Goal: Task Accomplishment & Management: Manage account settings

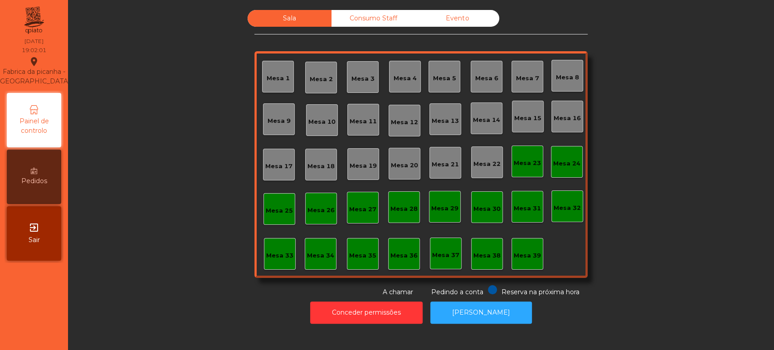
click at [538, 120] on div "Mesa 15" at bounding box center [528, 117] width 32 height 32
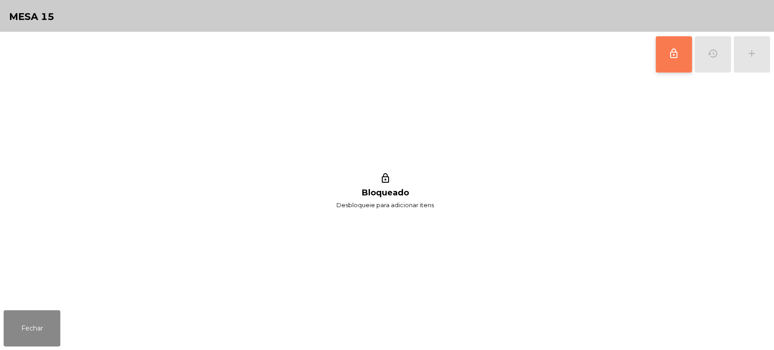
click at [675, 64] on button "lock_outline" at bounding box center [674, 54] width 36 height 36
click at [769, 43] on button "add" at bounding box center [752, 54] width 36 height 36
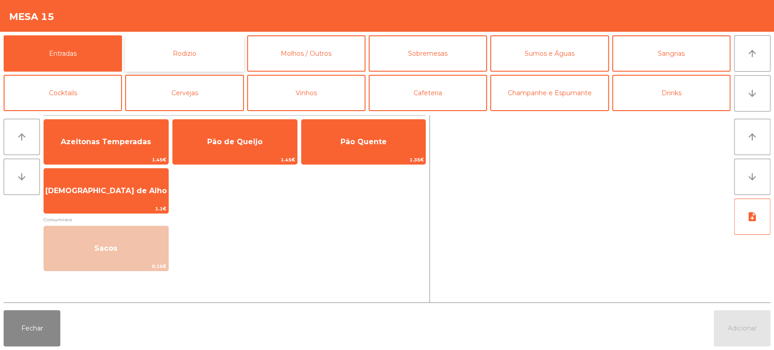
click at [198, 46] on button "Rodizio" at bounding box center [184, 53] width 118 height 36
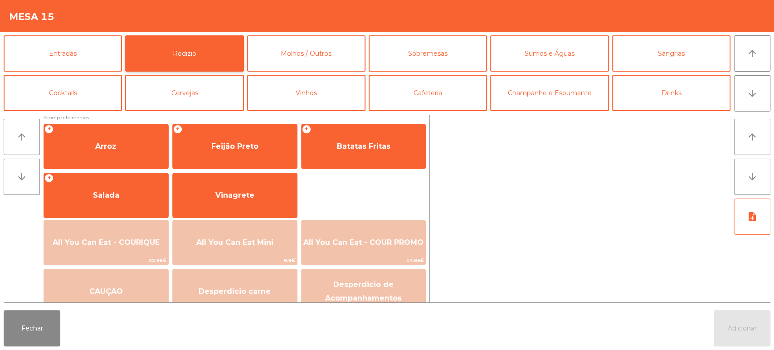
scroll to position [126, 0]
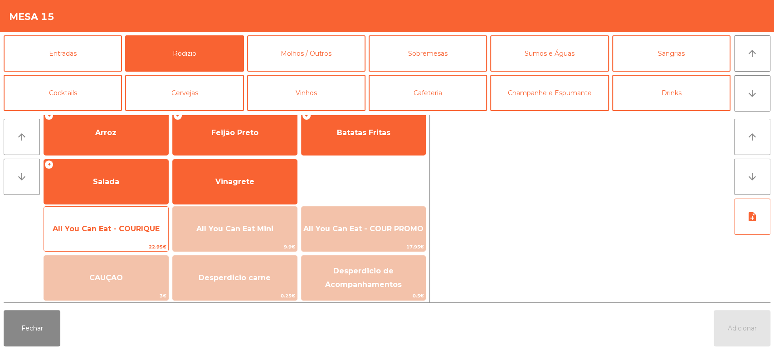
click at [136, 247] on span "22.95€" at bounding box center [106, 247] width 124 height 9
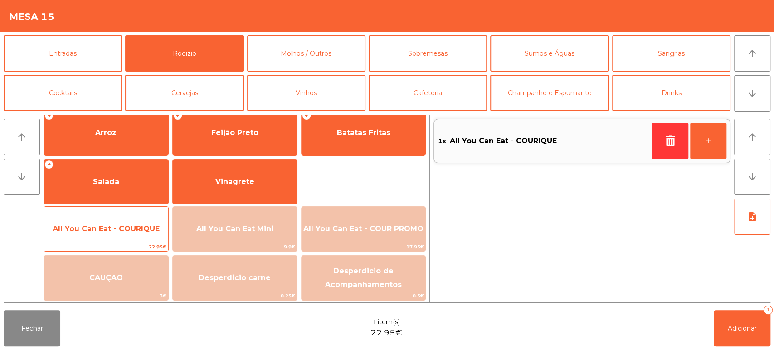
click at [140, 237] on span "All You Can Eat - COURIQUE" at bounding box center [106, 229] width 124 height 24
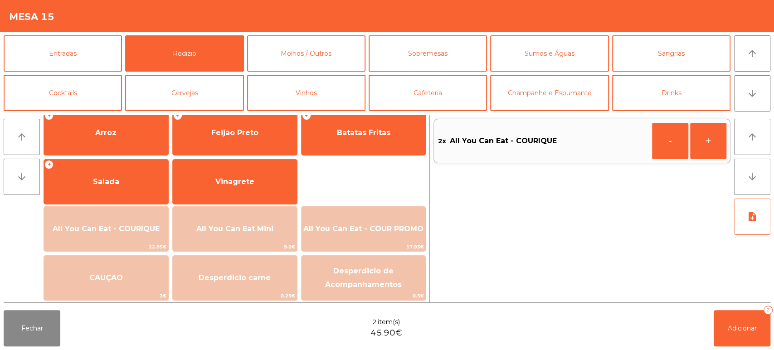
click at [773, 332] on div "Fechar 2 item(s) 45.90€ Adicionar 2" at bounding box center [387, 329] width 774 height 44
click at [732, 332] on span "Adicionar" at bounding box center [742, 328] width 29 height 8
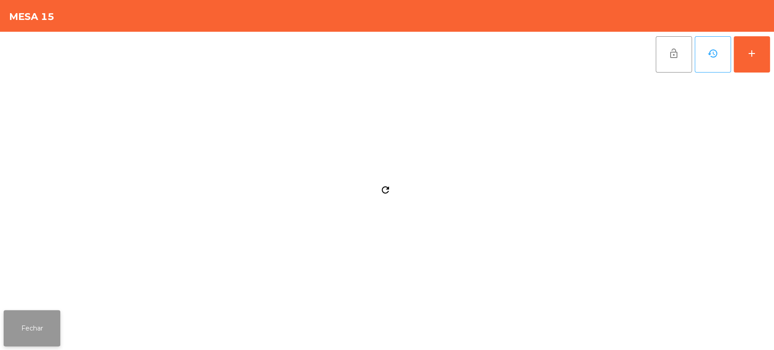
click at [46, 322] on button "Fechar" at bounding box center [32, 328] width 57 height 36
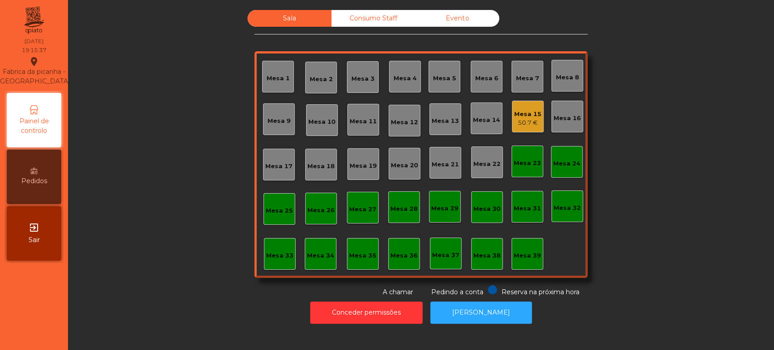
click at [520, 118] on div "50.7 €" at bounding box center [527, 122] width 27 height 9
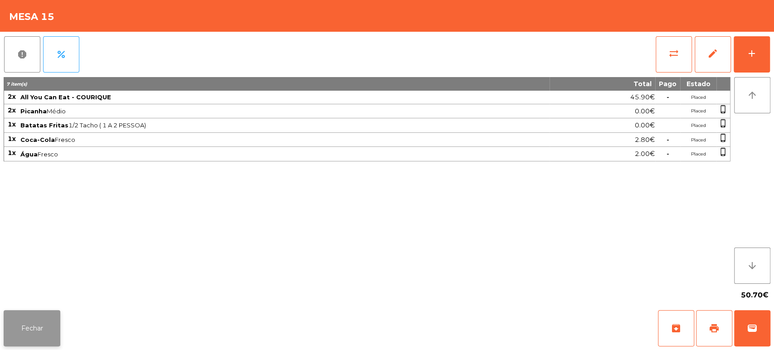
click at [46, 325] on button "Fechar" at bounding box center [32, 328] width 57 height 36
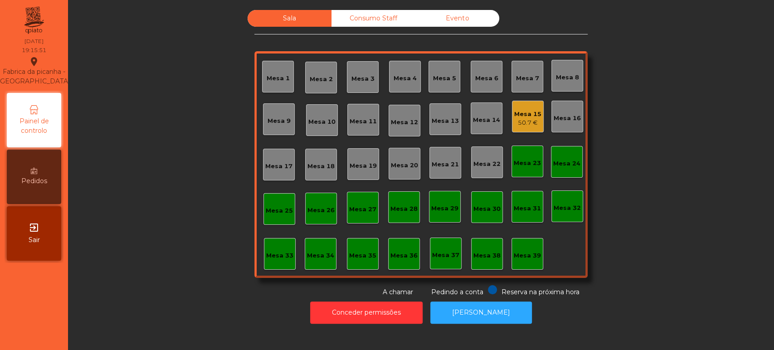
click at [517, 78] on div "Mesa 7" at bounding box center [527, 78] width 23 height 9
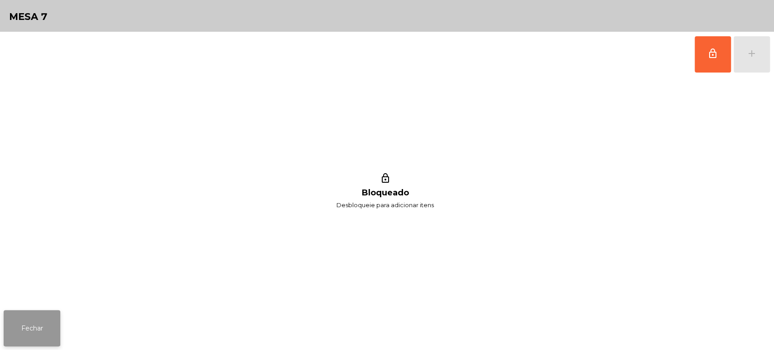
click at [33, 331] on button "Fechar" at bounding box center [32, 328] width 57 height 36
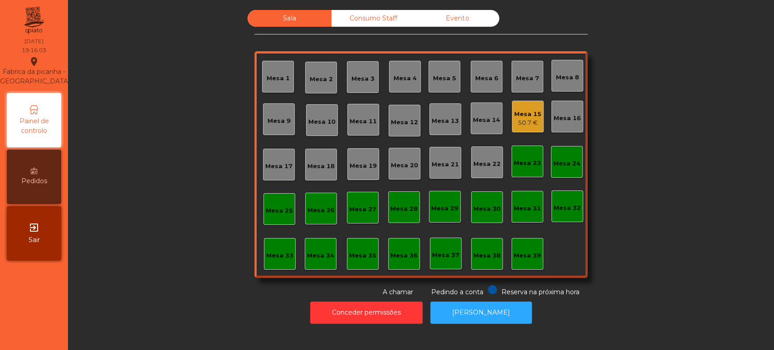
click at [524, 75] on div "Mesa 7" at bounding box center [527, 78] width 23 height 9
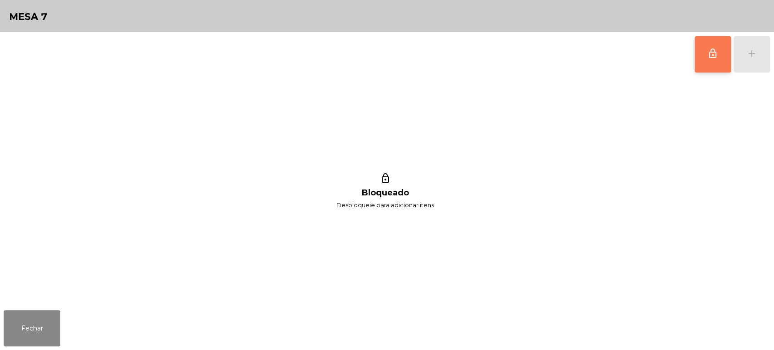
click at [715, 55] on span "lock_outline" at bounding box center [713, 53] width 11 height 11
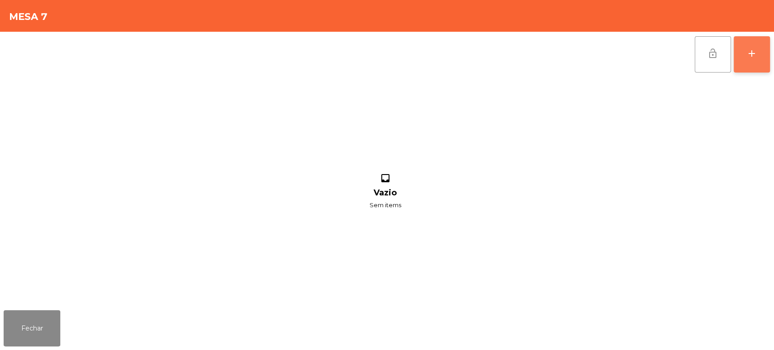
click at [750, 57] on div "add" at bounding box center [752, 53] width 11 height 11
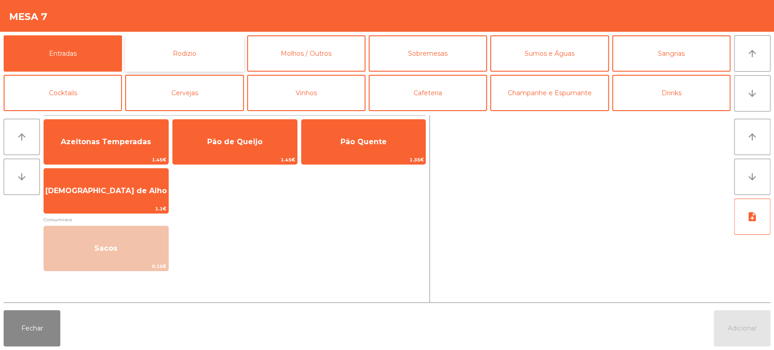
click at [164, 61] on button "Rodizio" at bounding box center [184, 53] width 118 height 36
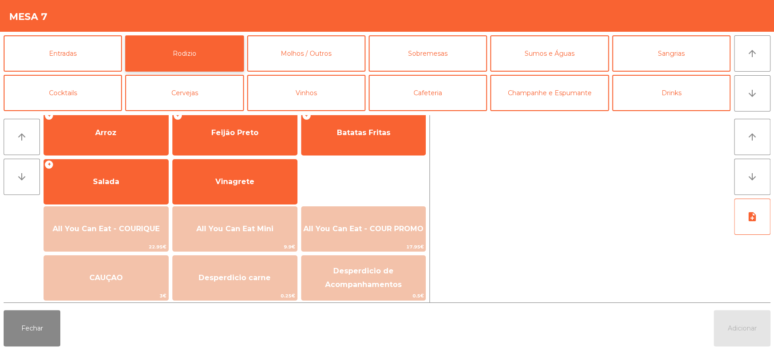
scroll to position [127, 0]
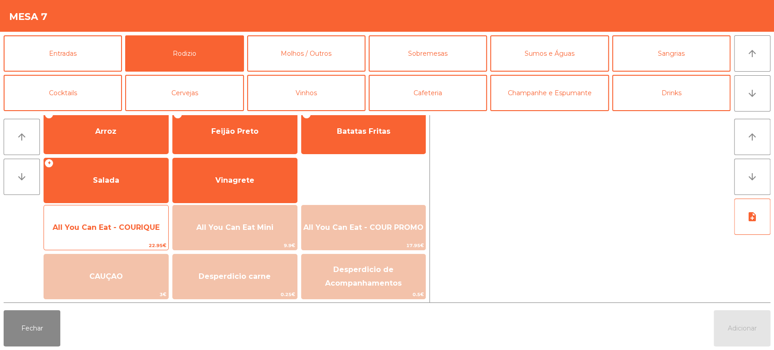
click at [139, 236] on span "All You Can Eat - COURIQUE" at bounding box center [106, 227] width 124 height 24
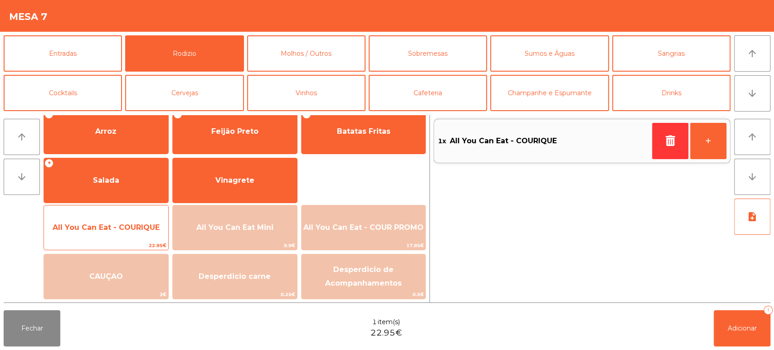
click at [123, 223] on span "All You Can Eat - COURIQUE" at bounding box center [106, 227] width 107 height 9
click at [125, 222] on span "All You Can Eat - COURIQUE" at bounding box center [106, 227] width 124 height 24
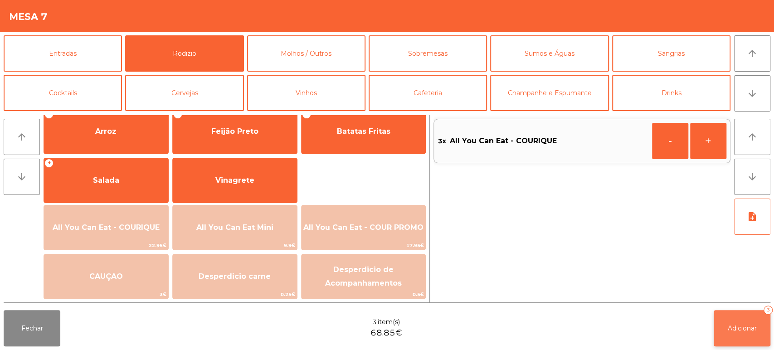
click at [715, 332] on button "Adicionar 3" at bounding box center [742, 328] width 57 height 36
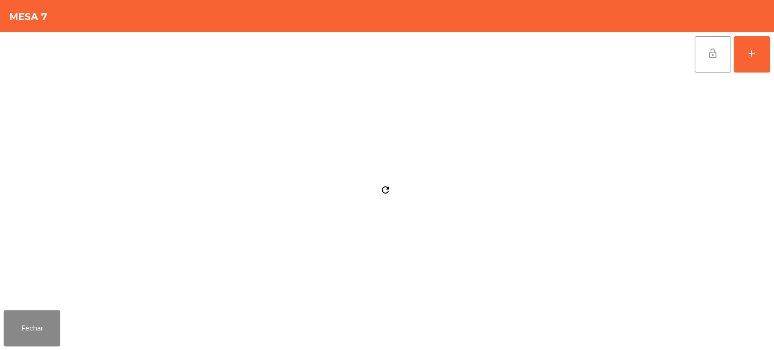
click at [68, 326] on div "Fechar" at bounding box center [387, 329] width 774 height 44
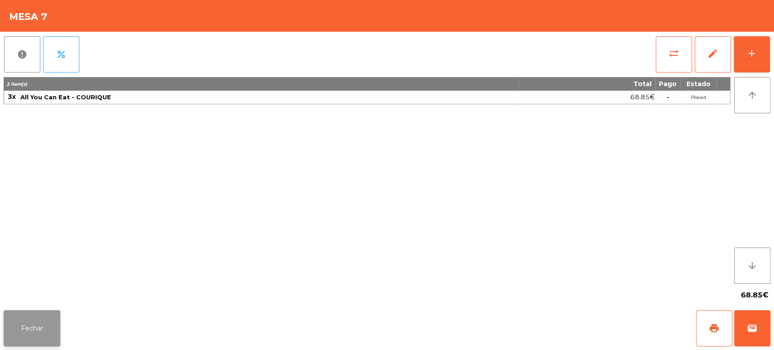
click at [58, 324] on button "Fechar" at bounding box center [32, 328] width 57 height 36
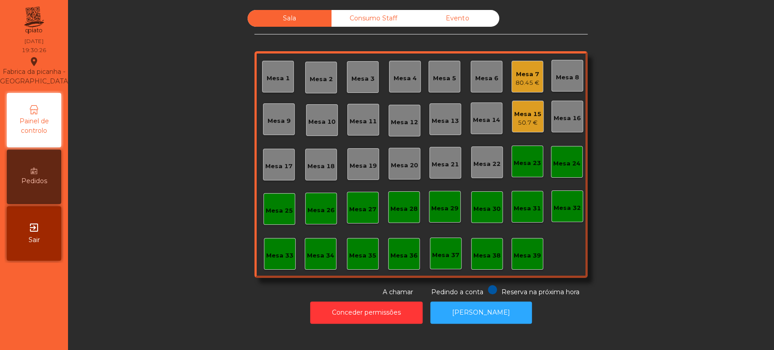
click at [276, 162] on div "Mesa 17" at bounding box center [278, 166] width 27 height 9
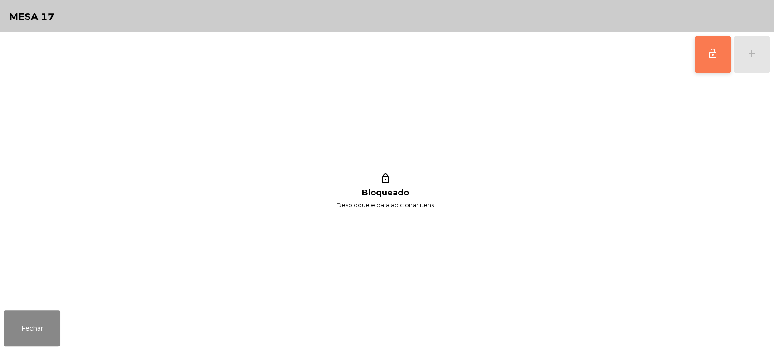
click at [713, 58] on span "lock_outline" at bounding box center [713, 53] width 11 height 11
click at [748, 53] on div "add" at bounding box center [752, 53] width 11 height 11
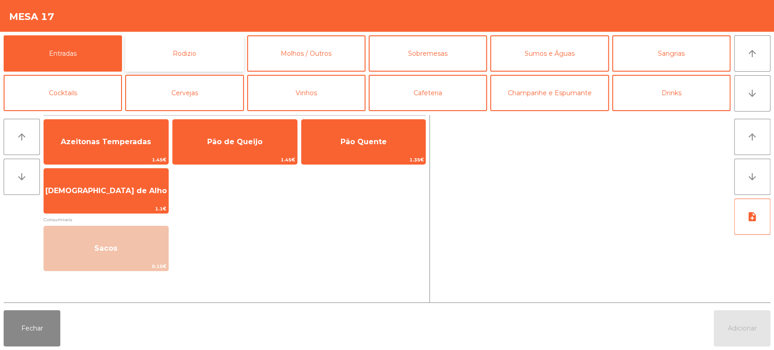
click at [195, 65] on button "Rodizio" at bounding box center [184, 53] width 118 height 36
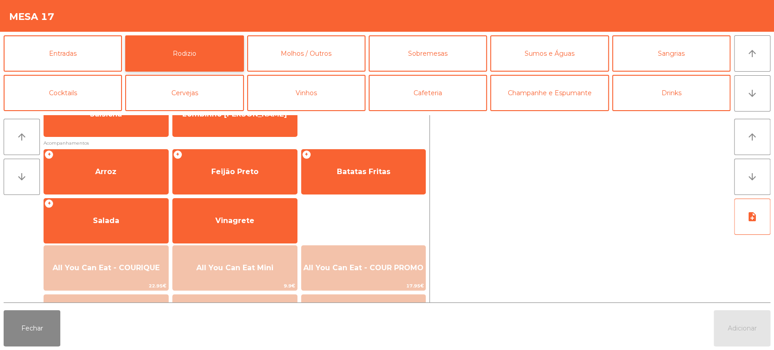
scroll to position [109, 0]
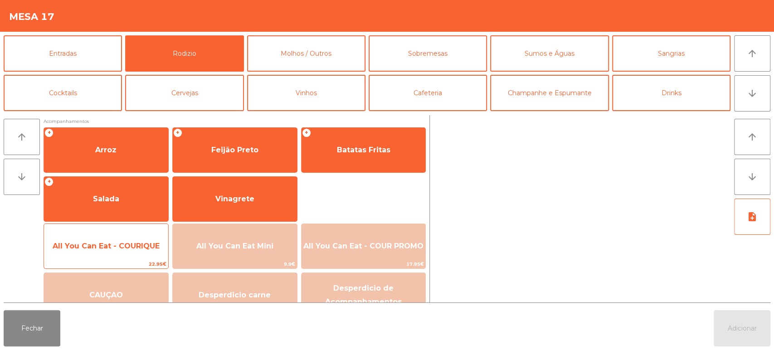
click at [122, 236] on span "All You Can Eat - COURIQUE" at bounding box center [106, 246] width 124 height 24
click at [128, 229] on div "All You Can Eat - COURIQUE 22.95€" at bounding box center [106, 246] width 125 height 45
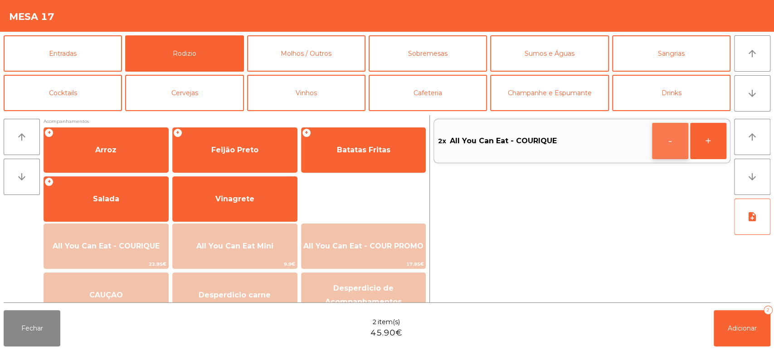
click at [663, 144] on button "-" at bounding box center [670, 141] width 36 height 36
click at [726, 297] on div "1x All You Can Eat - COURIQUE +" at bounding box center [582, 208] width 297 height 187
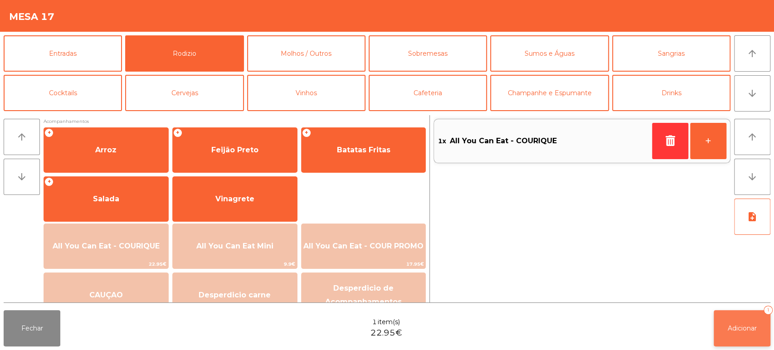
click at [746, 323] on button "Adicionar 1" at bounding box center [742, 328] width 57 height 36
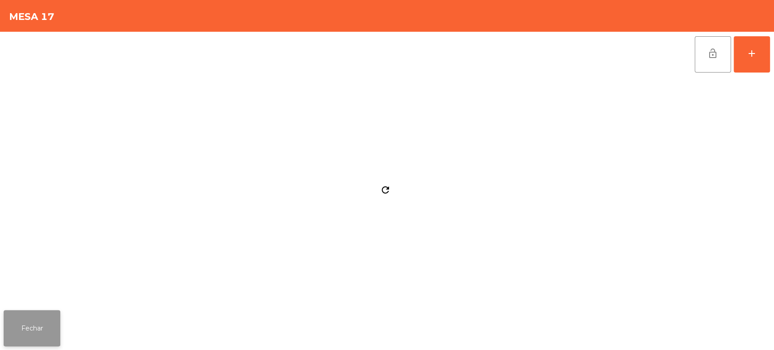
click at [47, 314] on button "Fechar" at bounding box center [32, 328] width 57 height 36
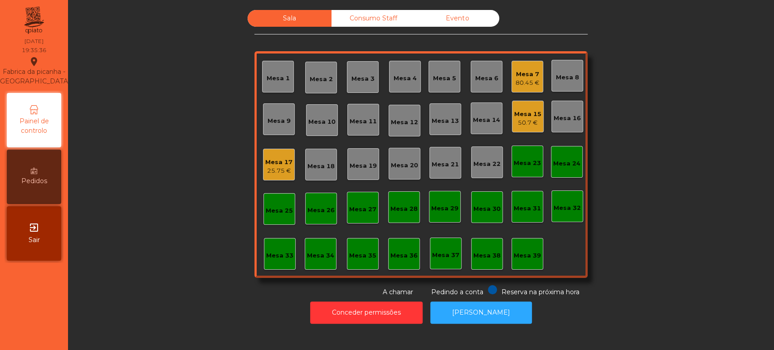
click at [289, 250] on div "Mesa 33" at bounding box center [280, 254] width 32 height 32
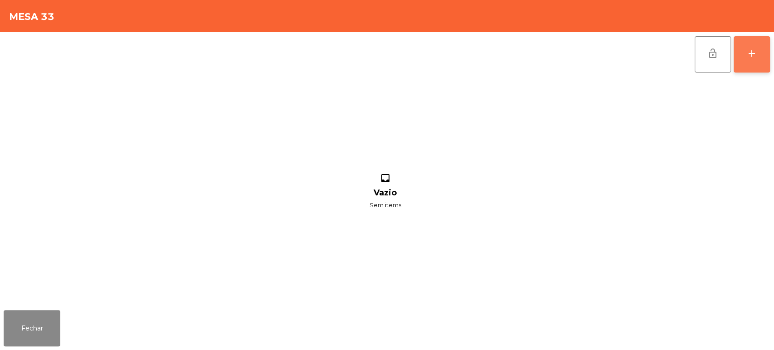
click at [751, 61] on button "add" at bounding box center [752, 54] width 36 height 36
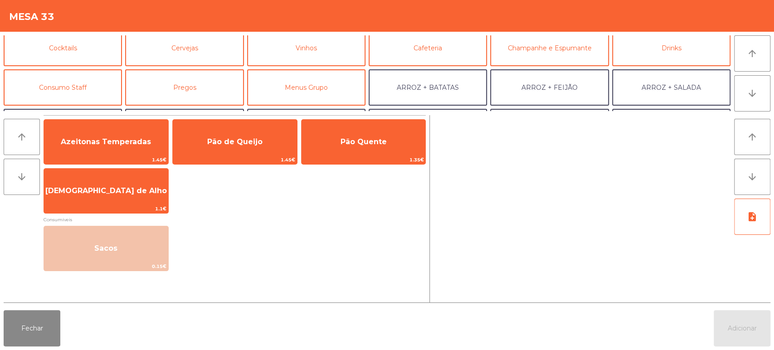
scroll to position [45, 0]
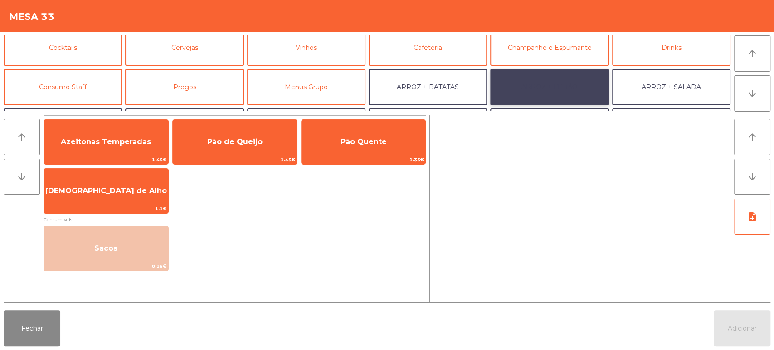
click at [583, 80] on button "ARROZ + FEIJÃO" at bounding box center [549, 87] width 118 height 36
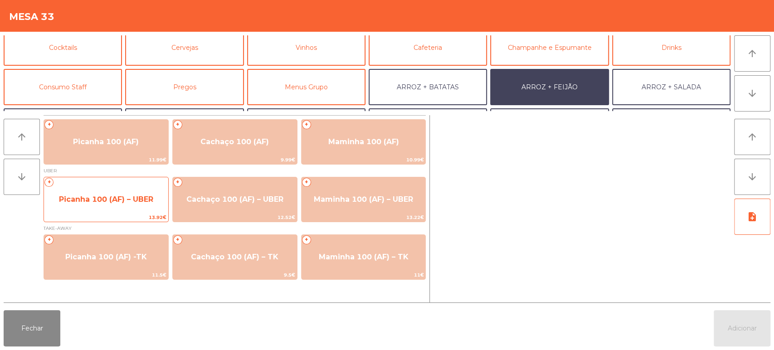
click at [105, 209] on span "Picanha 100 (AF) – UBER" at bounding box center [106, 199] width 124 height 24
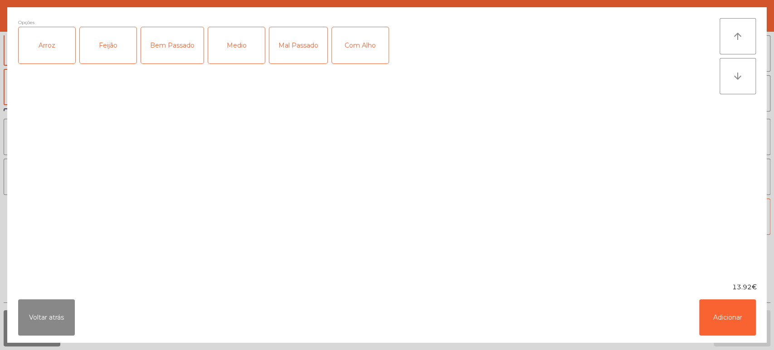
click at [59, 45] on div "Arroz" at bounding box center [47, 45] width 57 height 36
click at [106, 39] on div "Feijão" at bounding box center [108, 45] width 57 height 36
click at [229, 41] on div "Medio" at bounding box center [236, 45] width 57 height 36
click at [718, 308] on button "Adicionar" at bounding box center [727, 317] width 57 height 36
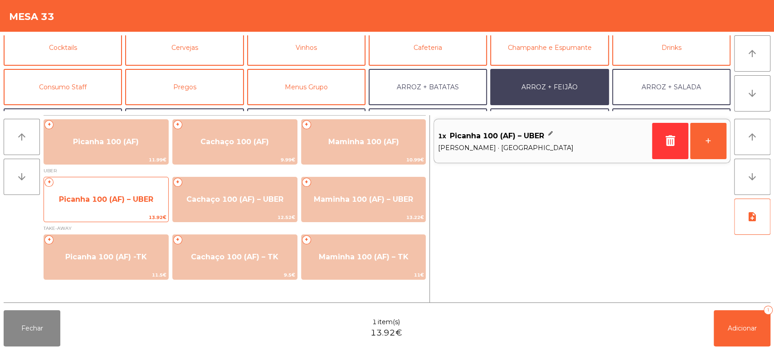
click at [146, 196] on span "Picanha 100 (AF) – UBER" at bounding box center [106, 199] width 94 height 9
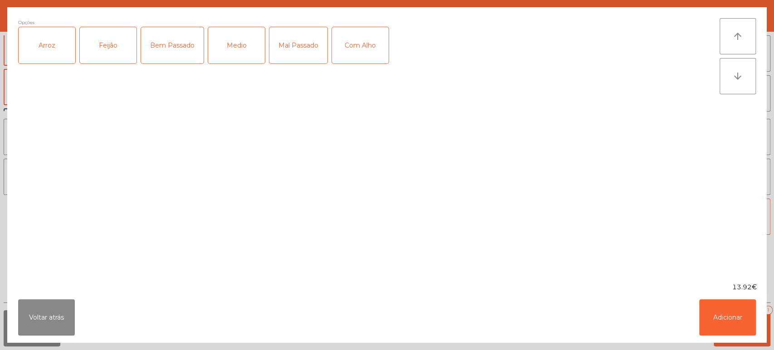
click at [58, 29] on div "Arroz" at bounding box center [47, 45] width 57 height 36
click at [101, 30] on div "Feijão" at bounding box center [108, 45] width 57 height 36
click at [240, 51] on div "Medio" at bounding box center [236, 45] width 57 height 36
click at [367, 45] on div "Com Alho" at bounding box center [360, 45] width 57 height 36
click at [727, 308] on button "Adicionar" at bounding box center [727, 317] width 57 height 36
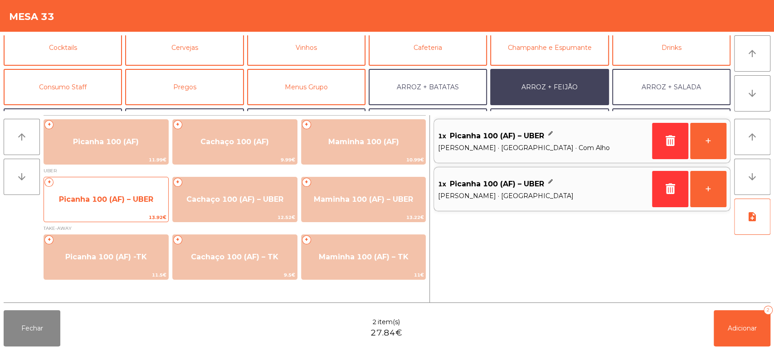
click at [119, 177] on div "+ Picanha 100 (AF) – UBER 13.92€" at bounding box center [106, 199] width 125 height 45
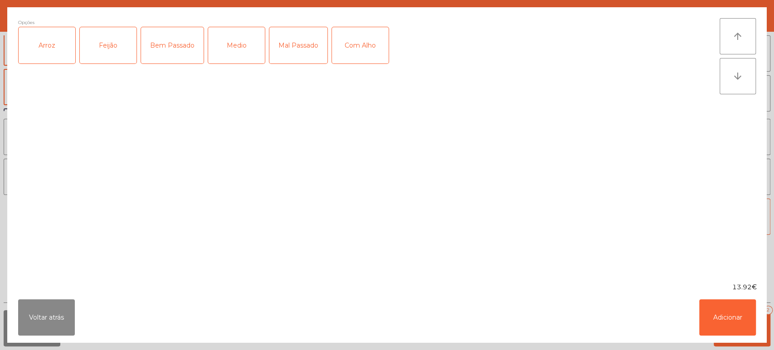
click at [48, 48] on div "Arroz" at bounding box center [47, 45] width 57 height 36
click at [101, 39] on div "Feijão" at bounding box center [108, 45] width 57 height 36
click at [242, 60] on div "Medio" at bounding box center [236, 45] width 57 height 36
click at [718, 312] on button "Adicionar" at bounding box center [727, 317] width 57 height 36
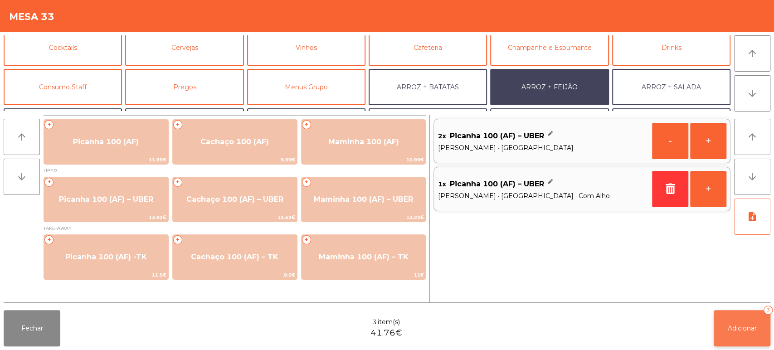
click at [741, 330] on span "Adicionar" at bounding box center [742, 328] width 29 height 8
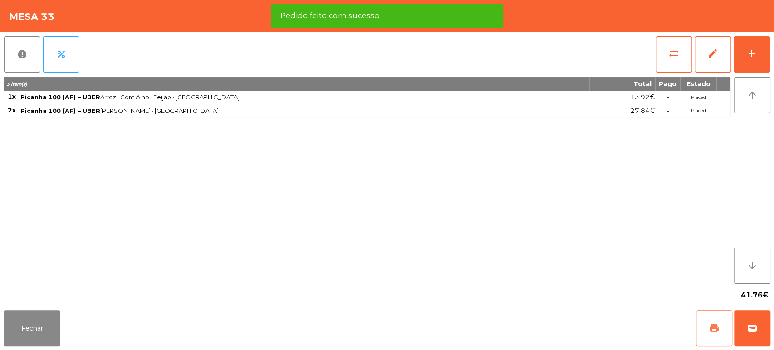
click at [710, 328] on span "print" at bounding box center [714, 328] width 11 height 11
click at [751, 328] on span "wallet" at bounding box center [752, 328] width 11 height 11
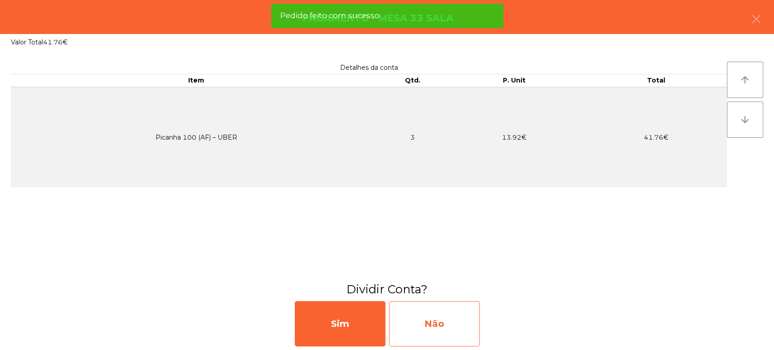
click at [427, 327] on div "Não" at bounding box center [434, 323] width 91 height 45
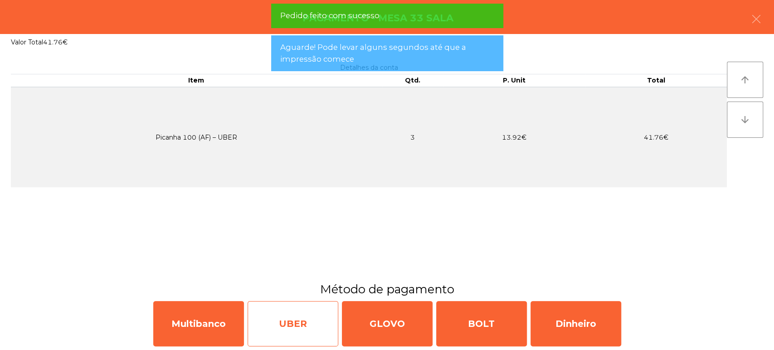
click at [309, 319] on div "UBER" at bounding box center [293, 323] width 91 height 45
select select "**"
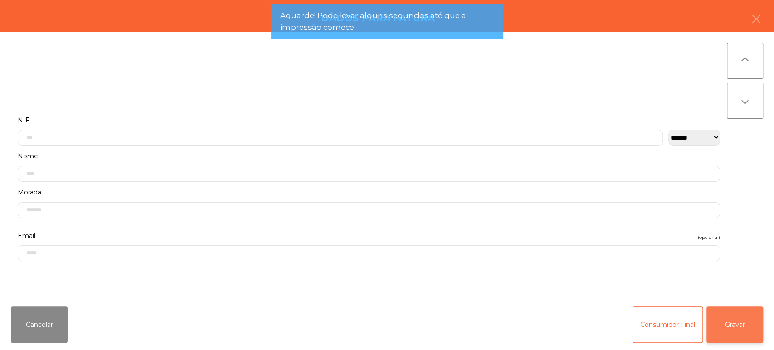
click at [748, 334] on button "Gravar" at bounding box center [735, 325] width 57 height 36
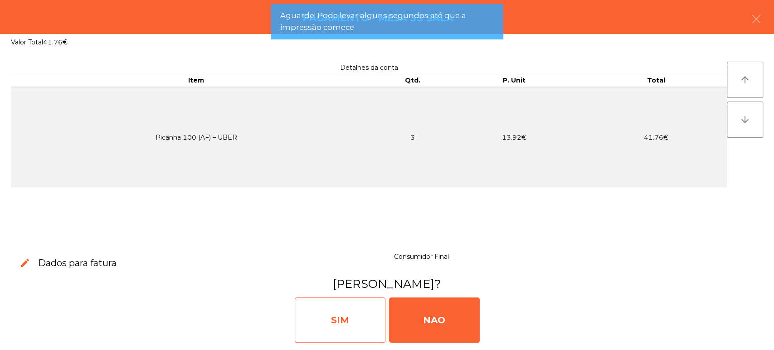
click at [330, 317] on div "SIM" at bounding box center [340, 320] width 91 height 45
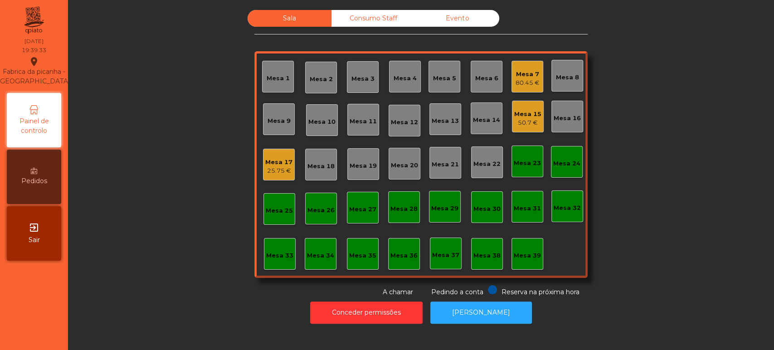
click at [402, 77] on div "Mesa 4" at bounding box center [405, 78] width 23 height 9
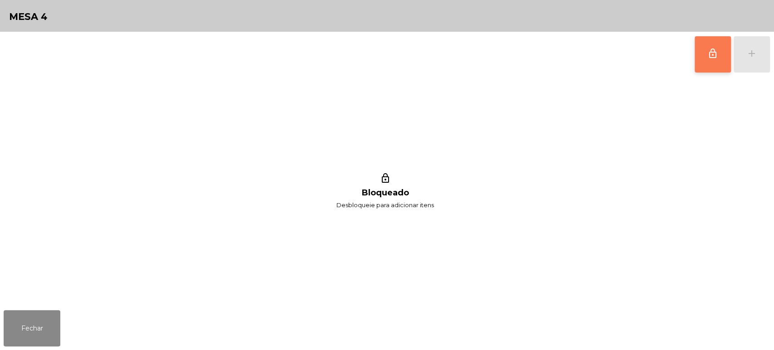
click at [704, 70] on button "lock_outline" at bounding box center [713, 54] width 36 height 36
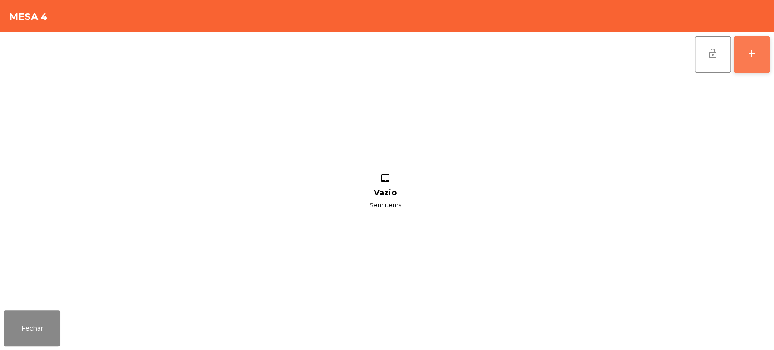
click at [744, 54] on button "add" at bounding box center [752, 54] width 36 height 36
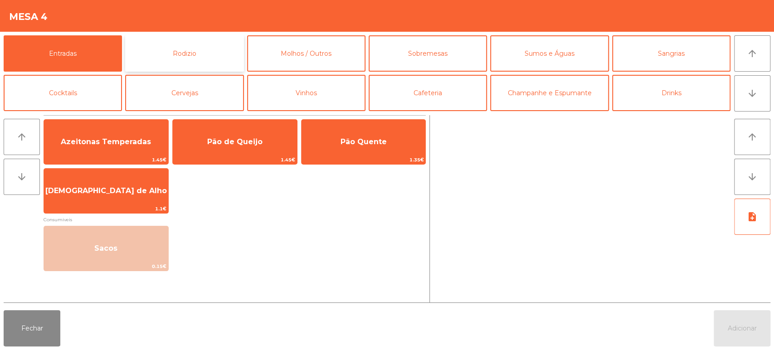
click at [175, 54] on button "Rodizio" at bounding box center [184, 53] width 118 height 36
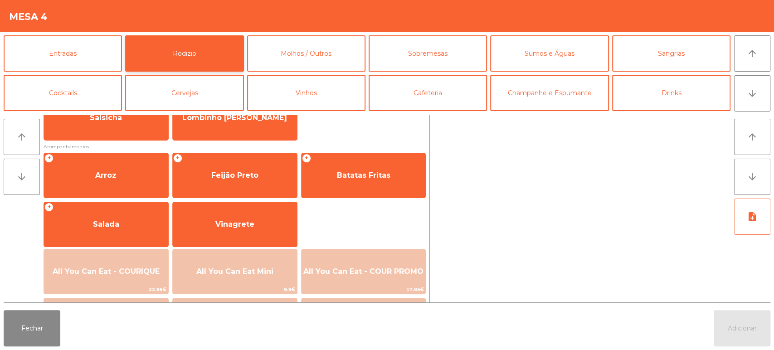
scroll to position [86, 0]
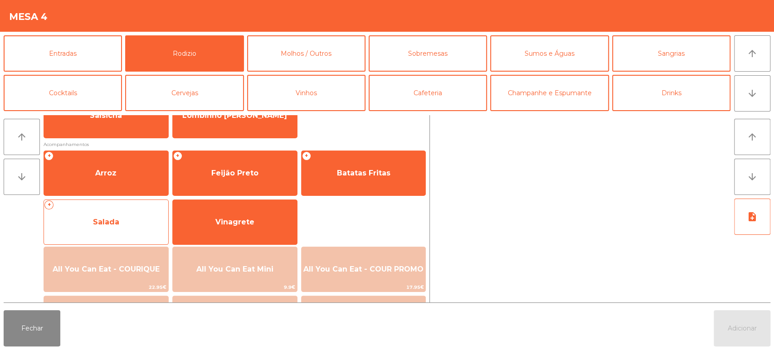
click at [136, 228] on span "Salada" at bounding box center [106, 222] width 124 height 24
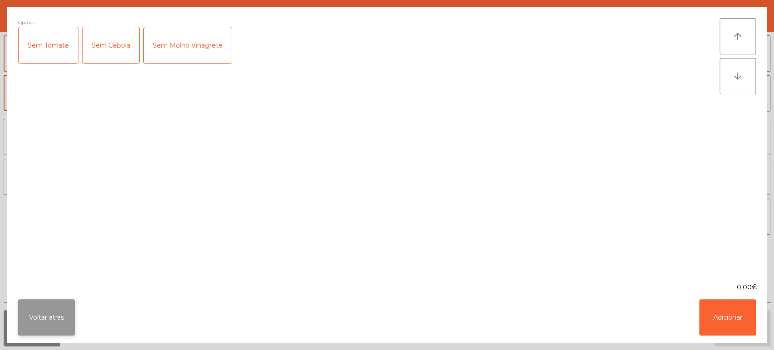
click at [51, 315] on button "Voltar atrás" at bounding box center [46, 317] width 57 height 36
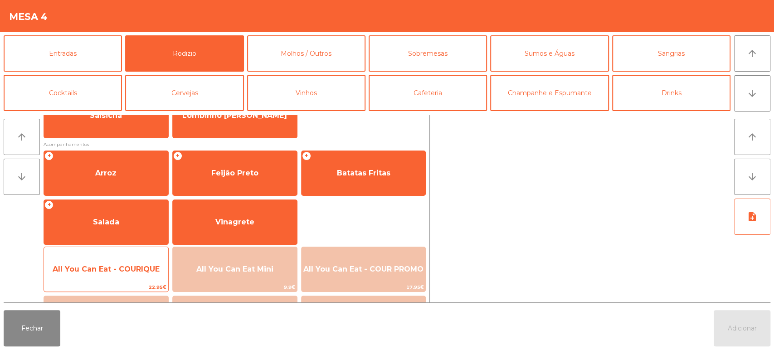
click at [122, 263] on span "All You Can Eat - COURIQUE" at bounding box center [106, 269] width 124 height 24
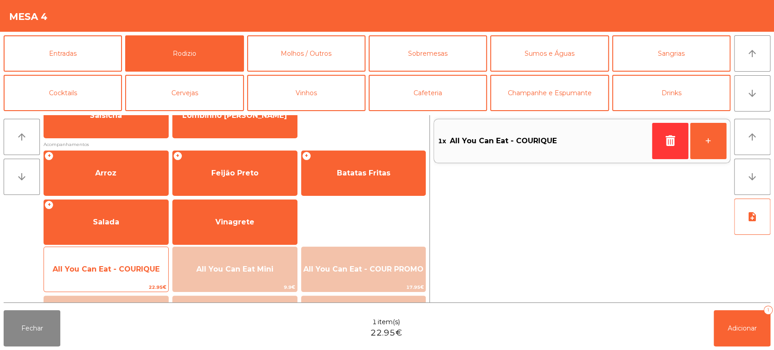
click at [136, 255] on div "All You Can Eat - COURIQUE 22.95€" at bounding box center [106, 269] width 125 height 45
click at [133, 261] on span "All You Can Eat - COURIQUE" at bounding box center [106, 269] width 124 height 24
click at [131, 267] on span "All You Can Eat - COURIQUE" at bounding box center [106, 269] width 107 height 9
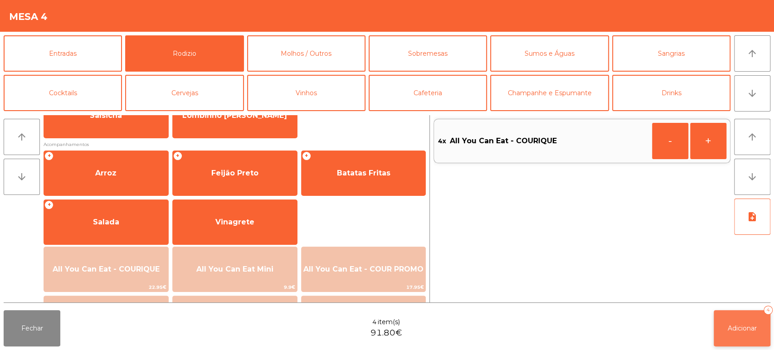
click at [743, 339] on button "Adicionar 4" at bounding box center [742, 328] width 57 height 36
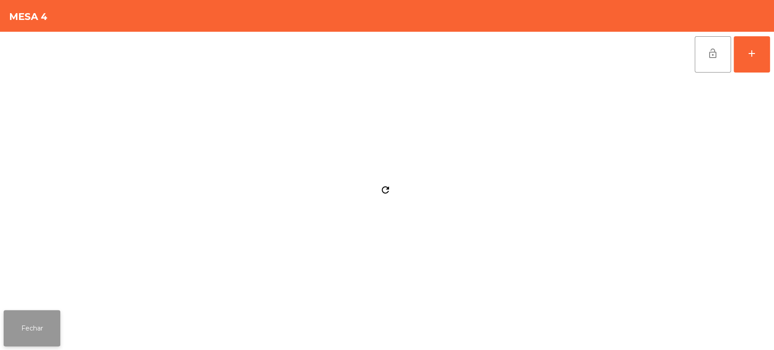
click at [45, 323] on button "Fechar" at bounding box center [32, 328] width 57 height 36
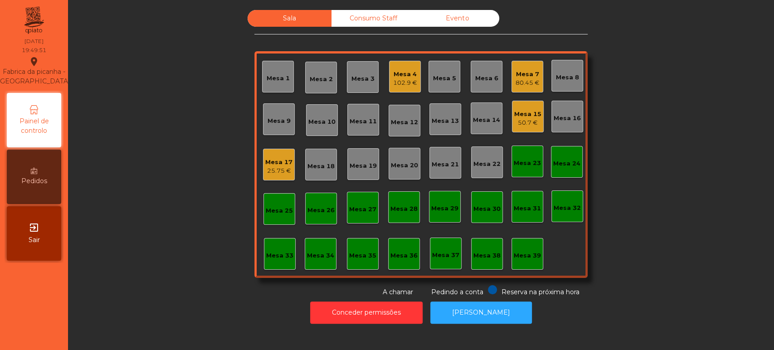
click at [523, 83] on div "80.45 €" at bounding box center [528, 82] width 24 height 9
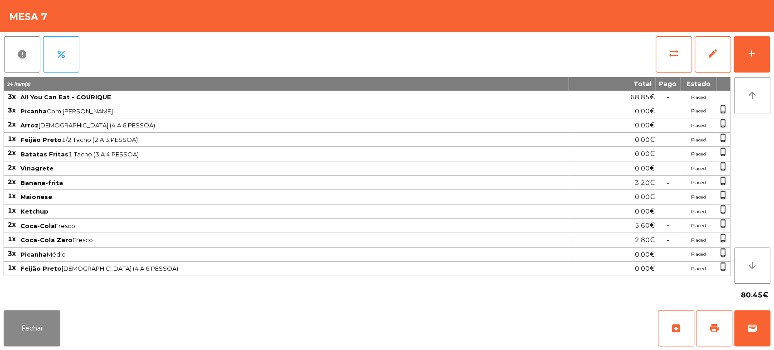
click at [364, 254] on span "Picanha Médio" at bounding box center [293, 254] width 547 height 7
click at [366, 236] on span "Coca-Cola Zero Fresco" at bounding box center [293, 239] width 547 height 7
click at [44, 312] on button "Fechar" at bounding box center [32, 328] width 57 height 36
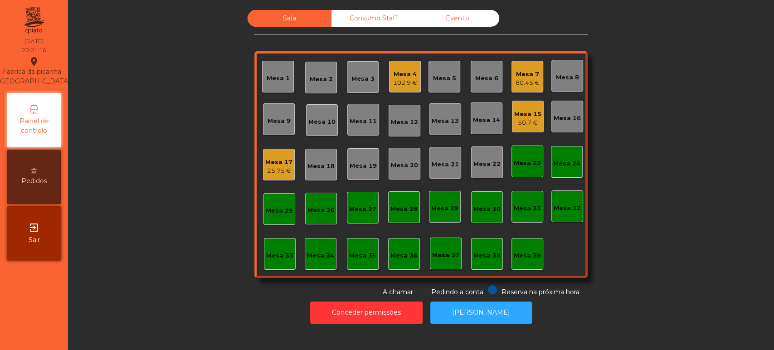
click at [272, 158] on div "Mesa 17" at bounding box center [278, 162] width 27 height 9
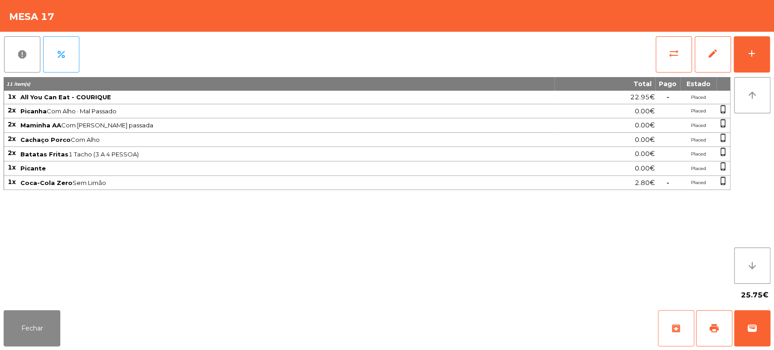
click at [679, 312] on button "archive" at bounding box center [676, 328] width 36 height 36
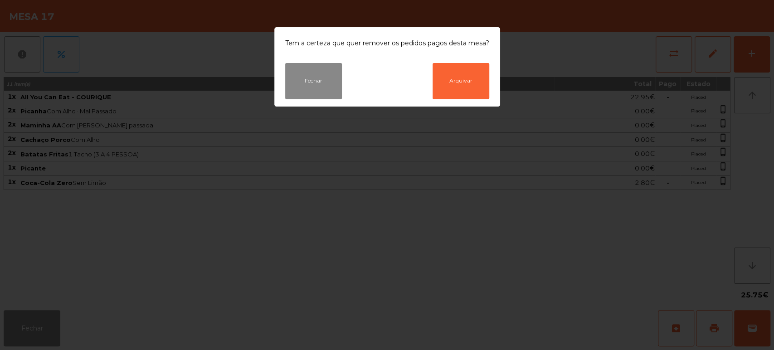
click at [544, 279] on ngb-modal-window "Tem a certeza que quer remover os pedidos pagos desta mesa? Fechar Arquivar" at bounding box center [387, 175] width 774 height 350
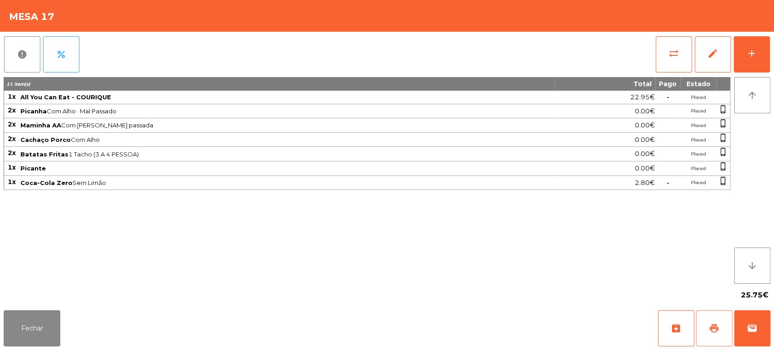
click at [704, 326] on button "print" at bounding box center [714, 328] width 36 height 36
click at [54, 332] on button "Fechar" at bounding box center [32, 328] width 57 height 36
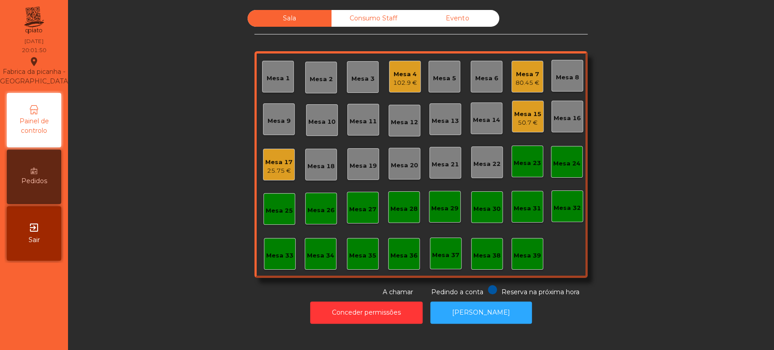
click at [520, 78] on div "80.45 €" at bounding box center [528, 82] width 24 height 9
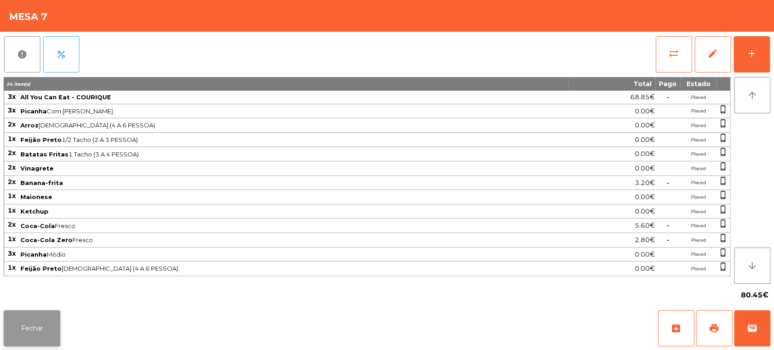
click at [27, 331] on button "Fechar" at bounding box center [32, 328] width 57 height 36
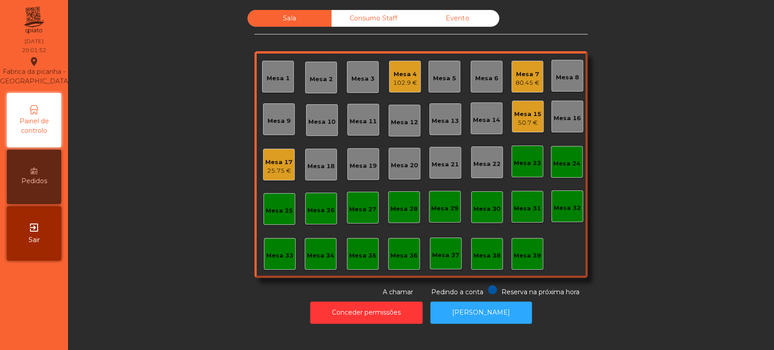
click at [290, 172] on div "Mesa 17 25.75 €" at bounding box center [279, 165] width 32 height 32
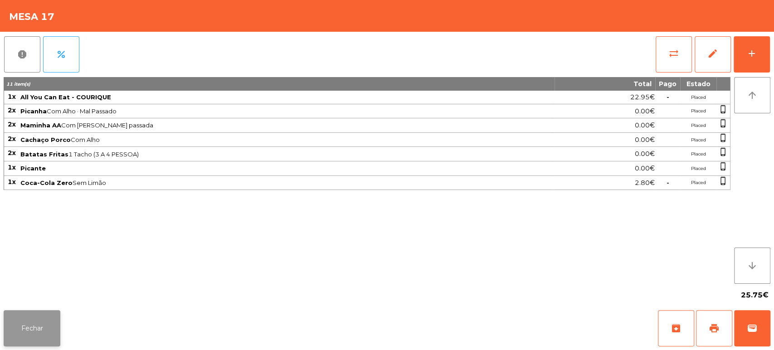
click at [58, 327] on button "Fechar" at bounding box center [32, 328] width 57 height 36
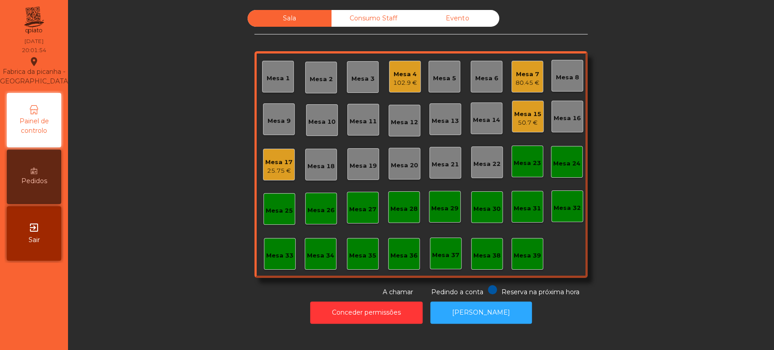
click at [557, 121] on div "Mesa 16" at bounding box center [567, 118] width 27 height 9
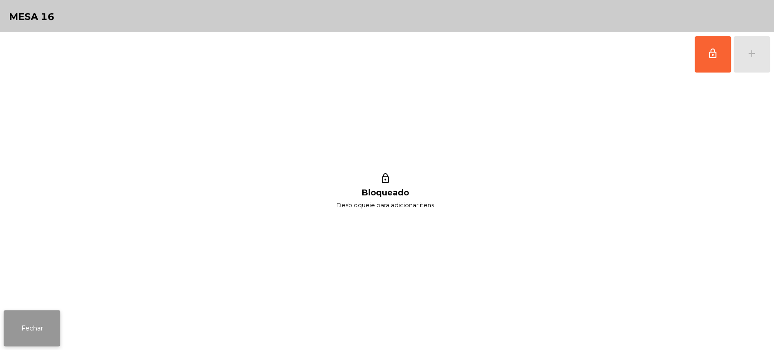
click at [47, 330] on button "Fechar" at bounding box center [32, 328] width 57 height 36
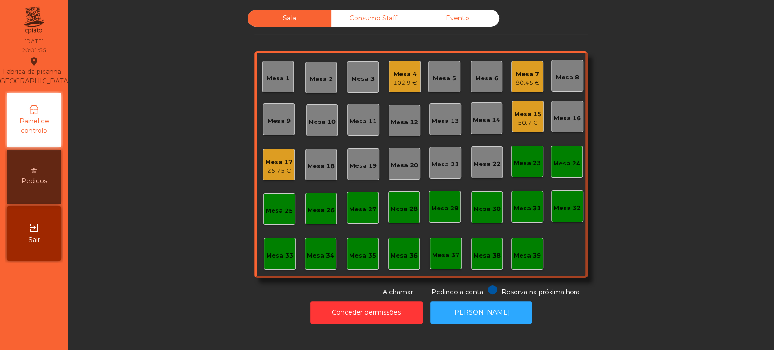
click at [272, 162] on div "Mesa 17" at bounding box center [278, 162] width 27 height 9
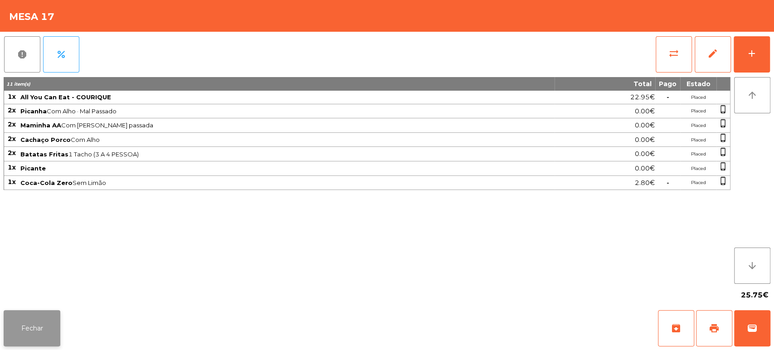
click at [48, 327] on button "Fechar" at bounding box center [32, 328] width 57 height 36
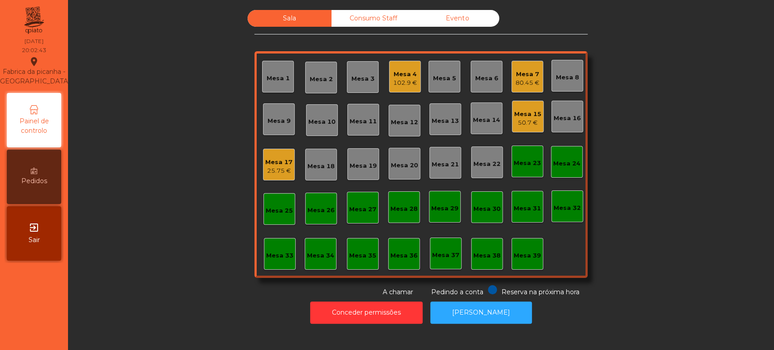
click at [278, 163] on div "Mesa 17" at bounding box center [278, 162] width 27 height 9
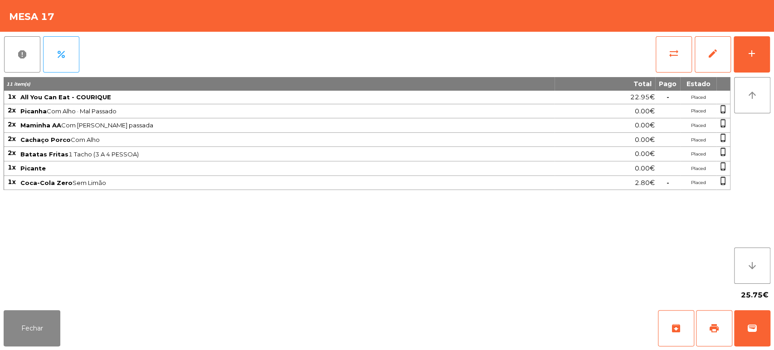
click at [773, 321] on div "Fechar archive print wallet" at bounding box center [387, 329] width 774 height 44
click at [747, 327] on span "wallet" at bounding box center [752, 328] width 11 height 11
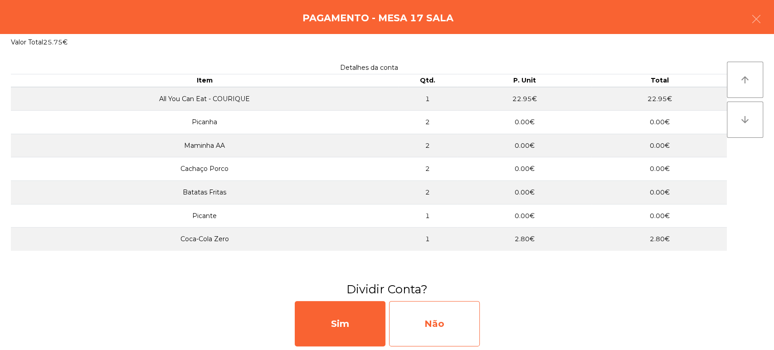
click at [422, 344] on div "Não" at bounding box center [434, 323] width 91 height 45
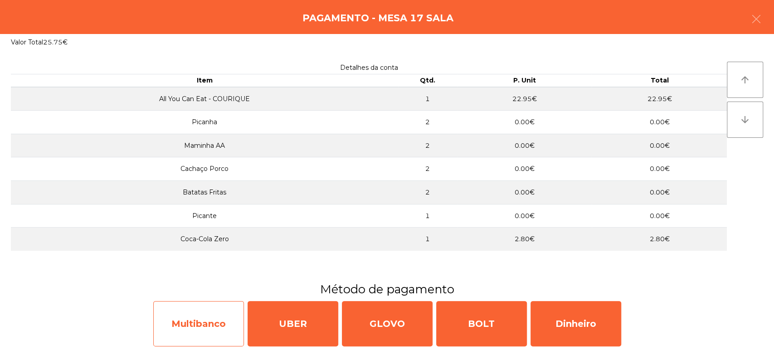
click at [195, 328] on div "Multibanco" at bounding box center [198, 323] width 91 height 45
select select "**"
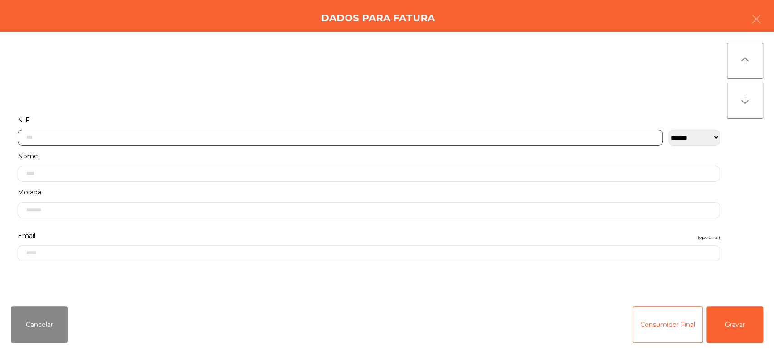
click at [337, 136] on input "text" at bounding box center [340, 138] width 645 height 16
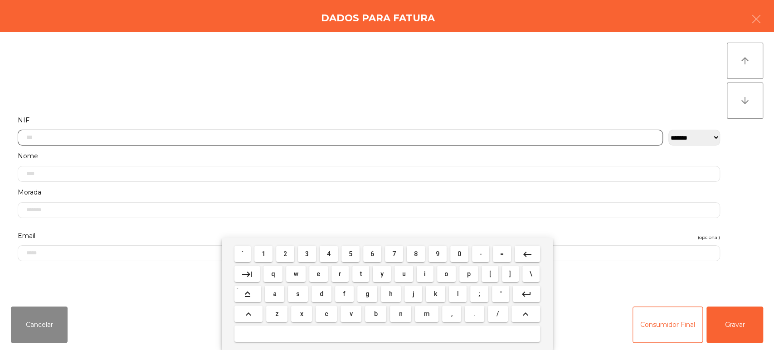
scroll to position [71, 0]
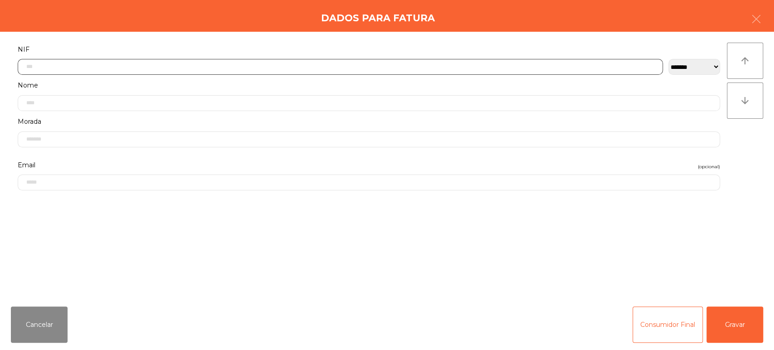
click at [357, 66] on input "text" at bounding box center [340, 67] width 645 height 16
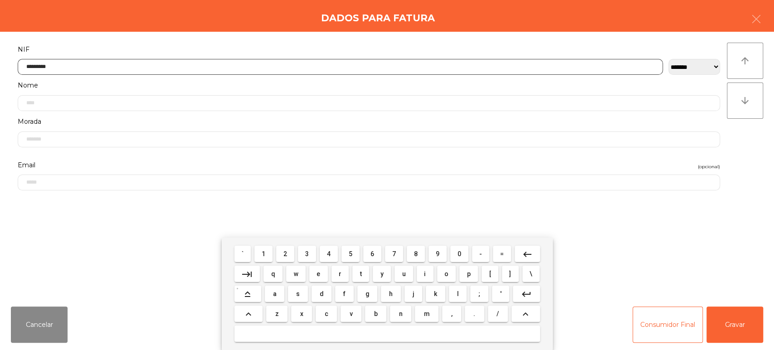
type input "*********"
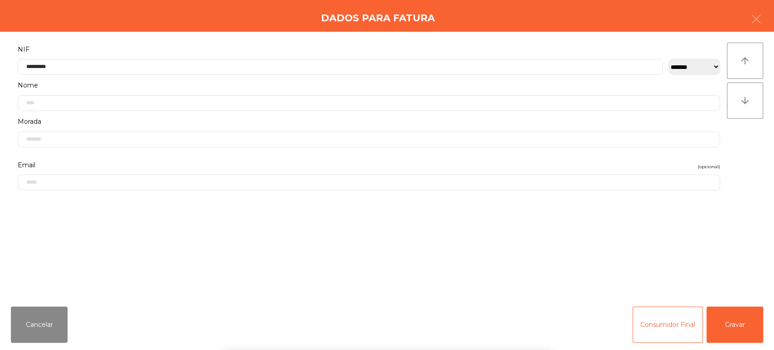
click at [726, 321] on div "` 1 2 3 4 5 6 7 8 9 0 - = keyboard_backspace keyboard_tab q w e r t y u i o p […" at bounding box center [387, 294] width 774 height 112
click at [729, 323] on button "Gravar" at bounding box center [735, 325] width 57 height 36
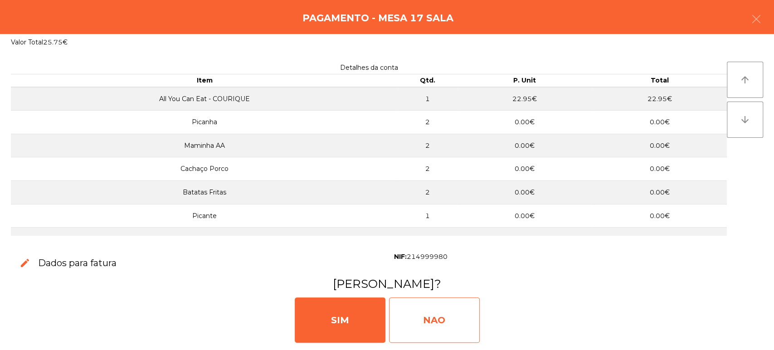
click at [411, 314] on div "NAO" at bounding box center [434, 320] width 91 height 45
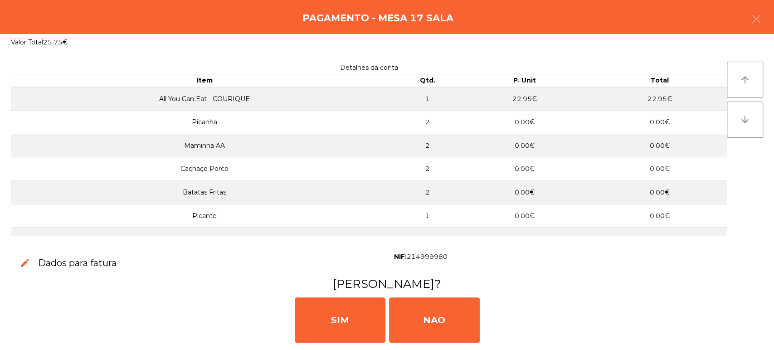
click at [488, 259] on div "NIF: 214999980" at bounding box center [579, 257] width 384 height 10
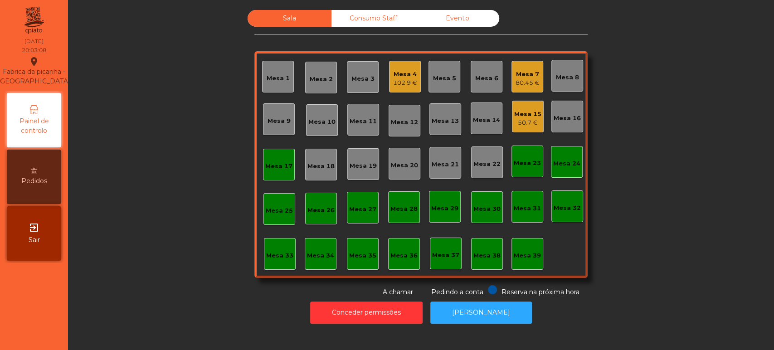
click at [273, 166] on div "Mesa 17" at bounding box center [278, 166] width 27 height 9
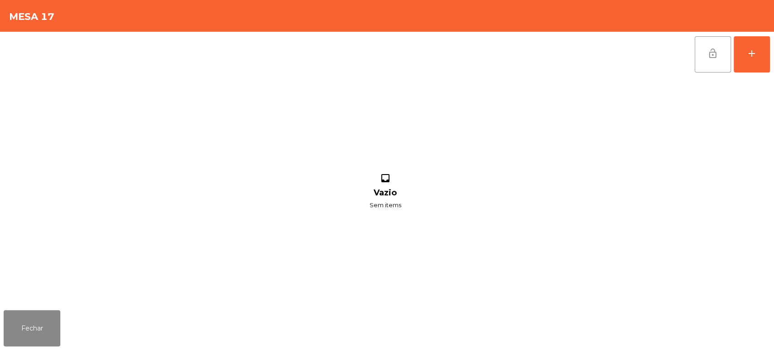
click at [715, 49] on span "lock_open" at bounding box center [713, 53] width 11 height 11
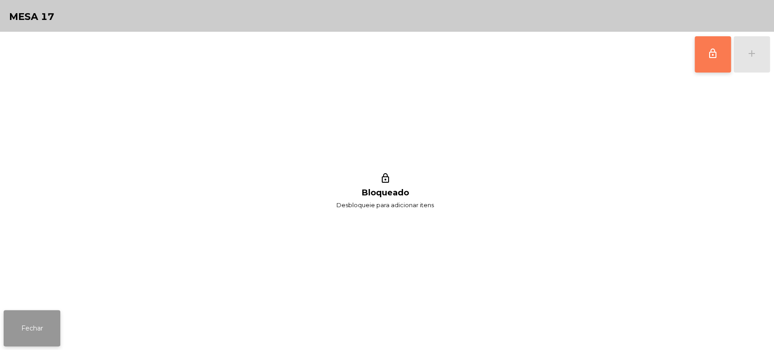
click at [6, 333] on button "Fechar" at bounding box center [32, 328] width 57 height 36
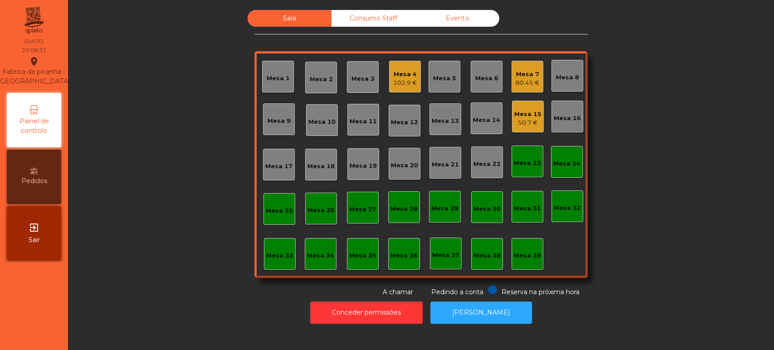
click at [522, 73] on div "Mesa 7" at bounding box center [528, 74] width 24 height 9
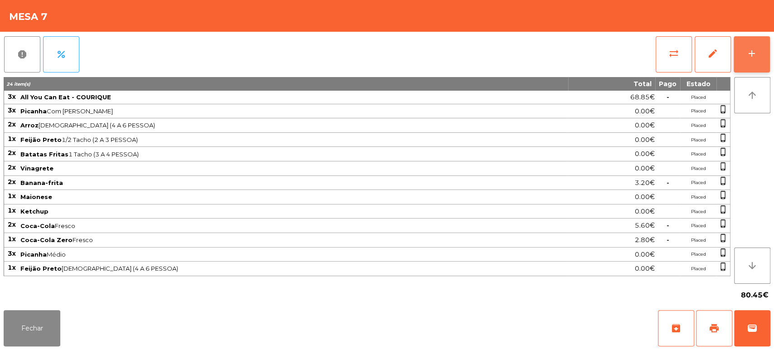
click at [751, 55] on div "add" at bounding box center [752, 53] width 11 height 11
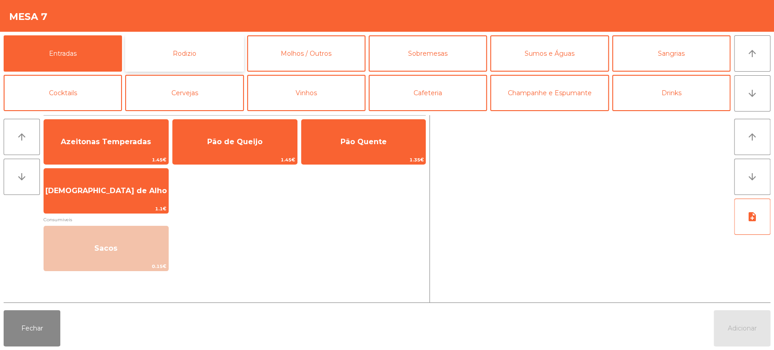
click at [220, 68] on button "Rodizio" at bounding box center [184, 53] width 118 height 36
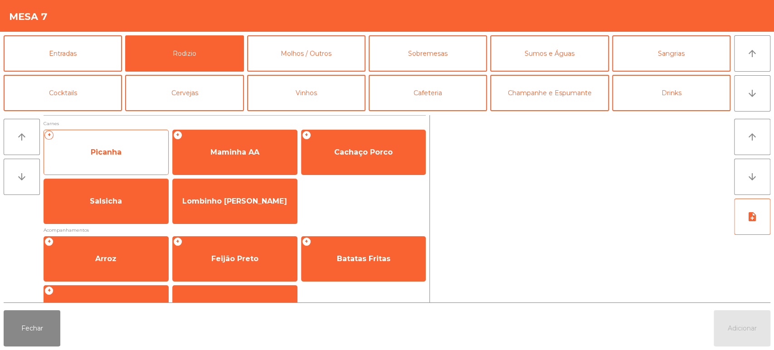
click at [115, 158] on span "Picanha" at bounding box center [106, 152] width 124 height 24
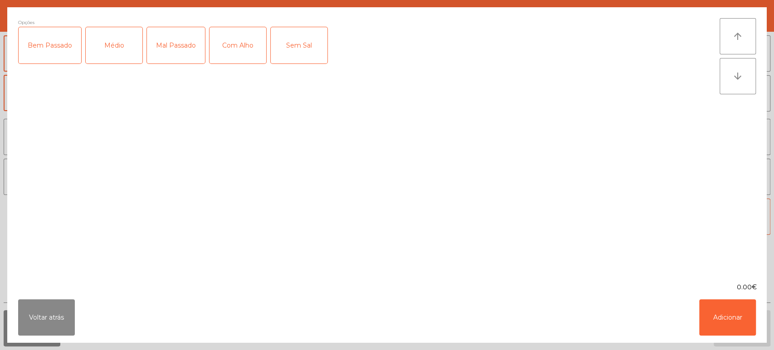
click at [117, 64] on label "Médio" at bounding box center [114, 45] width 58 height 37
click at [734, 317] on button "Adicionar" at bounding box center [727, 317] width 57 height 36
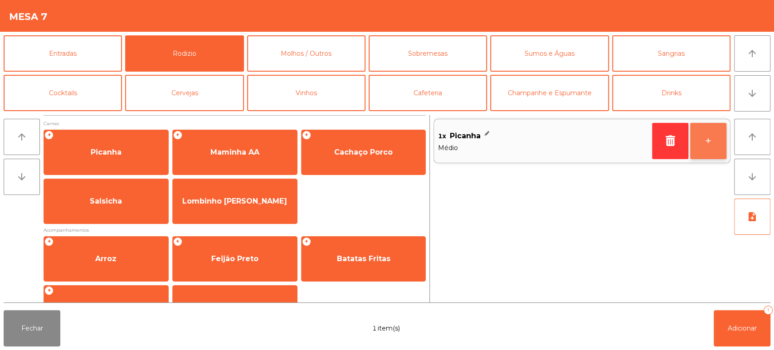
click at [712, 149] on button "+" at bounding box center [708, 141] width 36 height 36
click at [712, 138] on button "+" at bounding box center [708, 141] width 36 height 36
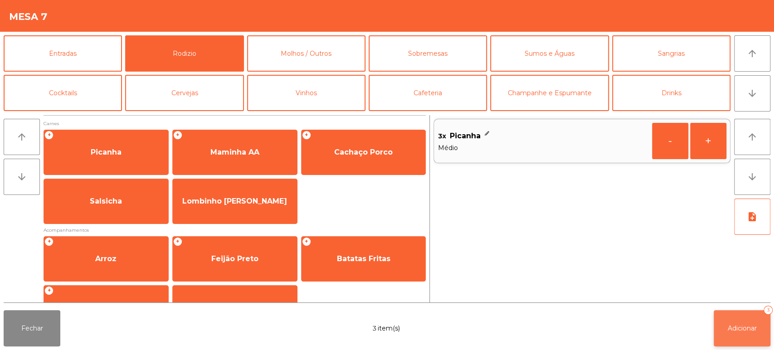
click at [763, 320] on button "Adicionar 3" at bounding box center [742, 328] width 57 height 36
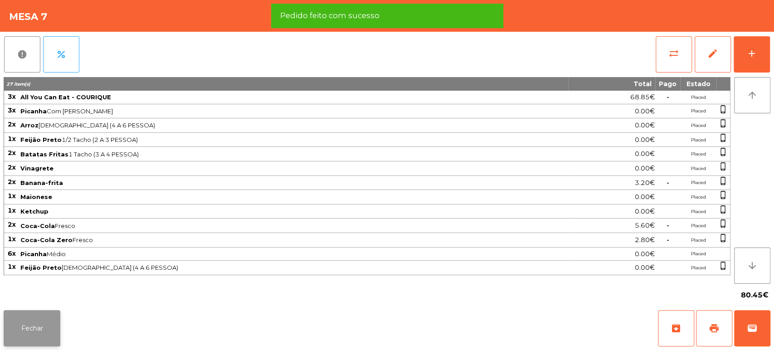
click at [29, 331] on button "Fechar" at bounding box center [32, 328] width 57 height 36
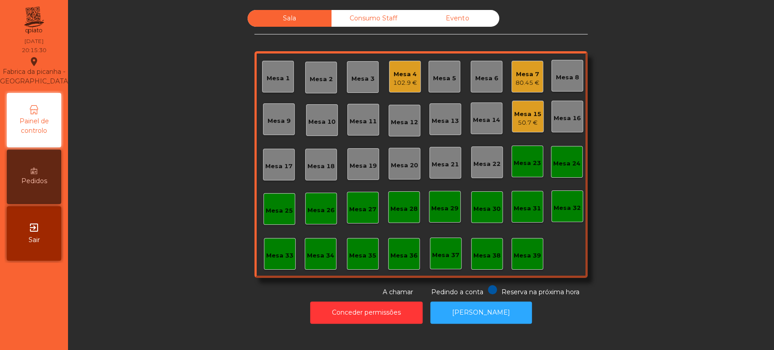
click at [454, 114] on div "Mesa 13" at bounding box center [445, 119] width 27 height 13
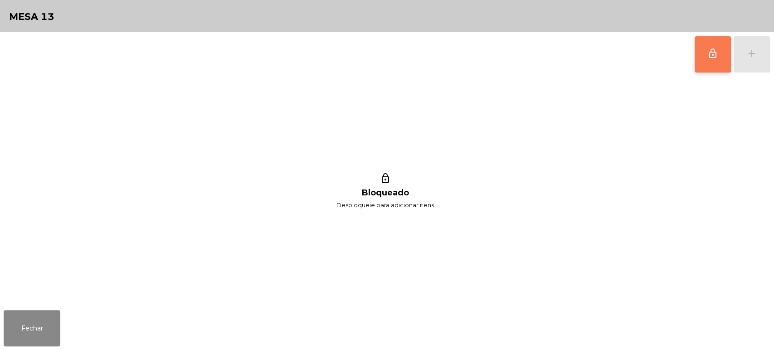
click at [709, 53] on span "lock_outline" at bounding box center [713, 53] width 11 height 11
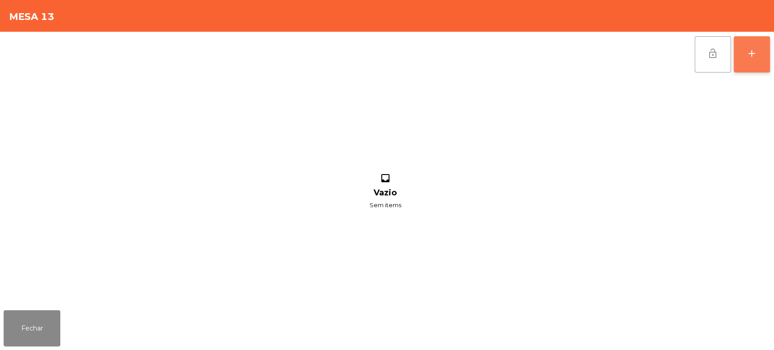
click at [750, 58] on div "add" at bounding box center [752, 53] width 11 height 11
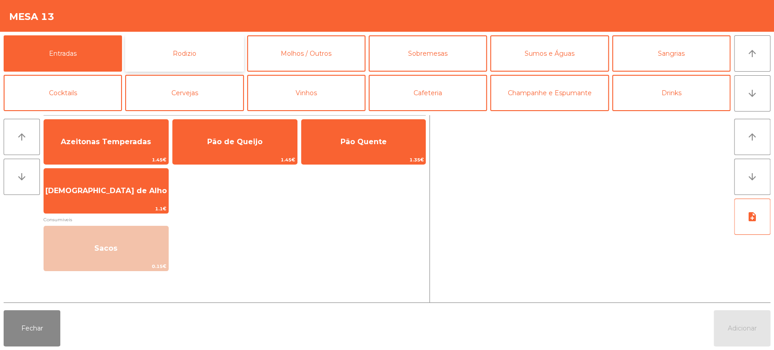
click at [192, 58] on button "Rodizio" at bounding box center [184, 53] width 118 height 36
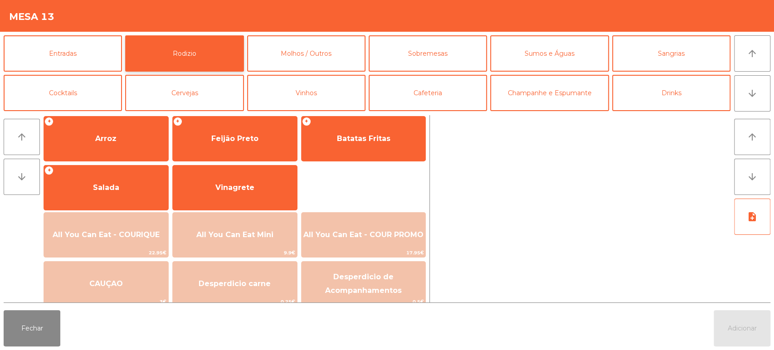
scroll to position [127, 0]
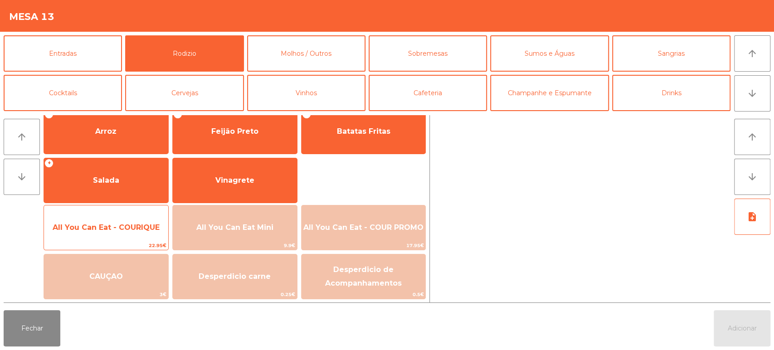
click at [115, 220] on span "All You Can Eat - COURIQUE" at bounding box center [106, 227] width 124 height 24
click at [120, 221] on span "All You Can Eat - COURIQUE" at bounding box center [106, 227] width 124 height 24
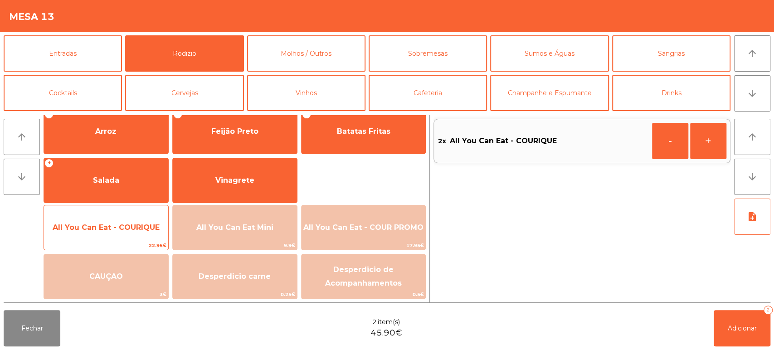
click at [118, 220] on span "All You Can Eat - COURIQUE" at bounding box center [106, 227] width 124 height 24
click at [110, 228] on span "All You Can Eat - COURIQUE" at bounding box center [106, 227] width 107 height 9
click at [107, 229] on span "All You Can Eat - COURIQUE" at bounding box center [106, 227] width 107 height 9
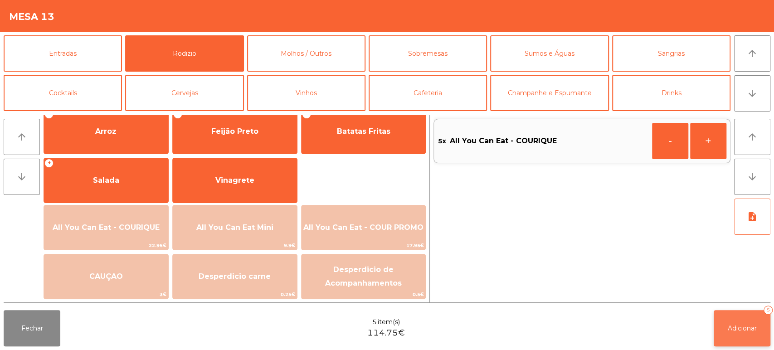
click at [748, 333] on button "Adicionar 5" at bounding box center [742, 328] width 57 height 36
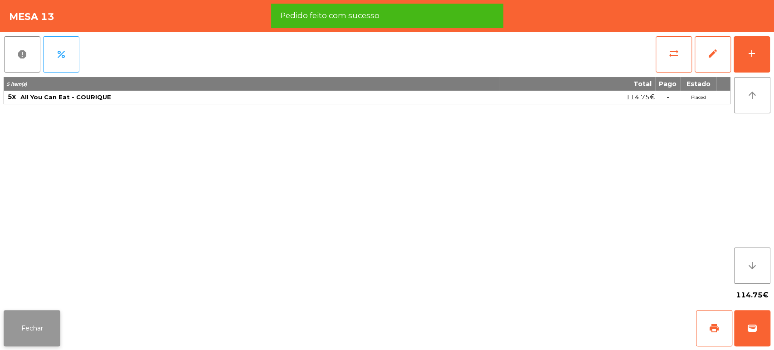
click at [60, 329] on button "Fechar" at bounding box center [32, 328] width 57 height 36
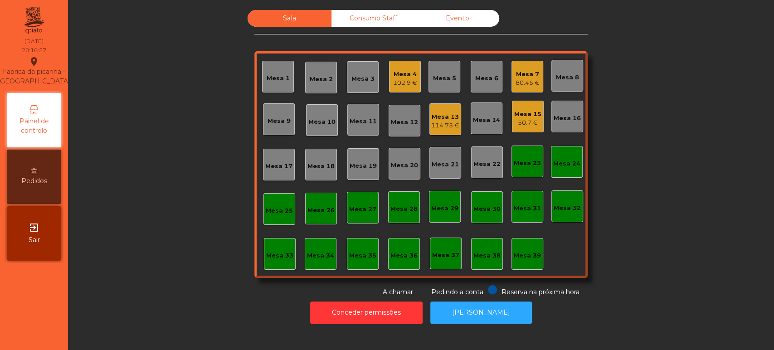
click at [486, 80] on div "Mesa 6" at bounding box center [486, 78] width 23 height 9
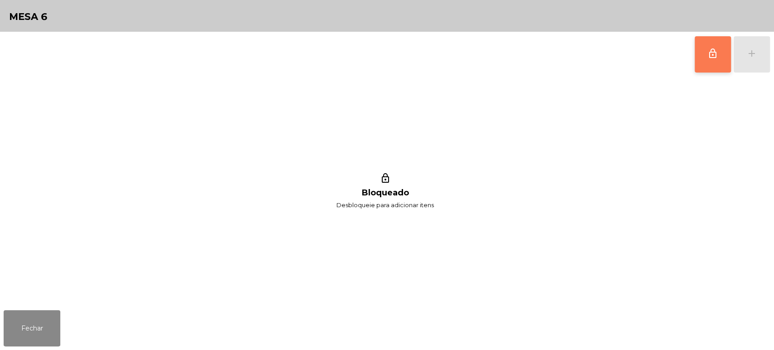
click at [710, 59] on button "lock_outline" at bounding box center [713, 54] width 36 height 36
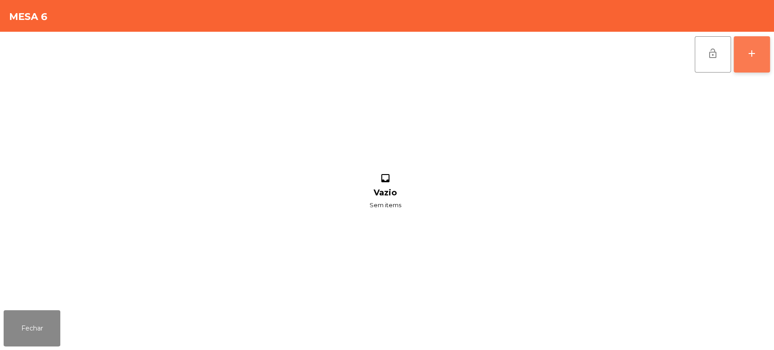
click at [748, 55] on div "add" at bounding box center [752, 53] width 11 height 11
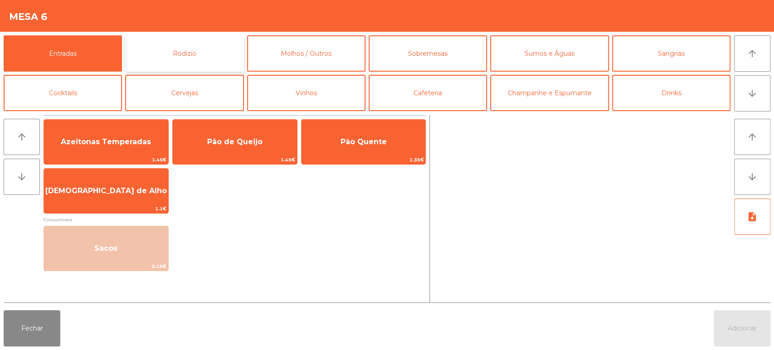
click at [188, 41] on button "Rodizio" at bounding box center [184, 53] width 118 height 36
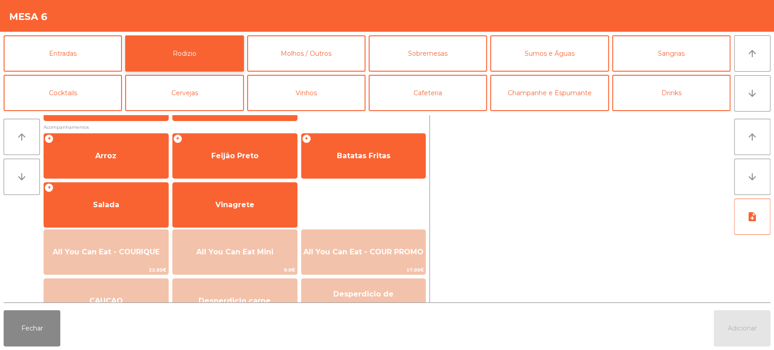
scroll to position [116, 0]
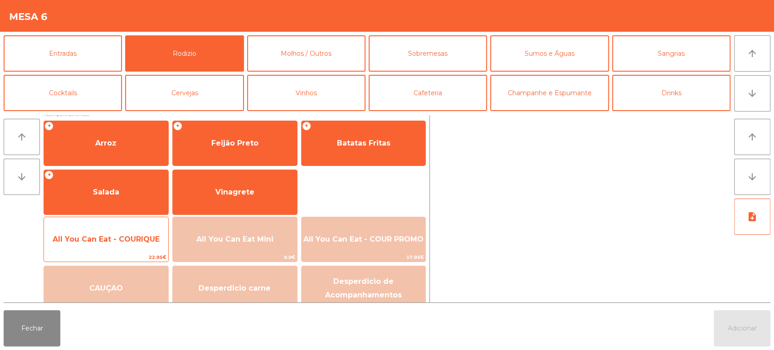
click at [121, 232] on span "All You Can Eat - COURIQUE" at bounding box center [106, 239] width 124 height 24
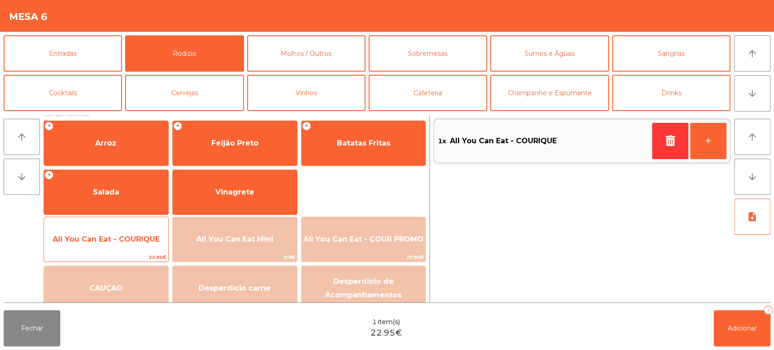
click at [121, 231] on span "All You Can Eat - COURIQUE" at bounding box center [106, 239] width 124 height 24
click at [130, 238] on span "All You Can Eat - COURIQUE" at bounding box center [106, 239] width 107 height 9
click at [128, 230] on span "All You Can Eat - COURIQUE" at bounding box center [106, 239] width 124 height 24
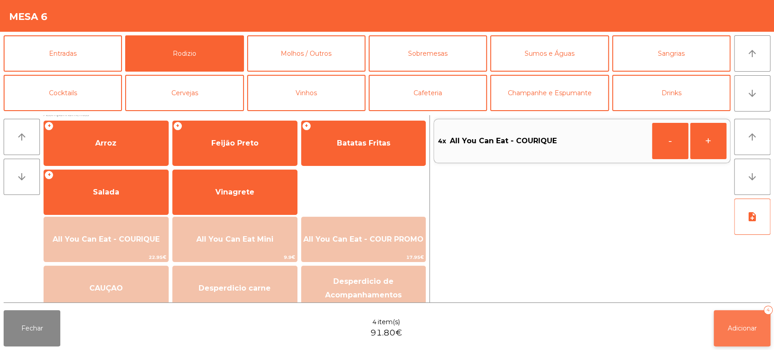
click at [744, 330] on span "Adicionar" at bounding box center [742, 328] width 29 height 8
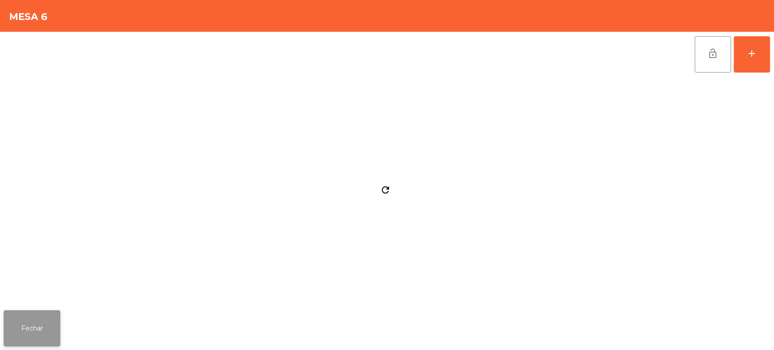
click at [46, 327] on button "Fechar" at bounding box center [32, 328] width 57 height 36
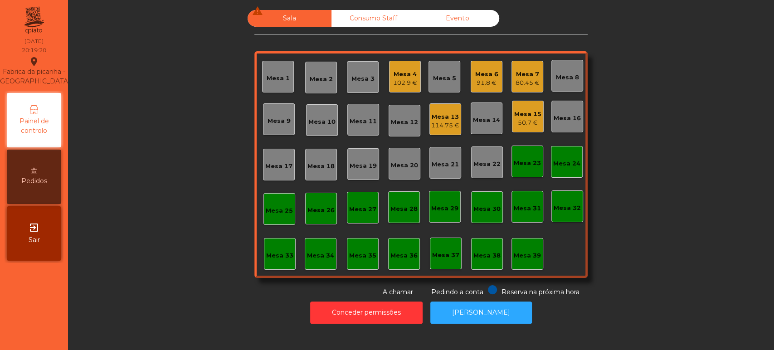
click at [523, 122] on div "50.7 €" at bounding box center [527, 122] width 27 height 9
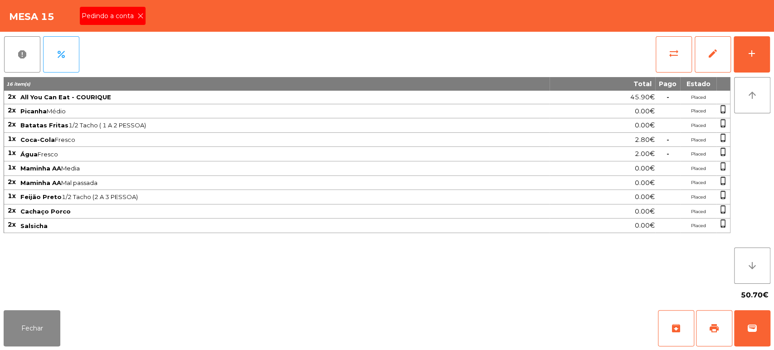
click at [138, 12] on div "Pedindo a conta" at bounding box center [113, 16] width 66 height 18
click at [704, 317] on button "print" at bounding box center [714, 328] width 36 height 36
click at [47, 327] on button "Fechar" at bounding box center [32, 328] width 57 height 36
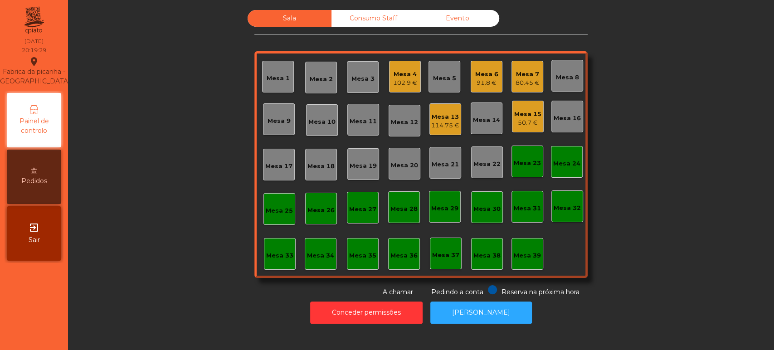
click at [405, 176] on div "Mesa 20" at bounding box center [405, 164] width 32 height 32
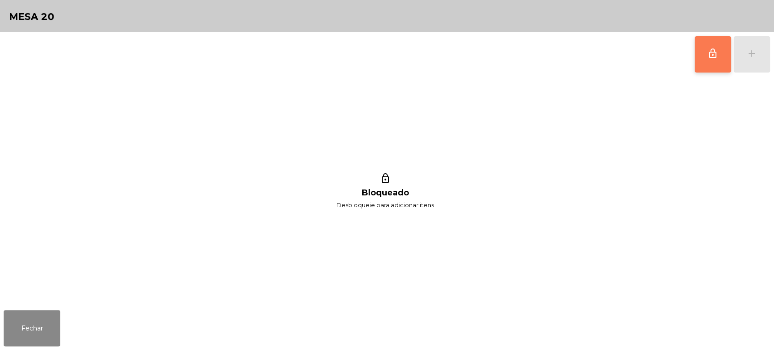
click at [717, 57] on span "lock_outline" at bounding box center [713, 53] width 11 height 11
click at [750, 57] on div "add" at bounding box center [752, 53] width 11 height 11
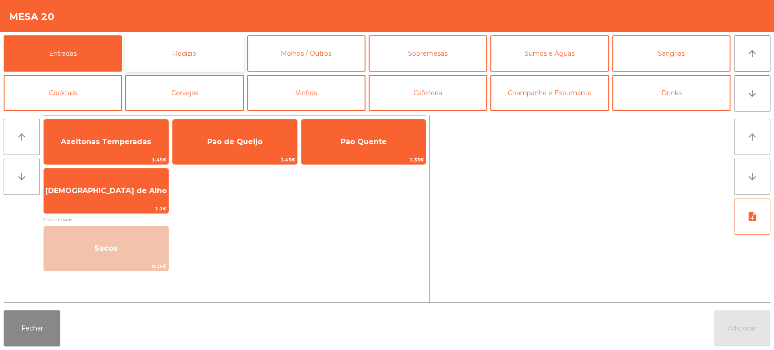
click at [158, 61] on button "Rodizio" at bounding box center [184, 53] width 118 height 36
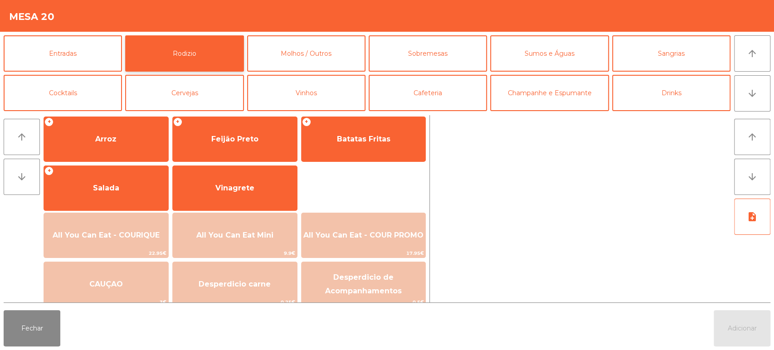
scroll to position [127, 0]
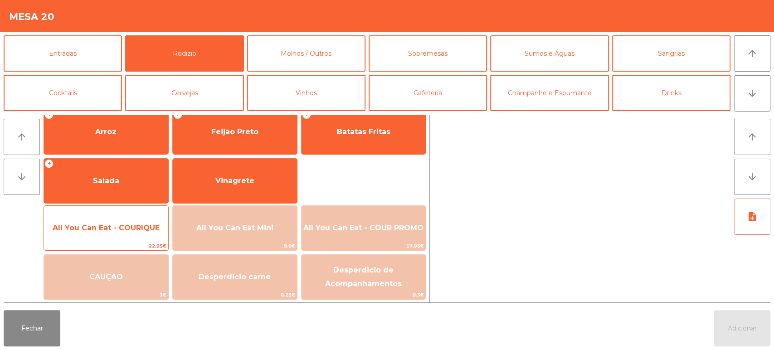
click at [137, 238] on span "All You Can Eat - COURIQUE" at bounding box center [106, 228] width 124 height 24
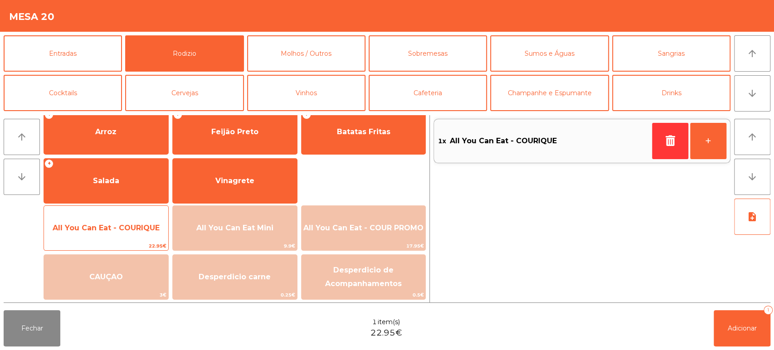
click at [140, 229] on span "All You Can Eat - COURIQUE" at bounding box center [106, 228] width 107 height 9
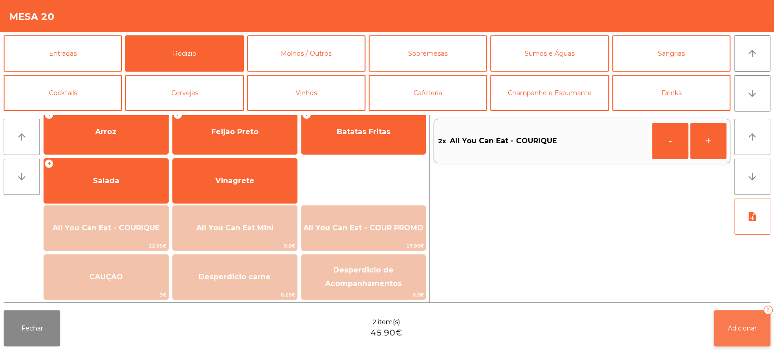
click at [729, 345] on button "Adicionar 2" at bounding box center [742, 328] width 57 height 36
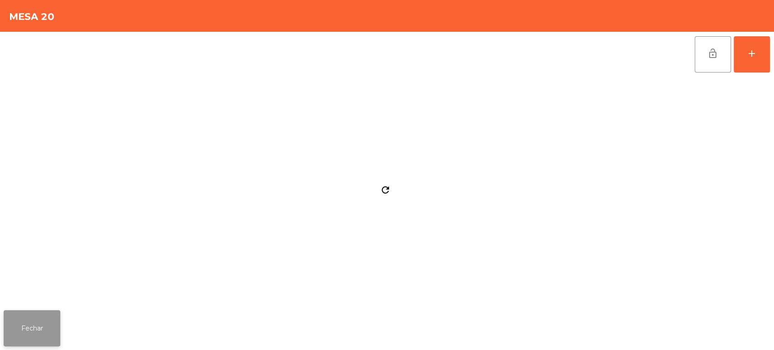
click at [44, 325] on button "Fechar" at bounding box center [32, 328] width 57 height 36
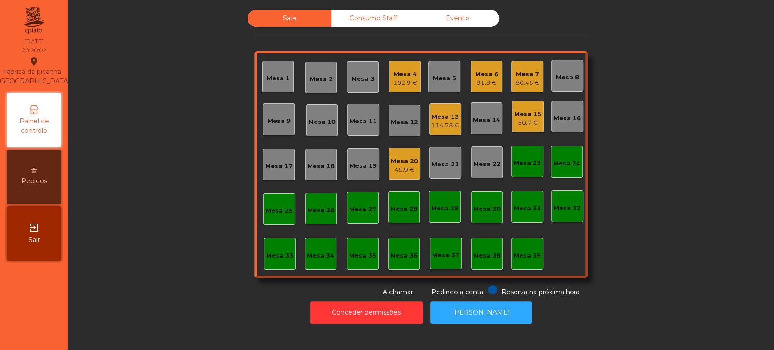
click at [164, 45] on div "Sala Consumo Staff Evento Mesa 1 Mesa 2 Mesa 3 Mesa 4 102.9 € Mesa 5 Mesa 6 91.…" at bounding box center [421, 153] width 682 height 287
click at [519, 103] on div "Mesa 15 50.7 €" at bounding box center [528, 117] width 32 height 32
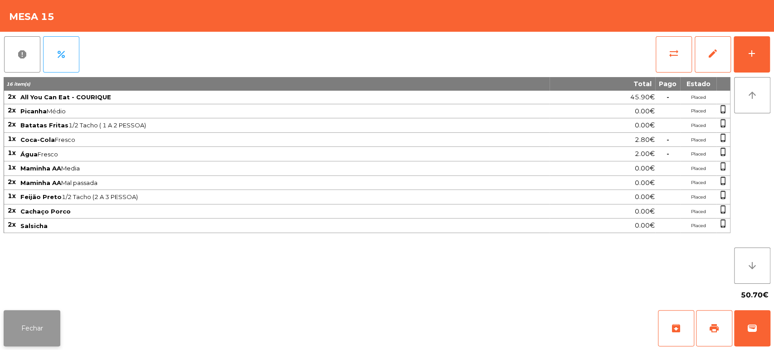
click at [54, 327] on button "Fechar" at bounding box center [32, 328] width 57 height 36
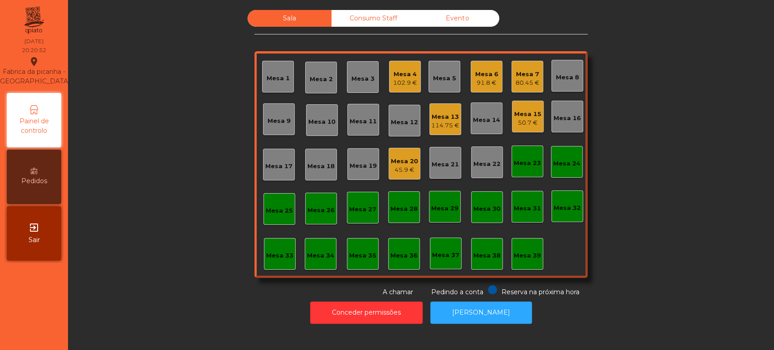
click at [524, 76] on div "Mesa 7" at bounding box center [528, 74] width 24 height 9
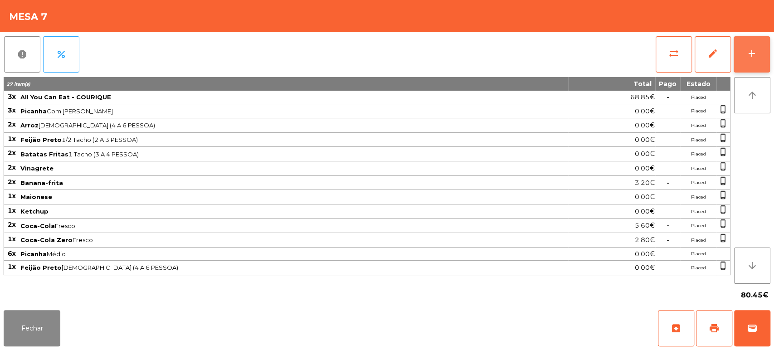
click at [753, 60] on button "add" at bounding box center [752, 54] width 36 height 36
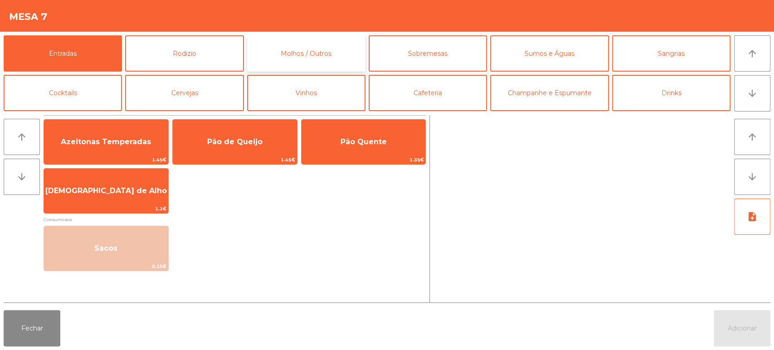
click at [296, 55] on button "Molhos / Outros" at bounding box center [306, 53] width 118 height 36
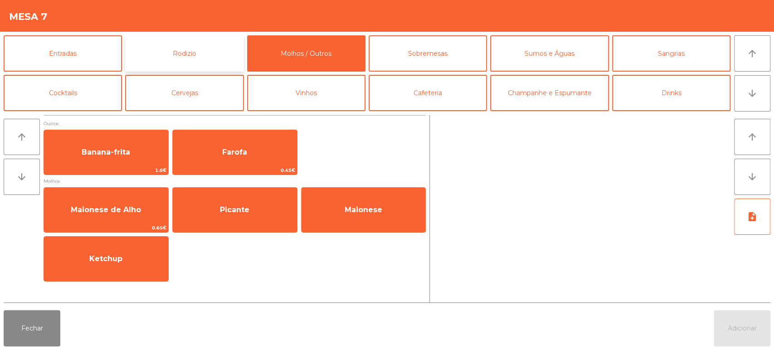
click at [186, 63] on button "Rodizio" at bounding box center [184, 53] width 118 height 36
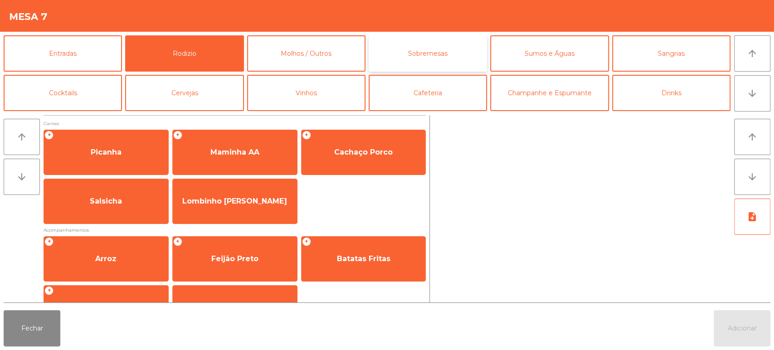
click at [440, 49] on button "Sobremesas" at bounding box center [428, 53] width 118 height 36
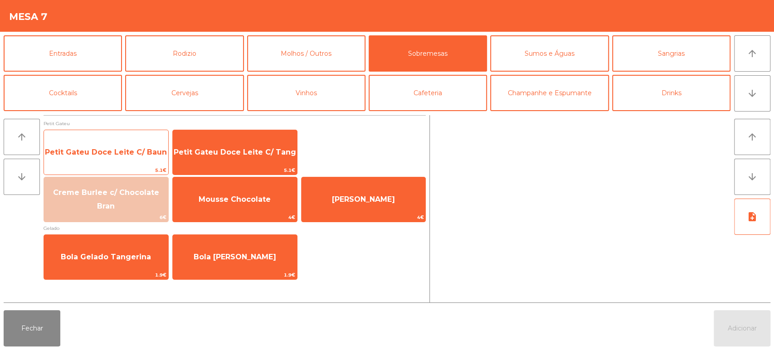
click at [138, 156] on span "Petit Gateu Doce Leite C/ Baun" at bounding box center [106, 152] width 122 height 9
click at [139, 161] on span "Petit Gateu Doce Leite C/ Baun" at bounding box center [106, 152] width 124 height 24
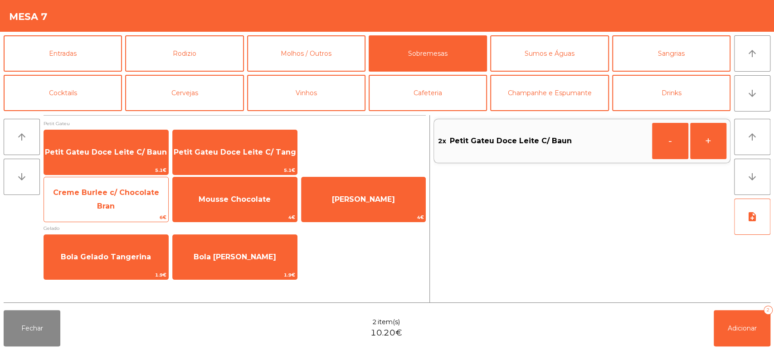
click at [122, 196] on span "Creme Burlee c/ Chocolate Bran" at bounding box center [106, 199] width 106 height 22
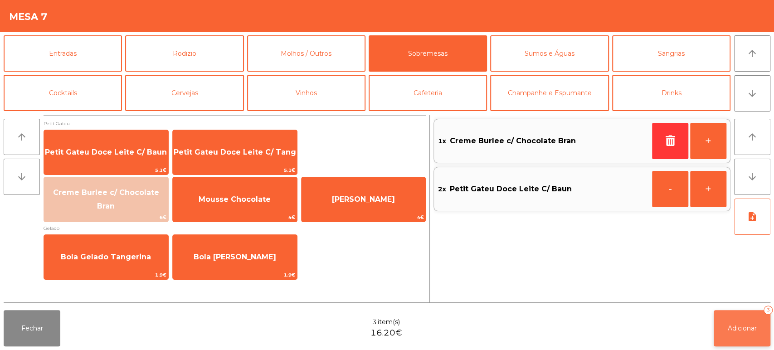
click at [738, 335] on button "Adicionar 3" at bounding box center [742, 328] width 57 height 36
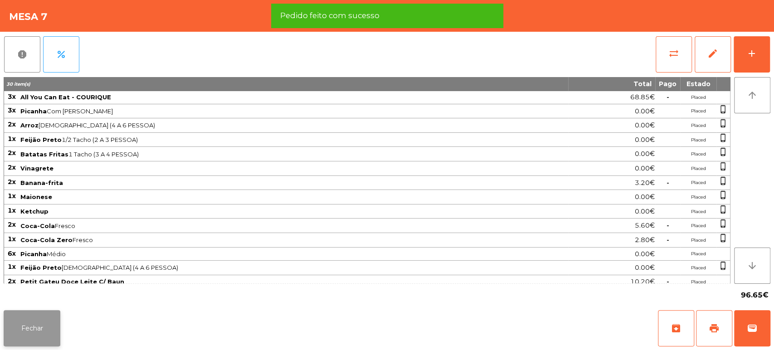
click at [37, 332] on button "Fechar" at bounding box center [32, 328] width 57 height 36
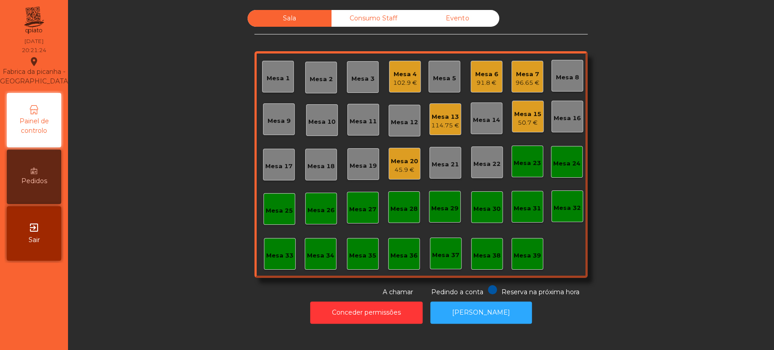
click at [274, 169] on div "Mesa 17" at bounding box center [278, 166] width 27 height 9
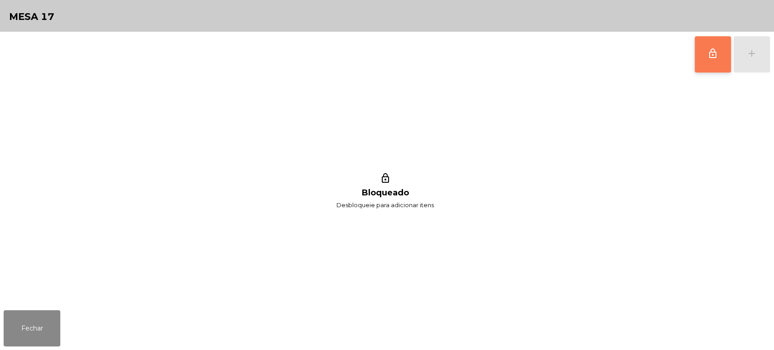
click at [707, 67] on button "lock_outline" at bounding box center [713, 54] width 36 height 36
click at [749, 55] on div "add" at bounding box center [752, 53] width 11 height 11
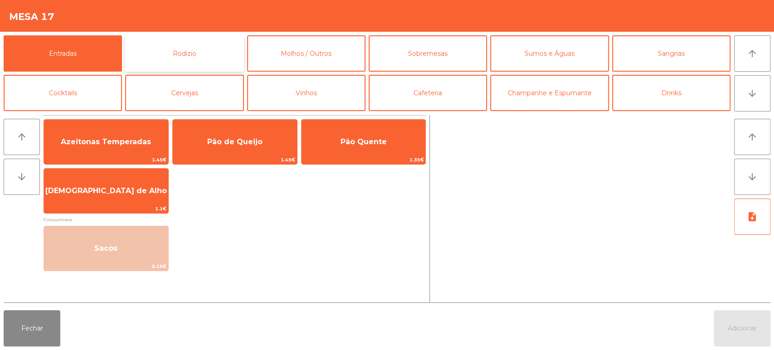
click at [180, 44] on button "Rodizio" at bounding box center [184, 53] width 118 height 36
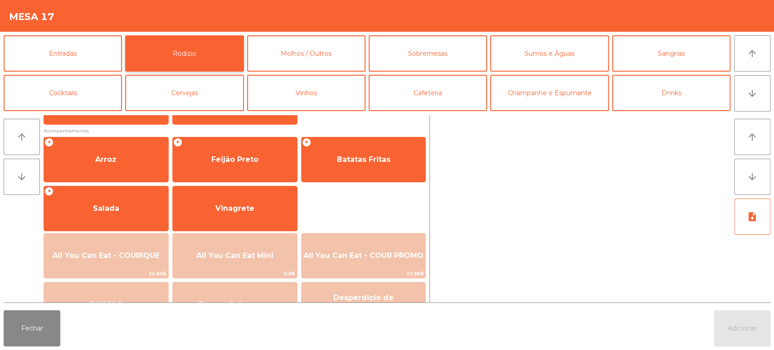
scroll to position [102, 0]
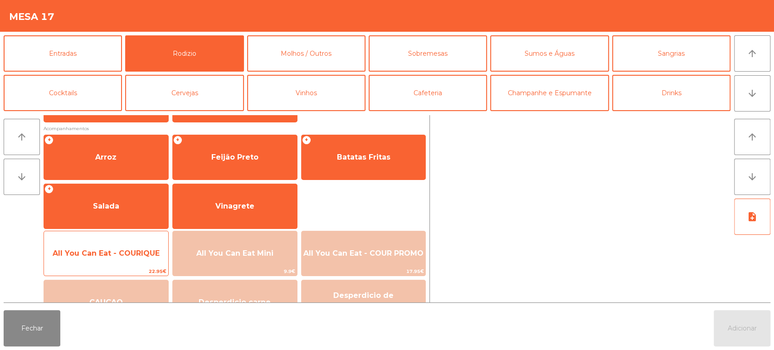
click at [123, 234] on div "All You Can Eat - COURIQUE 22.95€" at bounding box center [106, 253] width 125 height 45
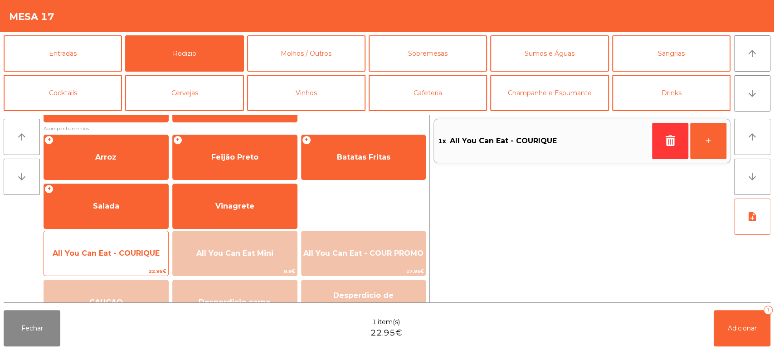
click at [117, 231] on div "All You Can Eat - COURIQUE 22.95€" at bounding box center [106, 253] width 125 height 45
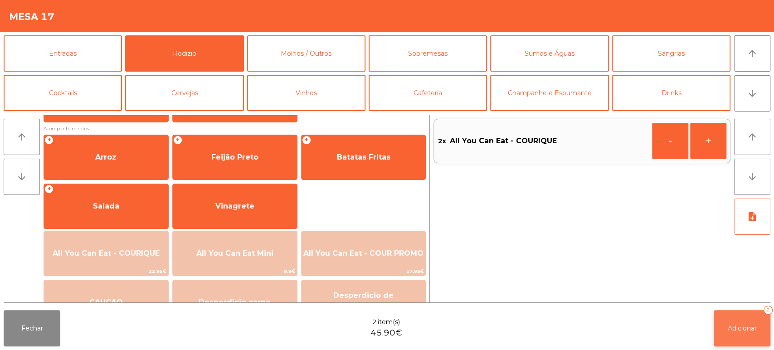
click at [751, 312] on button "Adicionar 2" at bounding box center [742, 328] width 57 height 36
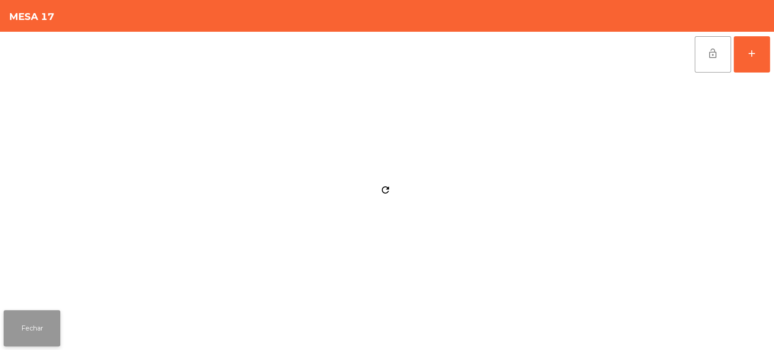
click at [44, 326] on button "Fechar" at bounding box center [32, 328] width 57 height 36
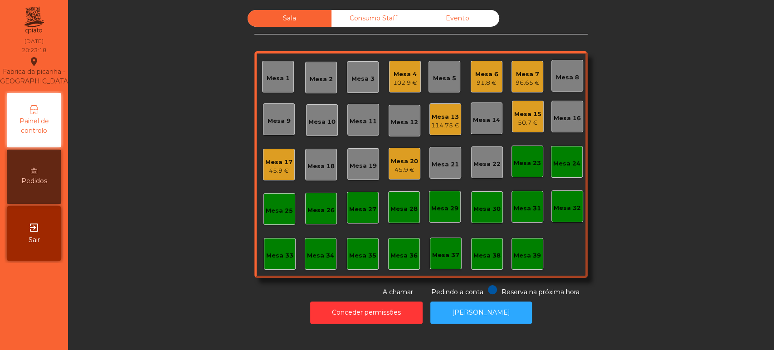
click at [676, 138] on div "Sala Consumo Staff Evento Mesa 1 Mesa 2 Mesa 3 Mesa 4 102.9 € Mesa 5 Mesa 6 91.…" at bounding box center [421, 153] width 682 height 287
click at [269, 178] on div "Mesa 17 45.9 €" at bounding box center [279, 165] width 32 height 32
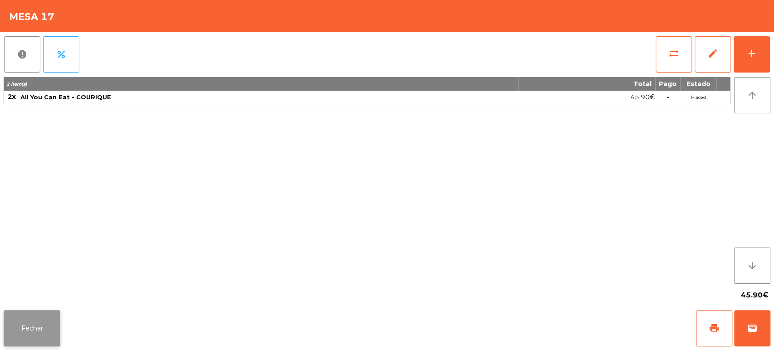
click at [43, 330] on button "Fechar" at bounding box center [32, 328] width 57 height 36
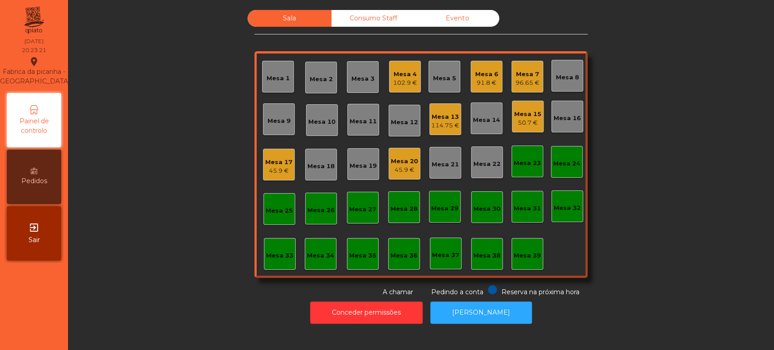
click at [530, 251] on div "Mesa 39" at bounding box center [527, 255] width 27 height 9
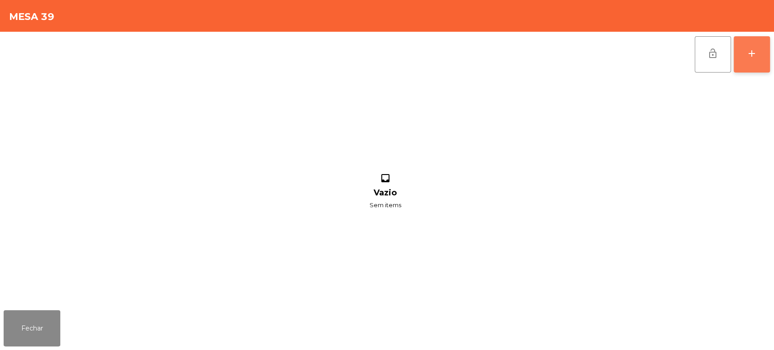
click at [758, 59] on button "add" at bounding box center [752, 54] width 36 height 36
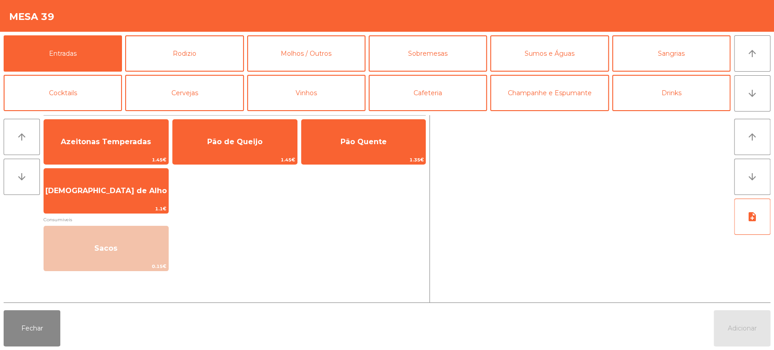
scroll to position [23, 0]
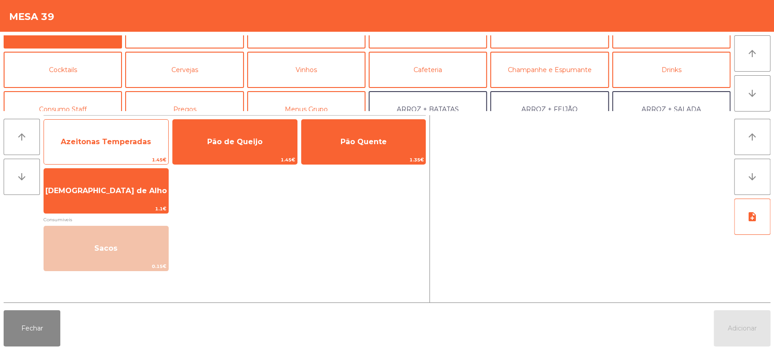
click at [86, 120] on div "Azeitonas Temperadas 1.45€" at bounding box center [106, 141] width 125 height 45
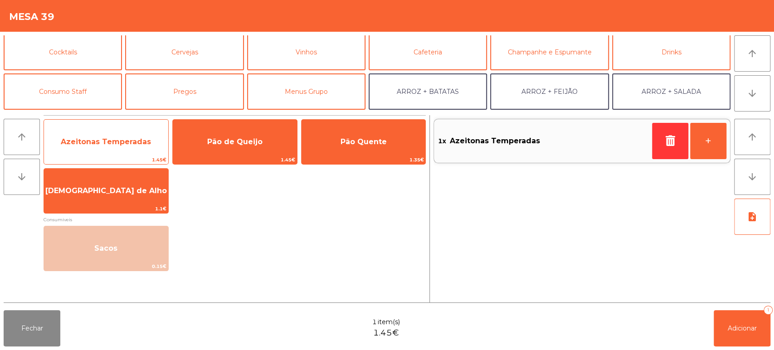
scroll to position [42, 0]
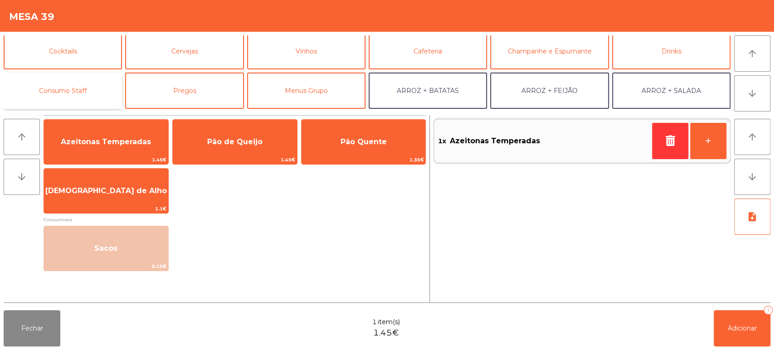
click at [88, 93] on button "Consumo Staff" at bounding box center [63, 91] width 118 height 36
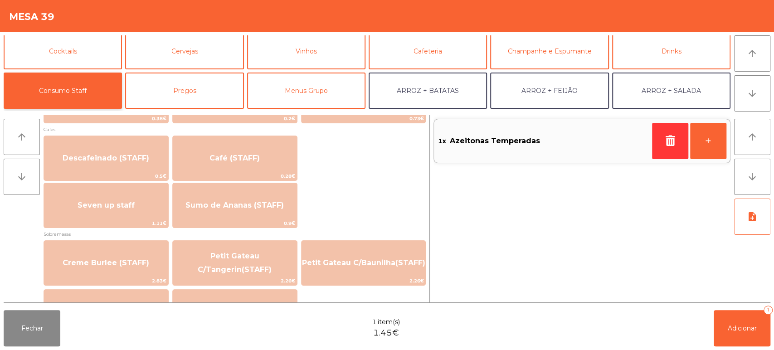
scroll to position [527, 0]
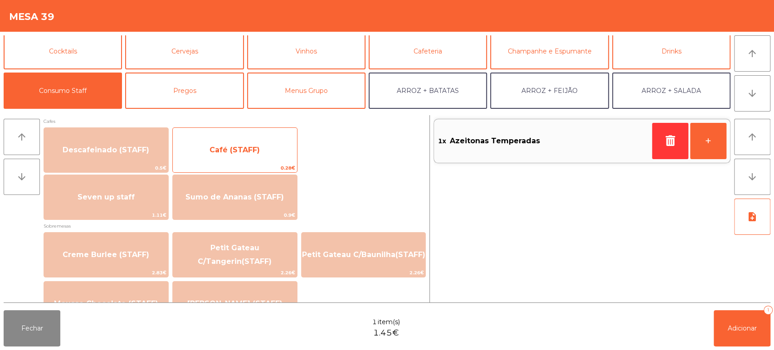
click at [276, 145] on span "Café (STAFF)" at bounding box center [235, 150] width 124 height 24
click at [267, 146] on span "Café (STAFF)" at bounding box center [235, 150] width 124 height 24
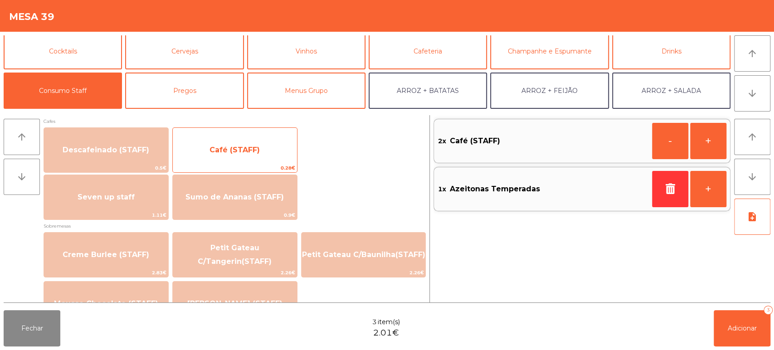
click at [268, 153] on span "Café (STAFF)" at bounding box center [235, 150] width 124 height 24
click at [269, 148] on span "Café (STAFF)" at bounding box center [235, 150] width 124 height 24
click at [271, 150] on span "Café (STAFF)" at bounding box center [235, 150] width 124 height 24
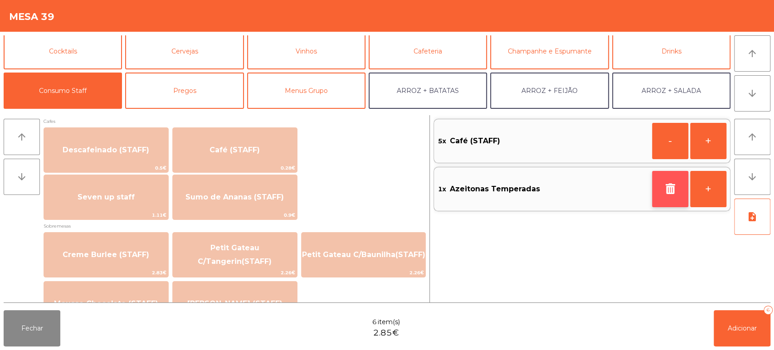
click at [655, 190] on button "button" at bounding box center [670, 189] width 36 height 36
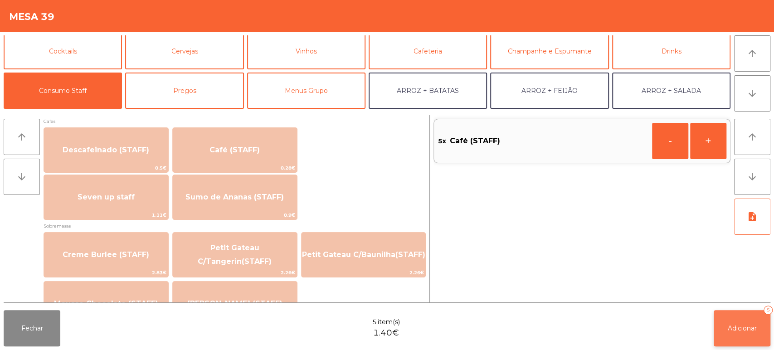
click at [763, 331] on button "Adicionar 5" at bounding box center [742, 328] width 57 height 36
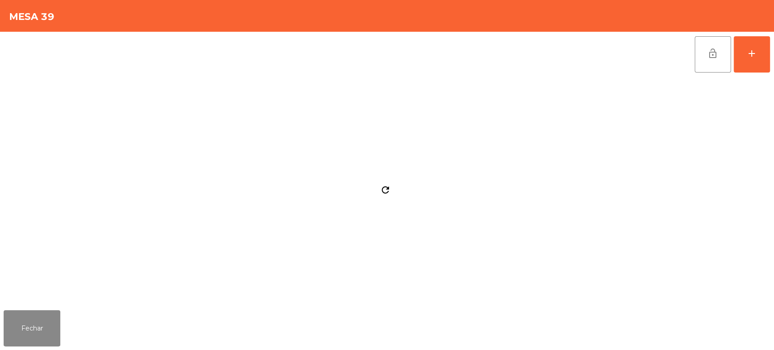
click at [52, 301] on div "refresh" at bounding box center [385, 192] width 763 height 230
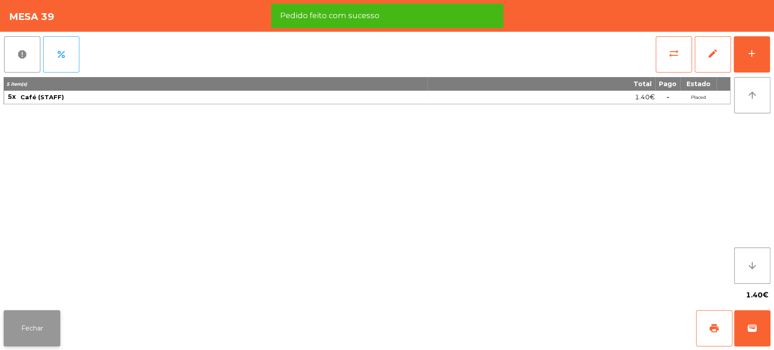
click at [57, 328] on button "Fechar" at bounding box center [32, 328] width 57 height 36
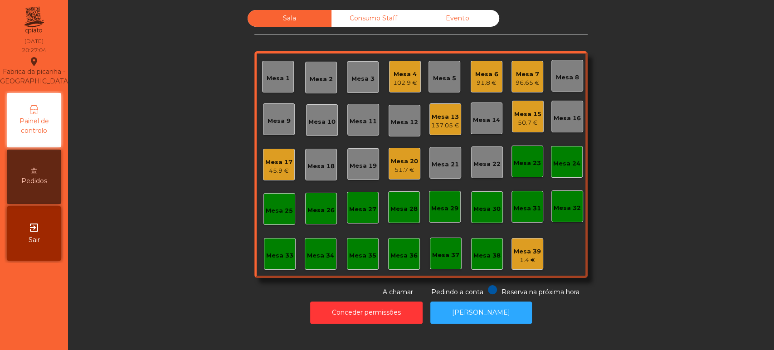
click at [312, 176] on div "Mesa 18" at bounding box center [321, 165] width 32 height 32
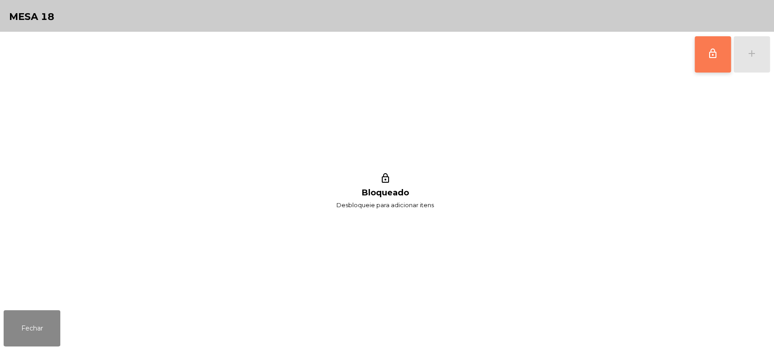
click at [707, 62] on button "lock_outline" at bounding box center [713, 54] width 36 height 36
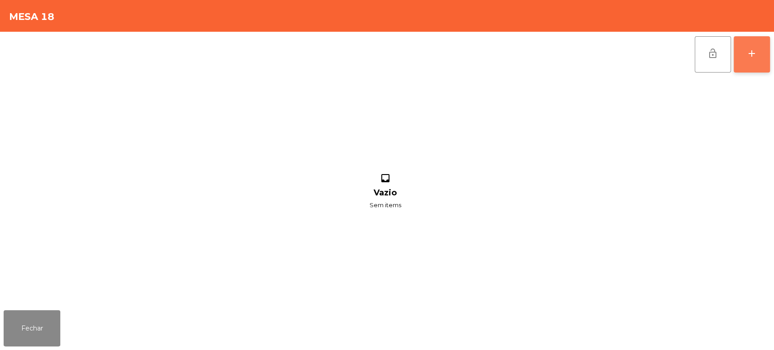
click at [750, 48] on div "add" at bounding box center [752, 53] width 11 height 11
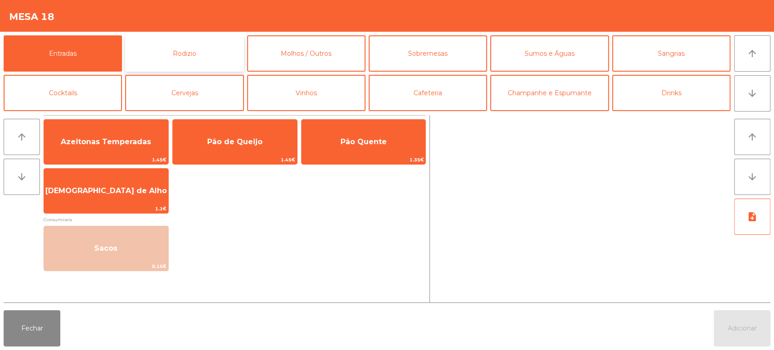
click at [214, 55] on button "Rodizio" at bounding box center [184, 53] width 118 height 36
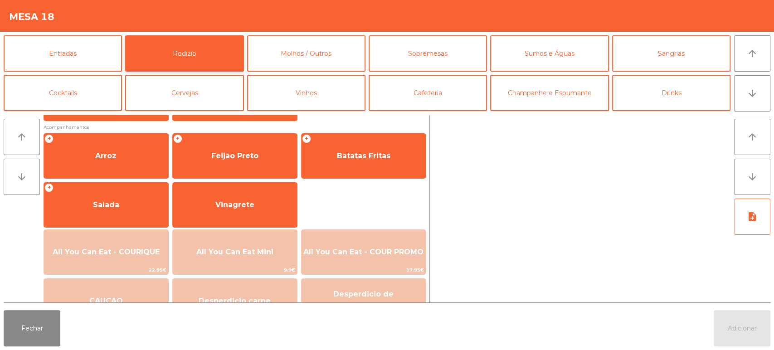
scroll to position [111, 0]
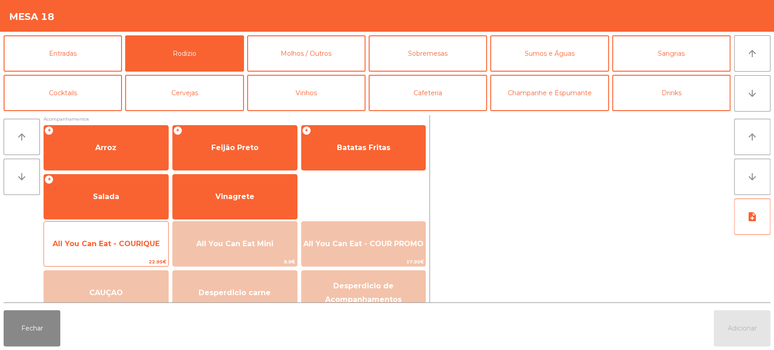
click at [129, 232] on span "All You Can Eat - COURIQUE" at bounding box center [106, 244] width 124 height 24
click at [134, 237] on span "All You Can Eat - COURIQUE" at bounding box center [106, 244] width 124 height 24
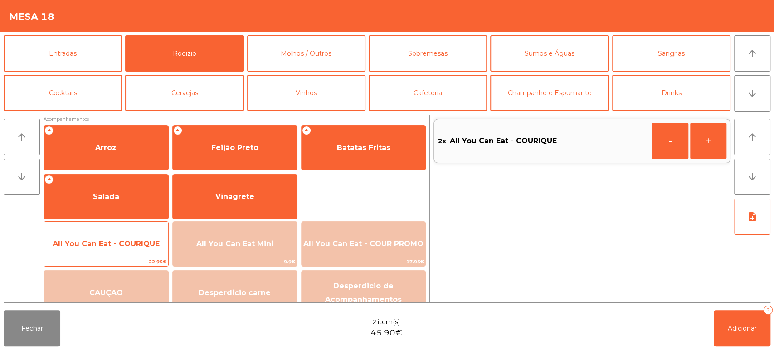
click at [136, 232] on span "All You Can Eat - COURIQUE" at bounding box center [106, 244] width 124 height 24
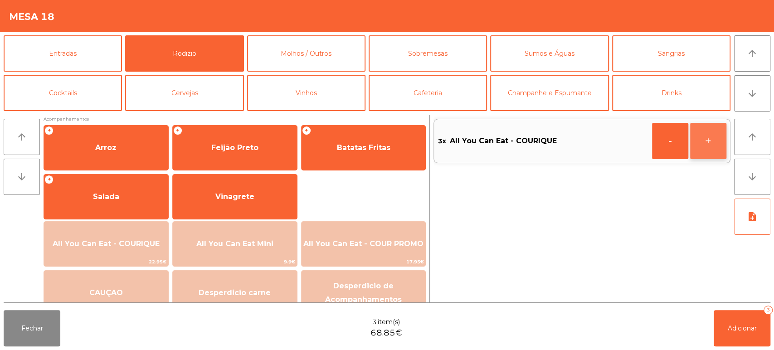
click at [715, 142] on button "+" at bounding box center [708, 141] width 36 height 36
click at [733, 297] on div "arrow_upward arrow_downward note_add" at bounding box center [751, 208] width 40 height 187
click at [729, 324] on span "Adicionar" at bounding box center [742, 328] width 29 height 8
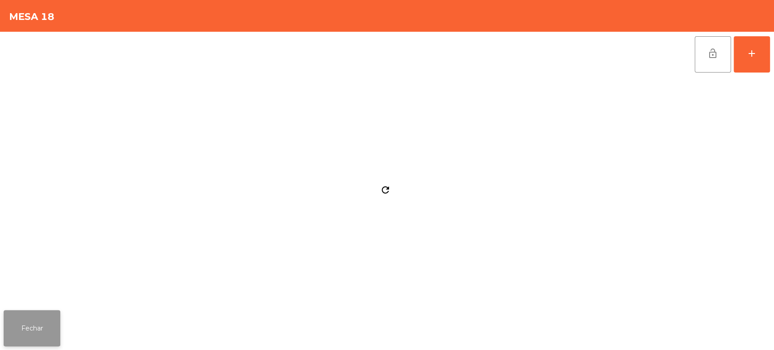
click at [23, 327] on button "Fechar" at bounding box center [32, 328] width 57 height 36
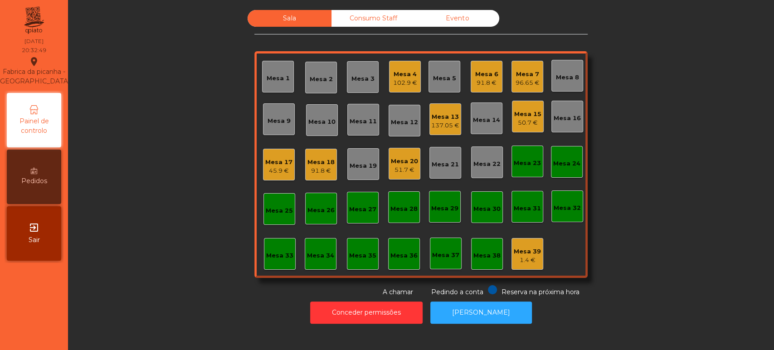
click at [368, 90] on div "Mesa 3" at bounding box center [363, 77] width 32 height 32
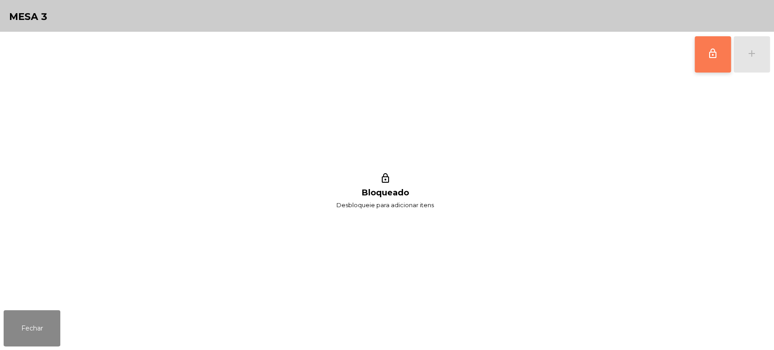
click at [718, 62] on button "lock_outline" at bounding box center [713, 54] width 36 height 36
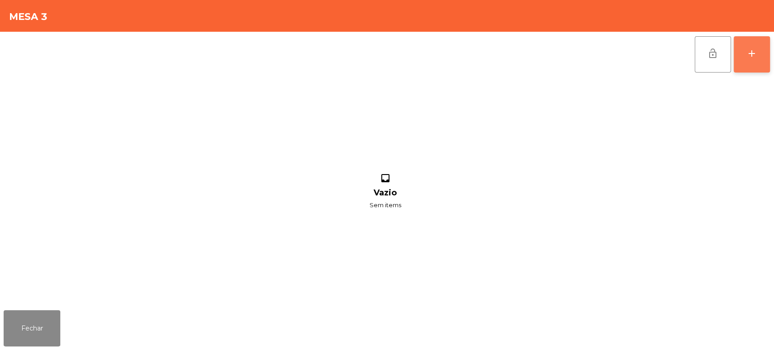
click at [748, 60] on button "add" at bounding box center [752, 54] width 36 height 36
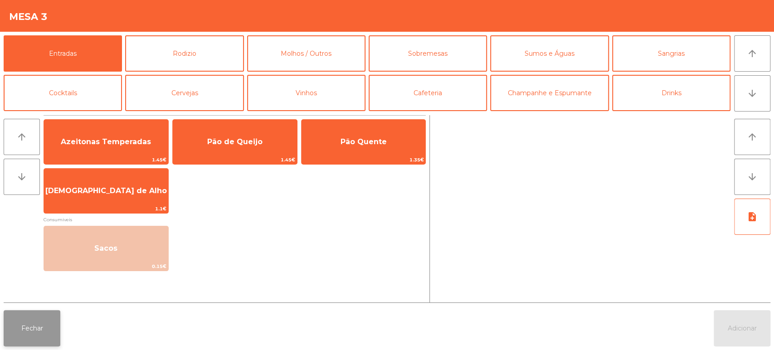
click at [47, 327] on button "Fechar" at bounding box center [32, 328] width 57 height 36
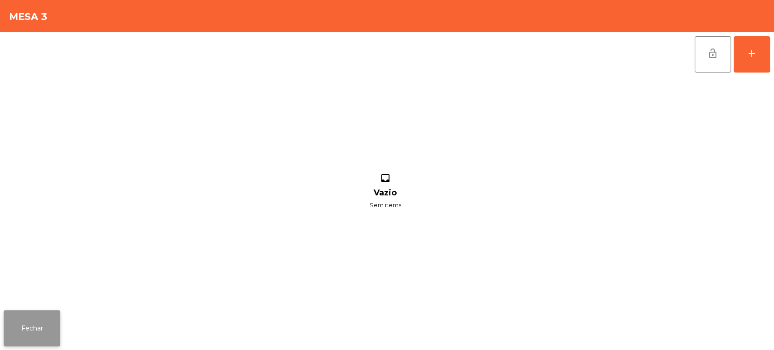
click at [46, 323] on button "Fechar" at bounding box center [32, 328] width 57 height 36
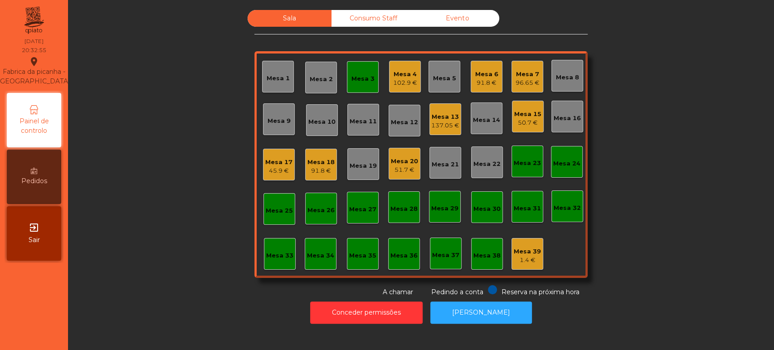
click at [323, 79] on div "Mesa 2" at bounding box center [321, 79] width 23 height 9
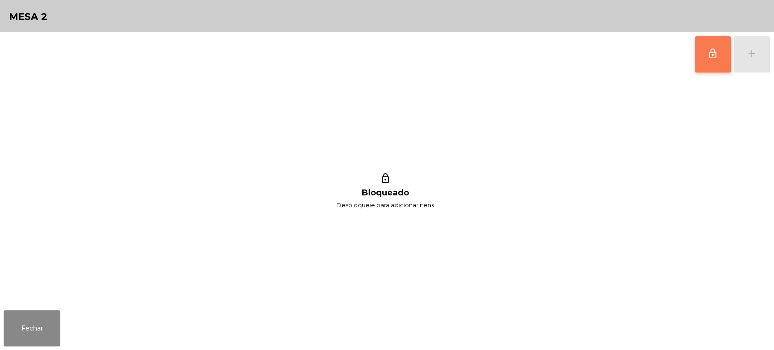
click at [711, 47] on button "lock_outline" at bounding box center [713, 54] width 36 height 36
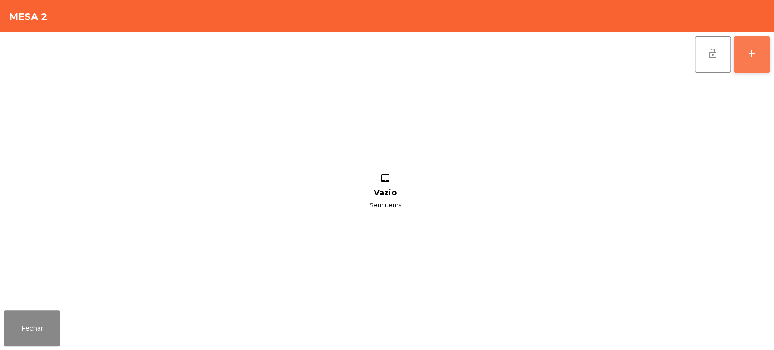
click at [745, 48] on button "add" at bounding box center [752, 54] width 36 height 36
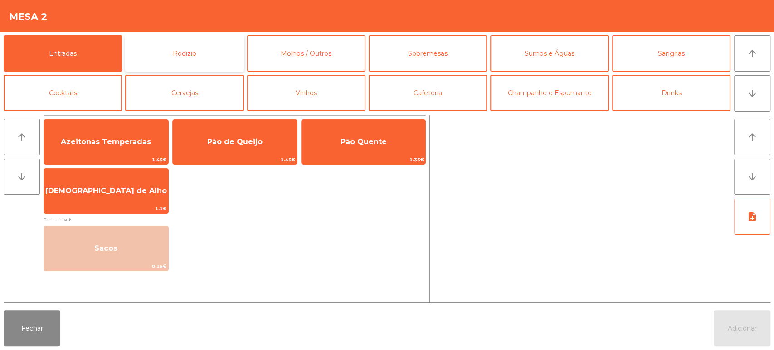
click at [196, 51] on button "Rodizio" at bounding box center [184, 53] width 118 height 36
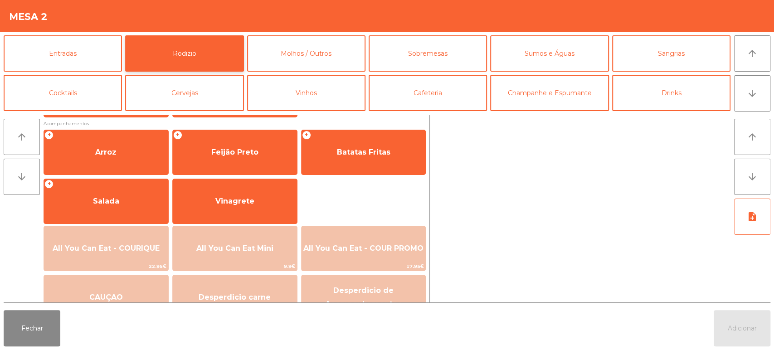
scroll to position [112, 0]
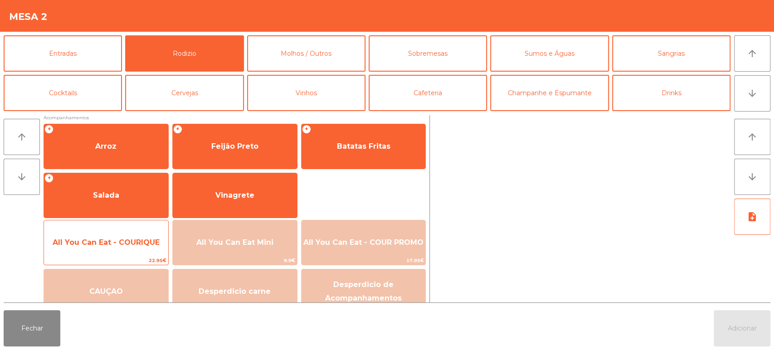
click at [128, 229] on div "All You Can Eat - COURIQUE 22.95€" at bounding box center [106, 242] width 125 height 45
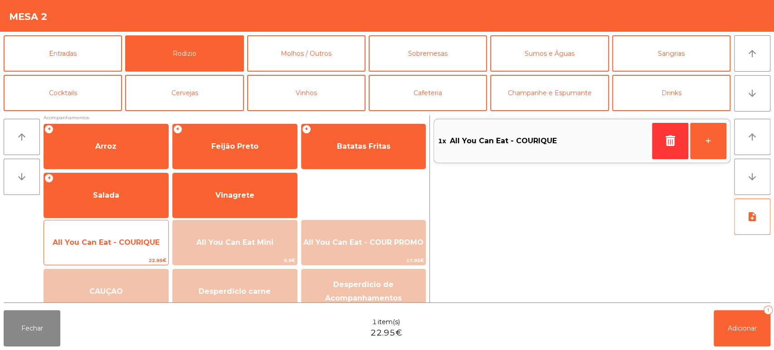
click at [127, 230] on span "All You Can Eat - COURIQUE" at bounding box center [106, 242] width 124 height 24
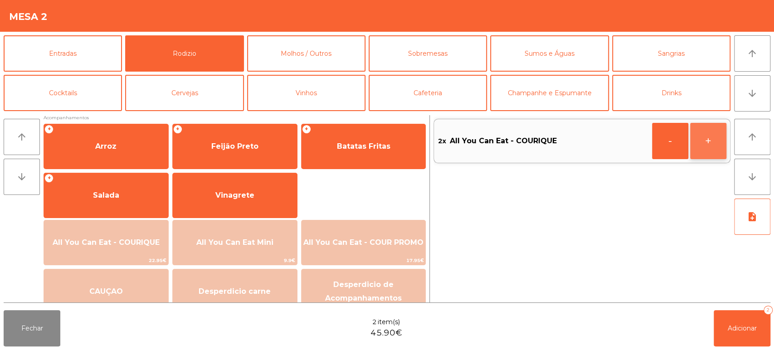
click at [706, 148] on button "+" at bounding box center [708, 141] width 36 height 36
click at [701, 336] on div "Fechar 3 item(s) 68.85€ Adicionar 3" at bounding box center [387, 329] width 774 height 44
click at [729, 310] on button "Adicionar 3" at bounding box center [742, 328] width 57 height 36
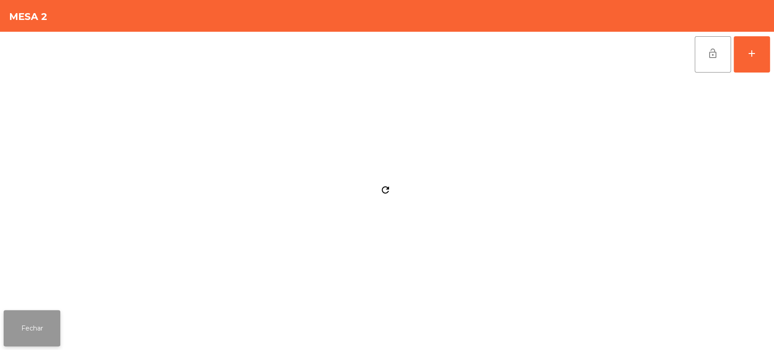
click at [53, 322] on button "Fechar" at bounding box center [32, 328] width 57 height 36
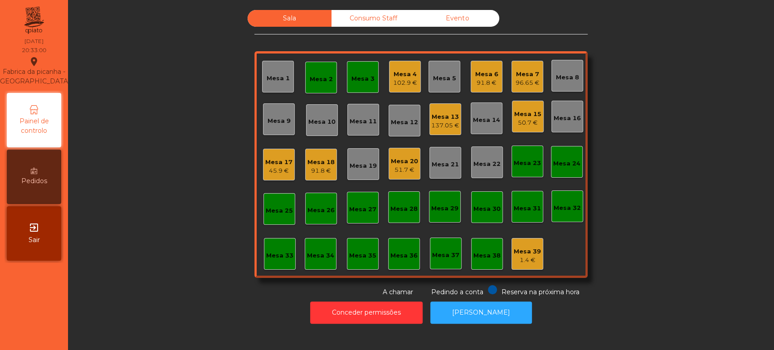
click at [367, 73] on div "Mesa 3" at bounding box center [363, 77] width 23 height 13
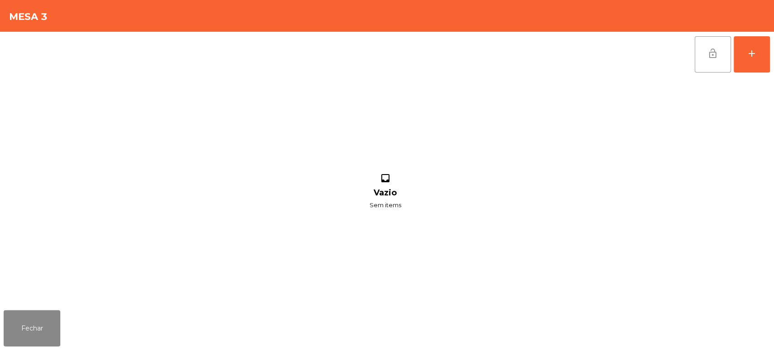
click at [719, 57] on button "lock_open" at bounding box center [713, 54] width 36 height 36
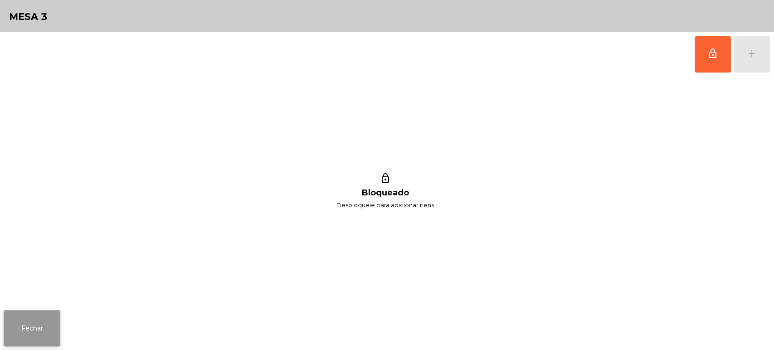
click at [56, 331] on button "Fechar" at bounding box center [32, 328] width 57 height 36
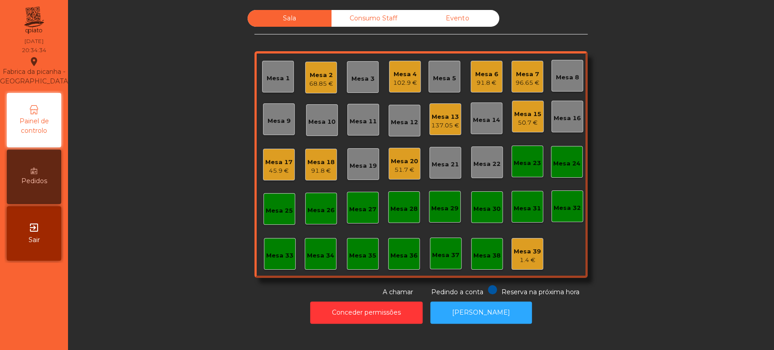
click at [316, 123] on div "Mesa 10" at bounding box center [321, 121] width 27 height 9
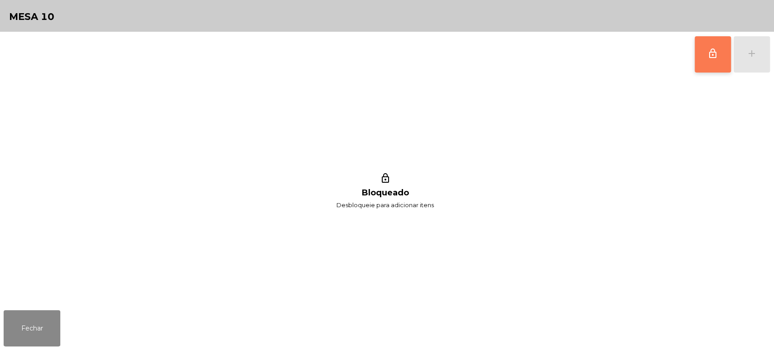
click at [715, 61] on button "lock_outline" at bounding box center [713, 54] width 36 height 36
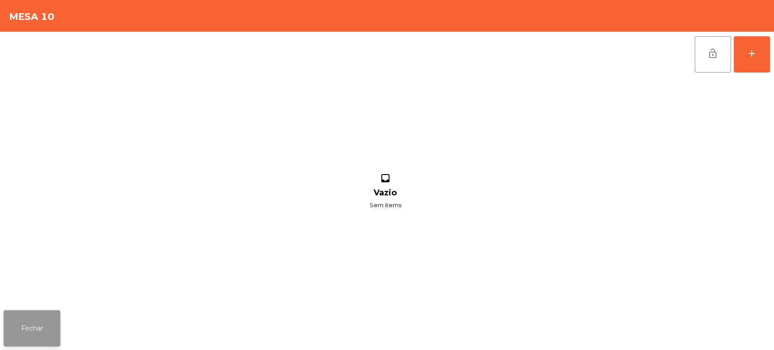
click at [57, 333] on button "Fechar" at bounding box center [32, 328] width 57 height 36
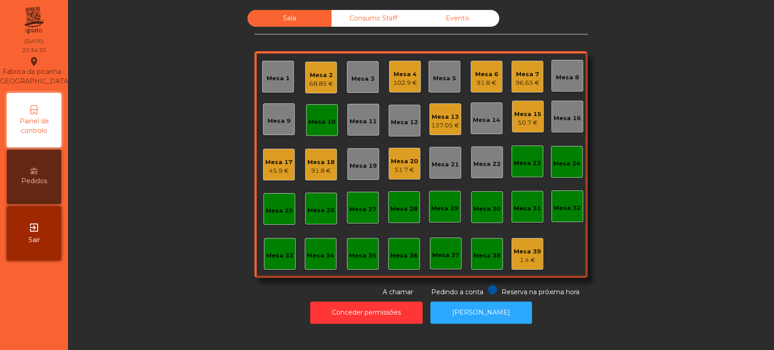
click at [328, 171] on div "91.8 €" at bounding box center [321, 170] width 27 height 9
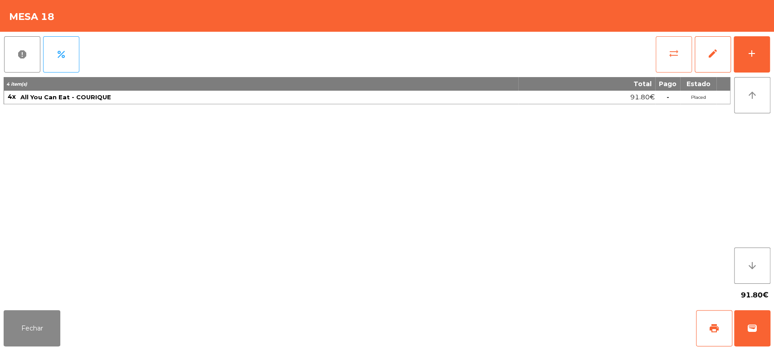
click at [670, 58] on span "sync_alt" at bounding box center [674, 53] width 11 height 11
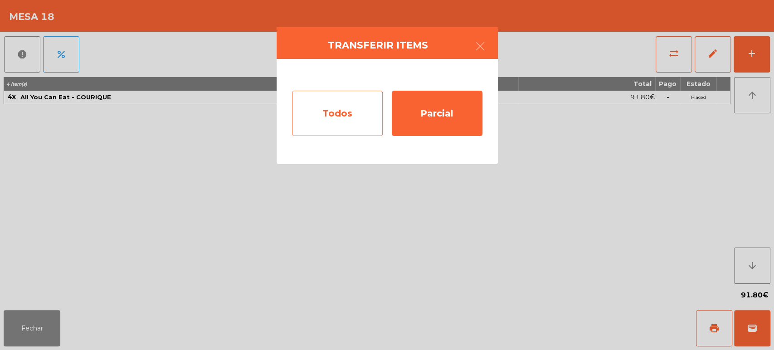
click at [348, 126] on div "Todos" at bounding box center [337, 113] width 91 height 45
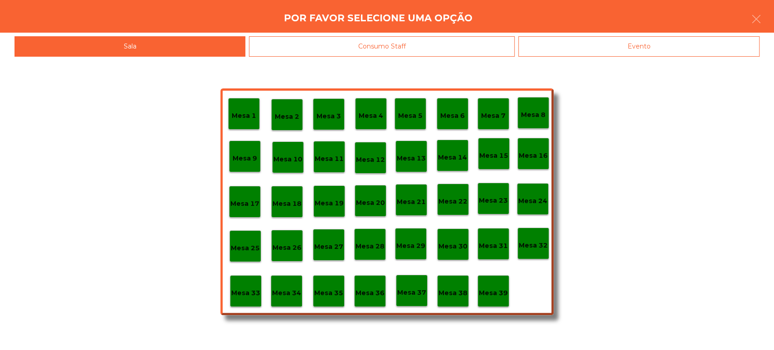
click at [293, 159] on p "Mesa 10" at bounding box center [288, 159] width 29 height 10
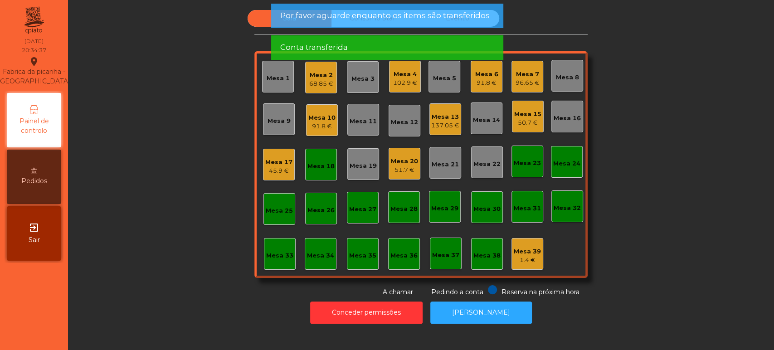
click at [325, 176] on div "Mesa 18" at bounding box center [321, 165] width 32 height 32
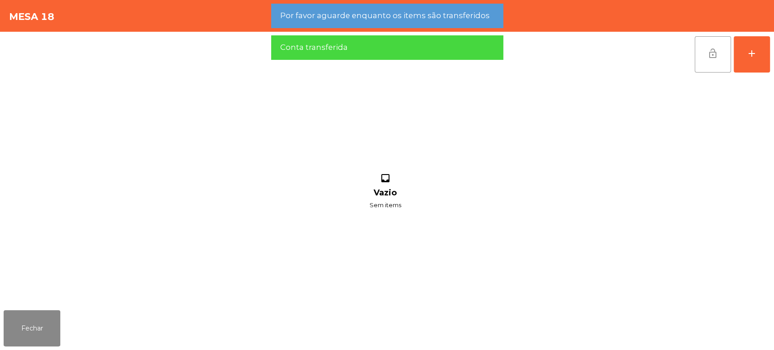
click at [702, 62] on button "lock_open" at bounding box center [713, 54] width 36 height 36
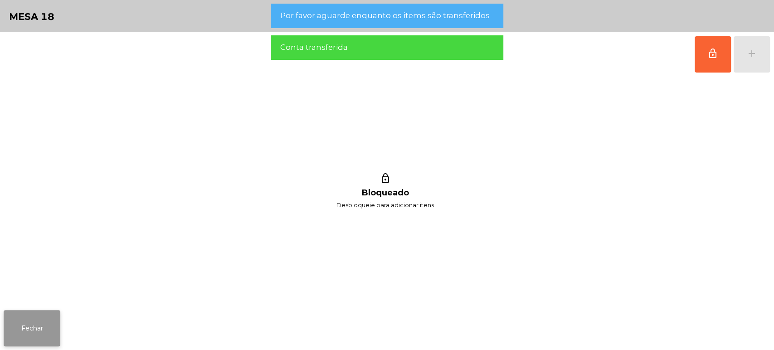
click at [38, 341] on button "Fechar" at bounding box center [32, 328] width 57 height 36
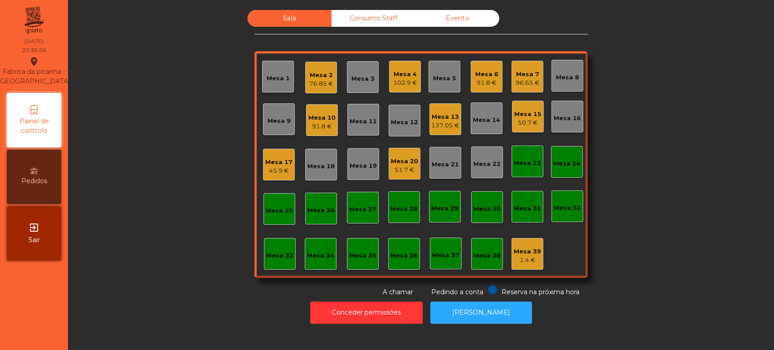
click at [447, 113] on div "Mesa 13" at bounding box center [445, 116] width 28 height 9
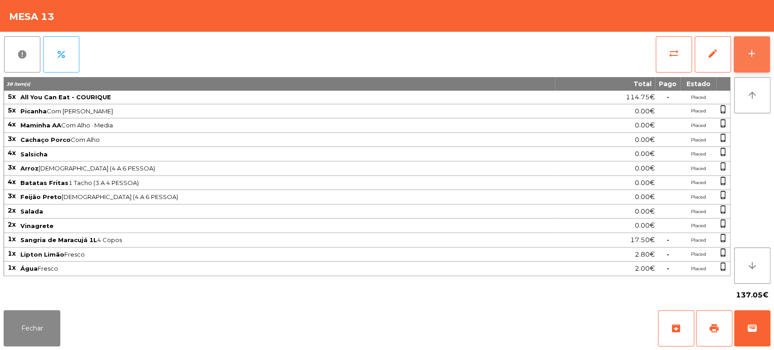
click at [738, 57] on button "add" at bounding box center [752, 54] width 36 height 36
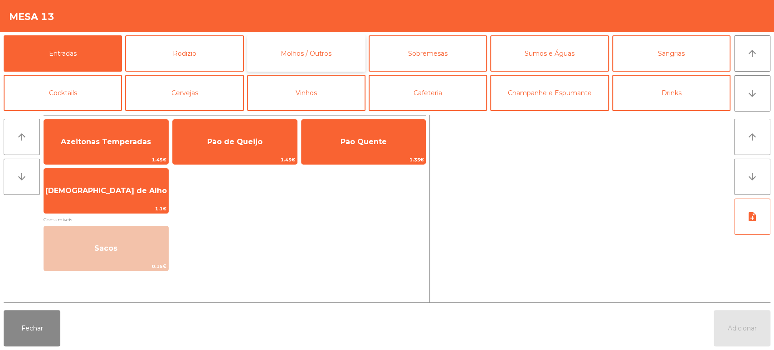
click at [250, 53] on button "Molhos / Outros" at bounding box center [306, 53] width 118 height 36
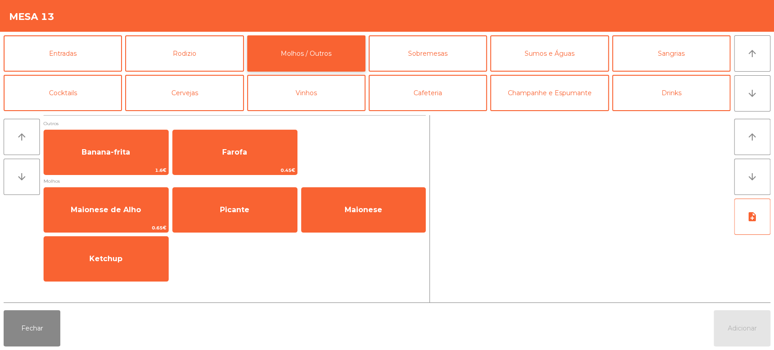
click at [339, 53] on button "Molhos / Outros" at bounding box center [306, 53] width 118 height 36
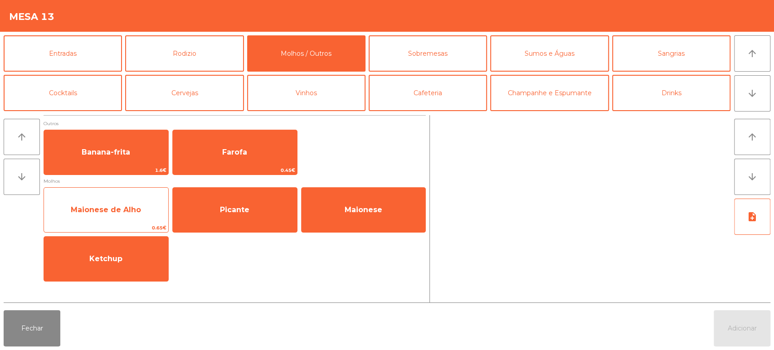
click at [142, 203] on span "Maionese de Alho" at bounding box center [106, 210] width 124 height 24
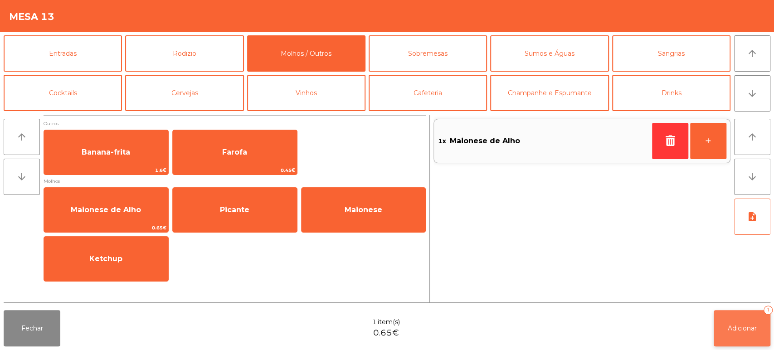
click at [756, 334] on button "Adicionar 1" at bounding box center [742, 328] width 57 height 36
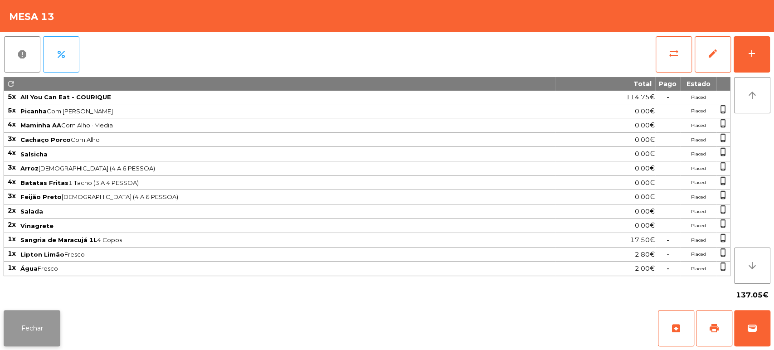
click at [49, 321] on button "Fechar" at bounding box center [32, 328] width 57 height 36
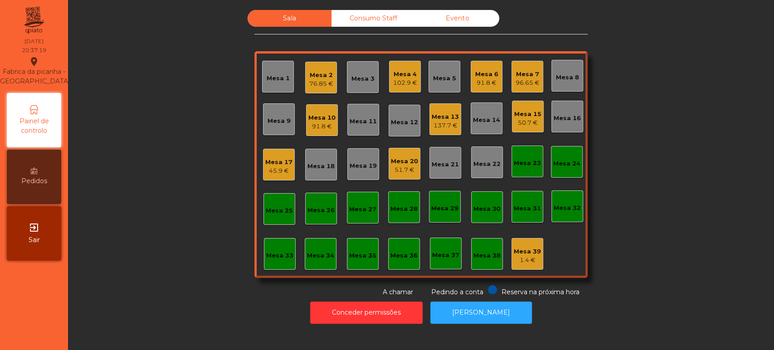
click at [320, 78] on div "Mesa 2" at bounding box center [321, 75] width 24 height 9
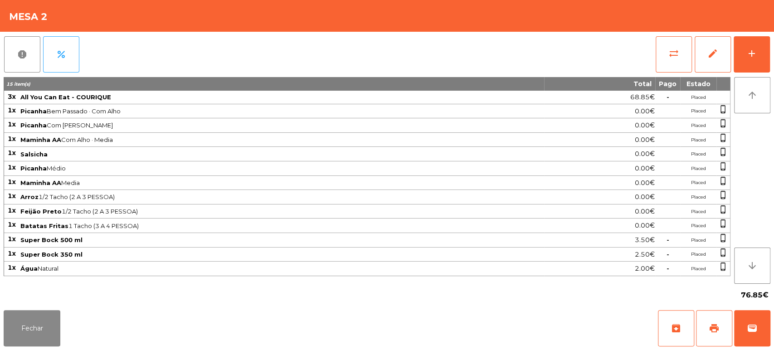
click at [269, 153] on span "Salsicha" at bounding box center [281, 154] width 523 height 7
click at [113, 193] on span "Arroz 1/2 Tacho (2 A 3 PESSOA)" at bounding box center [281, 196] width 523 height 7
click at [44, 321] on button "Fechar" at bounding box center [32, 328] width 57 height 36
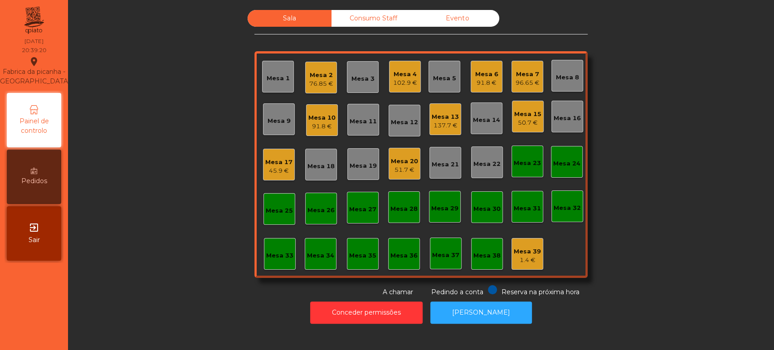
click at [272, 170] on div "45.9 €" at bounding box center [278, 170] width 27 height 9
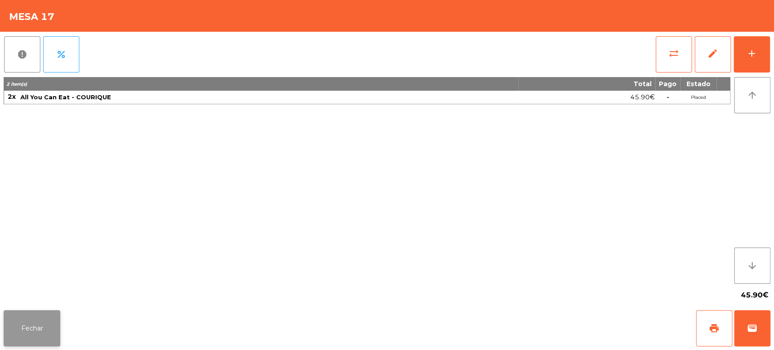
click at [34, 312] on button "Fechar" at bounding box center [32, 328] width 57 height 36
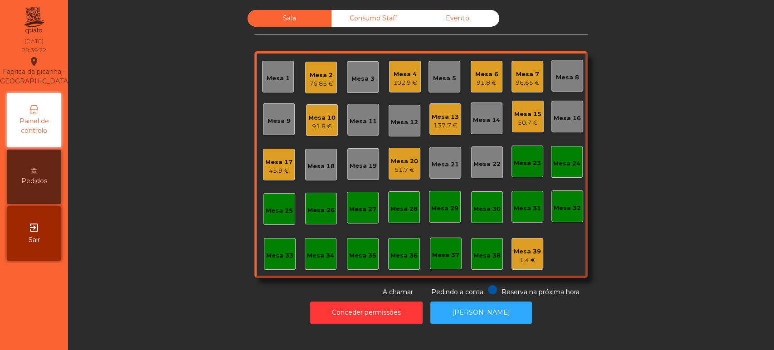
click at [326, 120] on div "Mesa 10" at bounding box center [321, 117] width 27 height 9
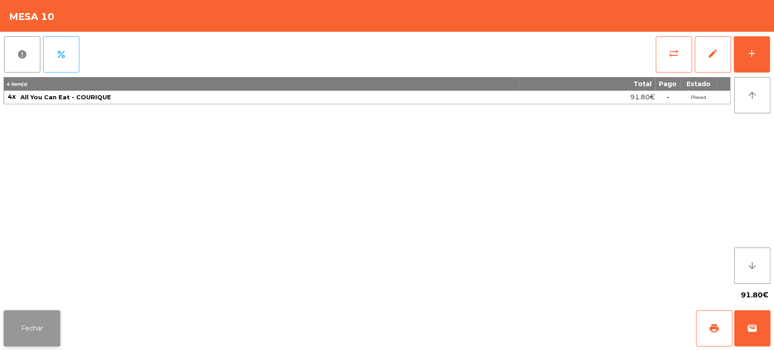
click at [48, 316] on button "Fechar" at bounding box center [32, 328] width 57 height 36
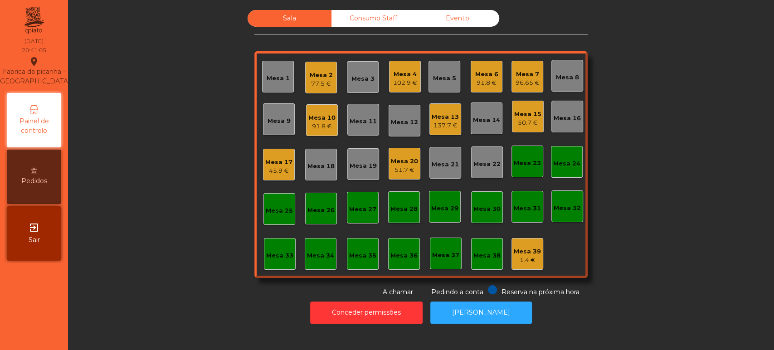
click at [475, 70] on div "Mesa 6" at bounding box center [486, 74] width 23 height 9
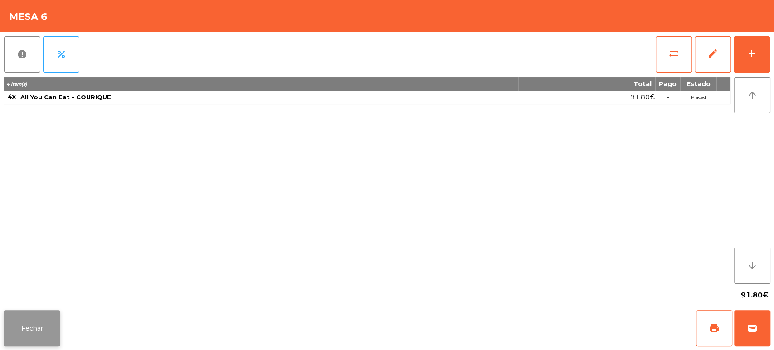
click at [26, 320] on button "Fechar" at bounding box center [32, 328] width 57 height 36
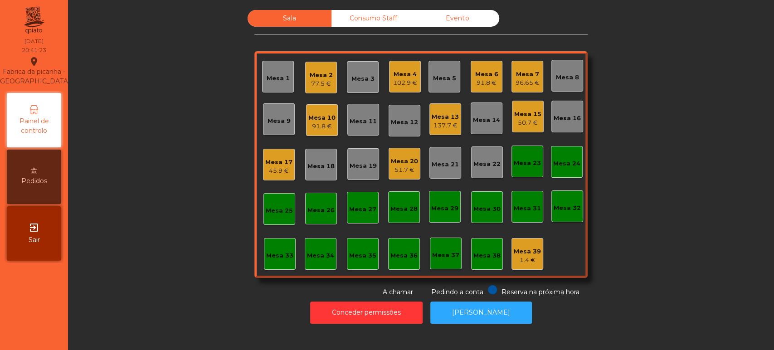
click at [266, 165] on div "Mesa 17" at bounding box center [278, 162] width 27 height 9
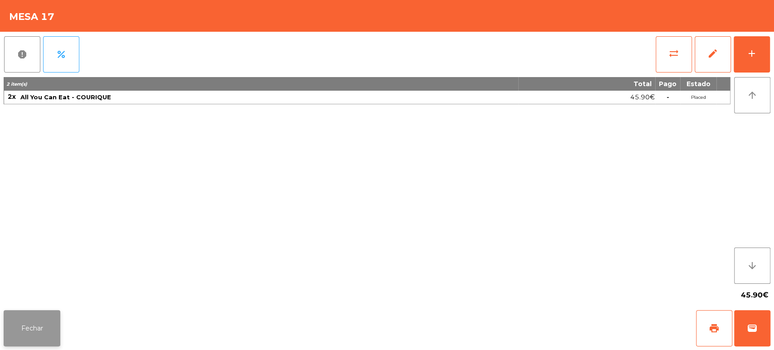
click at [11, 327] on button "Fechar" at bounding box center [32, 328] width 57 height 36
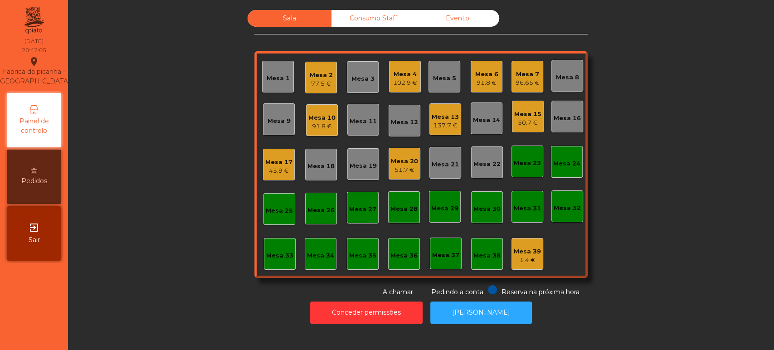
click at [273, 174] on div "45.9 €" at bounding box center [278, 170] width 27 height 9
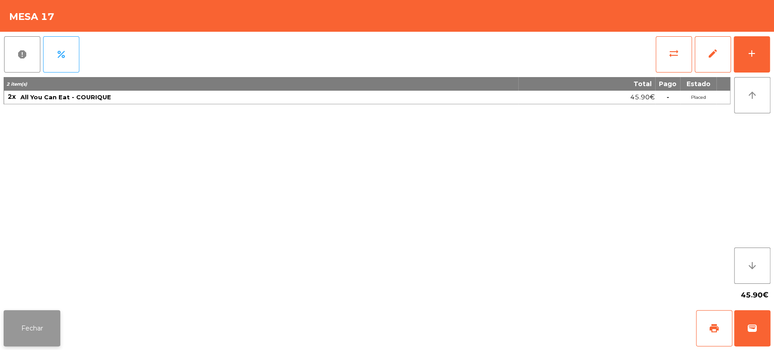
click at [58, 312] on button "Fechar" at bounding box center [32, 328] width 57 height 36
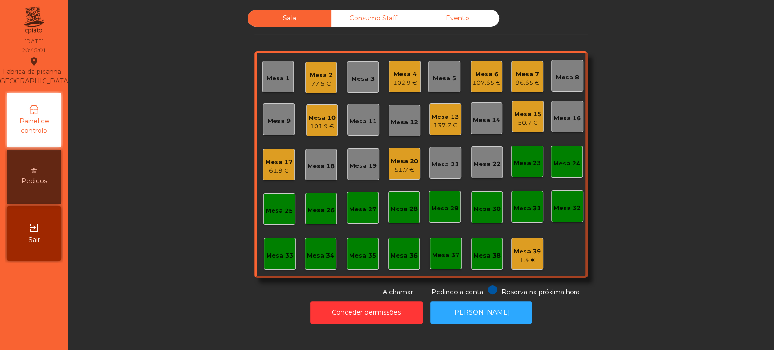
click at [313, 123] on div "101.9 €" at bounding box center [321, 126] width 27 height 9
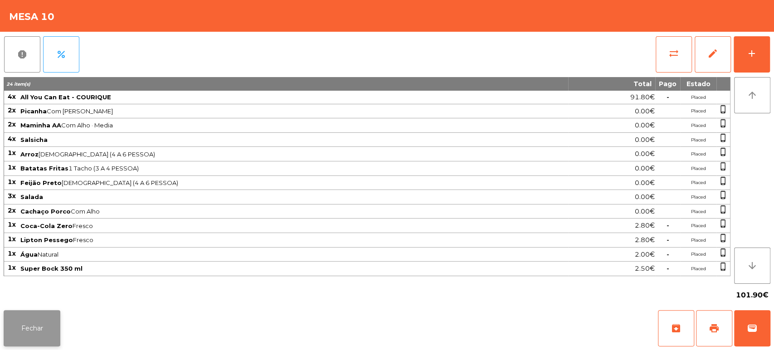
click at [38, 325] on button "Fechar" at bounding box center [32, 328] width 57 height 36
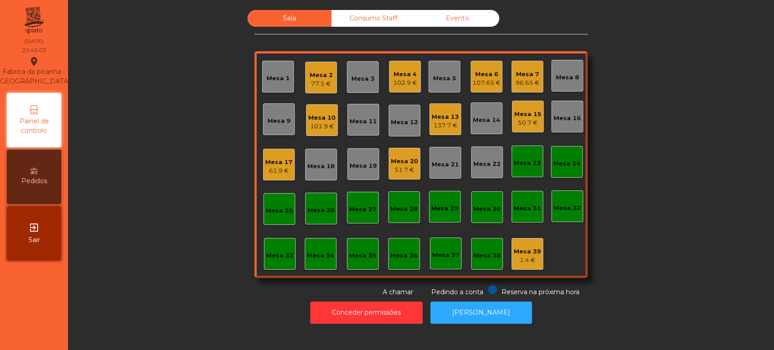
click at [273, 82] on div "Mesa 1" at bounding box center [278, 78] width 23 height 9
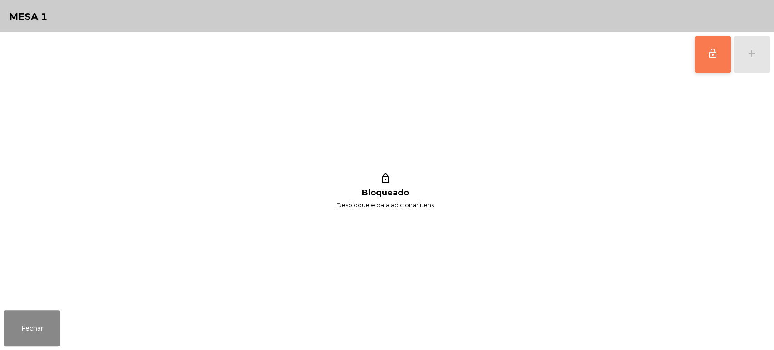
click at [699, 50] on button "lock_outline" at bounding box center [713, 54] width 36 height 36
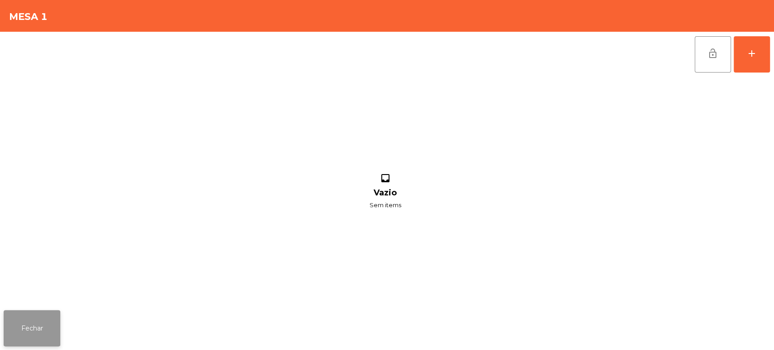
click at [45, 318] on button "Fechar" at bounding box center [32, 328] width 57 height 36
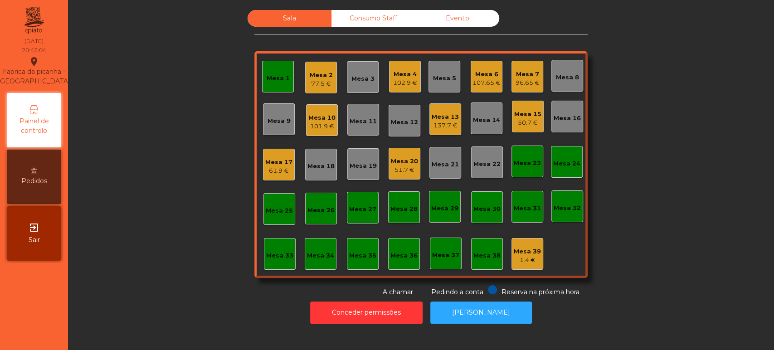
click at [330, 113] on div "Mesa 10" at bounding box center [321, 117] width 27 height 9
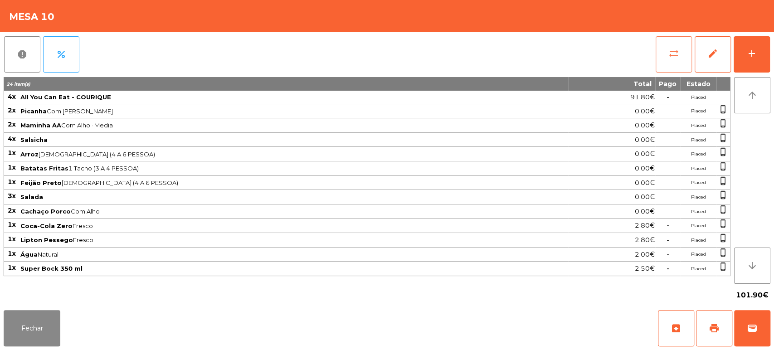
click at [680, 63] on button "sync_alt" at bounding box center [674, 54] width 36 height 36
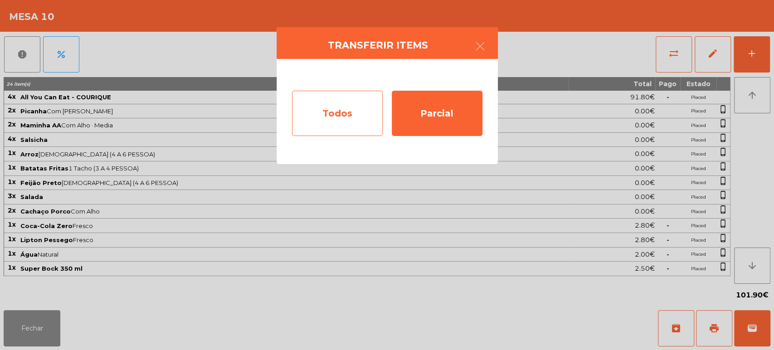
click at [326, 115] on div "Todos" at bounding box center [337, 113] width 91 height 45
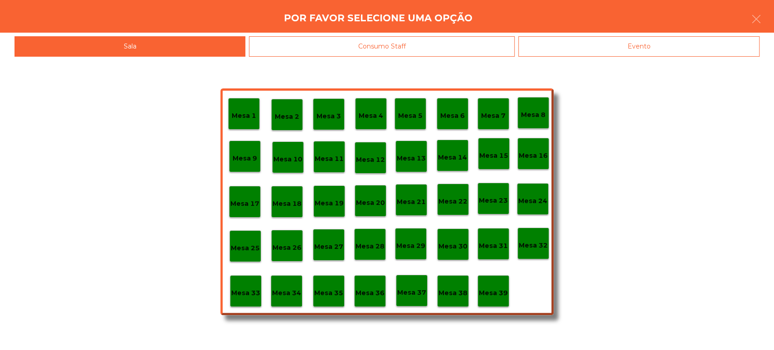
click at [239, 112] on p "Mesa 1" at bounding box center [244, 116] width 24 height 10
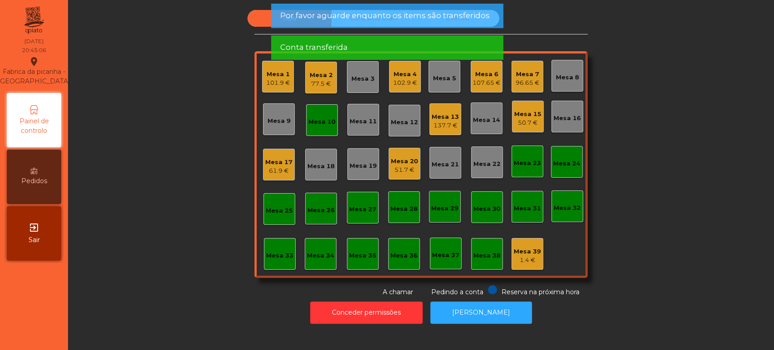
click at [328, 124] on div "Mesa 10" at bounding box center [321, 121] width 27 height 9
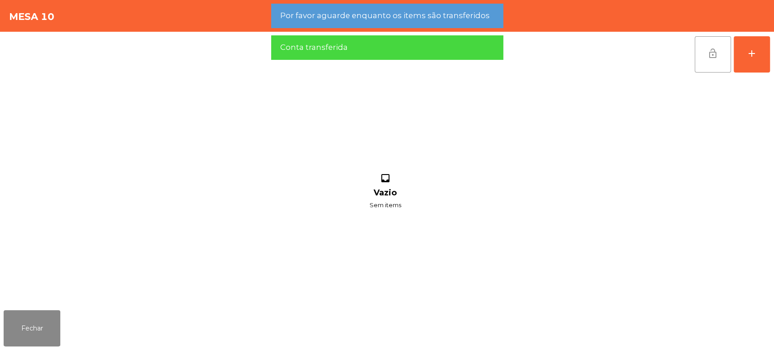
click at [709, 58] on span "lock_open" at bounding box center [713, 53] width 11 height 11
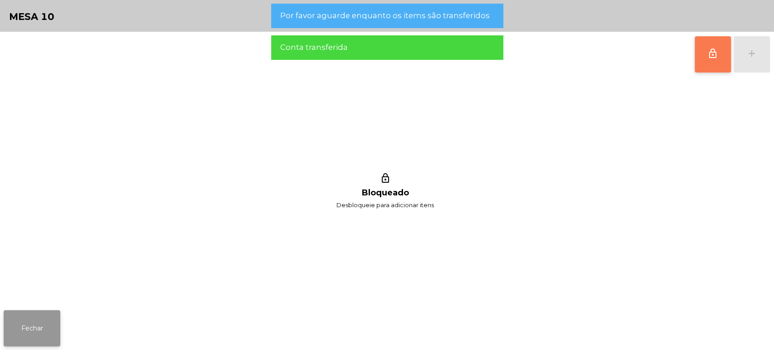
click at [51, 323] on button "Fechar" at bounding box center [32, 328] width 57 height 36
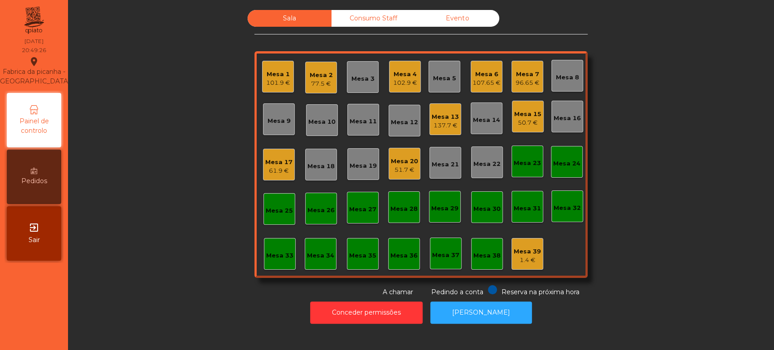
click at [434, 121] on div "137.7 €" at bounding box center [445, 125] width 27 height 9
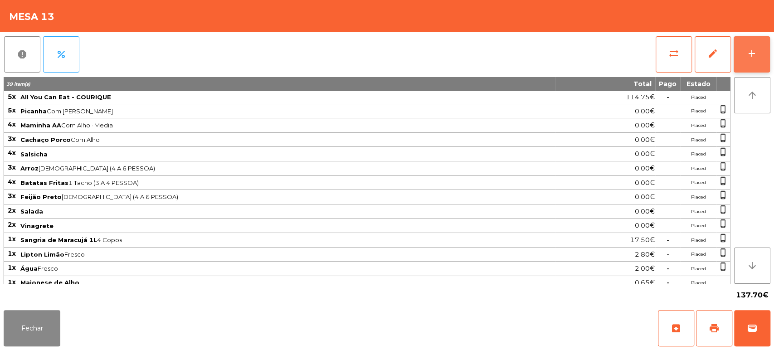
click at [755, 68] on button "add" at bounding box center [752, 54] width 36 height 36
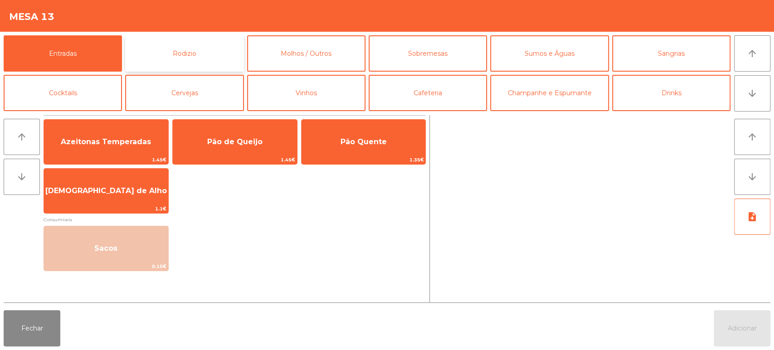
click at [173, 58] on button "Rodizio" at bounding box center [184, 53] width 118 height 36
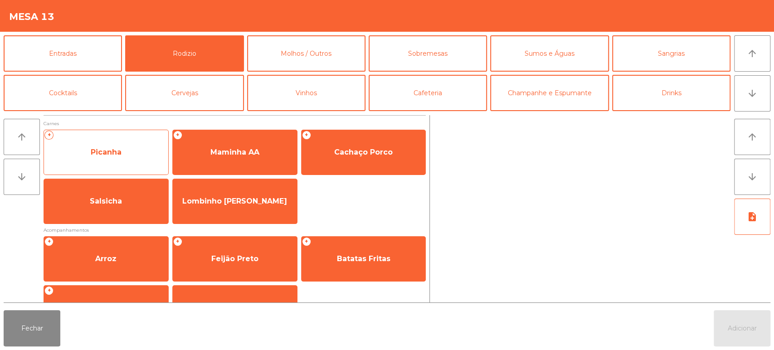
click at [105, 151] on span "Picanha" at bounding box center [106, 152] width 31 height 9
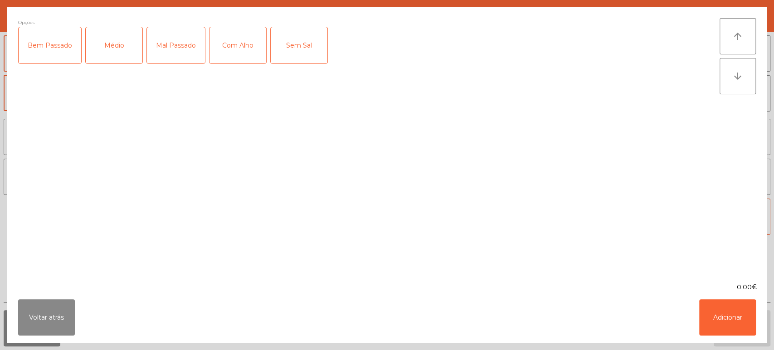
click at [109, 44] on div "Médio" at bounding box center [114, 45] width 57 height 36
click at [162, 46] on div "Mal Passado" at bounding box center [176, 45] width 58 height 36
click at [230, 45] on div "Com Alho" at bounding box center [238, 45] width 57 height 36
click at [714, 310] on button "Adicionar" at bounding box center [727, 317] width 57 height 36
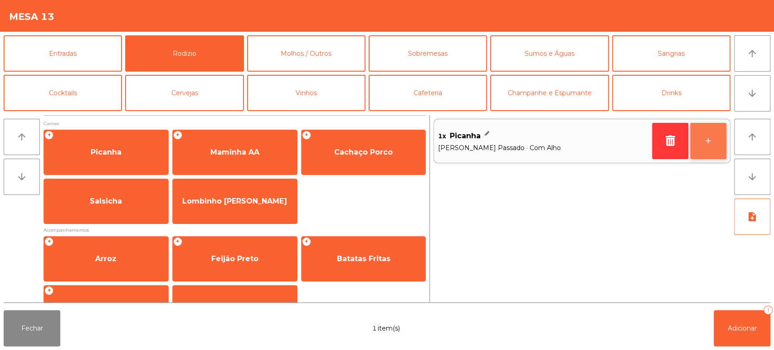
click at [706, 151] on button "+" at bounding box center [708, 141] width 36 height 36
click at [705, 143] on button "+" at bounding box center [708, 141] width 36 height 36
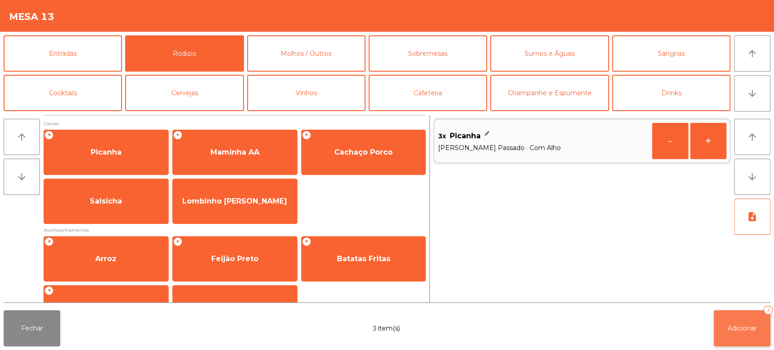
click at [738, 325] on span "Adicionar" at bounding box center [742, 328] width 29 height 8
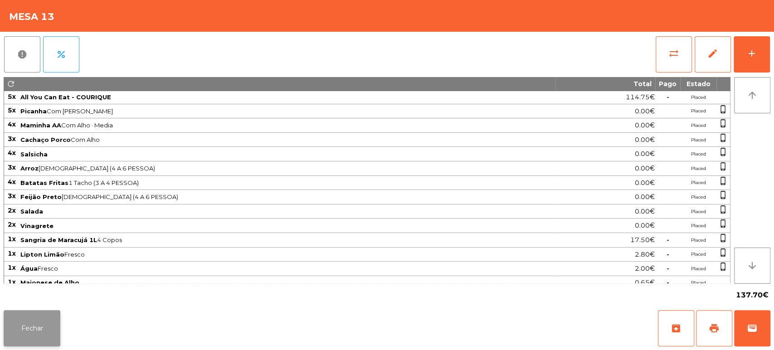
click at [37, 337] on button "Fechar" at bounding box center [32, 328] width 57 height 36
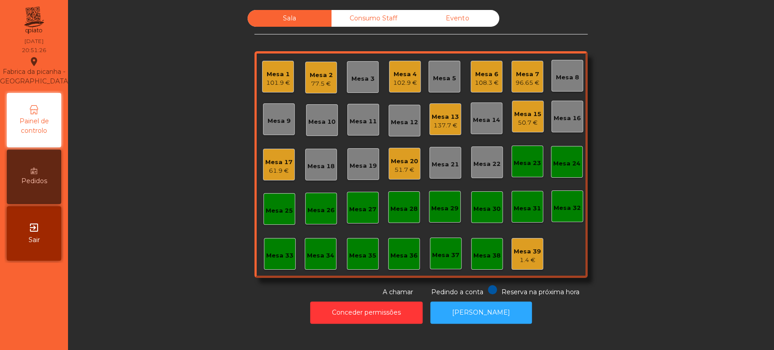
click at [516, 87] on div "96.65 €" at bounding box center [528, 82] width 24 height 9
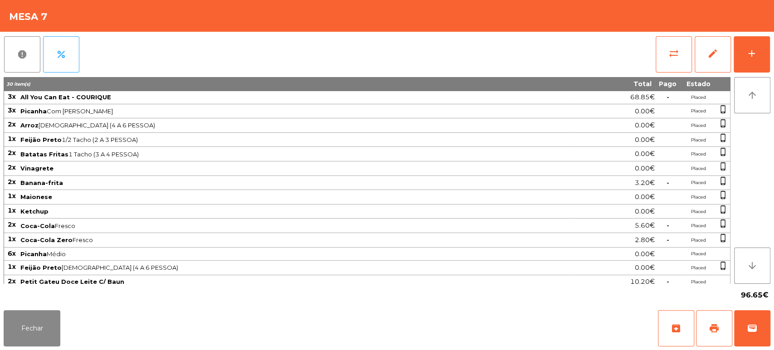
click at [770, 55] on div "report percent sync_alt edit add 30 item(s) Total Pago Estado 3x All You Can Ea…" at bounding box center [387, 169] width 774 height 275
click at [763, 46] on button "add" at bounding box center [752, 54] width 36 height 36
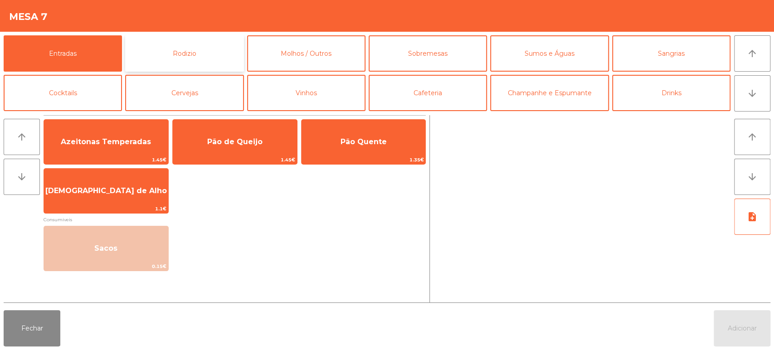
click at [238, 55] on button "Rodizio" at bounding box center [184, 53] width 118 height 36
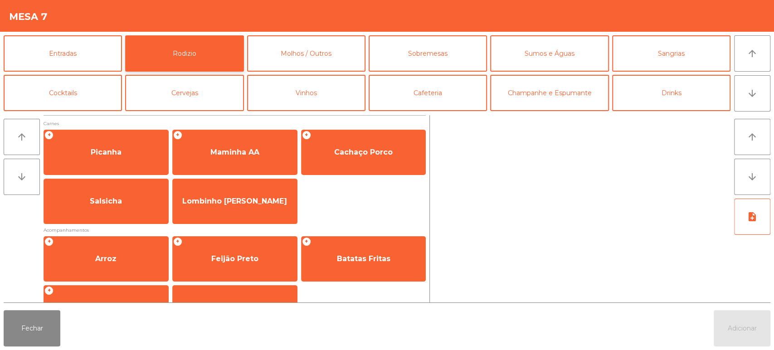
click at [172, 61] on button "Rodizio" at bounding box center [184, 53] width 118 height 36
click at [418, 54] on button "Sobremesas" at bounding box center [428, 53] width 118 height 36
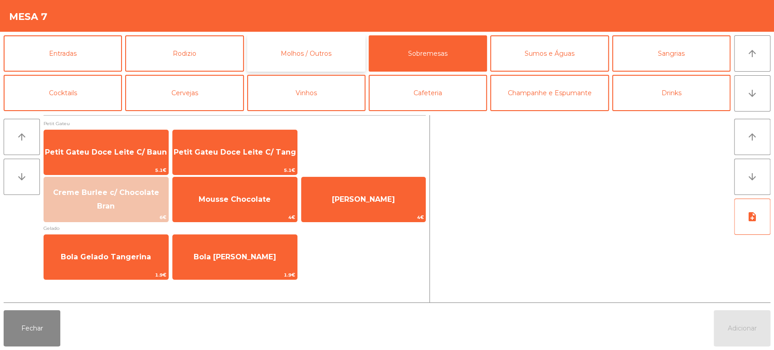
click at [308, 60] on button "Molhos / Outros" at bounding box center [306, 53] width 118 height 36
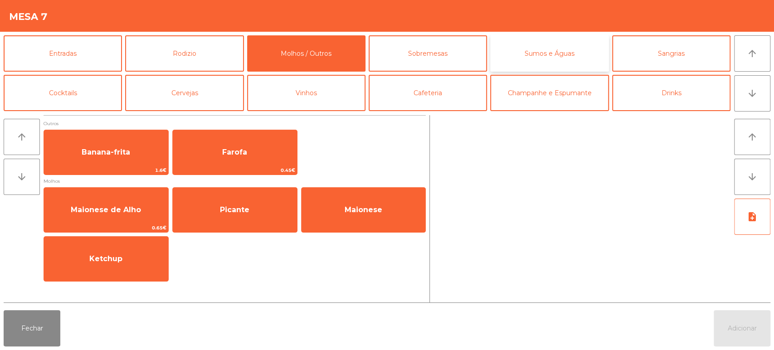
click at [554, 54] on button "Sumos e Águas" at bounding box center [549, 53] width 118 height 36
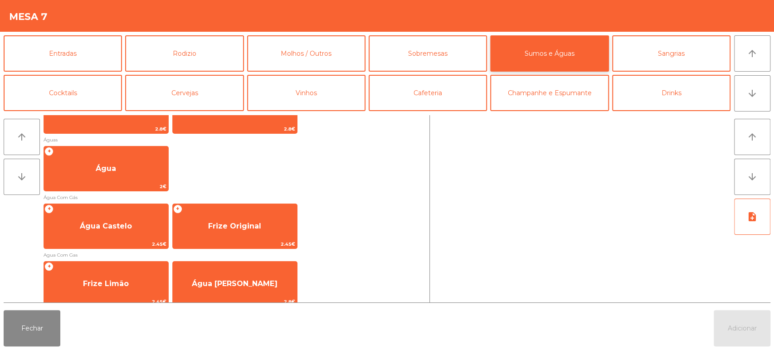
scroll to position [285, 0]
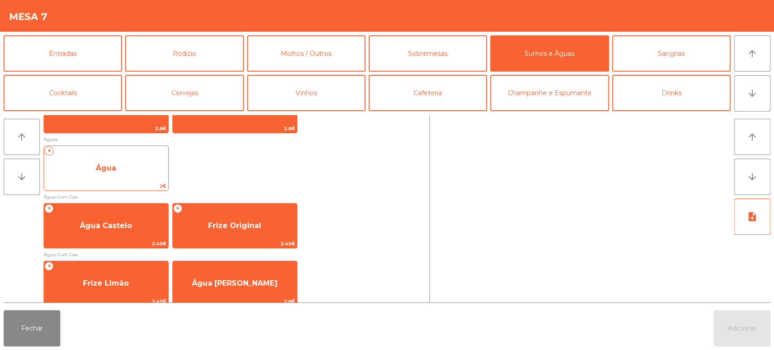
click at [123, 171] on span "Água" at bounding box center [106, 168] width 124 height 24
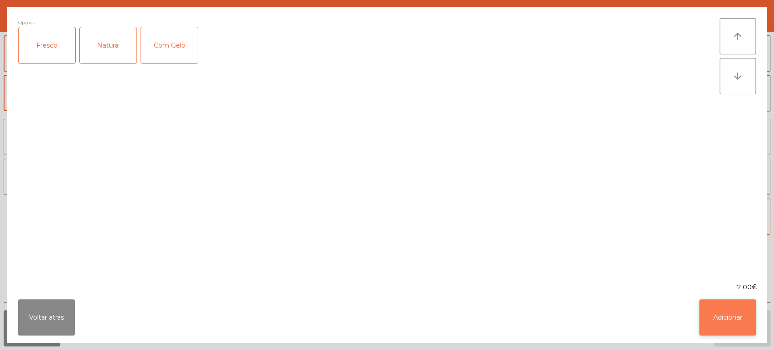
click at [746, 329] on button "Adicionar" at bounding box center [727, 317] width 57 height 36
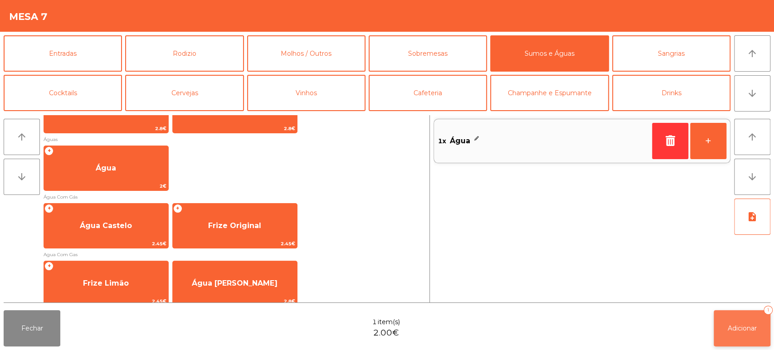
click at [744, 334] on button "Adicionar 1" at bounding box center [742, 328] width 57 height 36
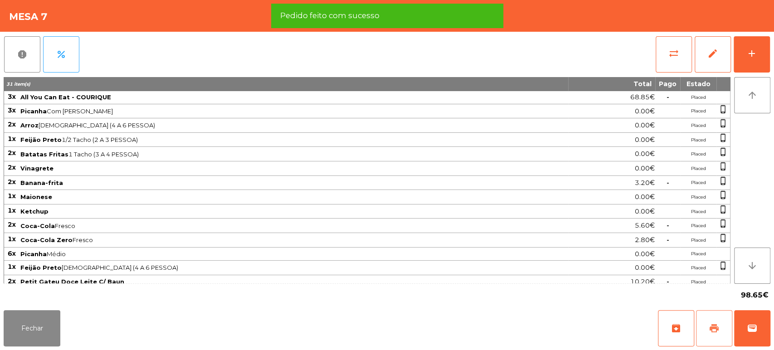
click at [699, 331] on button "print" at bounding box center [714, 328] width 36 height 36
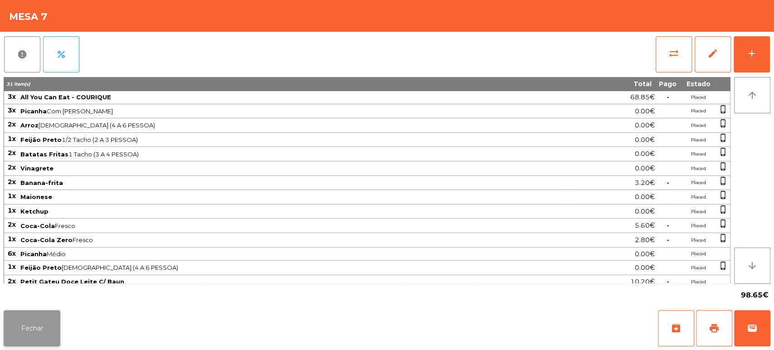
click at [49, 331] on button "Fechar" at bounding box center [32, 328] width 57 height 36
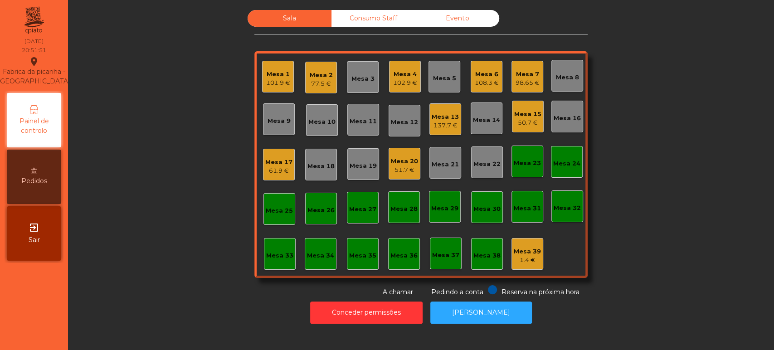
click at [448, 119] on div "Mesa 13" at bounding box center [445, 116] width 27 height 9
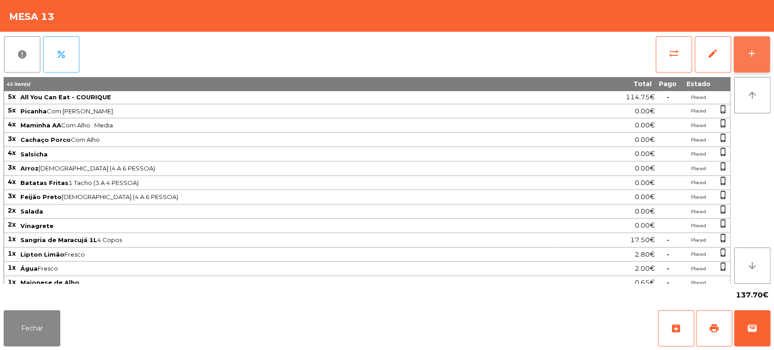
click at [744, 48] on button "add" at bounding box center [752, 54] width 36 height 36
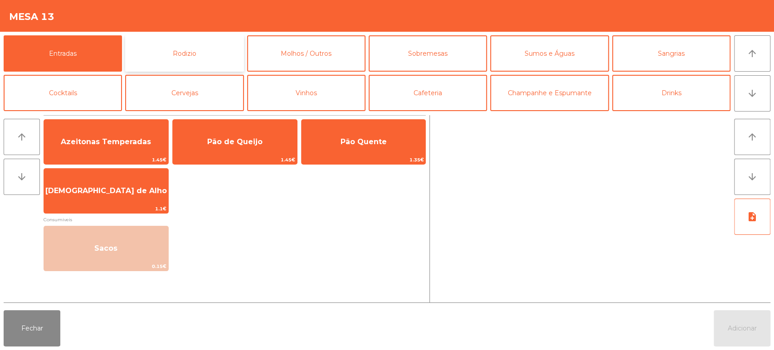
click at [196, 61] on button "Rodizio" at bounding box center [184, 53] width 118 height 36
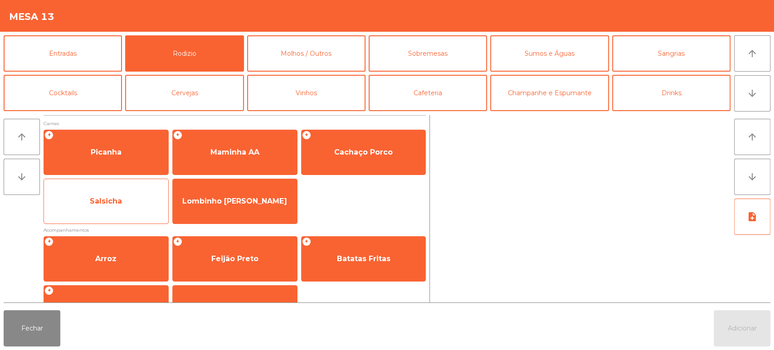
click at [117, 192] on span "Salsicha" at bounding box center [106, 201] width 124 height 24
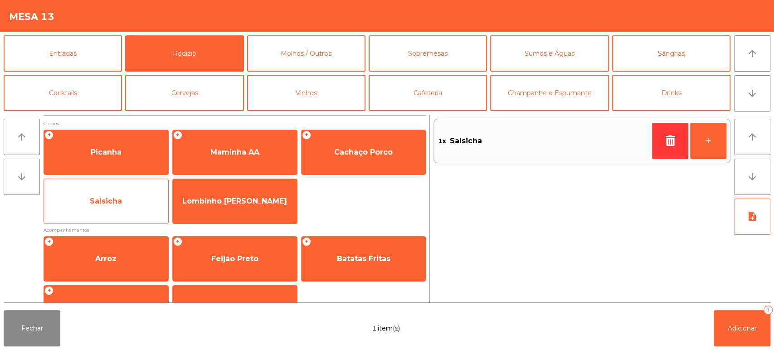
click at [117, 199] on span "Salsicha" at bounding box center [106, 201] width 32 height 9
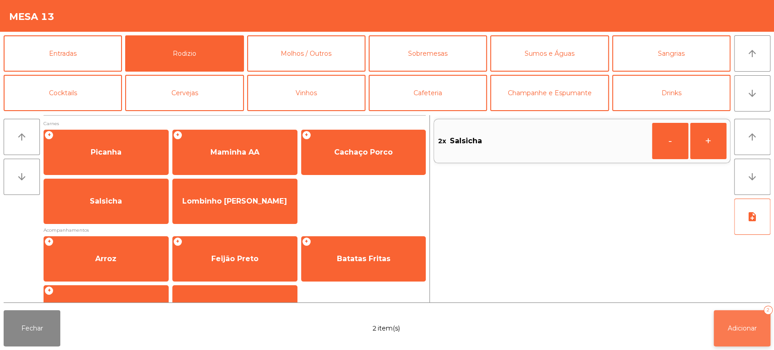
click at [722, 333] on button "Adicionar 2" at bounding box center [742, 328] width 57 height 36
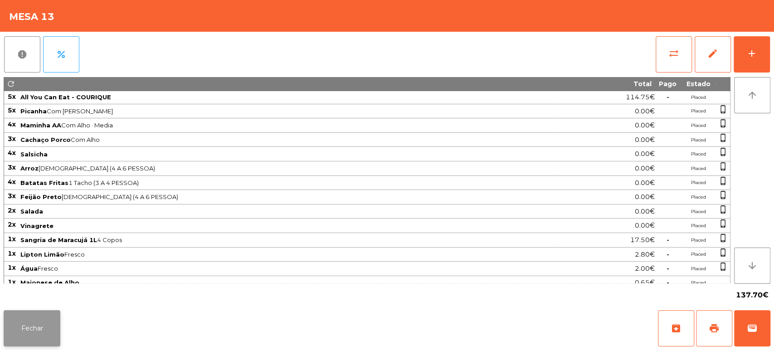
click at [50, 314] on button "Fechar" at bounding box center [32, 328] width 57 height 36
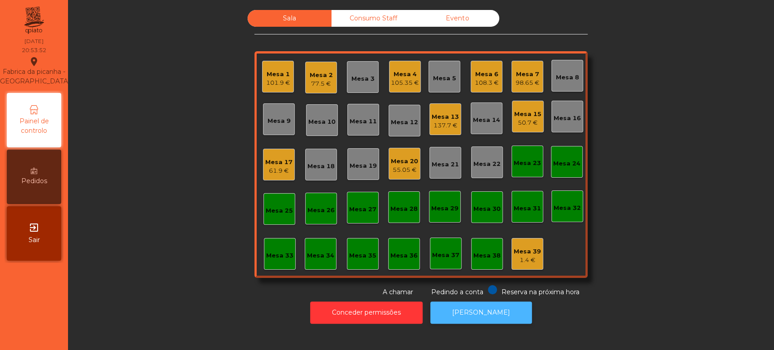
click at [490, 317] on button "[PERSON_NAME]" at bounding box center [481, 313] width 102 height 22
click at [486, 312] on button "[PERSON_NAME]" at bounding box center [481, 313] width 102 height 22
click at [523, 73] on div "Mesa 7" at bounding box center [528, 74] width 24 height 9
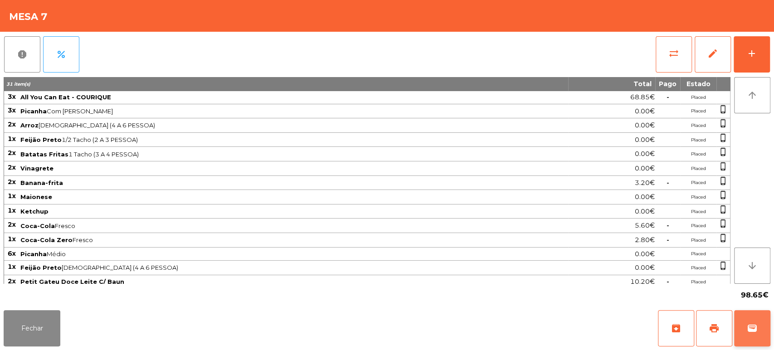
click at [761, 323] on button "wallet" at bounding box center [752, 328] width 36 height 36
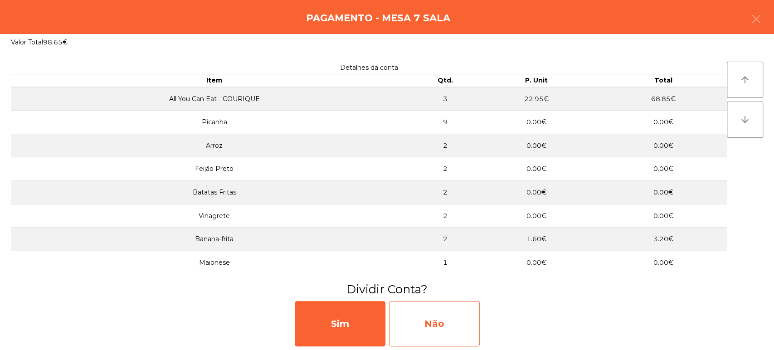
click at [439, 331] on div "Não" at bounding box center [434, 323] width 91 height 45
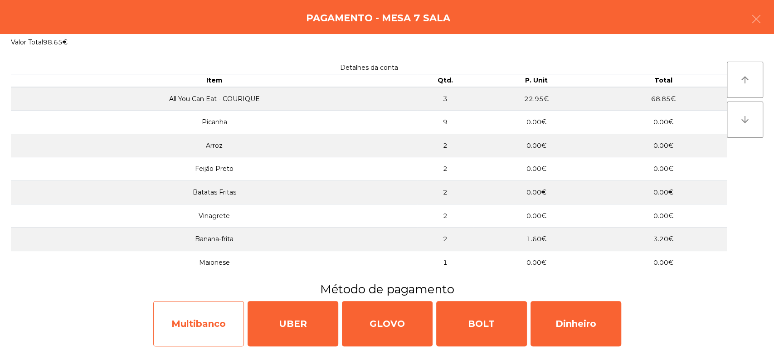
click at [194, 328] on div "Multibanco" at bounding box center [198, 323] width 91 height 45
select select "**"
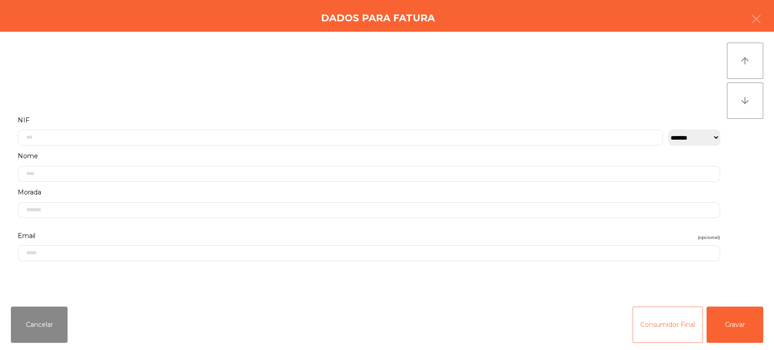
click at [672, 326] on button "Consumidor Final" at bounding box center [668, 325] width 70 height 36
click at [752, 323] on div "SIM NAO" at bounding box center [387, 319] width 767 height 54
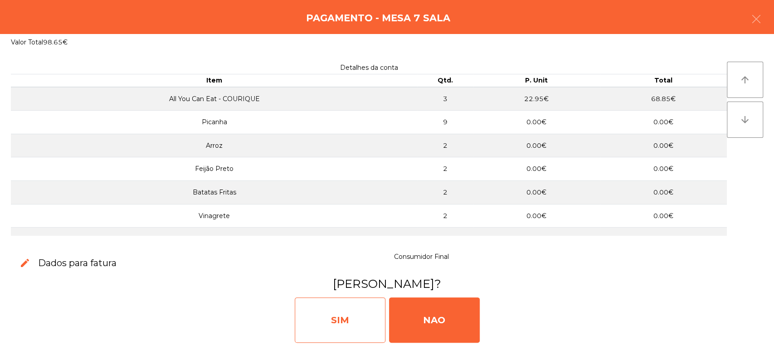
click at [352, 324] on div "SIM" at bounding box center [340, 320] width 91 height 45
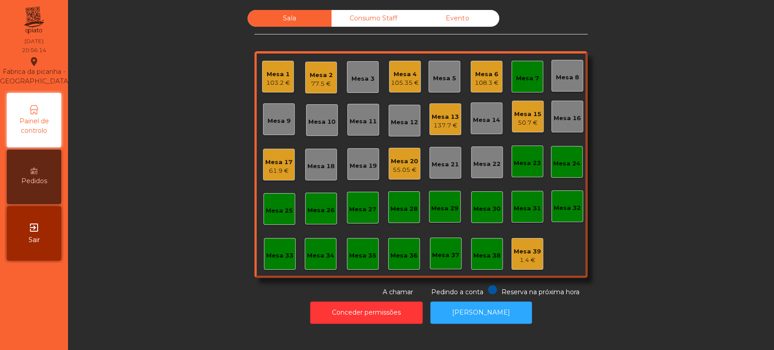
click at [266, 163] on div "Mesa 17" at bounding box center [278, 162] width 27 height 9
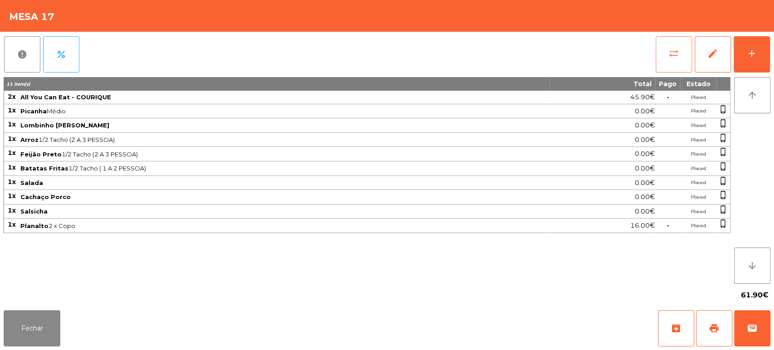
click at [662, 49] on button "sync_alt" at bounding box center [674, 54] width 36 height 36
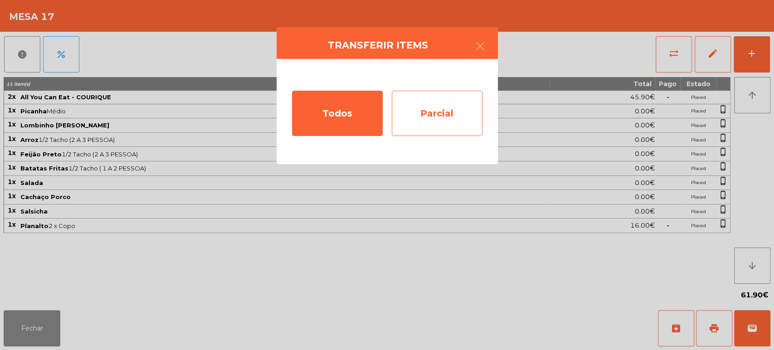
click at [443, 112] on div "Parcial" at bounding box center [437, 113] width 91 height 45
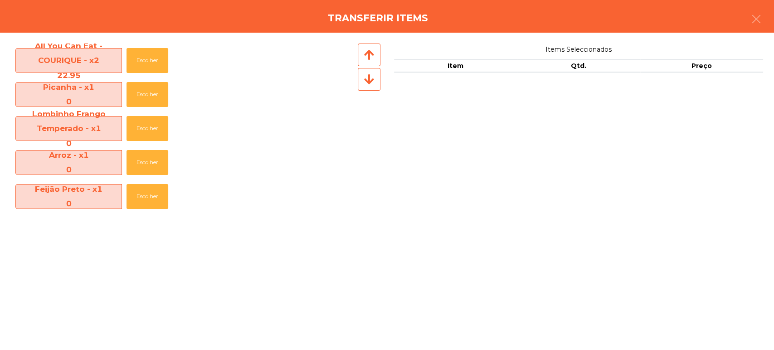
scroll to position [167, 0]
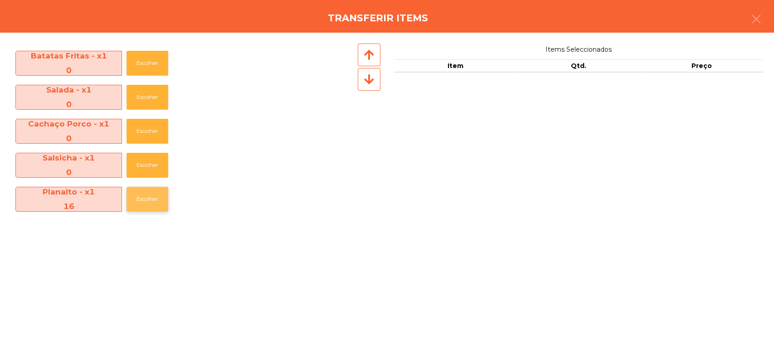
click at [146, 200] on button "Escolher" at bounding box center [148, 199] width 42 height 25
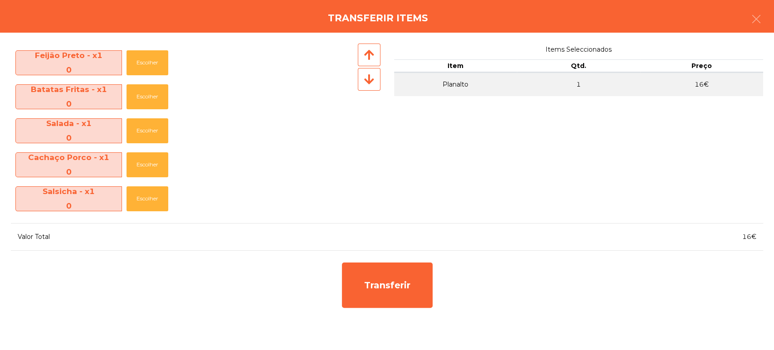
scroll to position [133, 0]
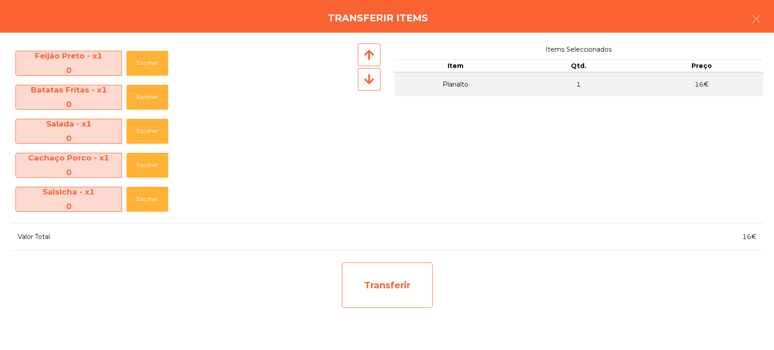
click at [383, 274] on div "Transferir" at bounding box center [387, 285] width 91 height 45
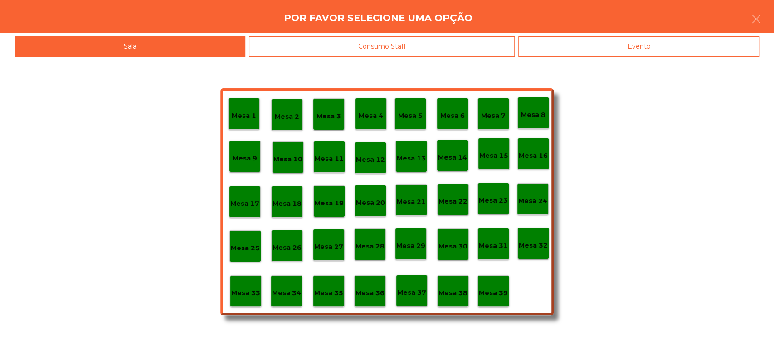
click at [422, 298] on div "Mesa 37" at bounding box center [412, 291] width 32 height 32
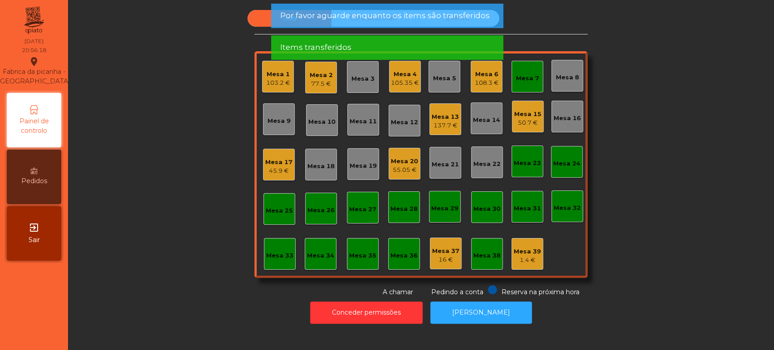
click at [287, 167] on div "45.9 €" at bounding box center [278, 170] width 27 height 9
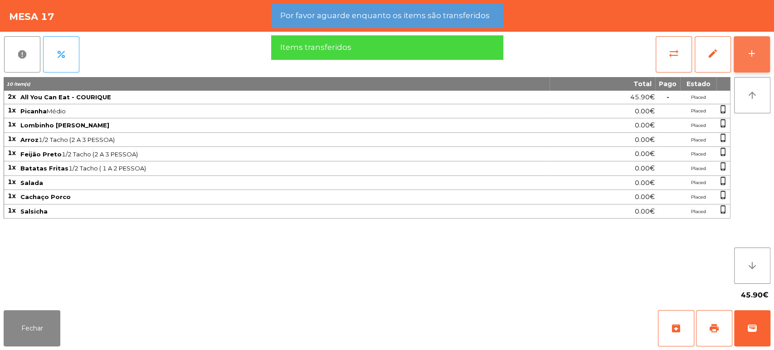
click at [754, 51] on div "add" at bounding box center [752, 53] width 11 height 11
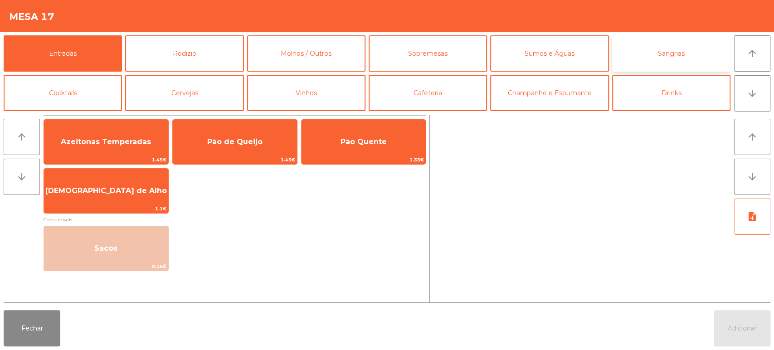
click at [680, 55] on button "Sangrias" at bounding box center [671, 53] width 118 height 36
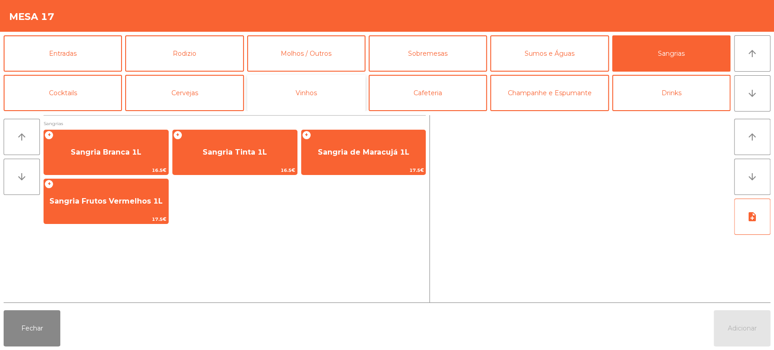
click at [318, 100] on button "Vinhos" at bounding box center [306, 93] width 118 height 36
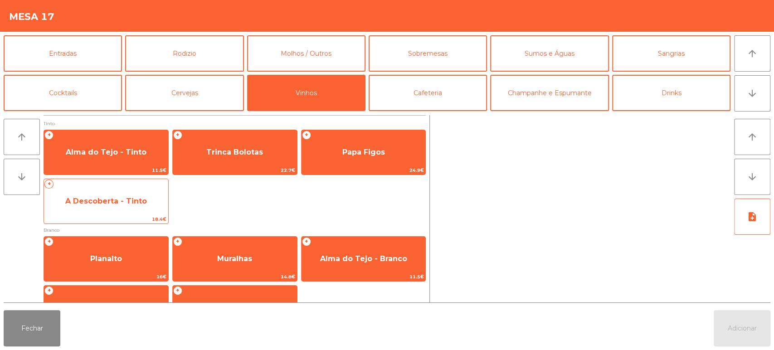
click at [123, 210] on span "A Descoberta - Tinto" at bounding box center [106, 201] width 124 height 24
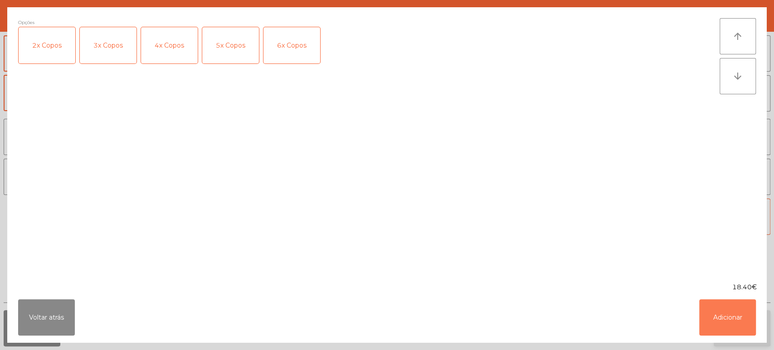
click at [739, 315] on button "Adicionar" at bounding box center [727, 317] width 57 height 36
click at [738, 321] on button "Adicionar" at bounding box center [742, 328] width 57 height 36
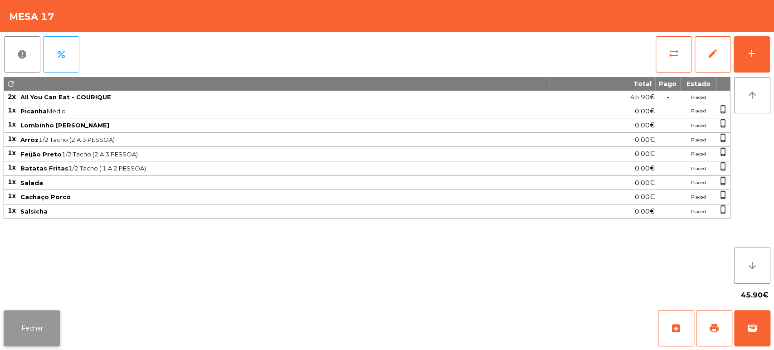
click at [58, 327] on button "Fechar" at bounding box center [32, 328] width 57 height 36
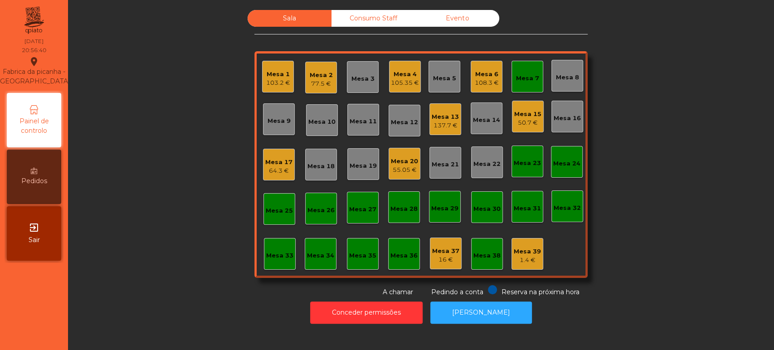
click at [526, 80] on div "Mesa 7" at bounding box center [527, 78] width 23 height 9
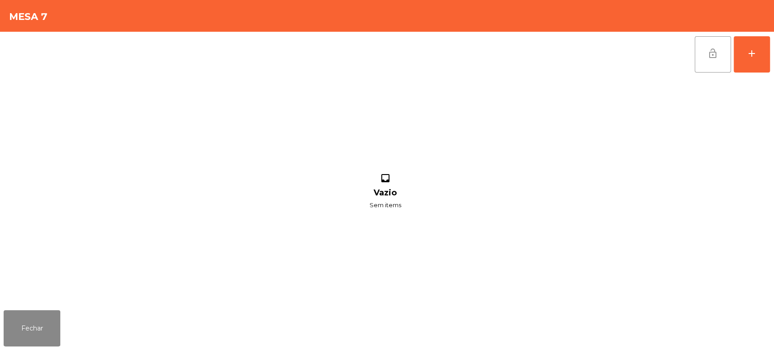
click at [719, 54] on button "lock_open" at bounding box center [713, 54] width 36 height 36
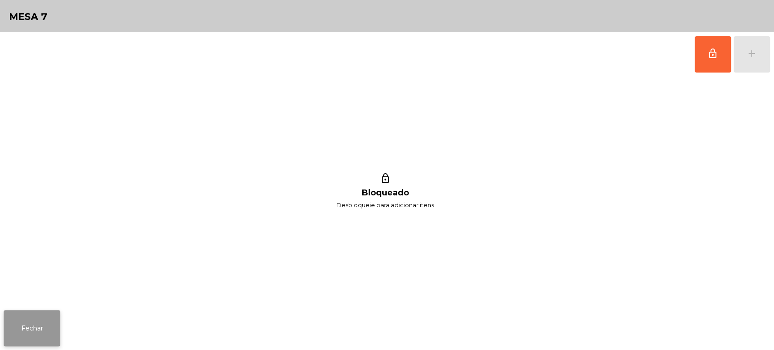
click at [34, 337] on button "Fechar" at bounding box center [32, 328] width 57 height 36
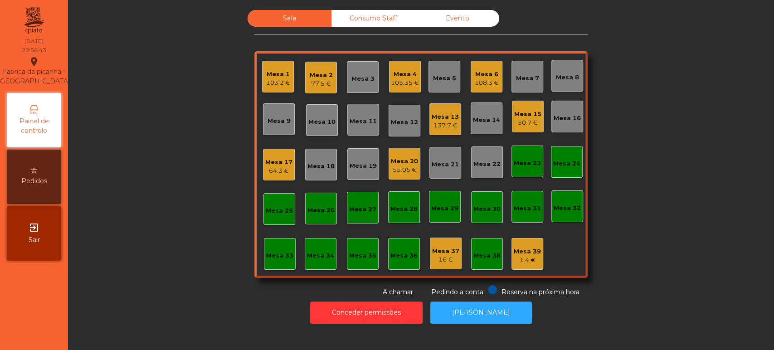
click at [391, 83] on div "105.35 €" at bounding box center [405, 82] width 28 height 9
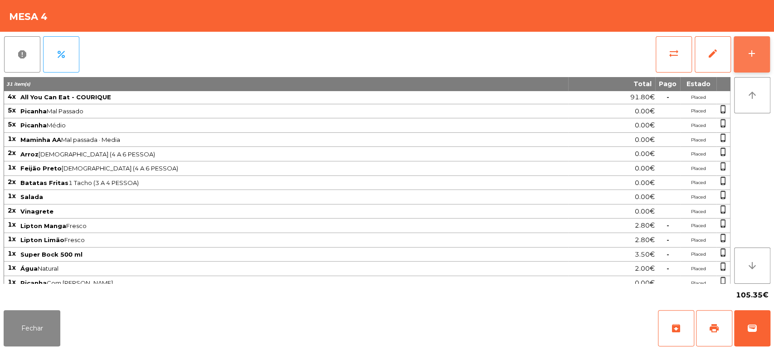
click at [758, 54] on button "add" at bounding box center [752, 54] width 36 height 36
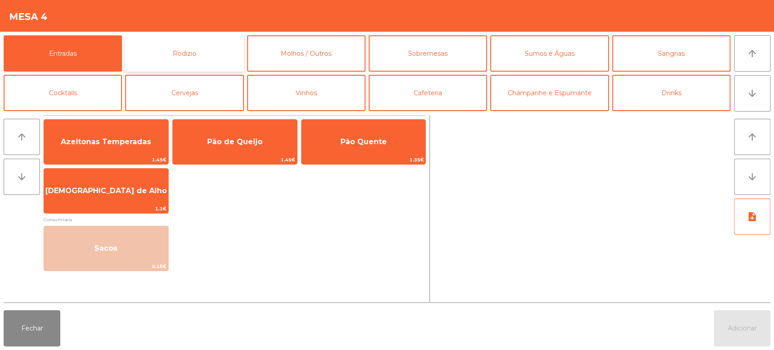
click at [201, 62] on button "Rodizio" at bounding box center [184, 53] width 118 height 36
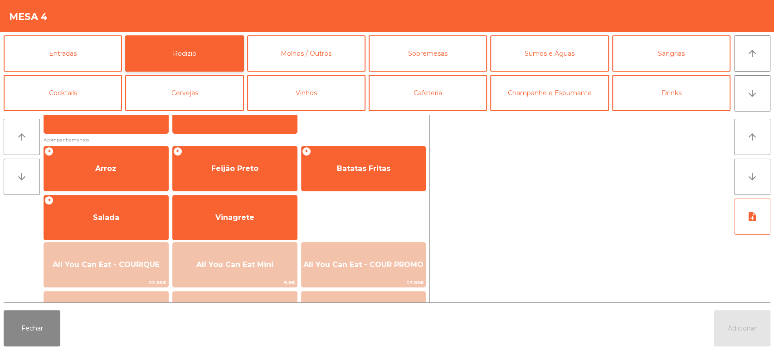
scroll to position [105, 0]
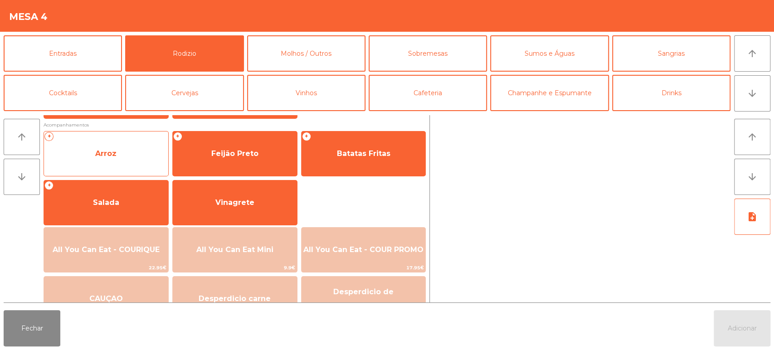
click at [127, 157] on span "Arroz" at bounding box center [106, 154] width 124 height 24
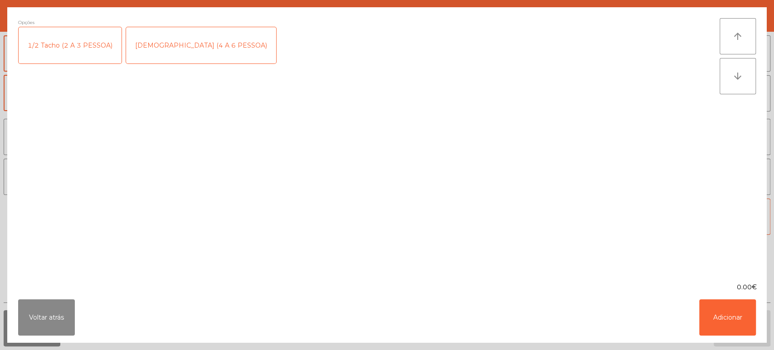
click at [64, 51] on div "1/2 Tacho (2 A 3 PESSOA)" at bounding box center [70, 45] width 103 height 36
click at [729, 325] on button "Adicionar" at bounding box center [727, 317] width 57 height 36
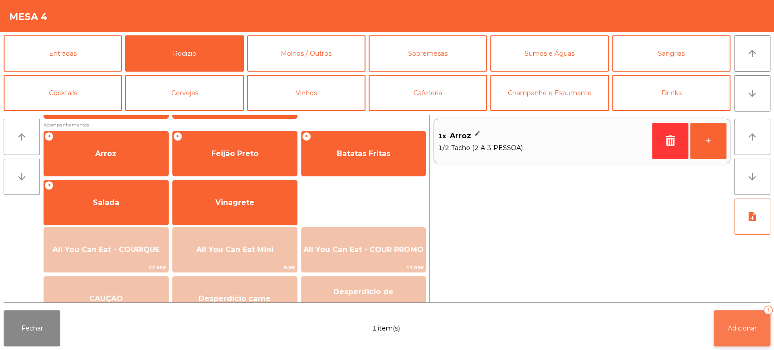
click at [748, 329] on span "Adicionar" at bounding box center [742, 328] width 29 height 8
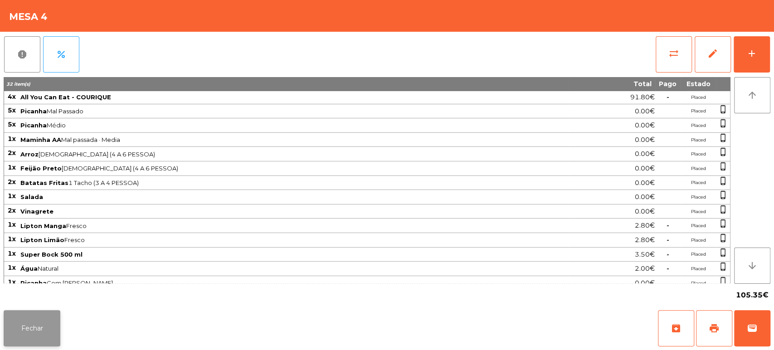
click at [43, 330] on button "Fechar" at bounding box center [32, 328] width 57 height 36
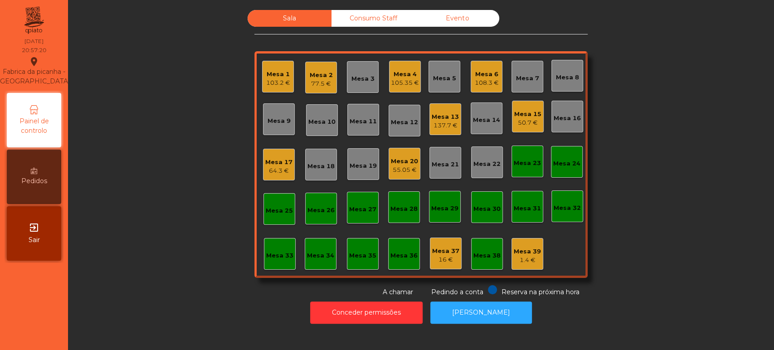
click at [435, 124] on div "137.7 €" at bounding box center [445, 125] width 27 height 9
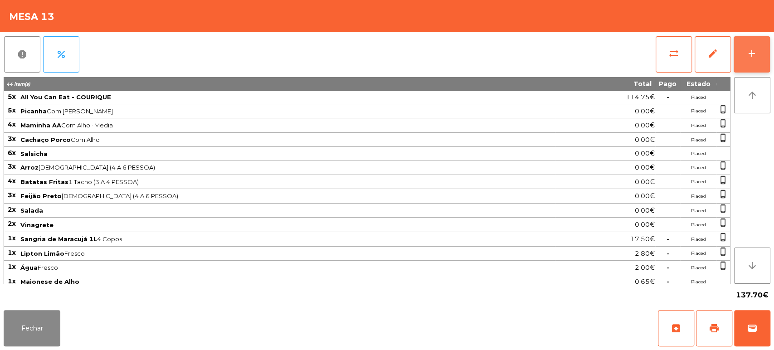
click at [751, 58] on div "add" at bounding box center [752, 53] width 11 height 11
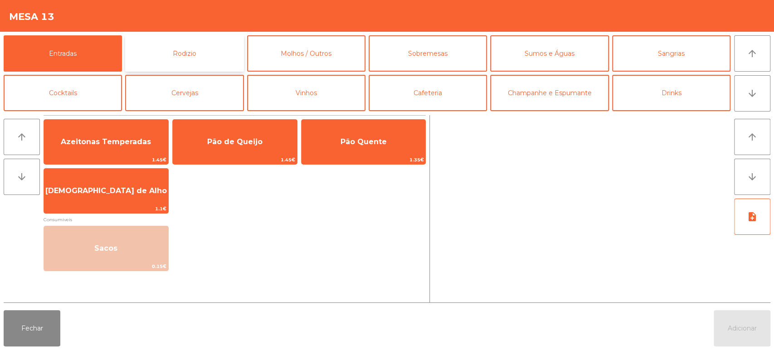
click at [203, 44] on button "Rodizio" at bounding box center [184, 53] width 118 height 36
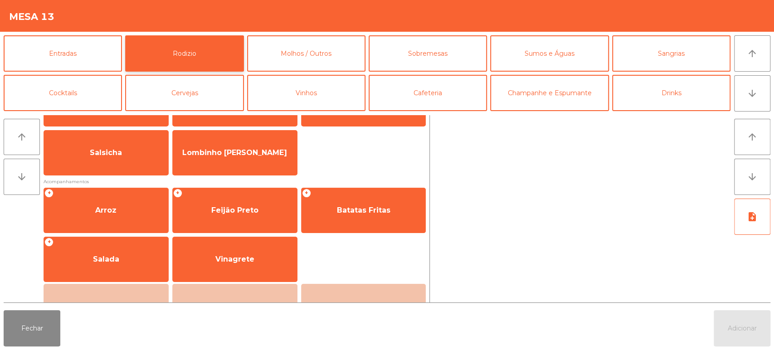
scroll to position [0, 0]
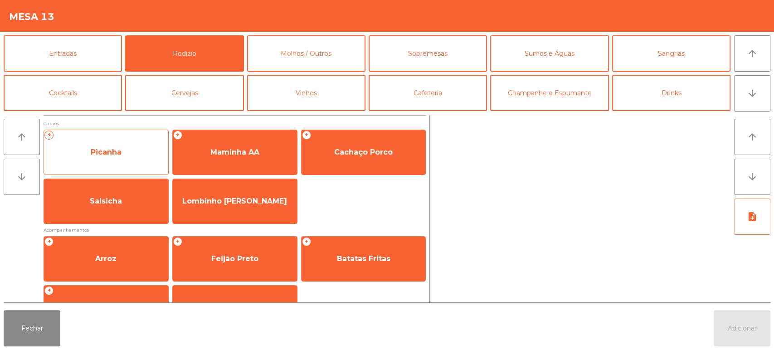
click at [133, 145] on span "Picanha" at bounding box center [106, 152] width 124 height 24
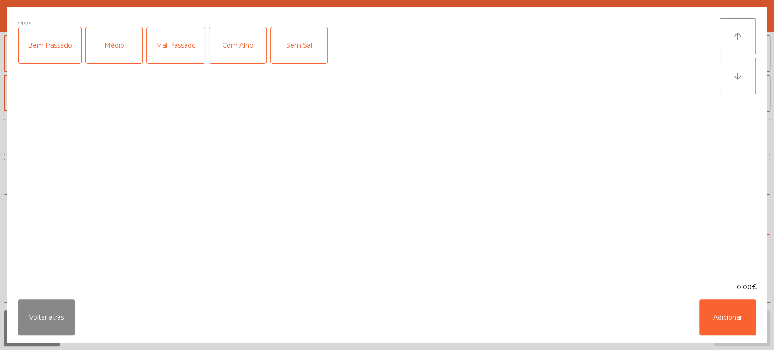
click at [120, 38] on div "Médio" at bounding box center [114, 45] width 57 height 36
click at [732, 319] on button "Adicionar" at bounding box center [727, 317] width 57 height 36
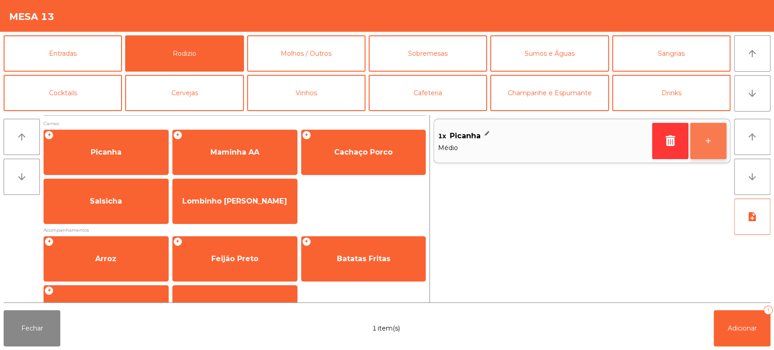
click at [708, 144] on button "+" at bounding box center [708, 141] width 36 height 36
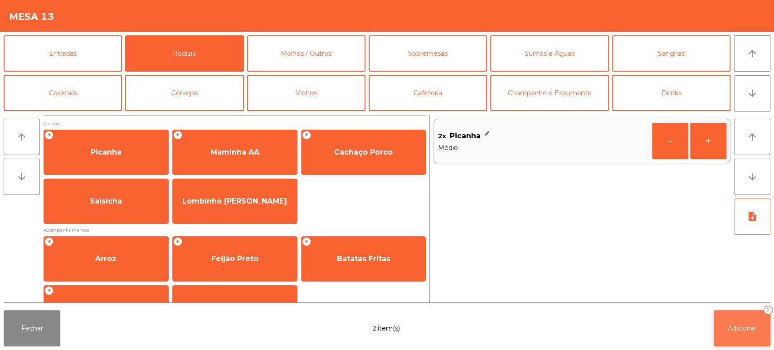
click at [715, 317] on button "Adicionar 2" at bounding box center [742, 328] width 57 height 36
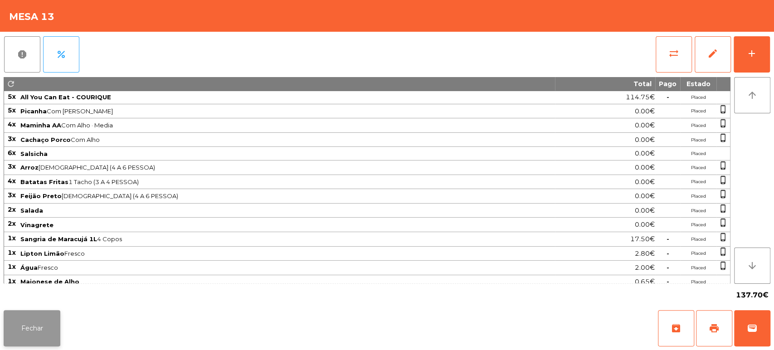
click at [44, 332] on button "Fechar" at bounding box center [32, 328] width 57 height 36
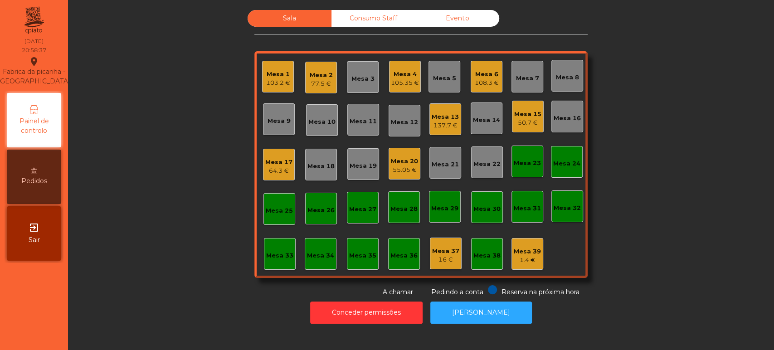
click at [273, 248] on div "Mesa 33" at bounding box center [279, 254] width 27 height 13
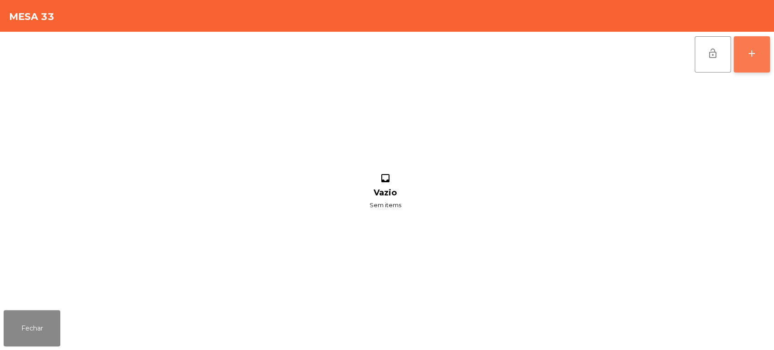
click at [742, 55] on button "add" at bounding box center [752, 54] width 36 height 36
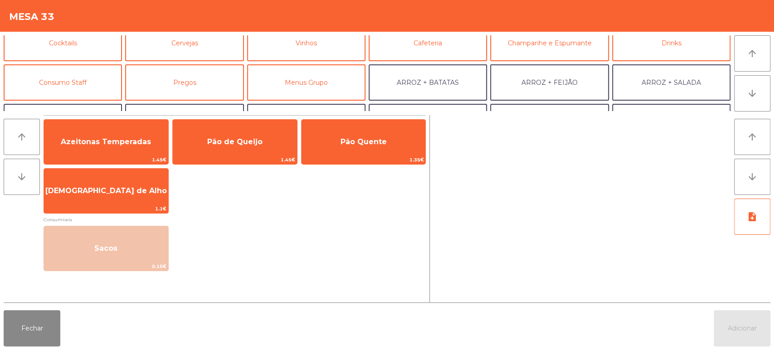
scroll to position [93, 0]
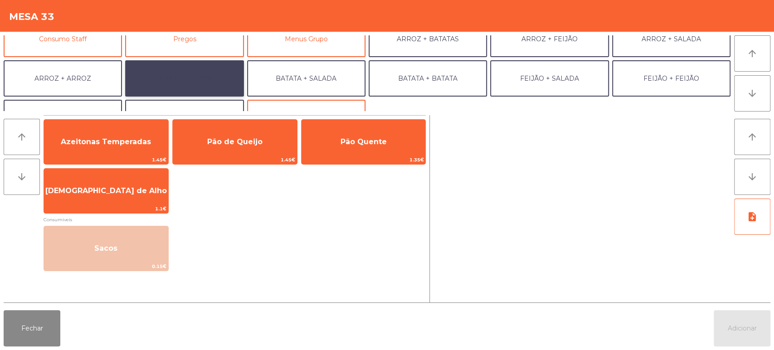
click at [191, 85] on button "BATATA + FEIJÃO" at bounding box center [184, 78] width 118 height 36
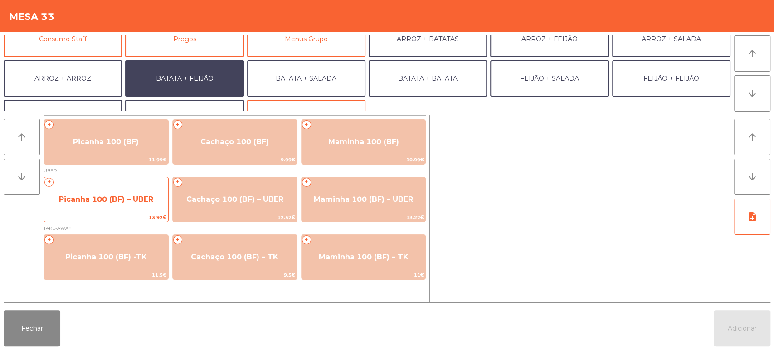
click at [120, 192] on span "Picanha 100 (BF) – UBER" at bounding box center [106, 199] width 124 height 24
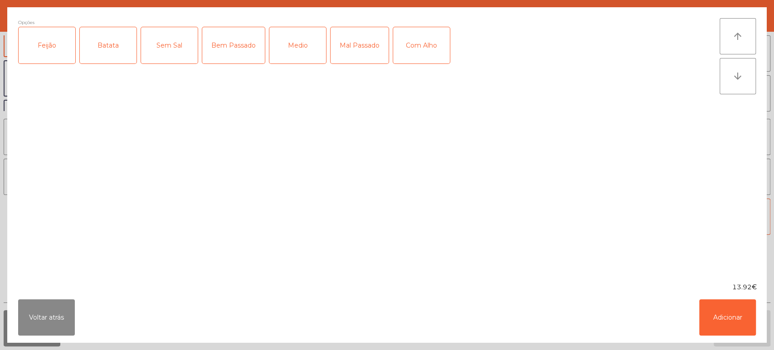
click at [54, 57] on div "Feijão" at bounding box center [47, 45] width 57 height 36
click at [107, 43] on div "Batata" at bounding box center [108, 45] width 57 height 36
click at [290, 35] on div "Medio" at bounding box center [297, 45] width 57 height 36
click at [722, 302] on button "Adicionar" at bounding box center [727, 317] width 57 height 36
click at [748, 319] on button "Adicionar" at bounding box center [742, 328] width 57 height 36
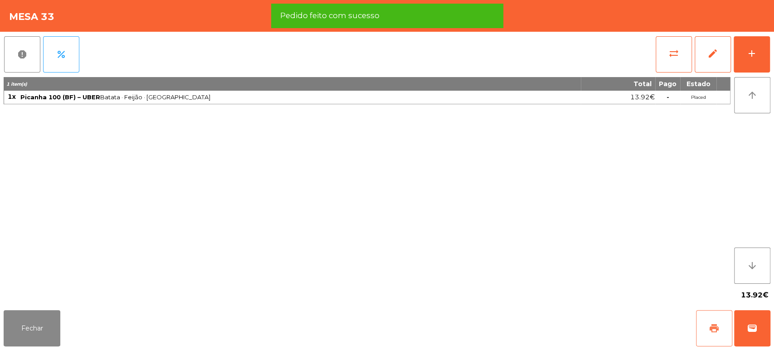
click at [726, 326] on button "print" at bounding box center [714, 328] width 36 height 36
click at [773, 331] on div "Fechar print wallet" at bounding box center [387, 329] width 774 height 44
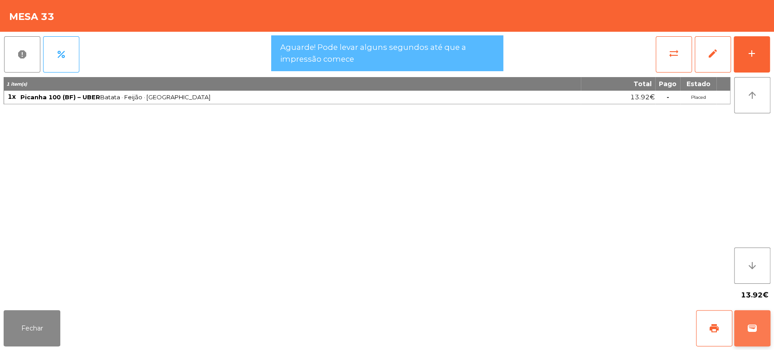
click at [748, 329] on span "wallet" at bounding box center [752, 328] width 11 height 11
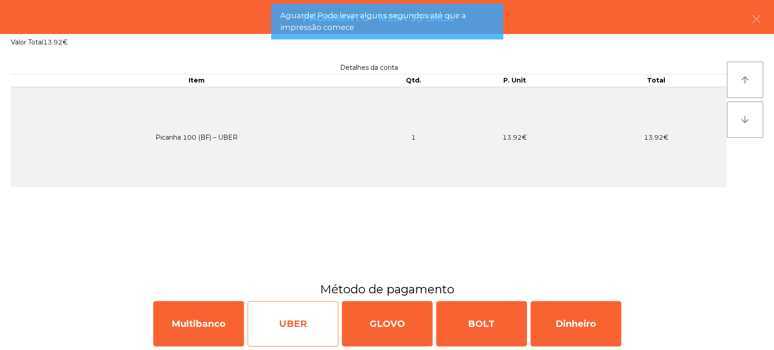
click at [308, 323] on div "UBER" at bounding box center [293, 323] width 91 height 45
select select "**"
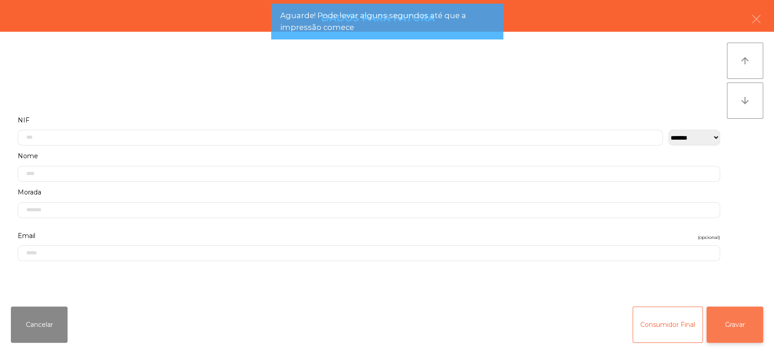
click at [749, 318] on button "Gravar" at bounding box center [735, 325] width 57 height 36
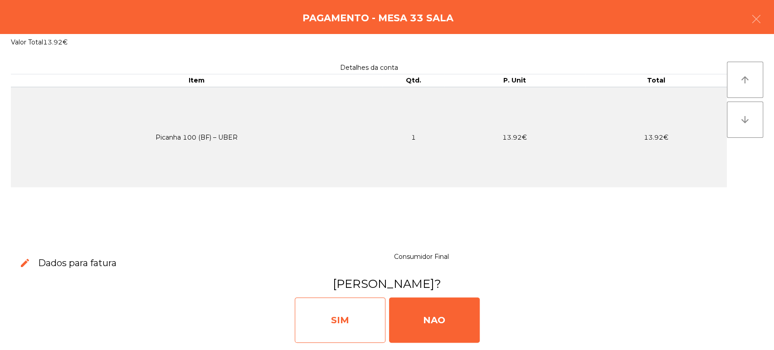
click at [349, 316] on div "SIM" at bounding box center [340, 320] width 91 height 45
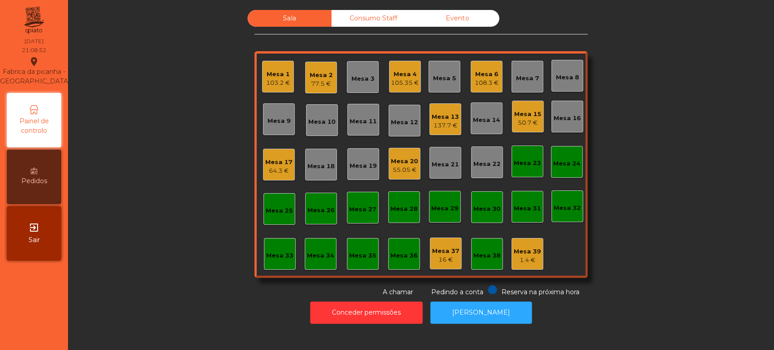
click at [479, 75] on div "Mesa 6" at bounding box center [487, 74] width 24 height 9
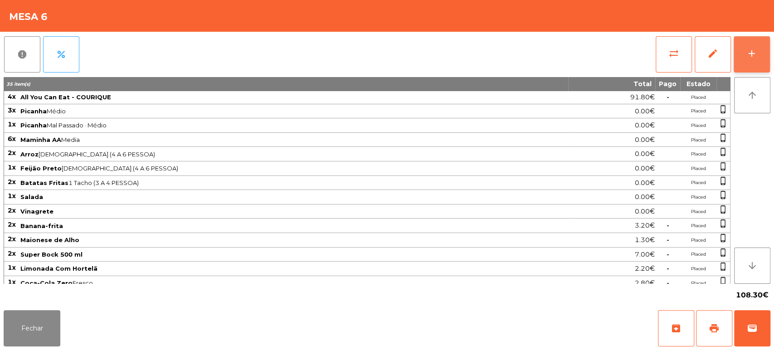
click at [748, 47] on button "add" at bounding box center [752, 54] width 36 height 36
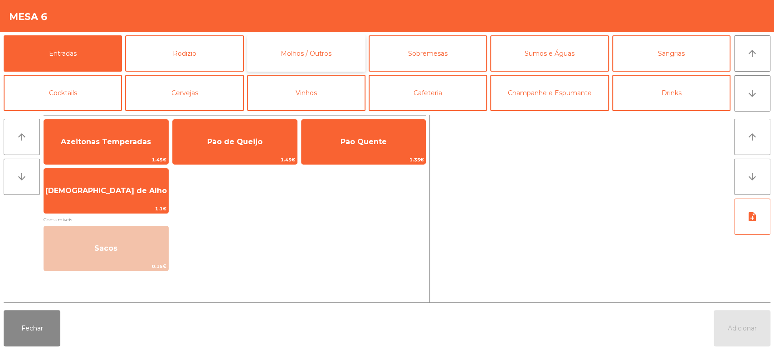
click at [337, 53] on button "Molhos / Outros" at bounding box center [306, 53] width 118 height 36
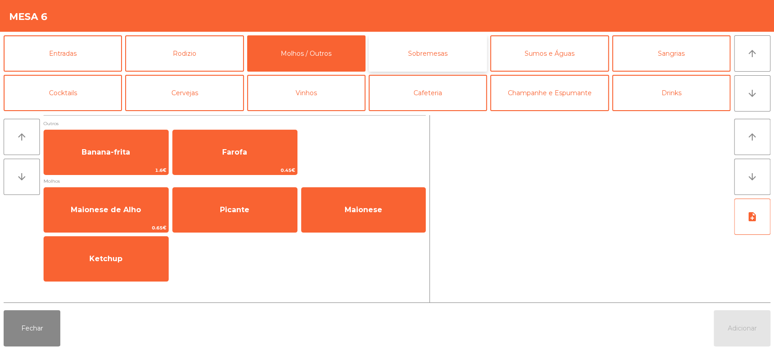
click at [427, 61] on button "Sobremesas" at bounding box center [428, 53] width 118 height 36
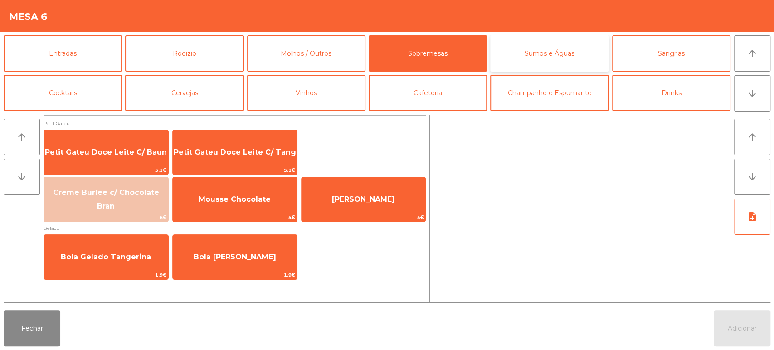
click at [590, 35] on button "Sumos e Águas" at bounding box center [549, 53] width 118 height 36
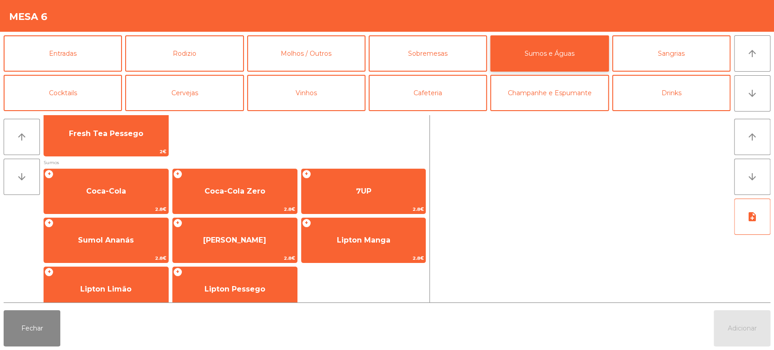
scroll to position [109, 0]
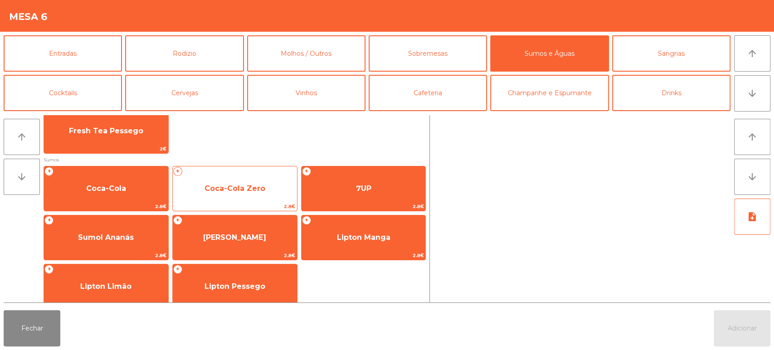
click at [235, 186] on span "Coca-Cola Zero" at bounding box center [235, 188] width 61 height 9
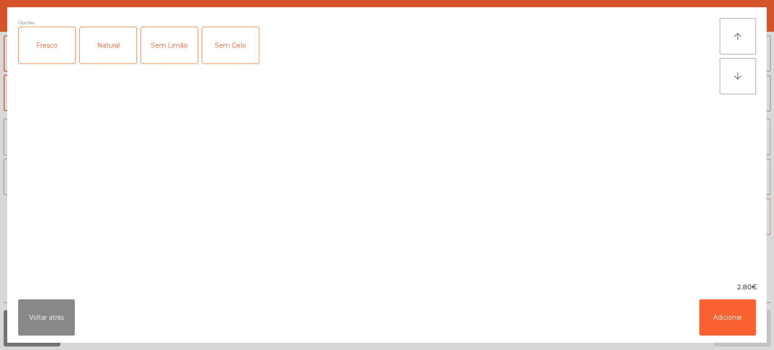
click at [538, 245] on div "Opções Fresco Natural Sem Limão Sem Gelo" at bounding box center [369, 145] width 702 height 254
click at [729, 333] on button "Adicionar" at bounding box center [727, 317] width 57 height 36
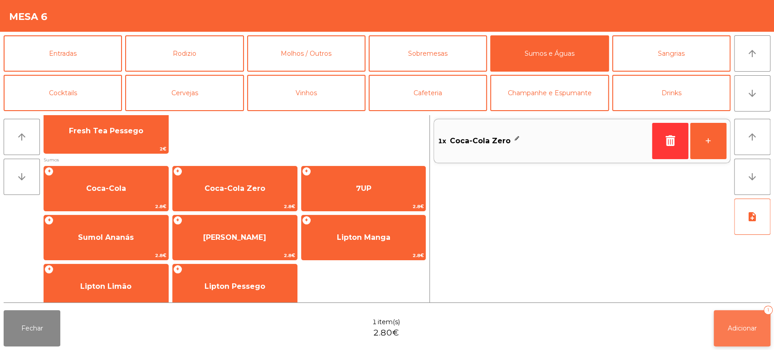
click at [747, 331] on span "Adicionar" at bounding box center [742, 328] width 29 height 8
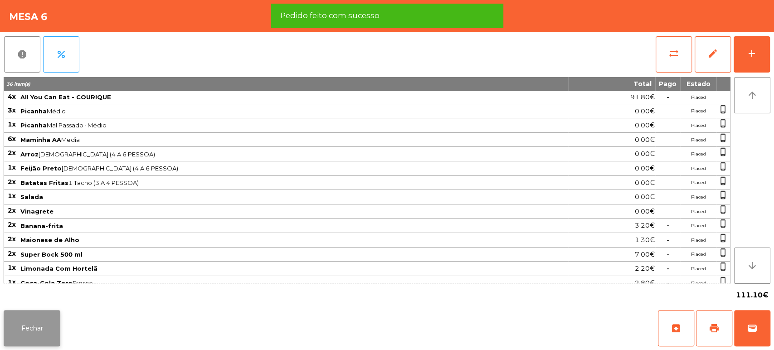
click at [44, 332] on button "Fechar" at bounding box center [32, 328] width 57 height 36
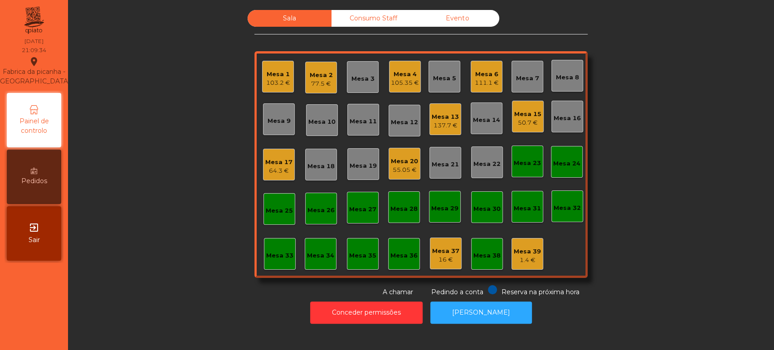
click at [432, 127] on div "137.7 €" at bounding box center [445, 125] width 27 height 9
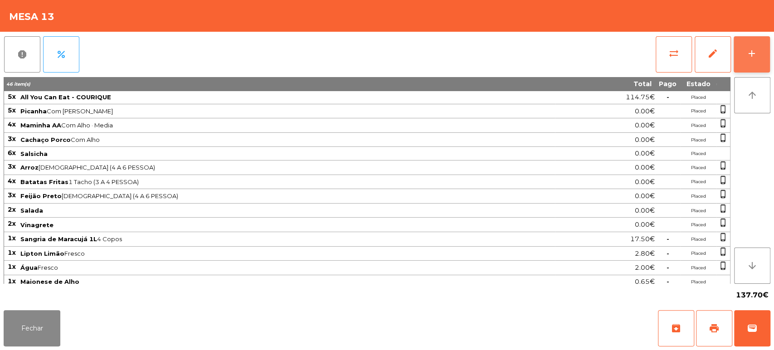
click at [741, 47] on button "add" at bounding box center [752, 54] width 36 height 36
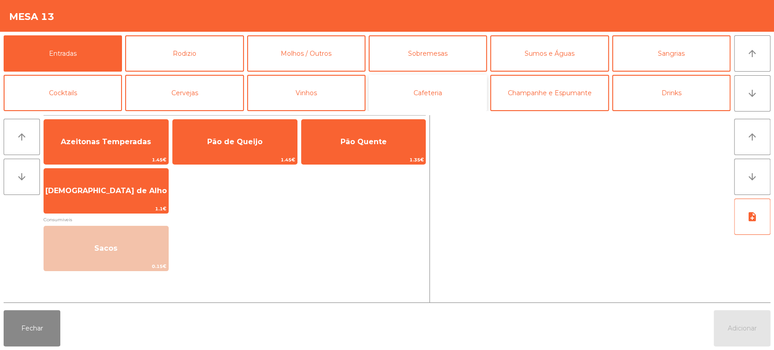
click at [432, 84] on button "Cafeteria" at bounding box center [428, 93] width 118 height 36
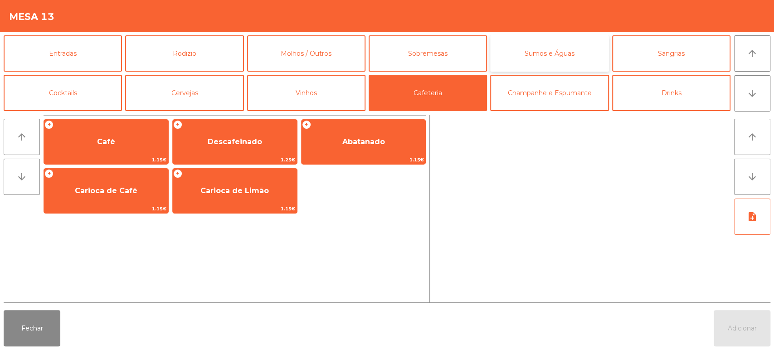
click at [554, 50] on button "Sumos e Águas" at bounding box center [549, 53] width 118 height 36
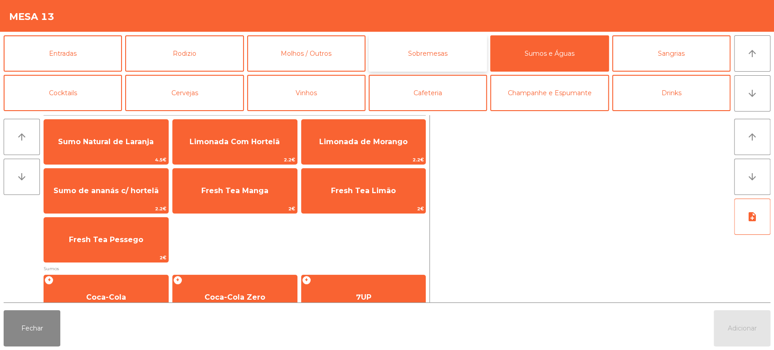
click at [433, 55] on button "Sobremesas" at bounding box center [428, 53] width 118 height 36
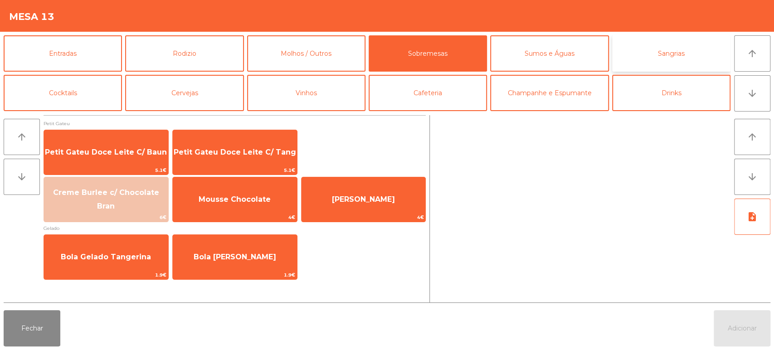
click at [663, 61] on button "Sangrias" at bounding box center [671, 53] width 118 height 36
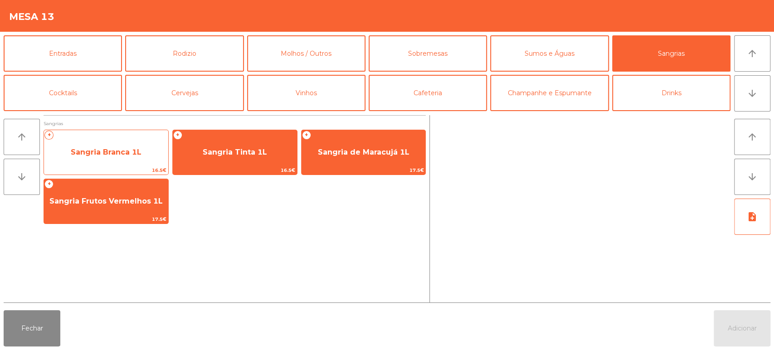
click at [139, 148] on span "Sangria Branca 1L" at bounding box center [106, 152] width 71 height 9
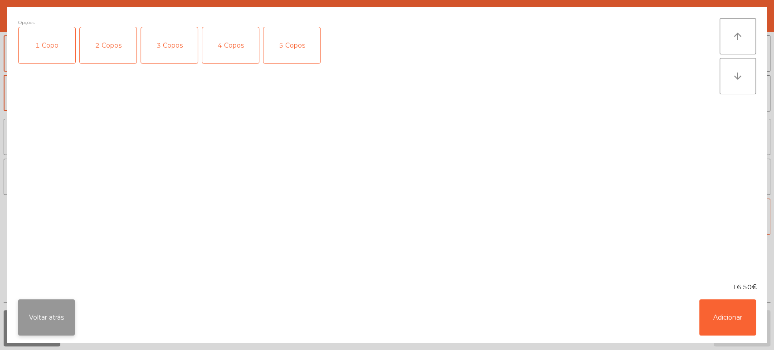
click at [72, 307] on button "Voltar atrás" at bounding box center [46, 317] width 57 height 36
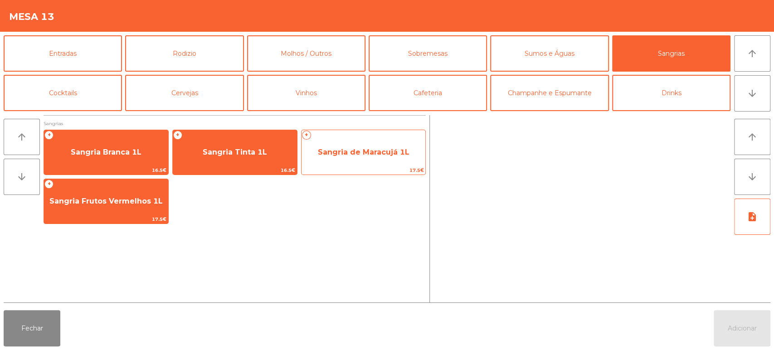
click at [372, 171] on span "17.5€" at bounding box center [364, 170] width 124 height 9
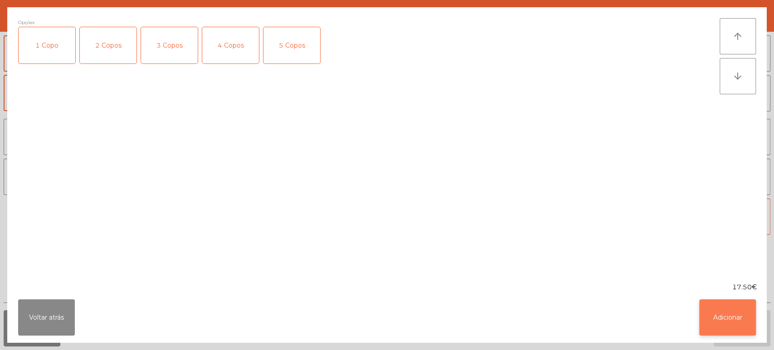
click at [707, 332] on button "Adicionar" at bounding box center [727, 317] width 57 height 36
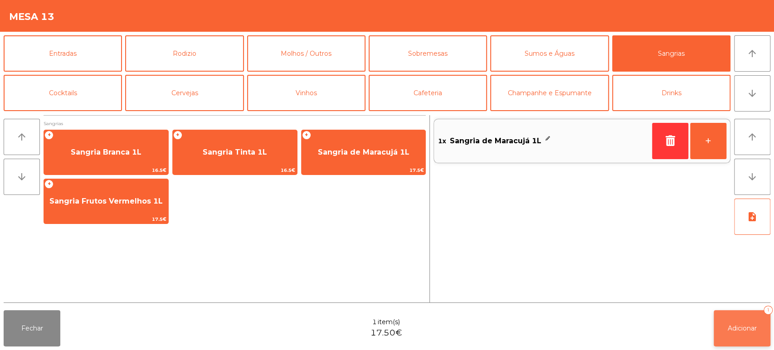
click at [737, 346] on button "Adicionar 1" at bounding box center [742, 328] width 57 height 36
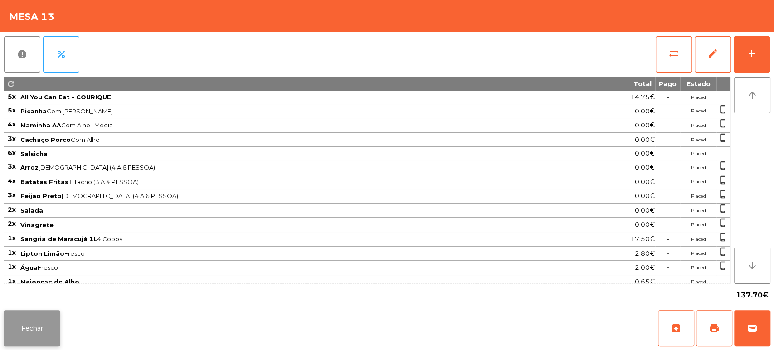
click at [59, 310] on button "Fechar" at bounding box center [32, 328] width 57 height 36
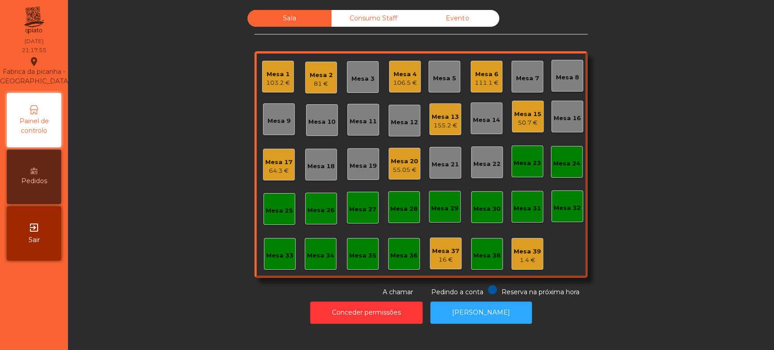
click at [391, 64] on div "Mesa 4 106.5 €" at bounding box center [405, 77] width 32 height 32
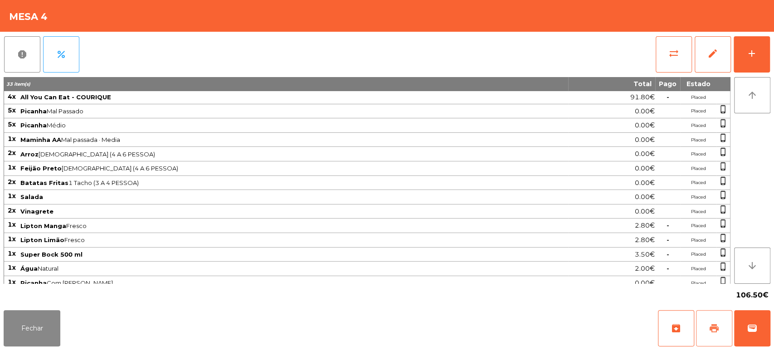
click at [710, 311] on button "print" at bounding box center [714, 328] width 36 height 36
click at [43, 322] on button "Fechar" at bounding box center [32, 328] width 57 height 36
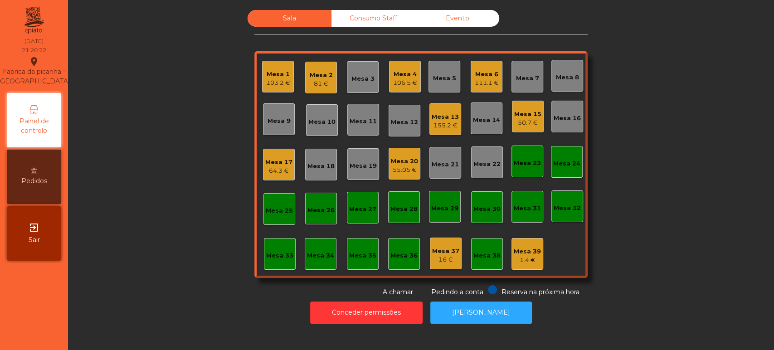
click at [521, 122] on div "50.7 €" at bounding box center [527, 122] width 27 height 9
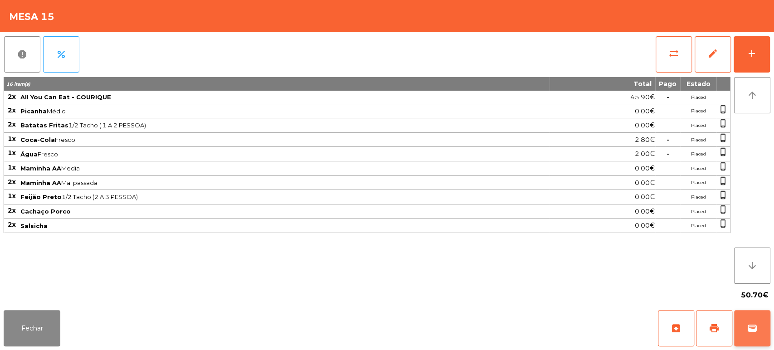
click at [756, 328] on span "wallet" at bounding box center [752, 328] width 11 height 11
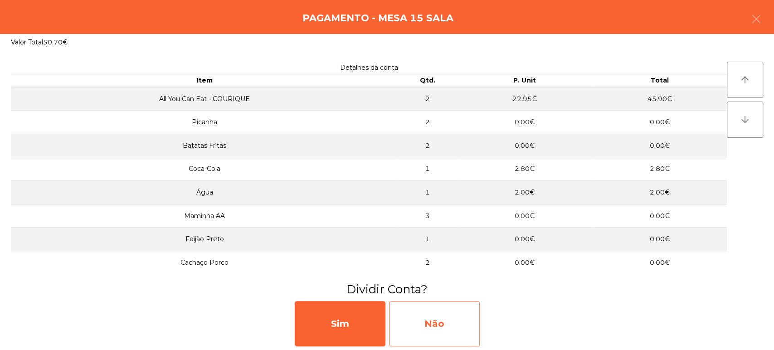
click at [448, 330] on div "Não" at bounding box center [434, 323] width 91 height 45
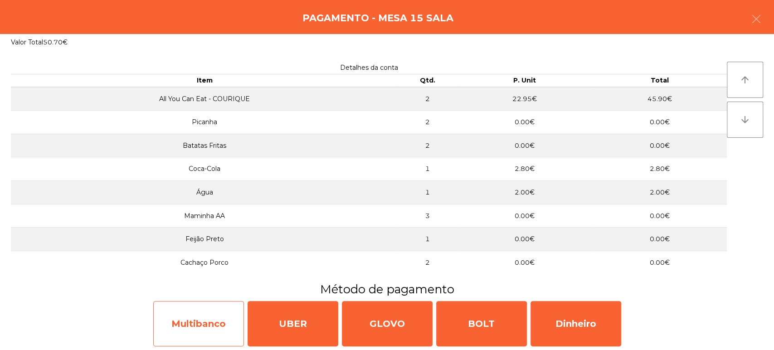
click at [212, 329] on div "Multibanco" at bounding box center [198, 323] width 91 height 45
select select "**"
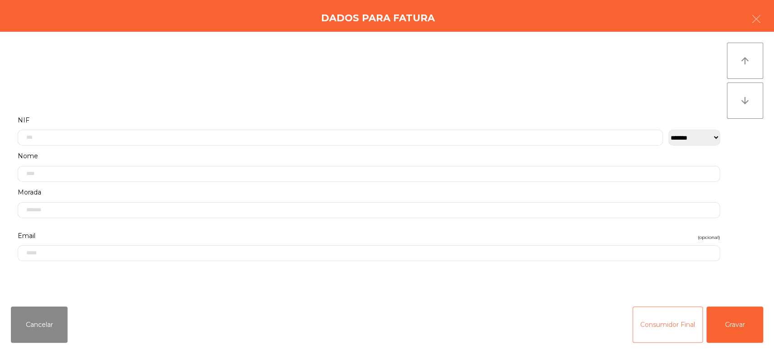
click at [678, 321] on button "Consumidor Final" at bounding box center [668, 325] width 70 height 36
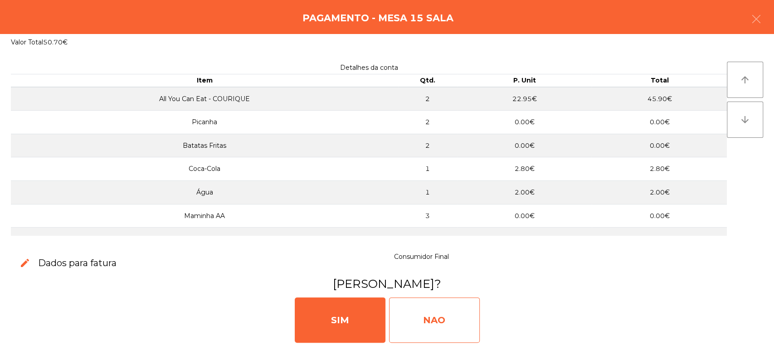
click at [432, 319] on div "NAO" at bounding box center [434, 320] width 91 height 45
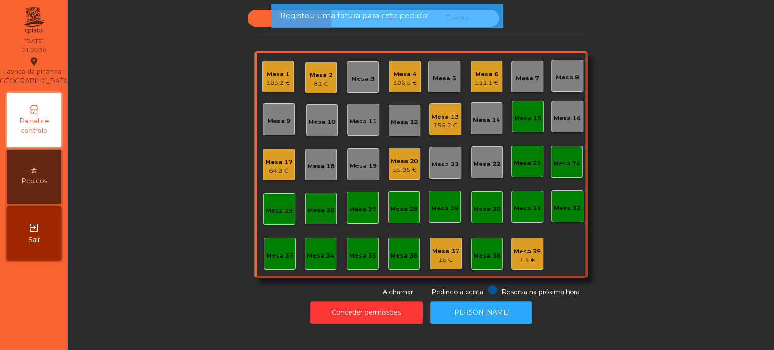
click at [520, 117] on div "Mesa 15" at bounding box center [527, 118] width 27 height 9
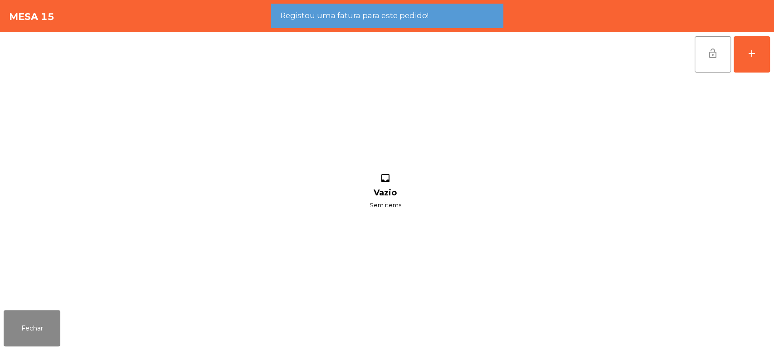
click at [708, 58] on span "lock_open" at bounding box center [713, 53] width 11 height 11
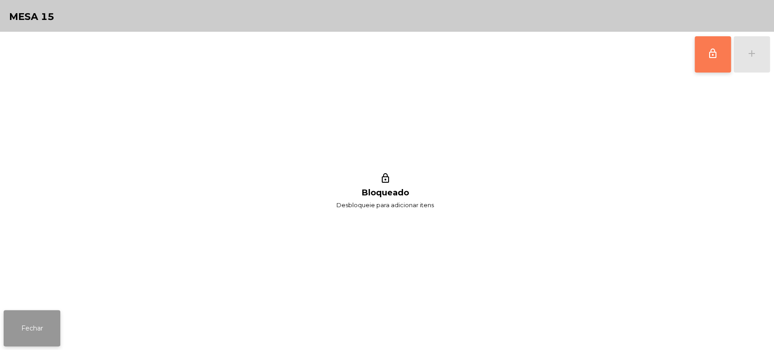
click at [45, 331] on button "Fechar" at bounding box center [32, 328] width 57 height 36
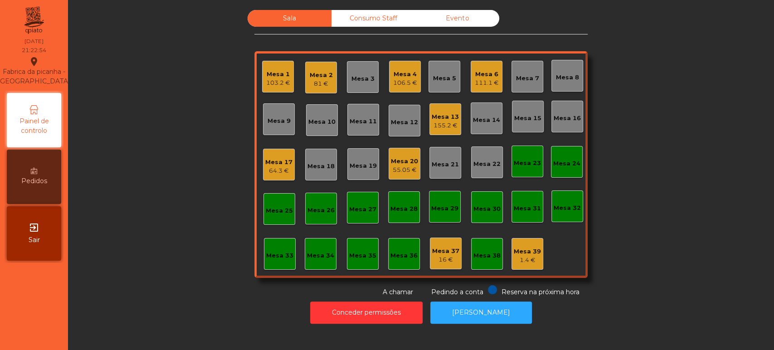
click at [406, 80] on div "106.5 €" at bounding box center [405, 82] width 24 height 9
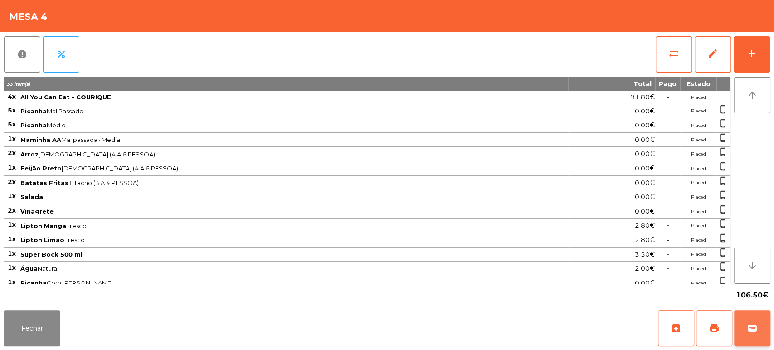
click at [755, 317] on button "wallet" at bounding box center [752, 328] width 36 height 36
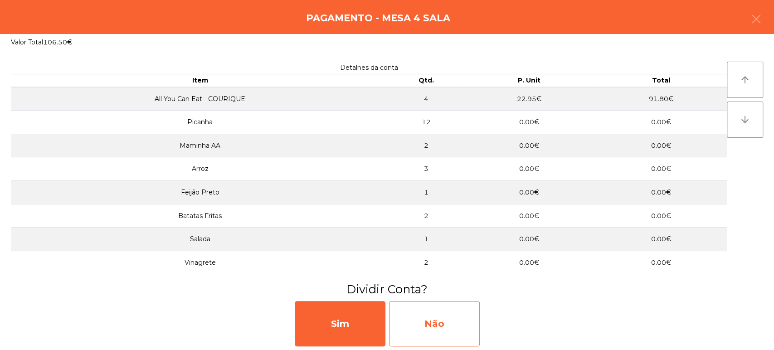
click at [431, 318] on div "Não" at bounding box center [434, 323] width 91 height 45
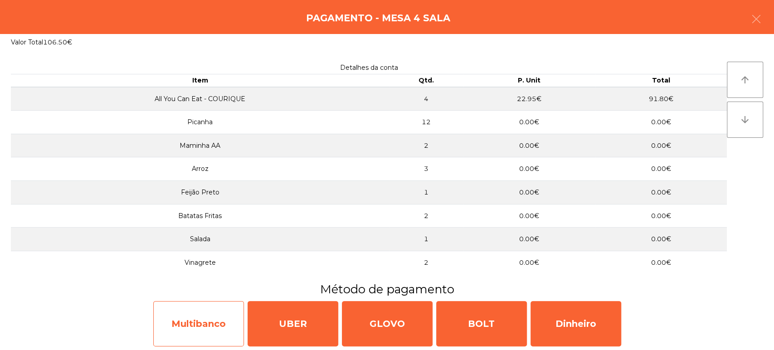
click at [198, 324] on div "Multibanco" at bounding box center [198, 323] width 91 height 45
select select "**"
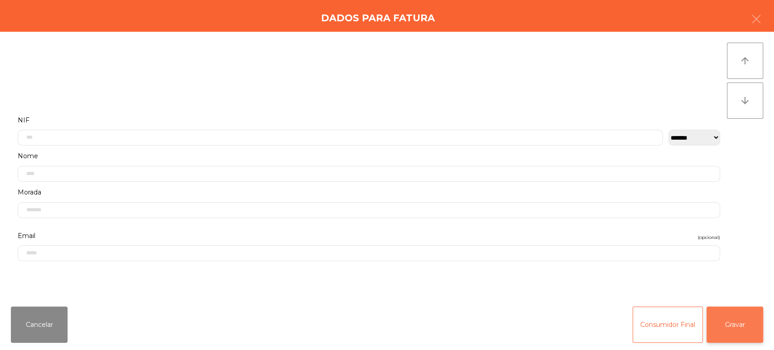
click at [747, 332] on button "Gravar" at bounding box center [735, 325] width 57 height 36
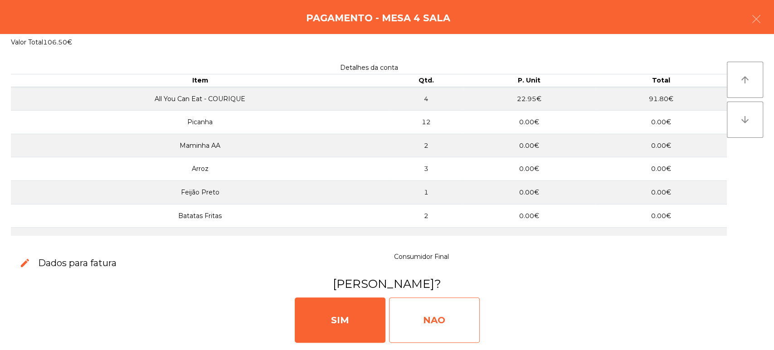
click at [434, 330] on div "NAO" at bounding box center [434, 320] width 91 height 45
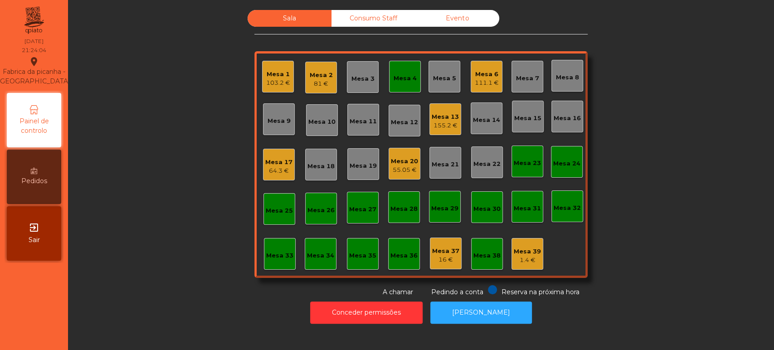
click at [414, 68] on div "Mesa 4" at bounding box center [405, 77] width 32 height 32
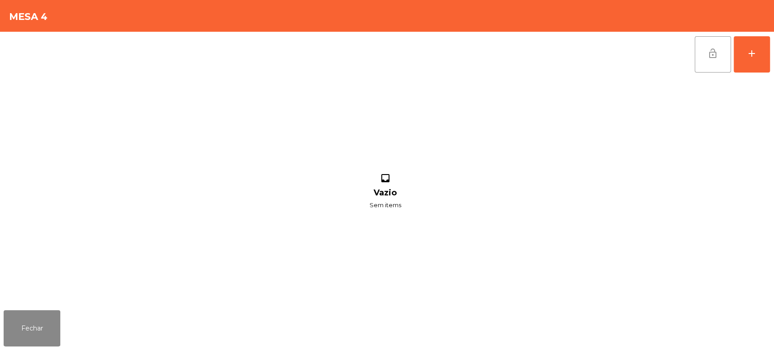
click at [712, 68] on button "lock_open" at bounding box center [713, 54] width 36 height 36
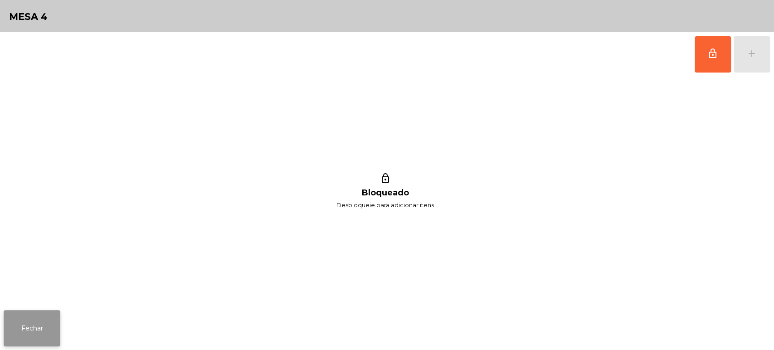
click at [27, 331] on button "Fechar" at bounding box center [32, 328] width 57 height 36
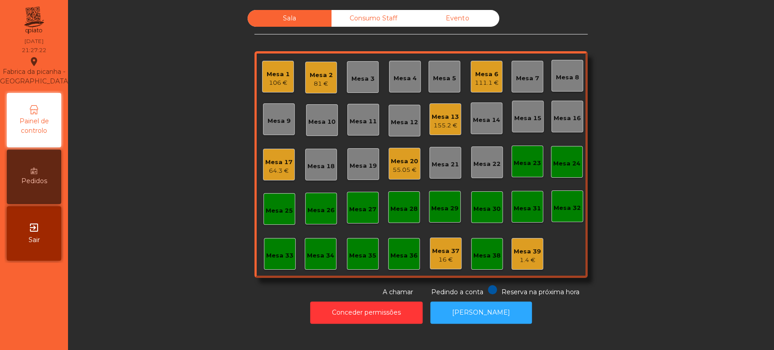
click at [493, 85] on div "111.1 €" at bounding box center [487, 82] width 24 height 9
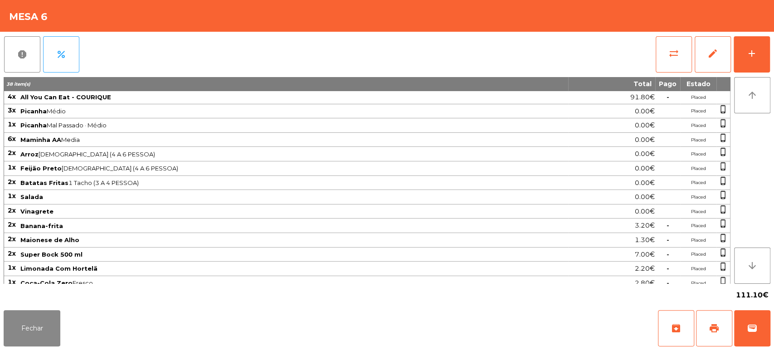
scroll to position [60, 0]
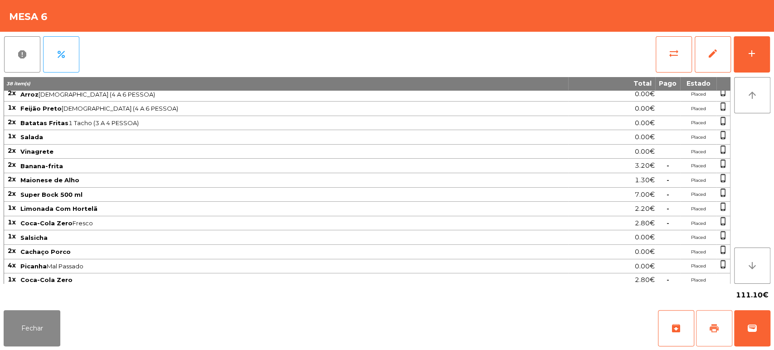
click at [709, 322] on button "print" at bounding box center [714, 328] width 36 height 36
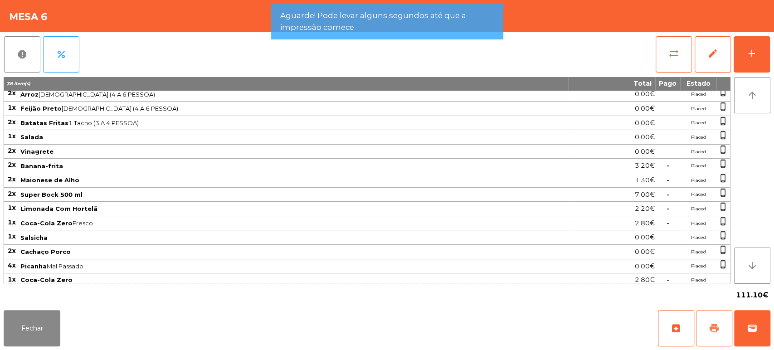
scroll to position [0, 0]
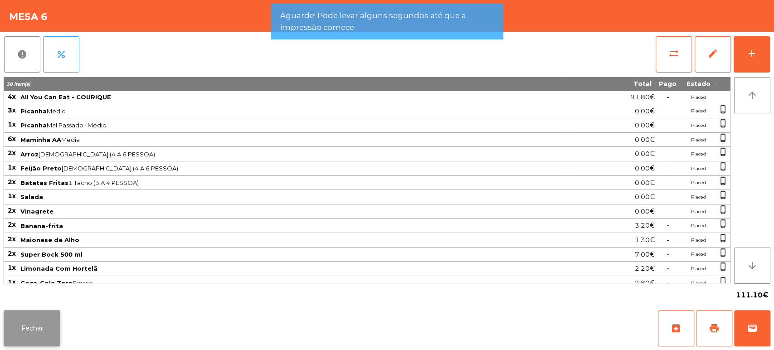
click at [45, 332] on button "Fechar" at bounding box center [32, 328] width 57 height 36
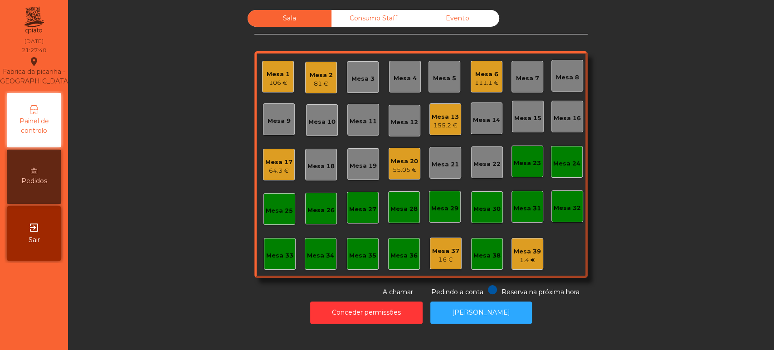
click at [479, 82] on div "111.1 €" at bounding box center [487, 82] width 24 height 9
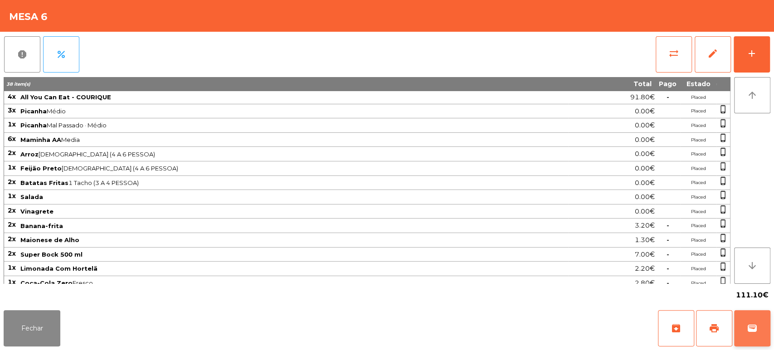
click at [748, 327] on span "wallet" at bounding box center [752, 328] width 11 height 11
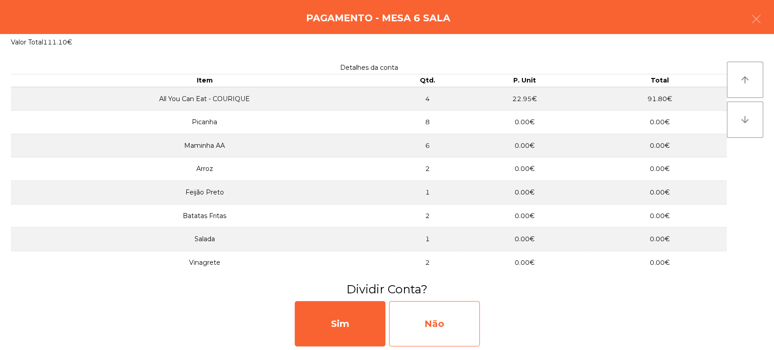
click at [440, 324] on div "Não" at bounding box center [434, 323] width 91 height 45
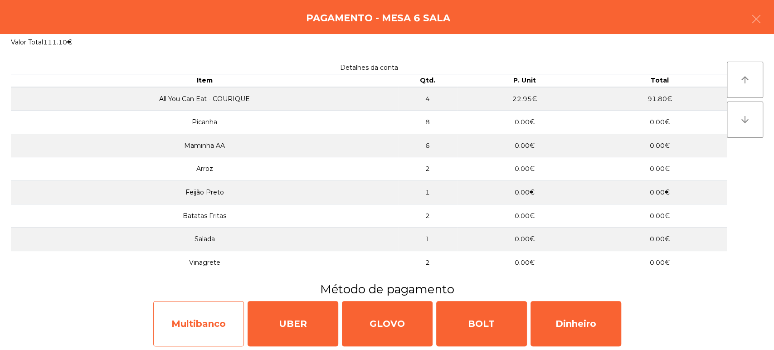
click at [214, 312] on div "Multibanco" at bounding box center [198, 323] width 91 height 45
select select "**"
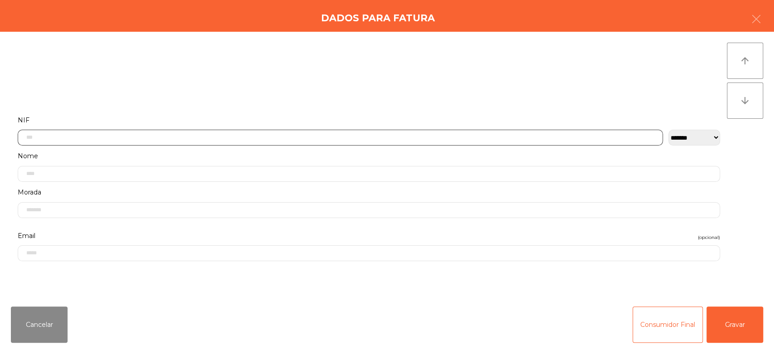
click at [462, 134] on input "text" at bounding box center [340, 138] width 645 height 16
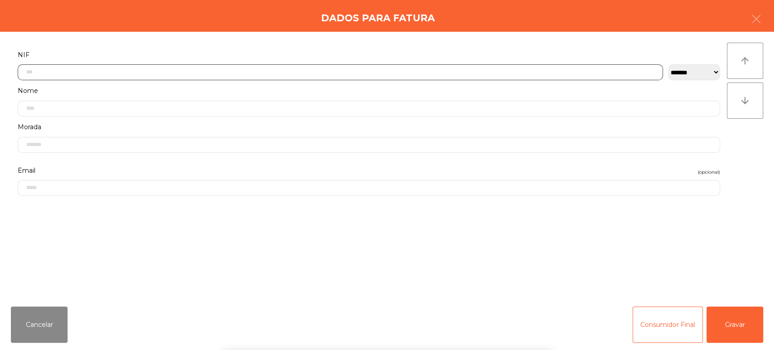
scroll to position [71, 0]
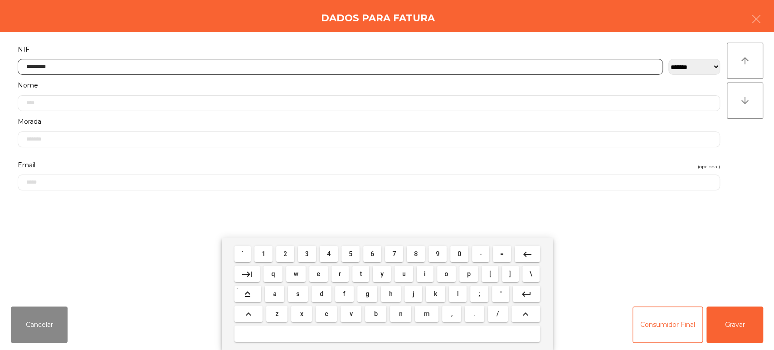
type input "*********"
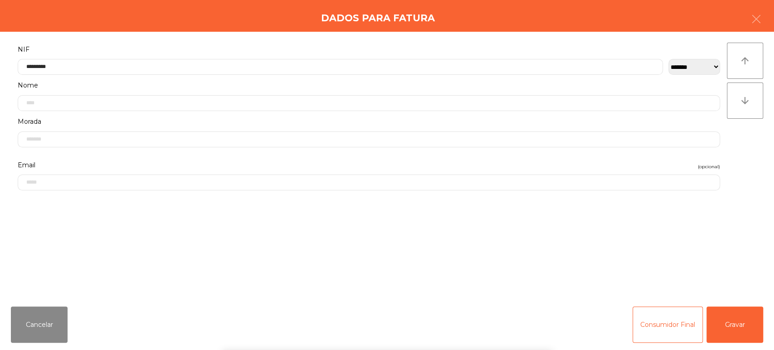
click at [759, 210] on div "**********" at bounding box center [387, 166] width 774 height 268
click at [725, 313] on button "Gravar" at bounding box center [735, 325] width 57 height 36
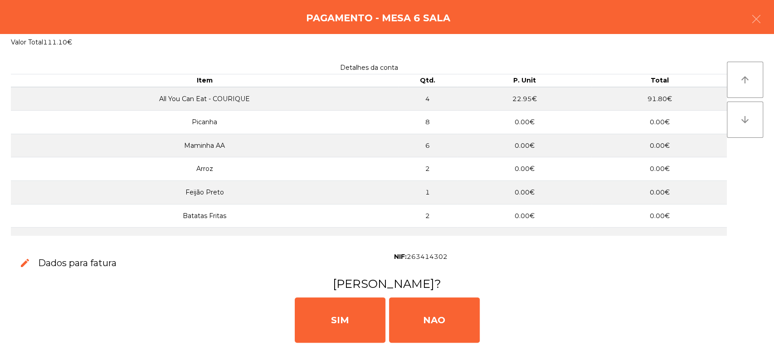
click at [727, 337] on div "SIM NAO" at bounding box center [387, 319] width 767 height 54
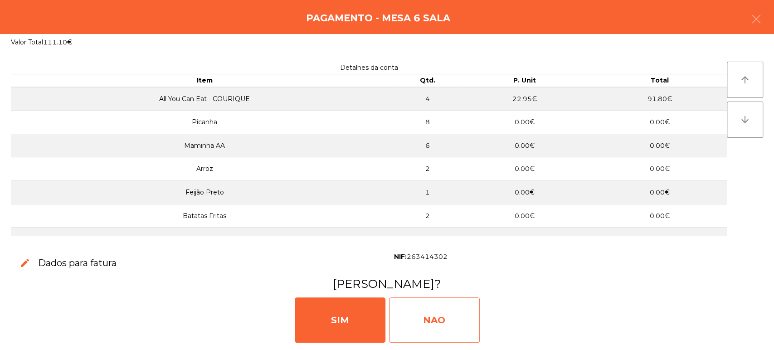
click at [443, 300] on div "NAO" at bounding box center [434, 320] width 91 height 45
click at [428, 307] on div "NAO" at bounding box center [434, 320] width 91 height 45
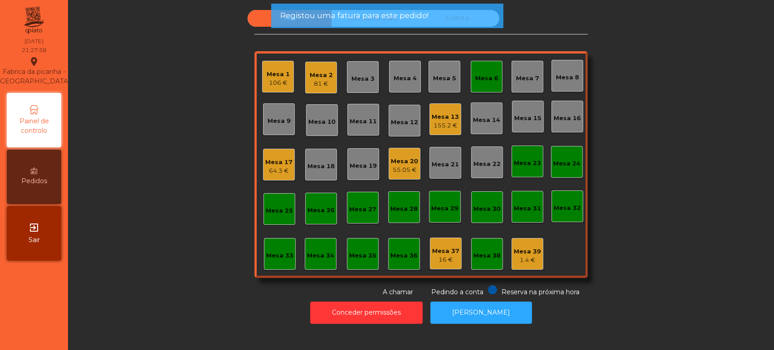
click at [484, 84] on div "Mesa 6" at bounding box center [487, 77] width 32 height 32
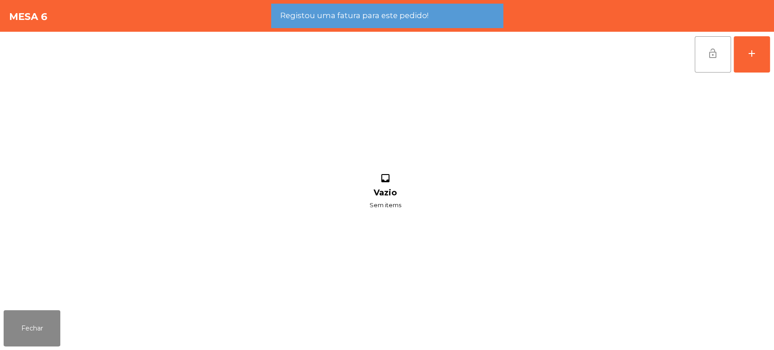
click at [713, 61] on button "lock_open" at bounding box center [713, 54] width 36 height 36
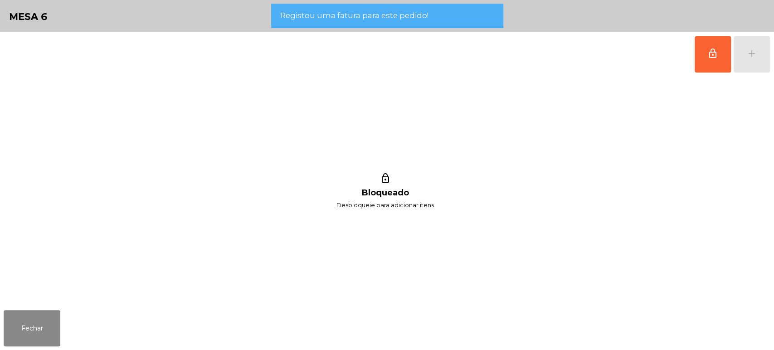
click at [50, 295] on div "lock_outline Bloqueado Desbloqueie para adicionar itens" at bounding box center [385, 192] width 763 height 230
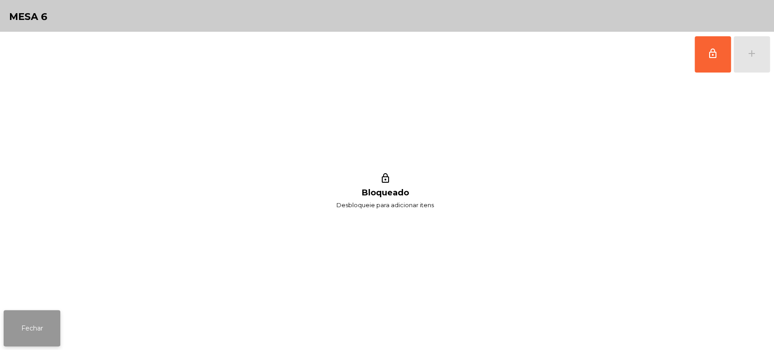
click at [30, 327] on button "Fechar" at bounding box center [32, 328] width 57 height 36
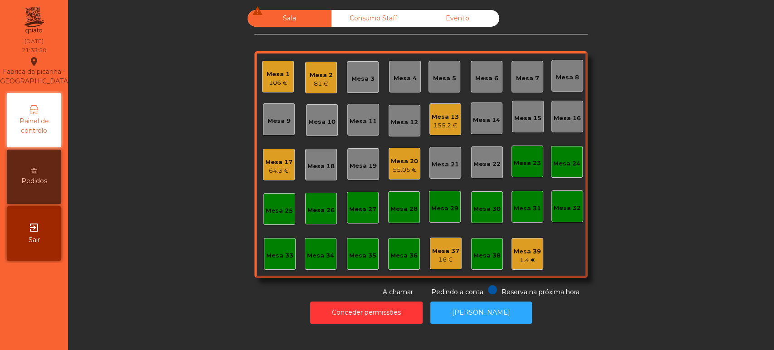
click at [315, 76] on div "Mesa 2" at bounding box center [321, 75] width 23 height 9
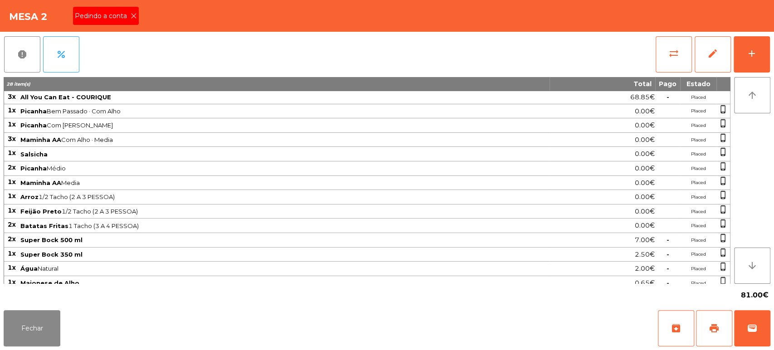
click at [125, 20] on span "Pedindo a conta" at bounding box center [103, 16] width 56 height 10
click at [710, 323] on span "print" at bounding box center [714, 328] width 11 height 11
click at [21, 327] on button "Fechar" at bounding box center [32, 328] width 57 height 36
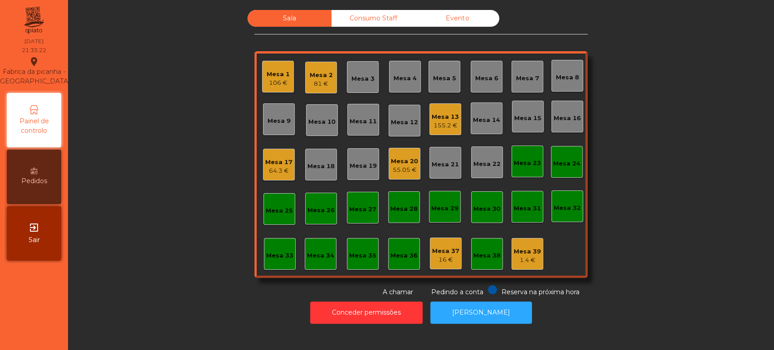
click at [689, 165] on div "Sala Consumo Staff Evento Mesa 1 106 € Mesa 2 81 € Mesa 3 Mesa 4 [GEOGRAPHIC_DA…" at bounding box center [421, 153] width 682 height 287
click at [305, 76] on div "Mesa 2 81 €" at bounding box center [321, 78] width 32 height 32
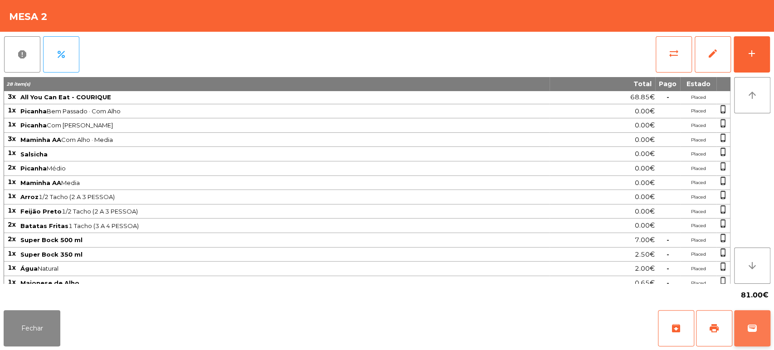
click at [750, 335] on button "wallet" at bounding box center [752, 328] width 36 height 36
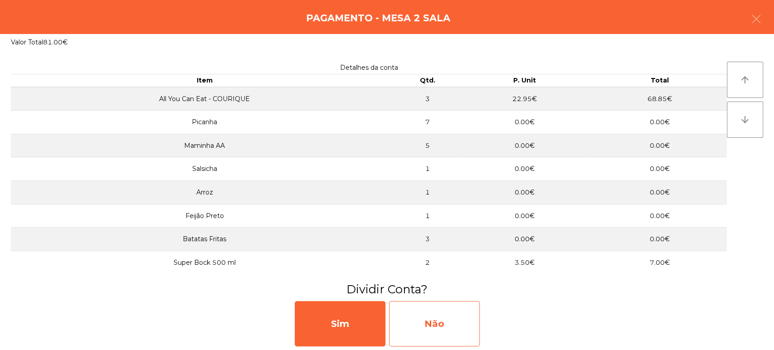
click at [443, 317] on div "Não" at bounding box center [434, 323] width 91 height 45
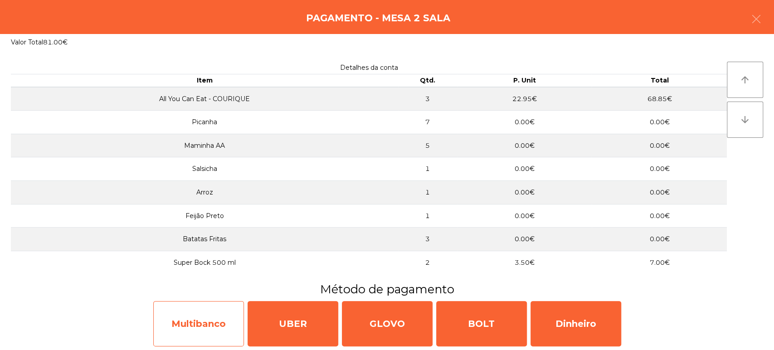
click at [197, 323] on div "Multibanco" at bounding box center [198, 323] width 91 height 45
select select "**"
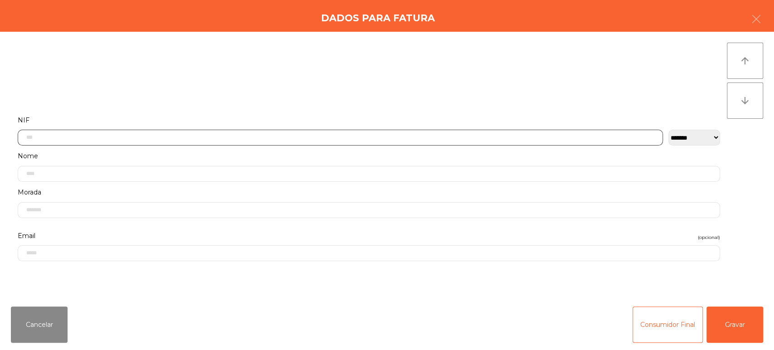
click at [362, 137] on input "text" at bounding box center [340, 138] width 645 height 16
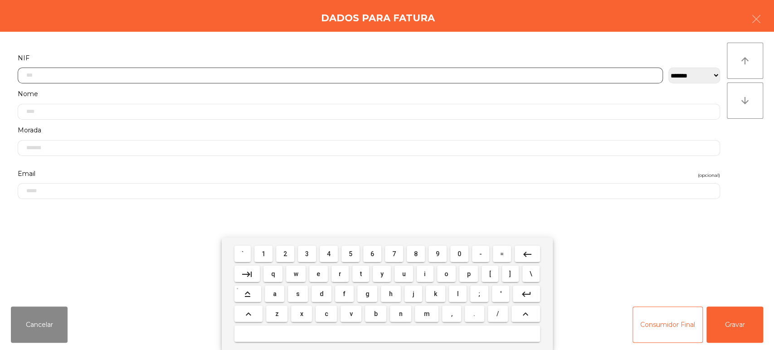
scroll to position [71, 0]
type input "*********"
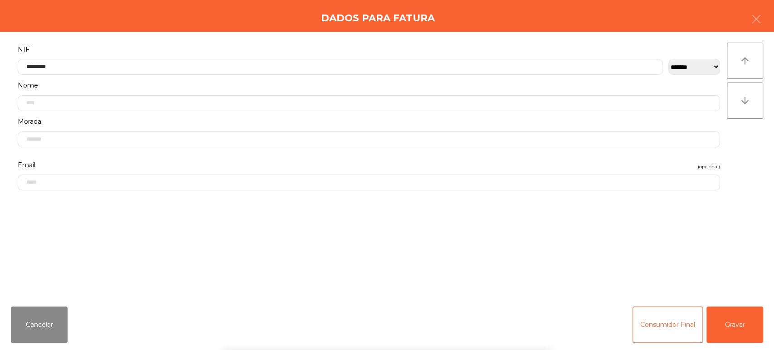
click at [729, 308] on div "` 1 2 3 4 5 6 7 8 9 0 - = keyboard_backspace keyboard_tab q w e r t y u i o p […" at bounding box center [387, 294] width 774 height 112
click at [731, 322] on div "` 1 2 3 4 5 6 7 8 9 0 - = keyboard_backspace keyboard_tab q w e r t y u i o p […" at bounding box center [387, 294] width 774 height 112
click at [744, 315] on button "Gravar" at bounding box center [735, 325] width 57 height 36
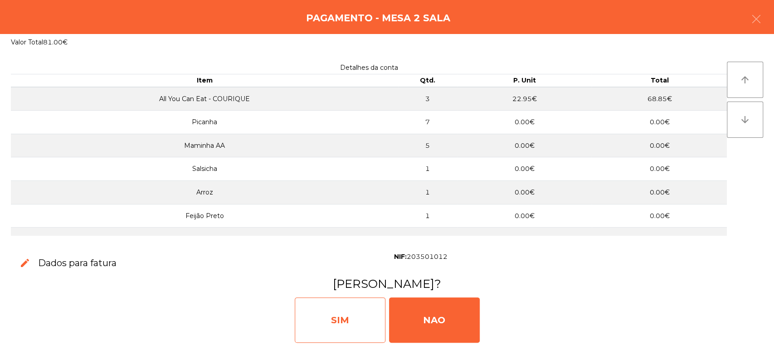
click at [361, 317] on div "SIM" at bounding box center [340, 320] width 91 height 45
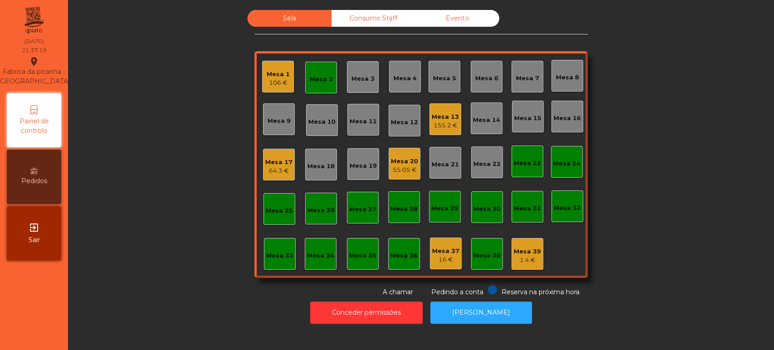
click at [327, 79] on div "Mesa 2" at bounding box center [321, 79] width 23 height 9
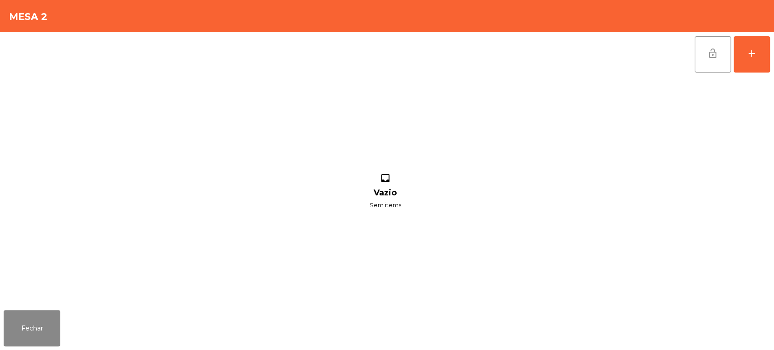
click at [716, 49] on span "lock_open" at bounding box center [713, 53] width 11 height 11
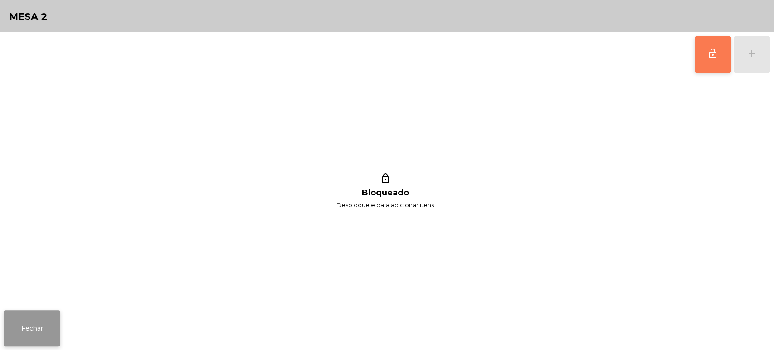
click at [6, 318] on button "Fechar" at bounding box center [32, 328] width 57 height 36
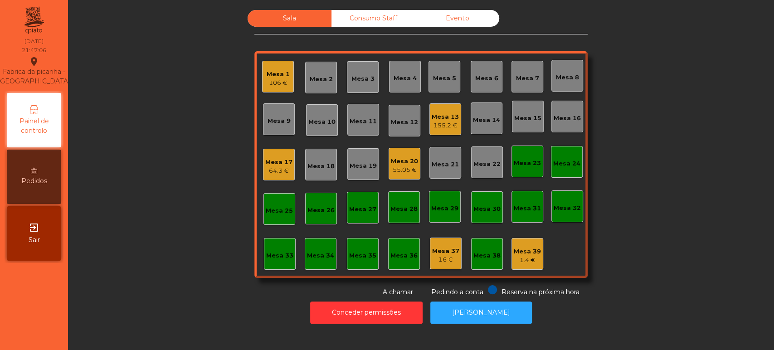
click at [391, 171] on div "55.05 €" at bounding box center [404, 170] width 27 height 9
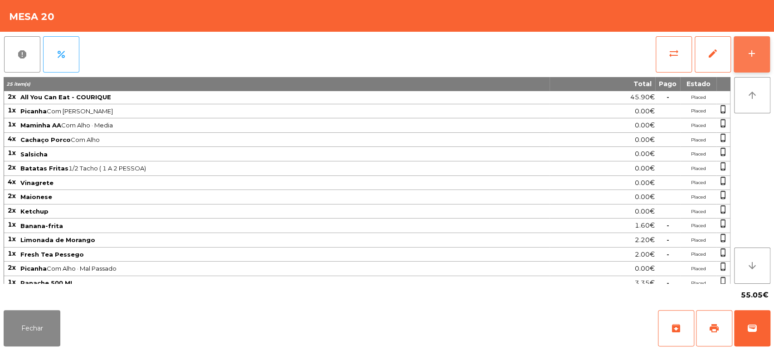
click at [736, 64] on button "add" at bounding box center [752, 54] width 36 height 36
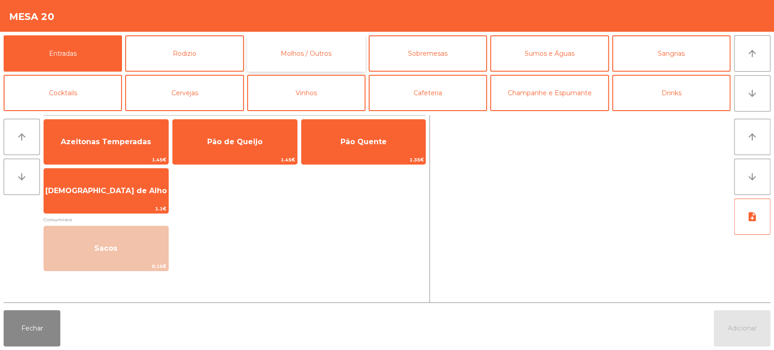
click at [320, 65] on button "Molhos / Outros" at bounding box center [306, 53] width 118 height 36
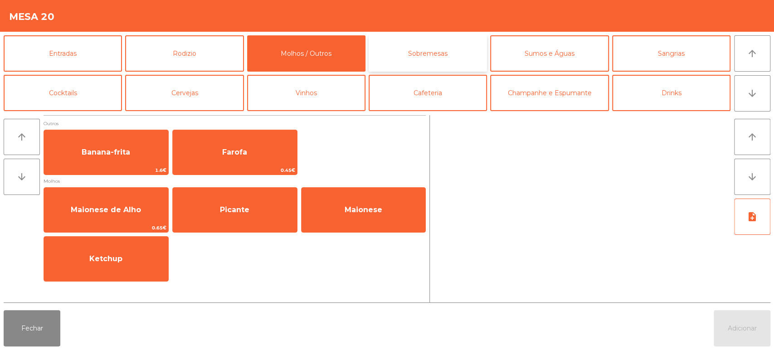
click at [422, 57] on button "Sobremesas" at bounding box center [428, 53] width 118 height 36
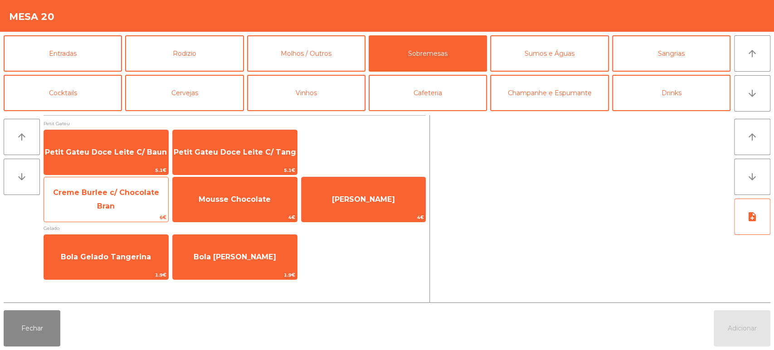
click at [150, 210] on span "Creme Burlee c/ Chocolate Bran" at bounding box center [106, 200] width 124 height 39
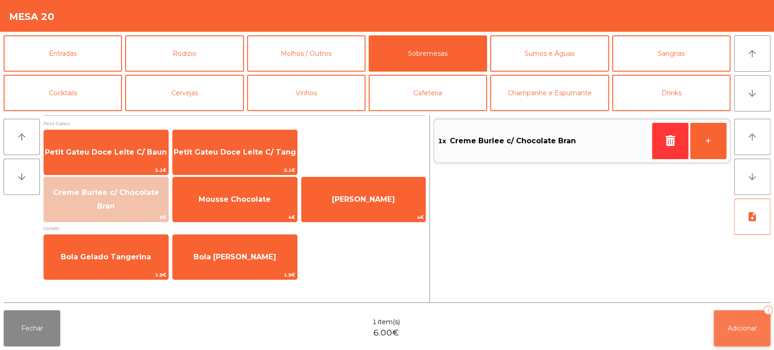
click at [758, 334] on button "Adicionar 1" at bounding box center [742, 328] width 57 height 36
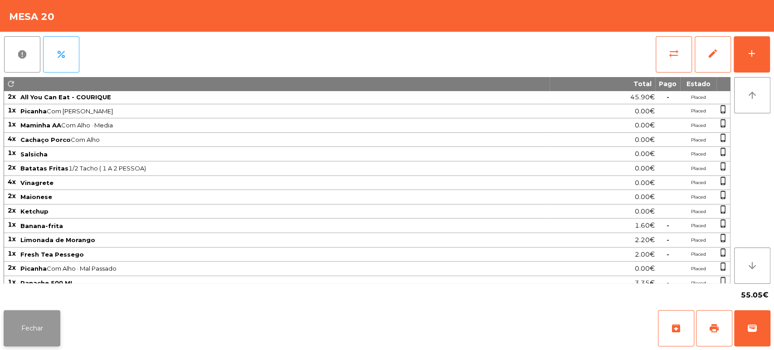
click at [24, 331] on button "Fechar" at bounding box center [32, 328] width 57 height 36
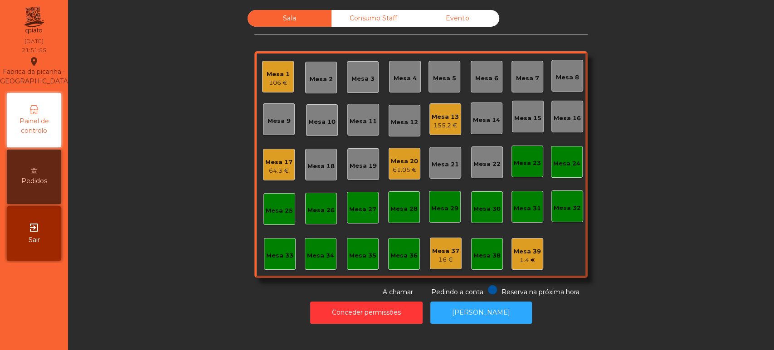
click at [438, 126] on div "155.2 €" at bounding box center [445, 125] width 27 height 9
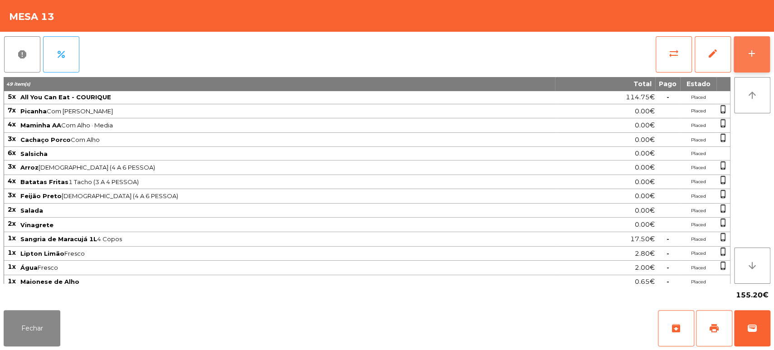
click at [748, 44] on button "add" at bounding box center [752, 54] width 36 height 36
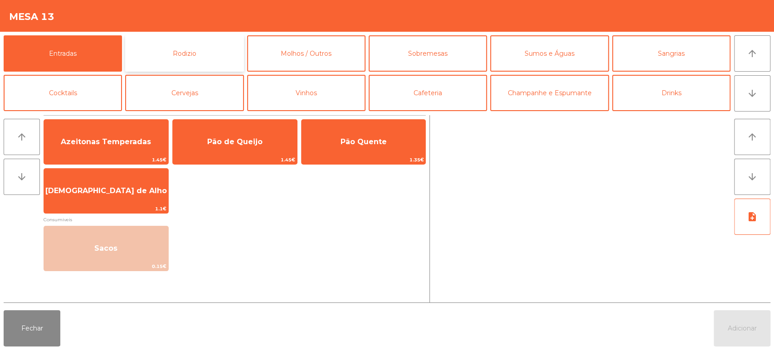
click at [195, 60] on button "Rodizio" at bounding box center [184, 53] width 118 height 36
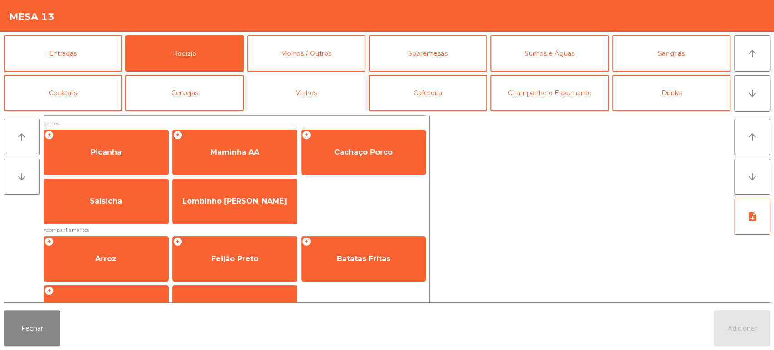
click at [276, 83] on button "Vinhos" at bounding box center [306, 93] width 118 height 36
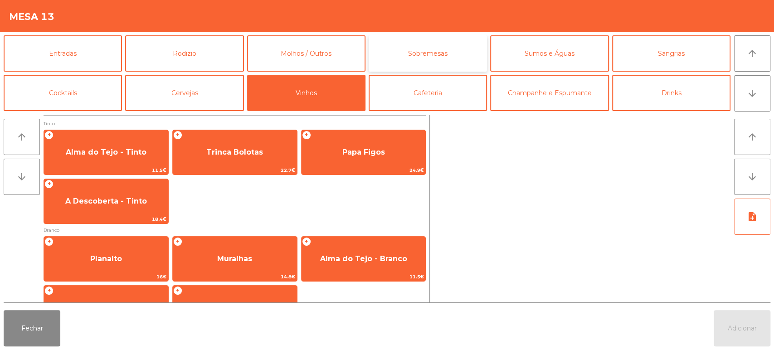
click at [437, 45] on button "Sobremesas" at bounding box center [428, 53] width 118 height 36
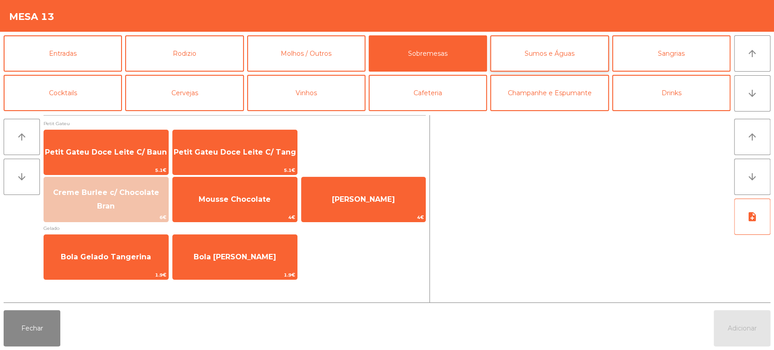
click at [566, 54] on button "Sumos e Águas" at bounding box center [549, 53] width 118 height 36
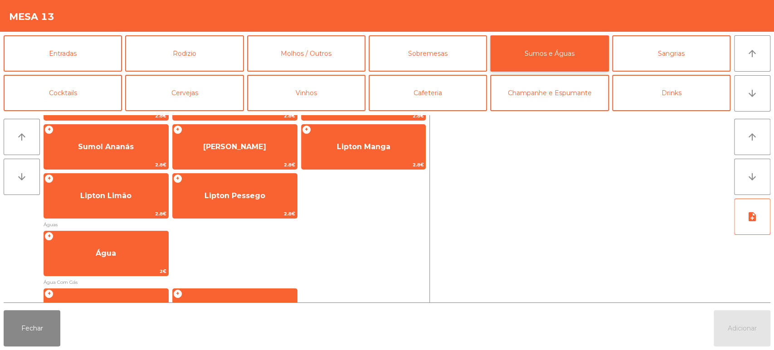
scroll to position [202, 0]
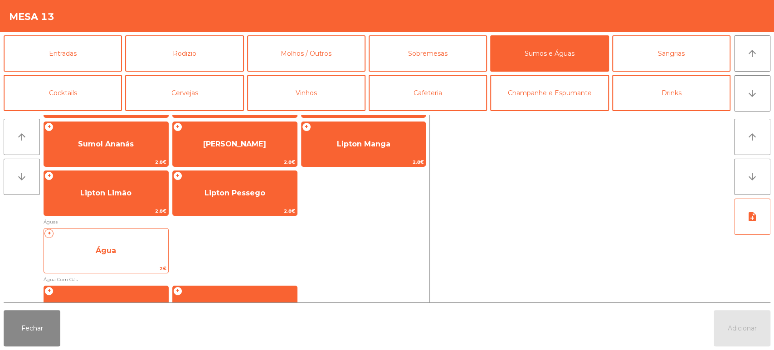
click at [123, 261] on span "Água" at bounding box center [106, 251] width 124 height 24
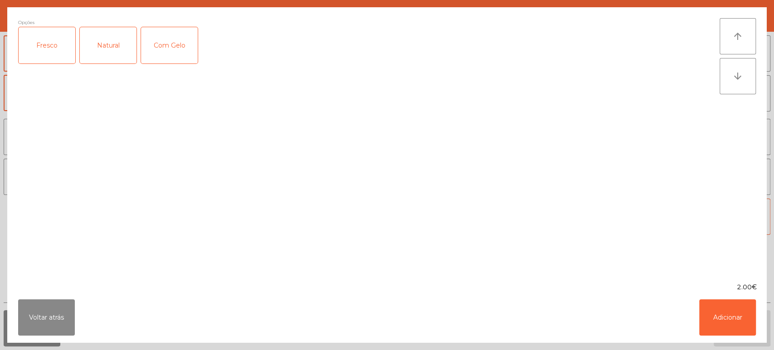
click at [120, 57] on div "Natural" at bounding box center [108, 45] width 57 height 36
click at [713, 311] on button "Adicionar" at bounding box center [727, 317] width 57 height 36
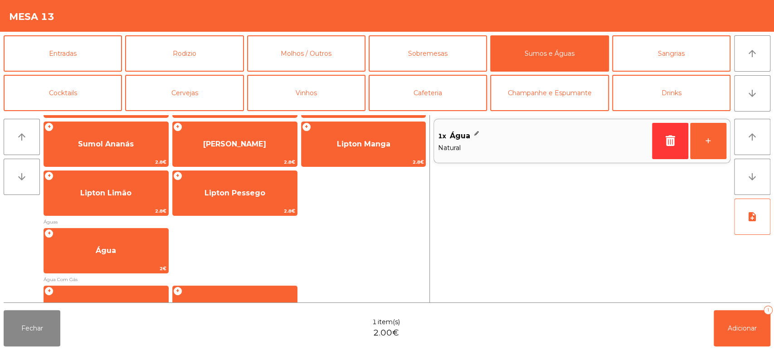
click at [440, 101] on button "Cafeteria" at bounding box center [428, 93] width 118 height 36
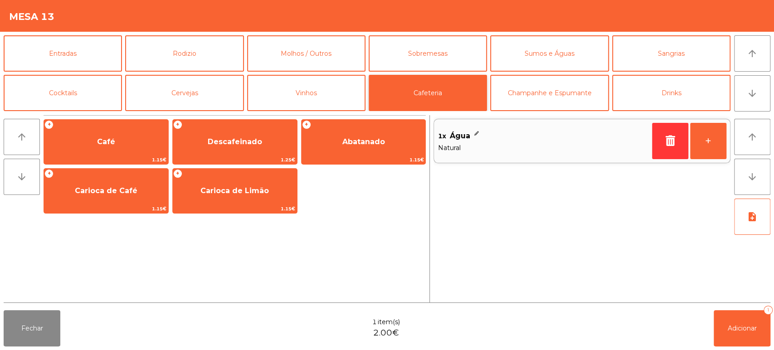
scroll to position [0, 0]
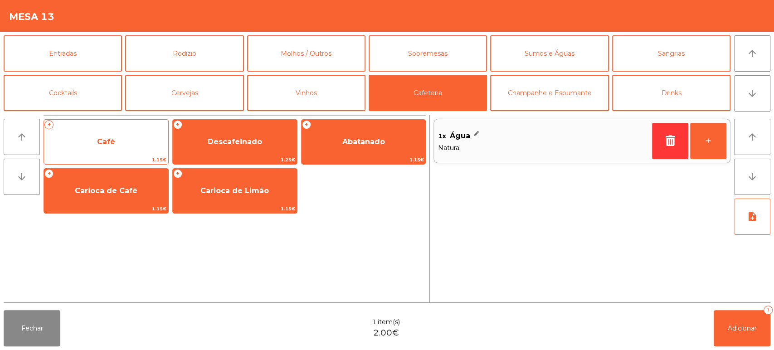
click at [134, 139] on span "Café" at bounding box center [106, 142] width 124 height 24
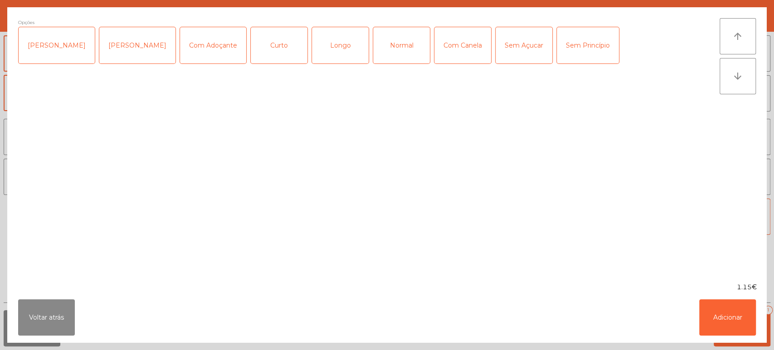
click at [127, 142] on div "Opções Chavena Fria Chavena Escaldada Com Adoçante Curto Longo Normal Com Canel…" at bounding box center [369, 145] width 702 height 254
click at [746, 329] on button "Adicionar" at bounding box center [727, 317] width 57 height 36
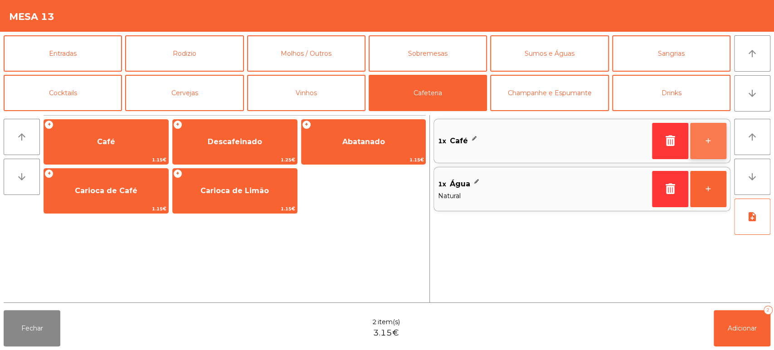
click at [696, 153] on button "+" at bounding box center [708, 141] width 36 height 36
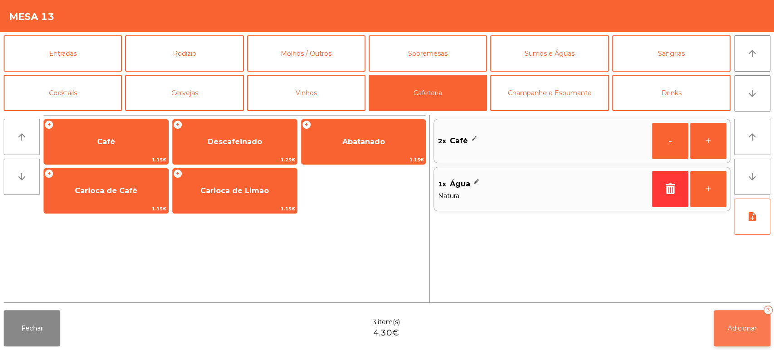
click at [738, 330] on span "Adicionar" at bounding box center [742, 328] width 29 height 8
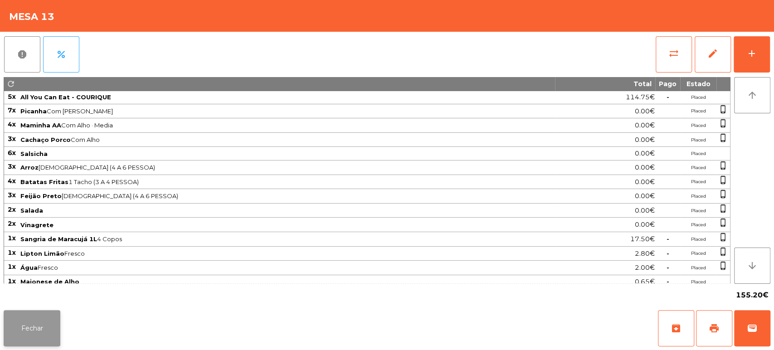
click at [30, 322] on button "Fechar" at bounding box center [32, 328] width 57 height 36
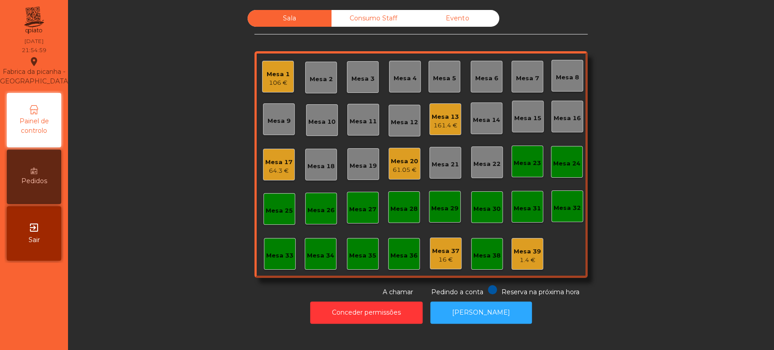
click at [281, 91] on div "Mesa 1 106 €" at bounding box center [278, 77] width 32 height 32
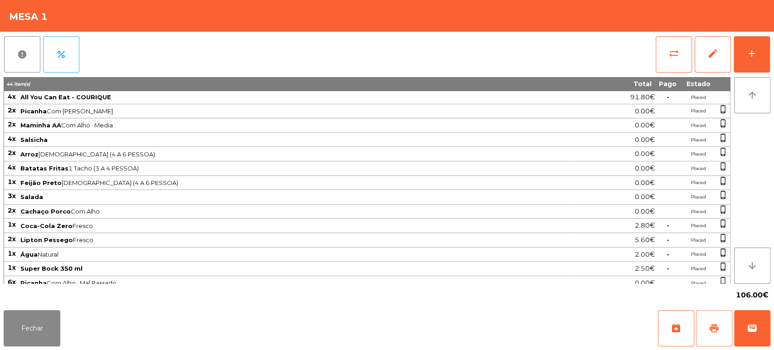
click at [707, 330] on button "print" at bounding box center [714, 328] width 36 height 36
click at [753, 330] on span "wallet" at bounding box center [752, 328] width 11 height 11
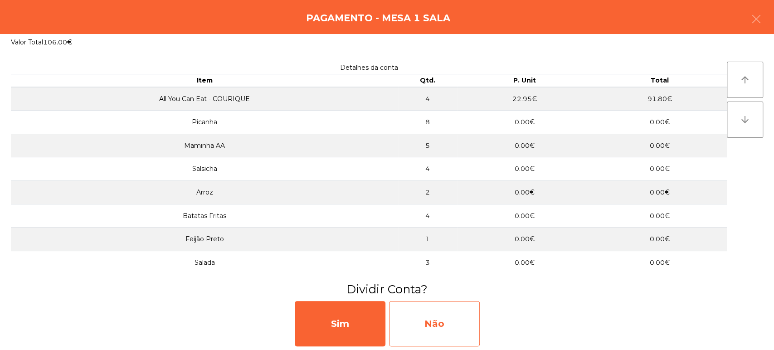
click at [444, 319] on div "Não" at bounding box center [434, 323] width 91 height 45
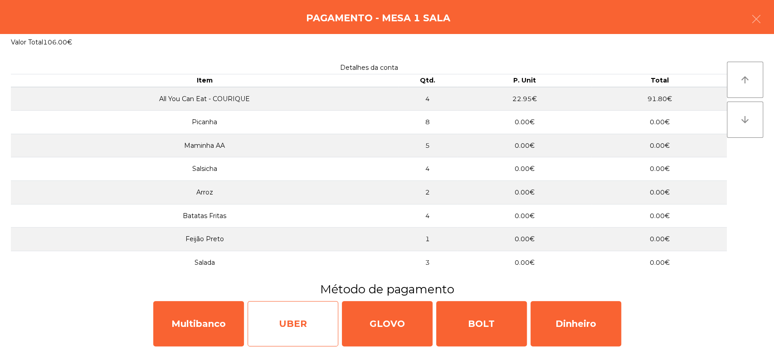
click at [283, 316] on div "UBER" at bounding box center [293, 323] width 91 height 45
select select "**"
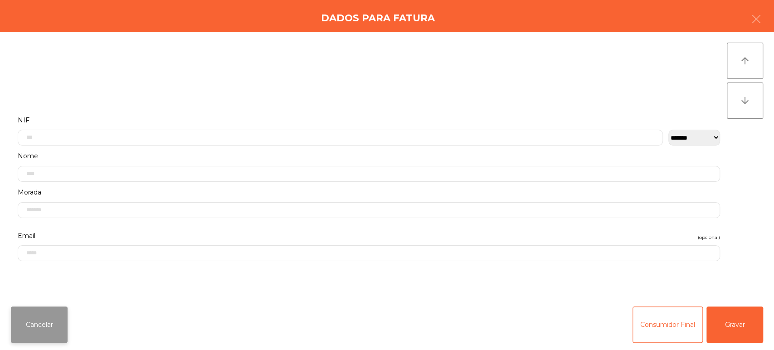
click at [24, 324] on button "Cancelar" at bounding box center [39, 325] width 57 height 36
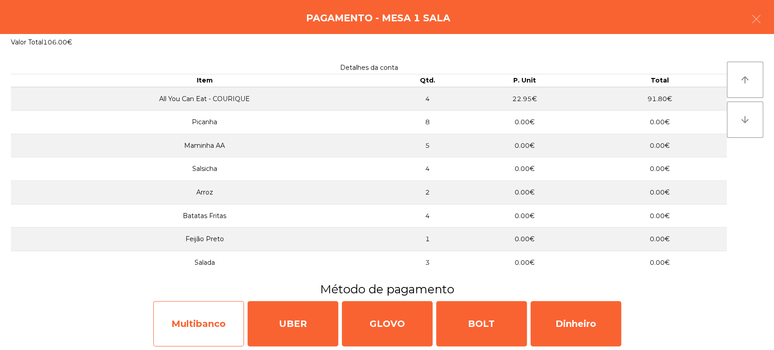
click at [231, 327] on div "Multibanco" at bounding box center [198, 323] width 91 height 45
select select "**"
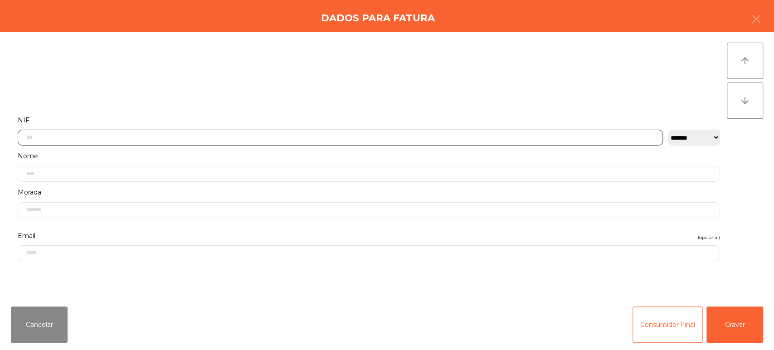
click at [222, 136] on input "text" at bounding box center [340, 138] width 645 height 16
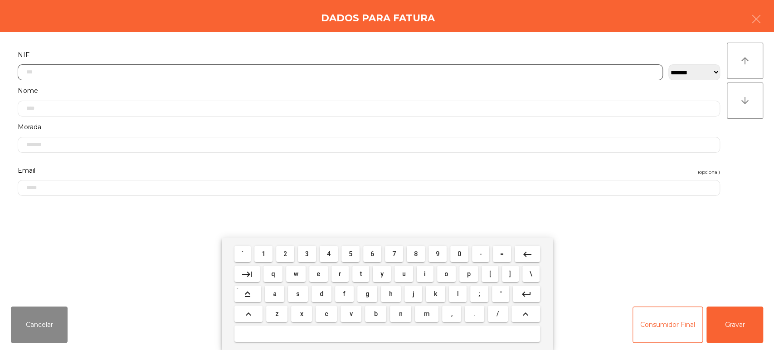
scroll to position [71, 0]
click at [284, 254] on span "2" at bounding box center [286, 253] width 4 height 7
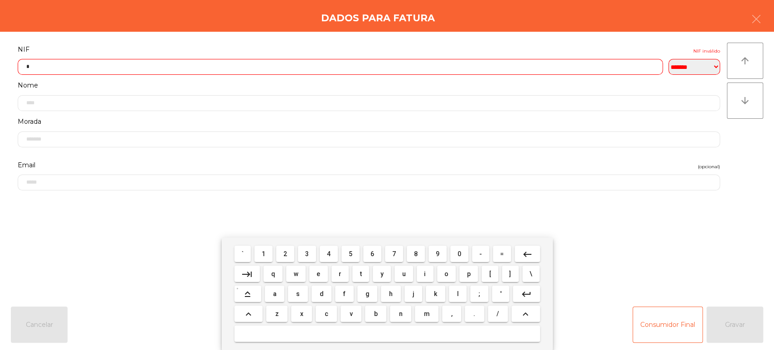
click at [372, 254] on span "6" at bounding box center [373, 253] width 4 height 7
click at [395, 254] on span "7" at bounding box center [394, 253] width 4 height 7
click at [461, 253] on span "0" at bounding box center [460, 253] width 4 height 7
click at [416, 254] on span "8" at bounding box center [416, 253] width 4 height 7
click at [372, 254] on span "6" at bounding box center [373, 253] width 4 height 7
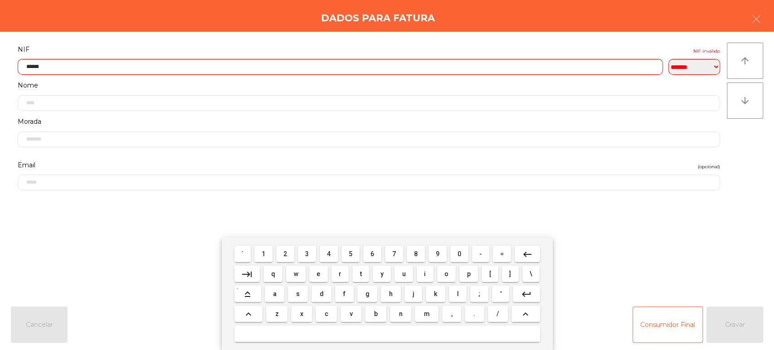
click at [459, 258] on button "0" at bounding box center [459, 254] width 18 height 16
click at [415, 251] on span "8" at bounding box center [416, 253] width 4 height 7
click at [307, 254] on span "3" at bounding box center [307, 253] width 4 height 7
type input "*********"
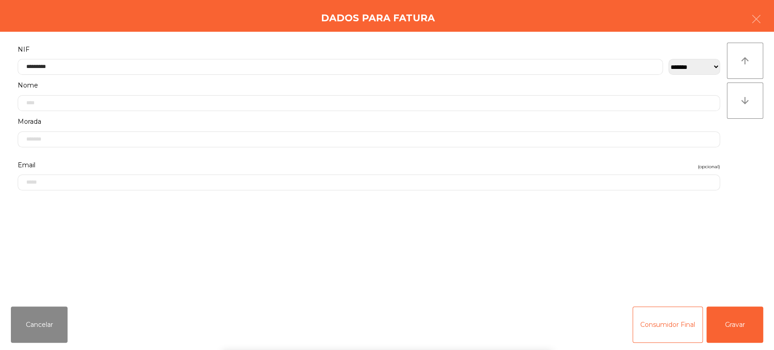
click at [743, 257] on div "` 1 2 3 4 5 6 7 8 9 0 - = keyboard_backspace keyboard_tab q w e r t y u i o p […" at bounding box center [387, 294] width 774 height 112
click at [733, 317] on button "Gravar" at bounding box center [735, 325] width 57 height 36
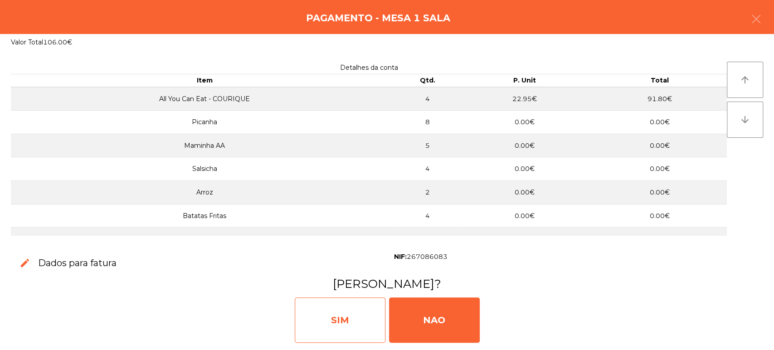
click at [350, 316] on div "SIM" at bounding box center [340, 320] width 91 height 45
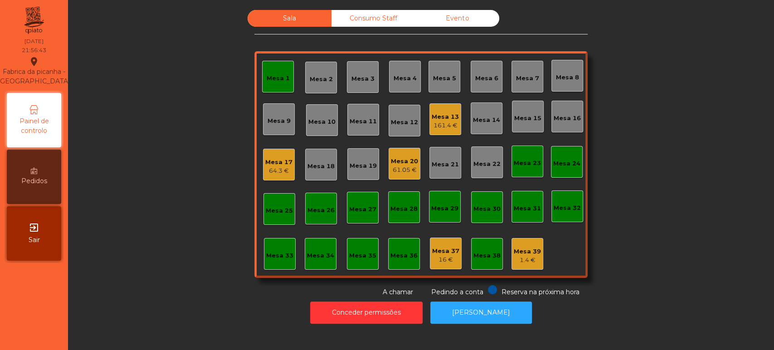
click at [280, 70] on div "Mesa 1" at bounding box center [278, 76] width 23 height 13
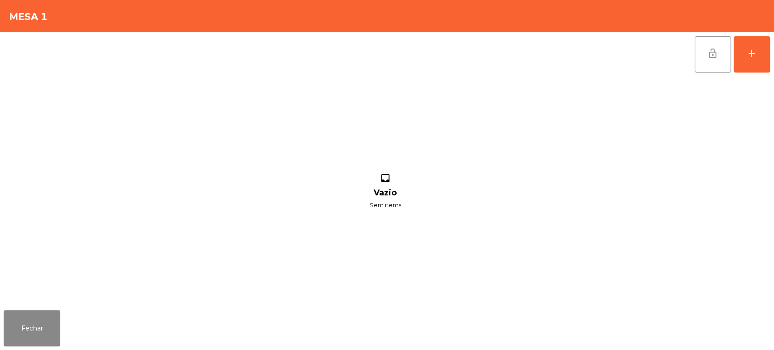
click at [713, 51] on span "lock_open" at bounding box center [713, 53] width 11 height 11
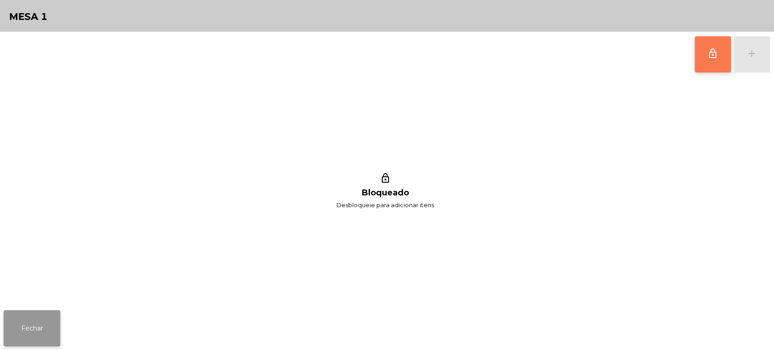
click at [23, 328] on button "Fechar" at bounding box center [32, 328] width 57 height 36
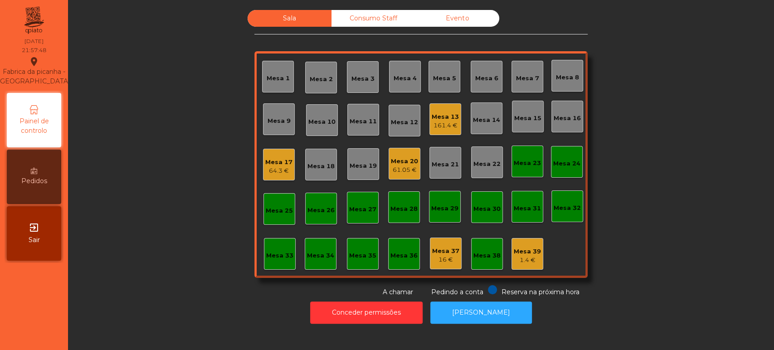
click at [403, 178] on div "Mesa 20 61.05 €" at bounding box center [405, 164] width 32 height 32
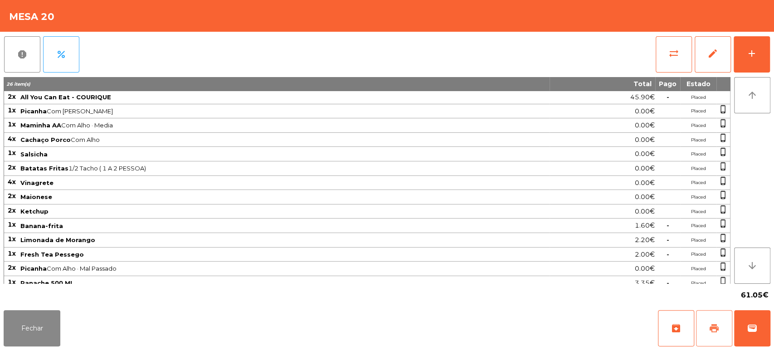
click at [712, 330] on span "print" at bounding box center [714, 328] width 11 height 11
click at [757, 332] on span "wallet" at bounding box center [752, 328] width 11 height 11
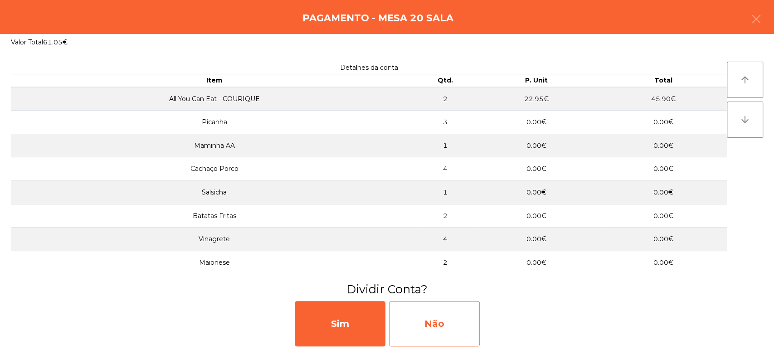
click at [443, 310] on div "Não" at bounding box center [434, 323] width 91 height 45
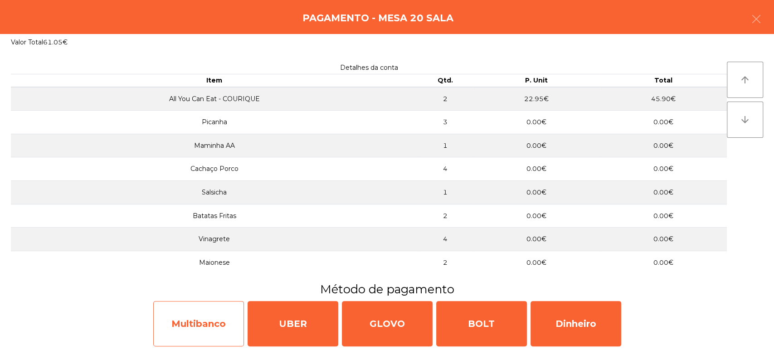
click at [210, 333] on div "Multibanco" at bounding box center [198, 323] width 91 height 45
select select "**"
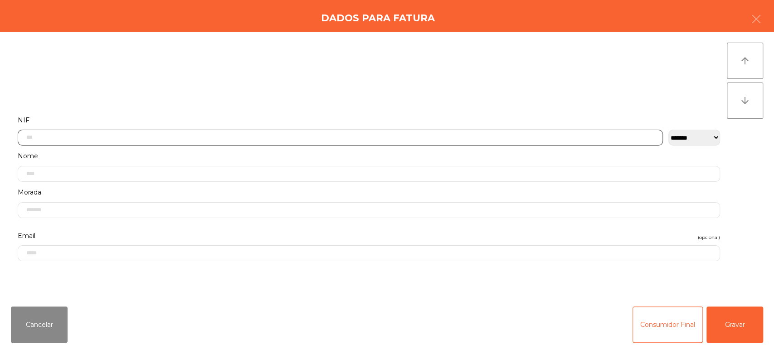
click at [422, 138] on input "text" at bounding box center [340, 138] width 645 height 16
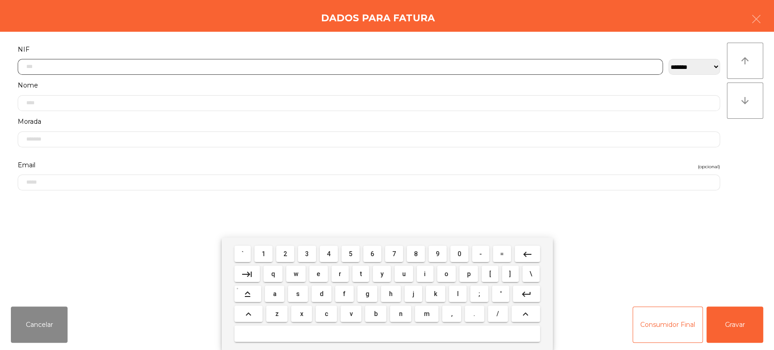
click at [285, 254] on span "2" at bounding box center [286, 253] width 4 height 7
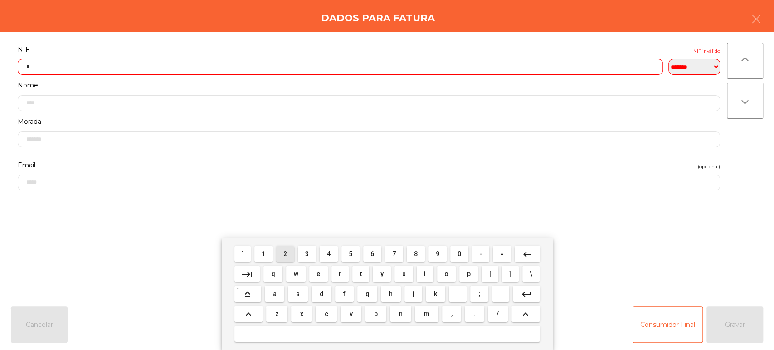
click at [285, 254] on span "2" at bounding box center [286, 253] width 4 height 7
click at [372, 254] on span "6" at bounding box center [373, 253] width 4 height 7
click at [394, 254] on span "7" at bounding box center [394, 253] width 4 height 7
click at [349, 254] on span "5" at bounding box center [351, 253] width 4 height 7
click at [271, 254] on button "1" at bounding box center [263, 254] width 18 height 16
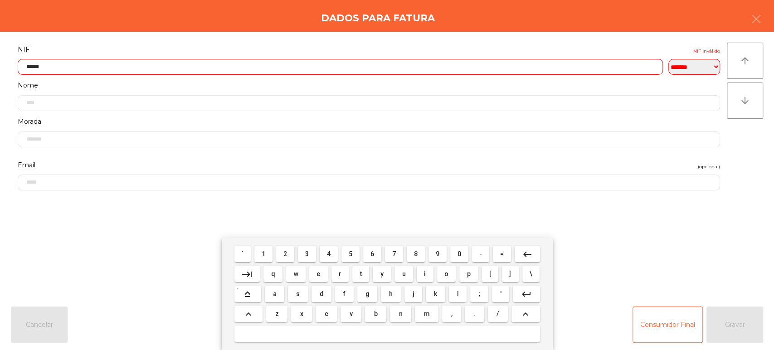
click at [414, 254] on span "8" at bounding box center [416, 253] width 4 height 7
click at [438, 254] on span "9" at bounding box center [438, 253] width 4 height 7
click at [438, 251] on span "9" at bounding box center [438, 253] width 4 height 7
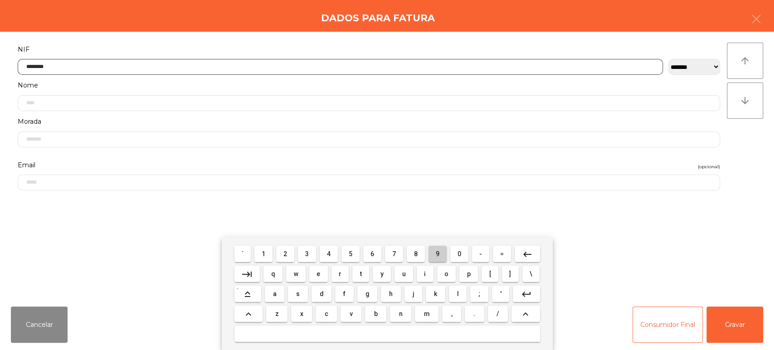
type input "*********"
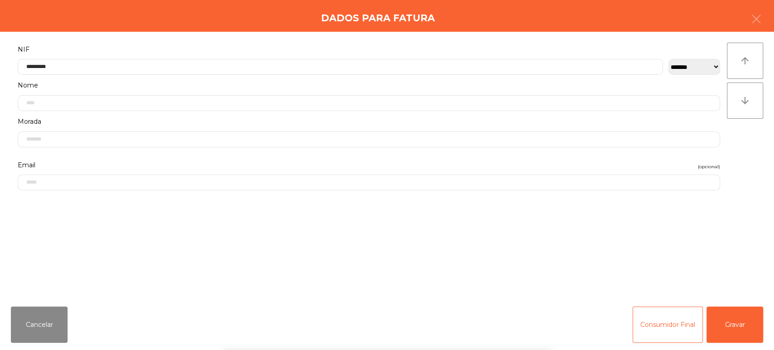
click at [714, 258] on div "` 1 2 3 4 5 6 7 8 9 0 - = keyboard_backspace keyboard_tab q w e r t y u i o p […" at bounding box center [387, 294] width 774 height 112
click at [731, 321] on button "Gravar" at bounding box center [735, 325] width 57 height 36
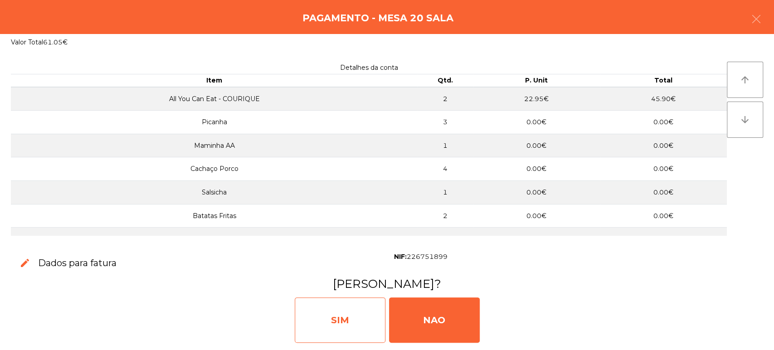
click at [348, 312] on div "SIM" at bounding box center [340, 320] width 91 height 45
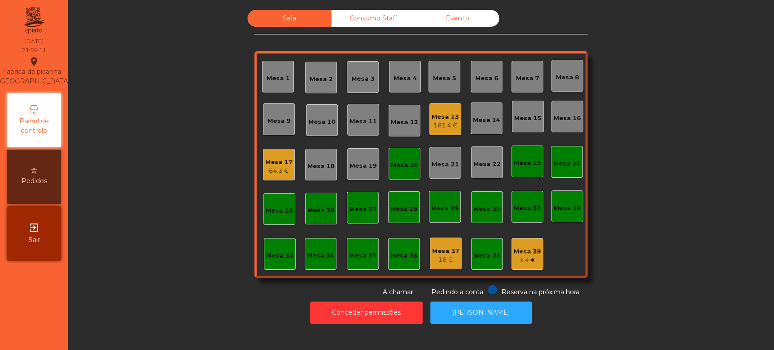
click at [402, 162] on div "Mesa 20" at bounding box center [404, 165] width 27 height 9
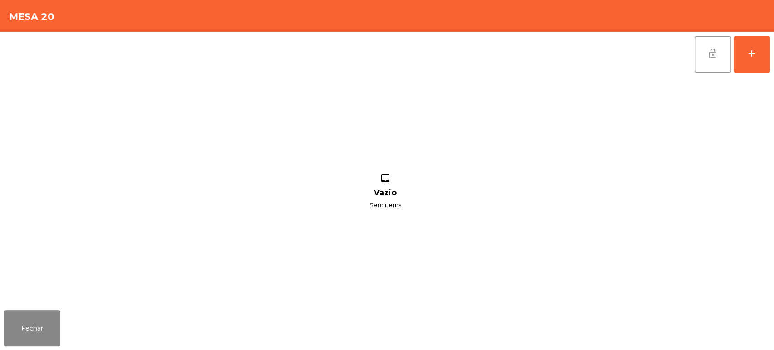
click at [710, 64] on button "lock_open" at bounding box center [713, 54] width 36 height 36
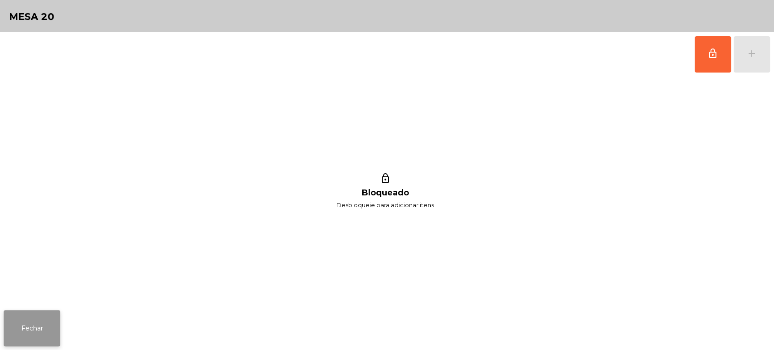
click at [44, 329] on button "Fechar" at bounding box center [32, 328] width 57 height 36
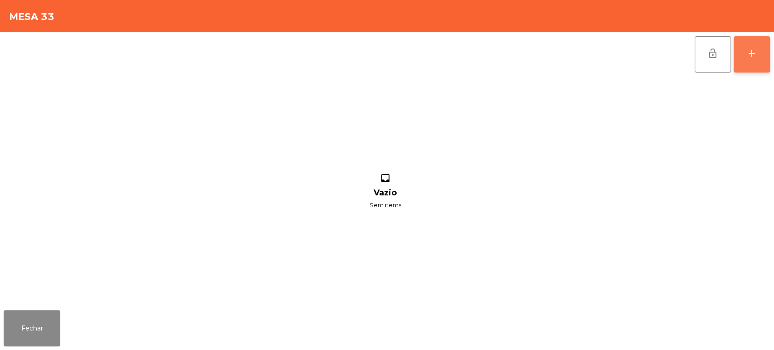
click at [747, 51] on div "add" at bounding box center [752, 53] width 11 height 11
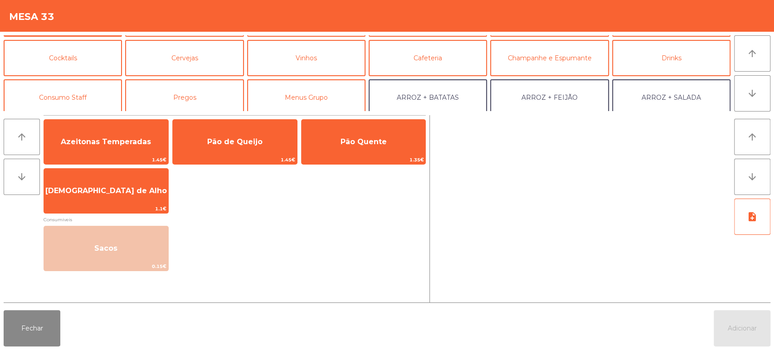
scroll to position [69, 0]
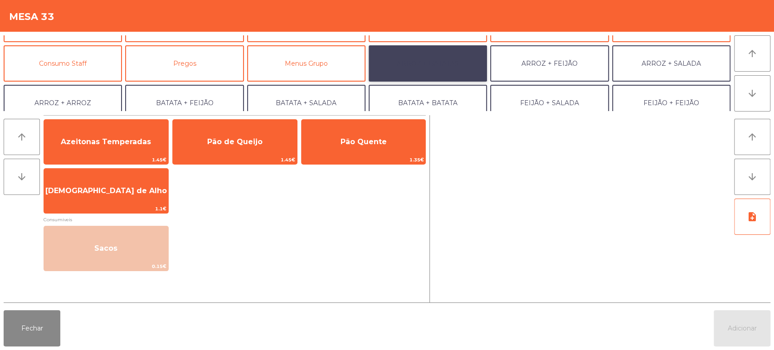
click at [445, 67] on button "ARROZ + BATATAS" at bounding box center [428, 63] width 118 height 36
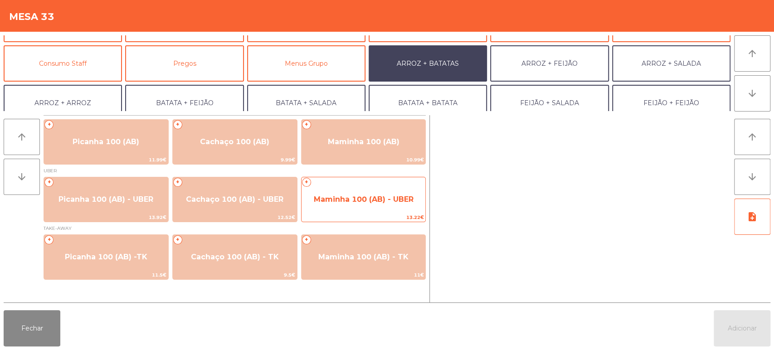
click at [369, 193] on span "Maminha 100 (AB) - UBER" at bounding box center [364, 199] width 124 height 24
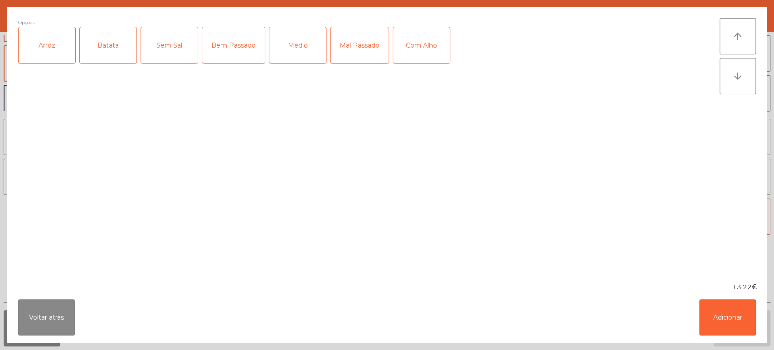
click at [45, 52] on div "Arroz" at bounding box center [47, 45] width 57 height 36
click at [108, 45] on div "Batata" at bounding box center [108, 45] width 57 height 36
click at [293, 44] on div "Médio" at bounding box center [297, 45] width 57 height 36
click at [730, 309] on button "Adicionar" at bounding box center [727, 317] width 57 height 36
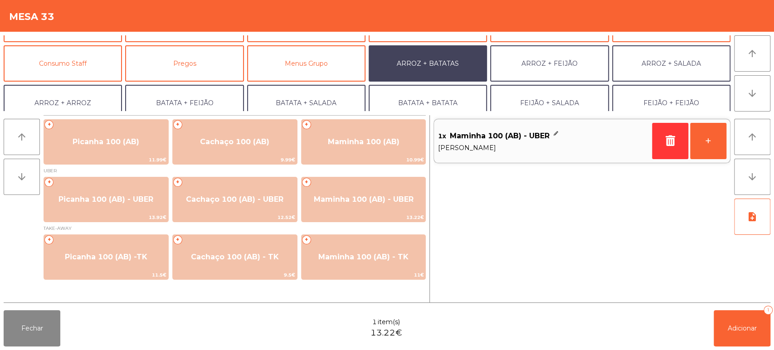
scroll to position [118, 0]
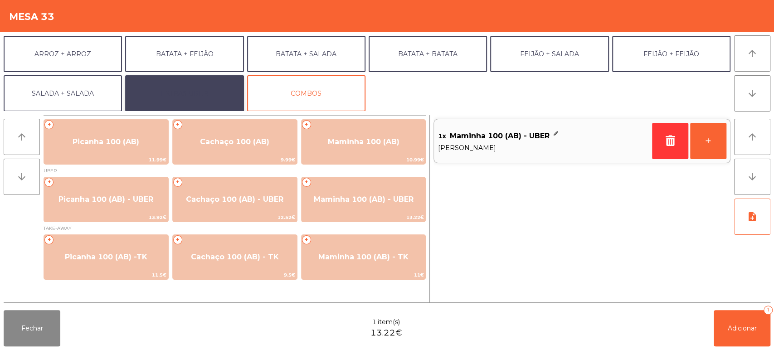
click at [198, 94] on button "EXTRAS UBER" at bounding box center [184, 93] width 118 height 36
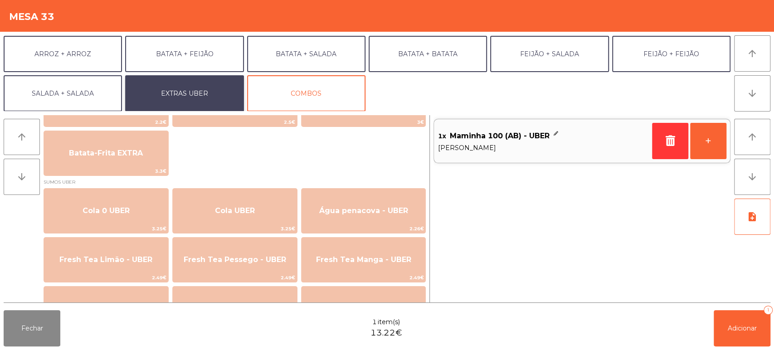
scroll to position [191, 0]
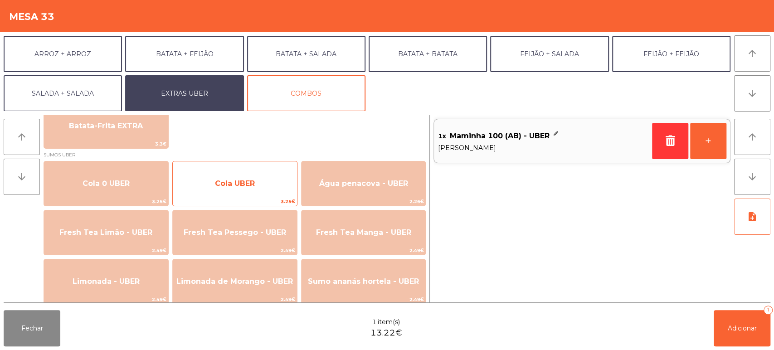
click at [256, 186] on span "Cola UBER" at bounding box center [235, 183] width 124 height 24
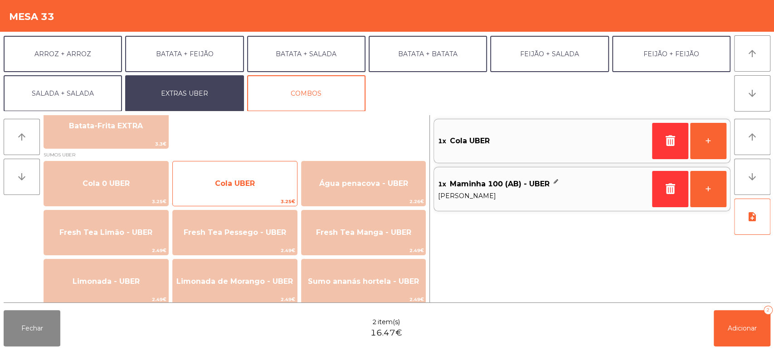
scroll to position [89, 0]
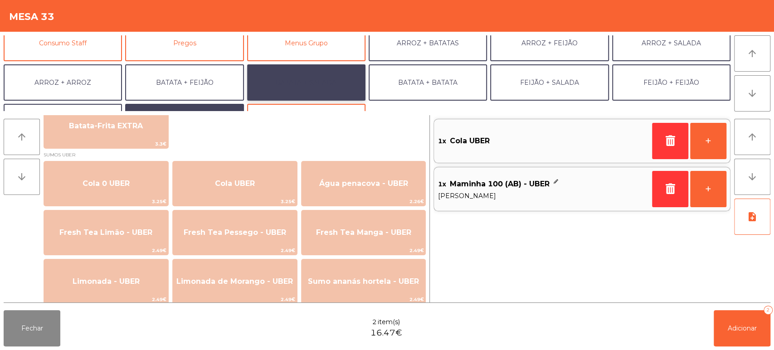
click at [308, 80] on button "BATATA + SALADA" at bounding box center [306, 82] width 118 height 36
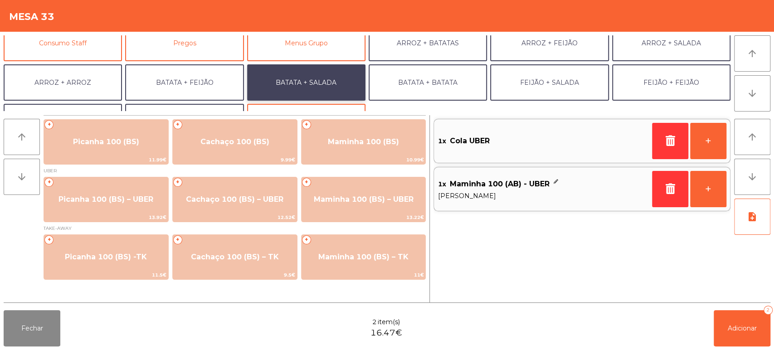
scroll to position [0, 0]
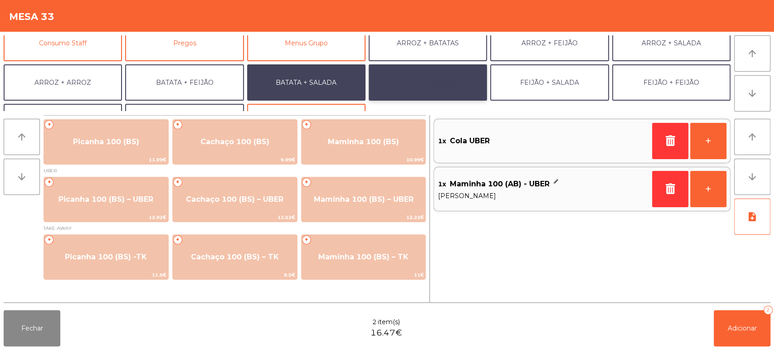
click at [411, 93] on button "BATATA + BATATA" at bounding box center [428, 82] width 118 height 36
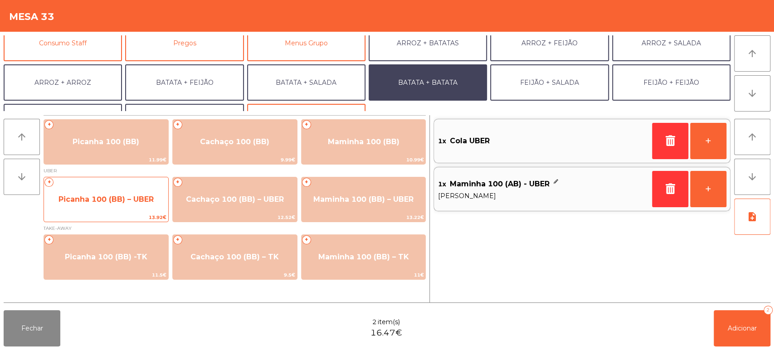
click at [133, 203] on span "Picanha 100 (BB) – UBER" at bounding box center [106, 199] width 95 height 9
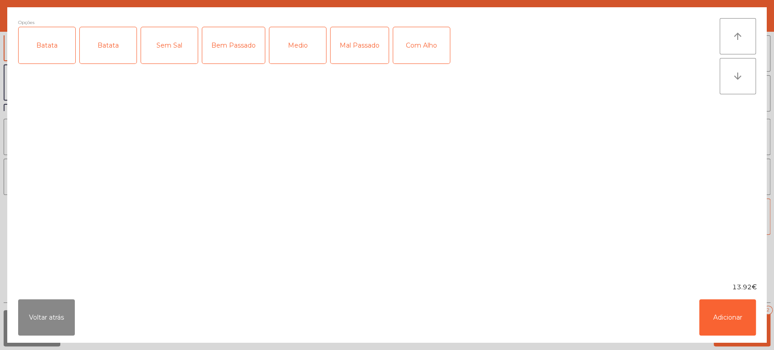
click at [44, 59] on div "Batata" at bounding box center [47, 45] width 57 height 36
click at [99, 53] on div "Batata" at bounding box center [108, 45] width 57 height 36
click at [129, 40] on div "Batata" at bounding box center [108, 45] width 57 height 36
click at [368, 40] on div "Mal Passado" at bounding box center [360, 45] width 58 height 36
click at [729, 320] on button "Adicionar" at bounding box center [727, 317] width 57 height 36
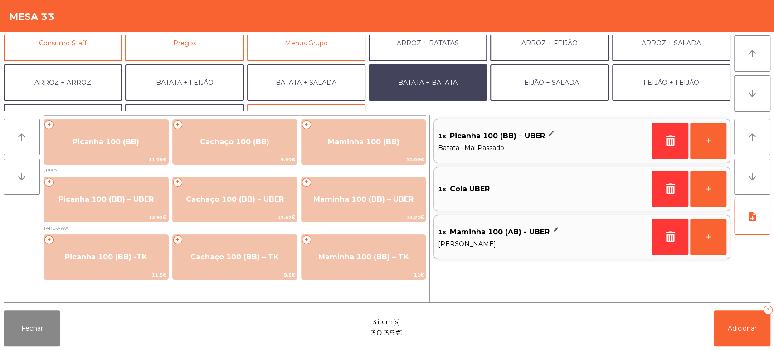
scroll to position [118, 0]
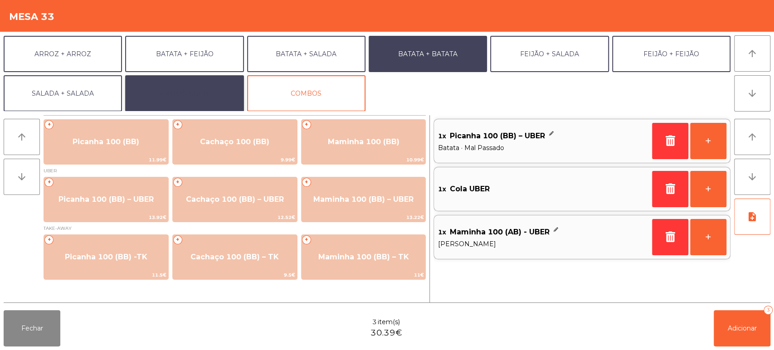
click at [185, 110] on button "EXTRAS UBER" at bounding box center [184, 93] width 118 height 36
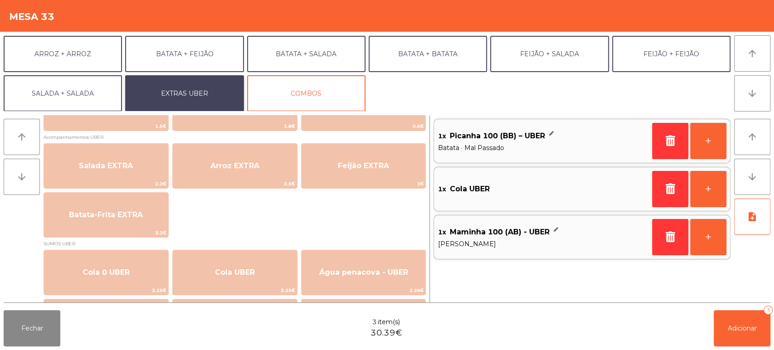
scroll to position [123, 0]
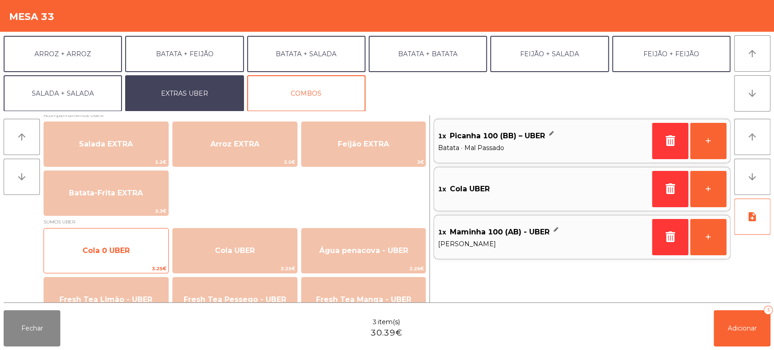
click at [132, 247] on span "Cola 0 UBER" at bounding box center [106, 251] width 124 height 24
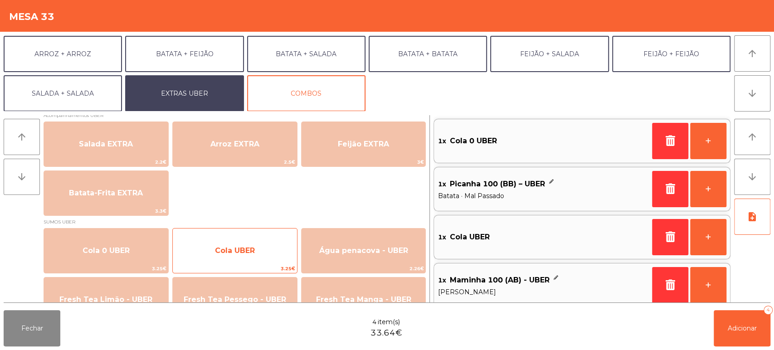
click at [263, 257] on span "Cola UBER" at bounding box center [235, 251] width 124 height 24
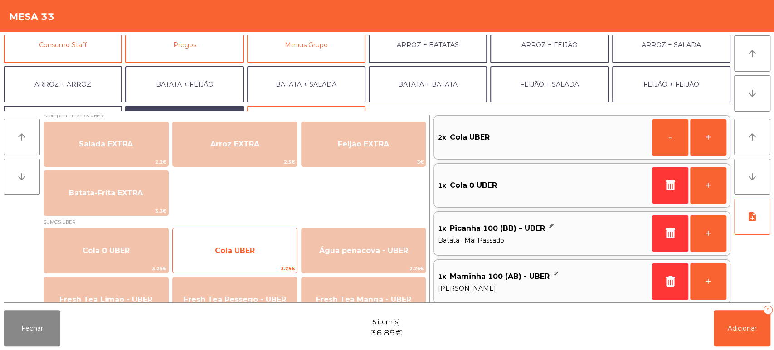
scroll to position [85, 0]
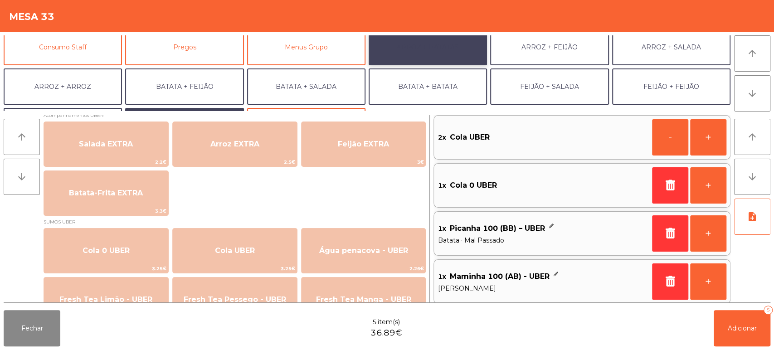
click at [442, 44] on button "ARROZ + BATATAS" at bounding box center [428, 47] width 118 height 36
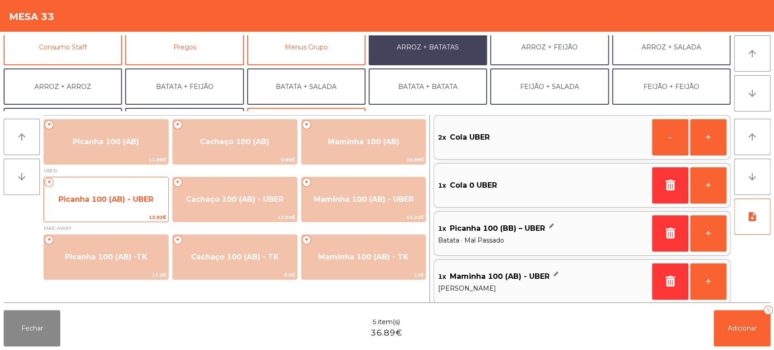
click at [146, 196] on span "Picanha 100 (AB) - UBER" at bounding box center [106, 199] width 95 height 9
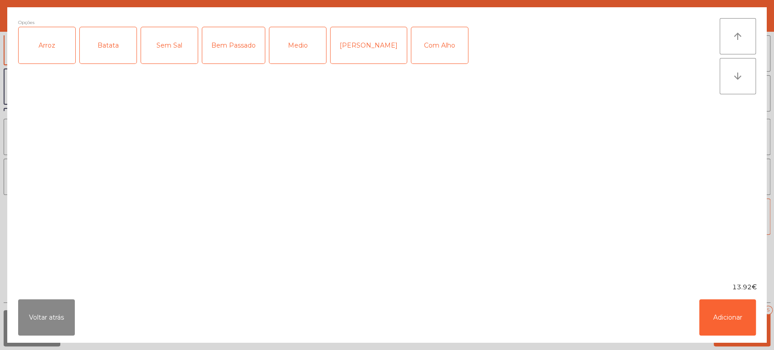
click at [65, 44] on div "Arroz" at bounding box center [47, 45] width 57 height 36
click at [130, 39] on div "Batata" at bounding box center [108, 45] width 57 height 36
click at [288, 35] on div "Medio" at bounding box center [297, 45] width 57 height 36
click at [715, 315] on button "Adicionar" at bounding box center [727, 317] width 57 height 36
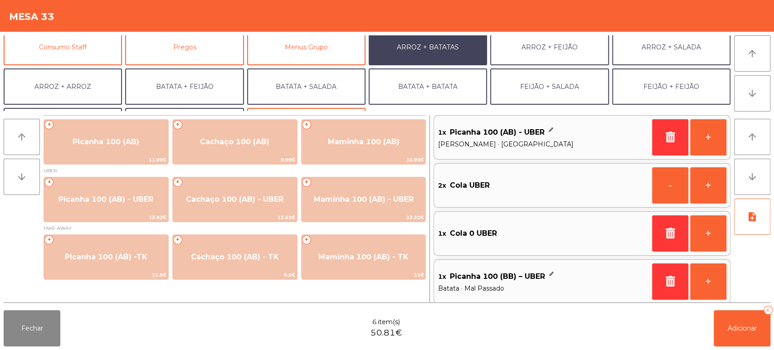
scroll to position [118, 0]
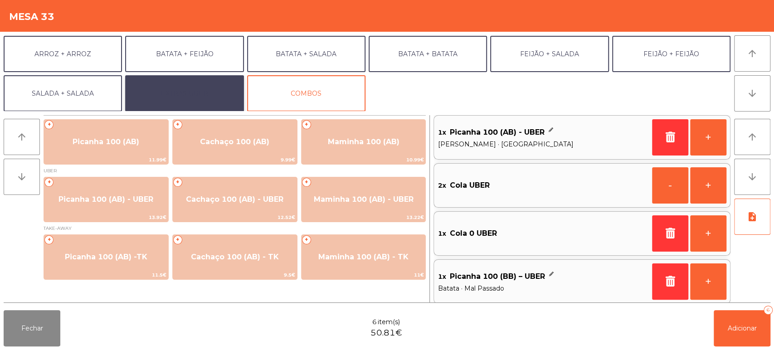
click at [188, 85] on button "EXTRAS UBER" at bounding box center [184, 93] width 118 height 36
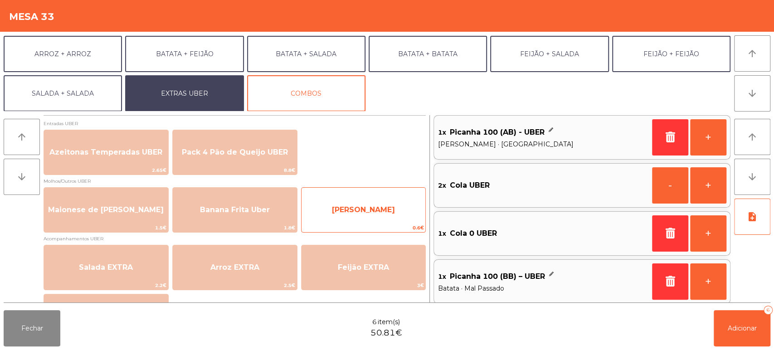
click at [367, 215] on span "[PERSON_NAME]" at bounding box center [364, 210] width 124 height 24
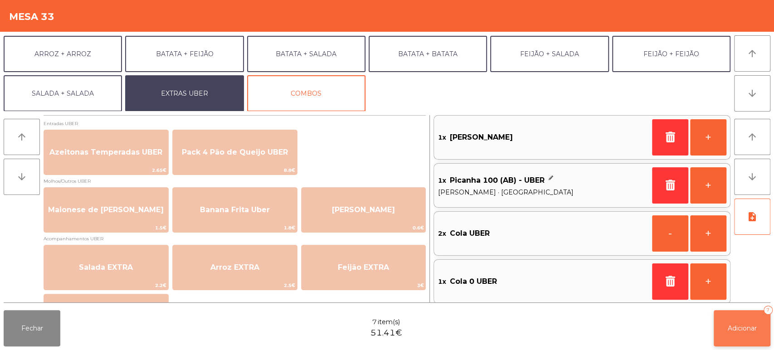
click at [728, 344] on button "Adicionar 7" at bounding box center [742, 328] width 57 height 36
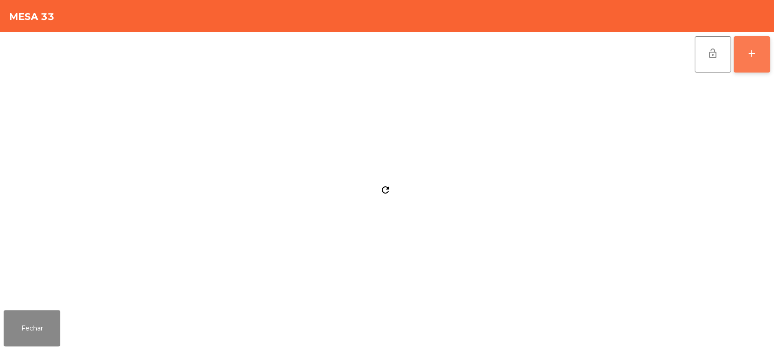
click at [752, 54] on div "add" at bounding box center [752, 53] width 11 height 11
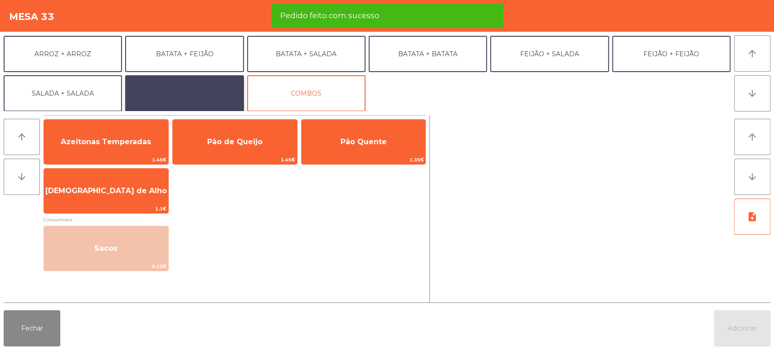
click at [189, 93] on button "EXTRAS UBER" at bounding box center [184, 93] width 118 height 36
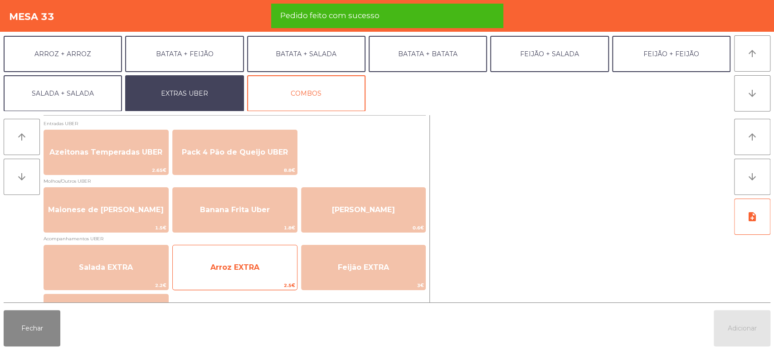
click at [261, 287] on span "2.5€" at bounding box center [235, 285] width 124 height 9
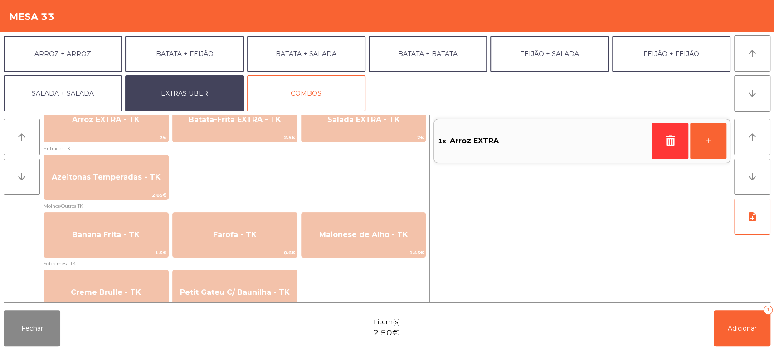
scroll to position [612, 0]
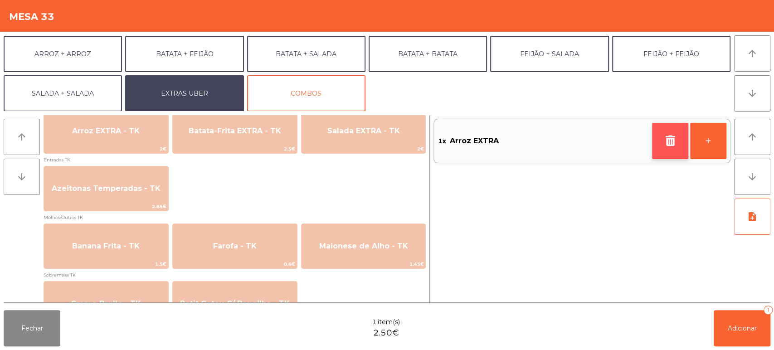
click at [667, 140] on icon "button" at bounding box center [671, 140] width 14 height 11
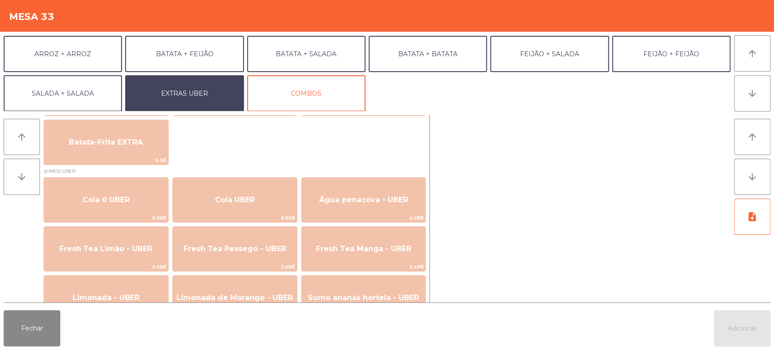
scroll to position [176, 0]
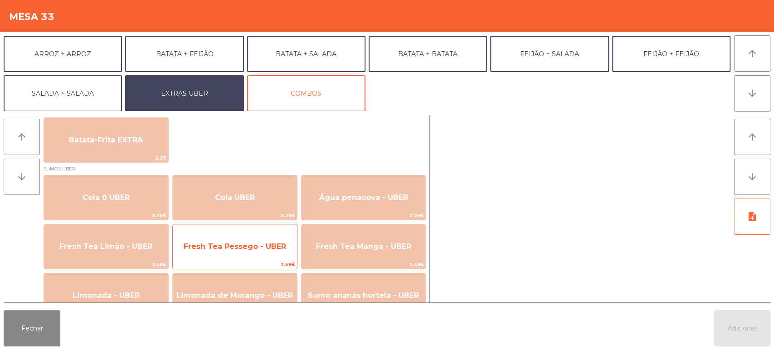
click at [254, 249] on span "Fresh Tea Pessego - UBER" at bounding box center [235, 246] width 103 height 9
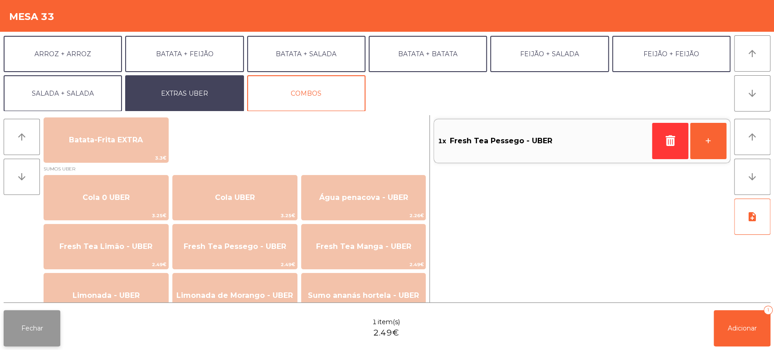
click at [44, 329] on button "Fechar" at bounding box center [32, 328] width 57 height 36
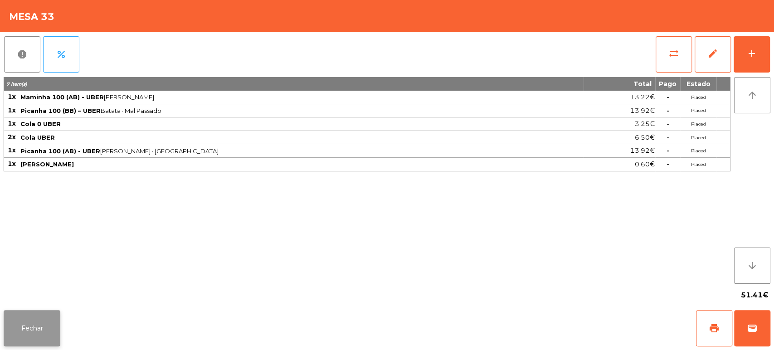
click at [41, 329] on button "Fechar" at bounding box center [32, 328] width 57 height 36
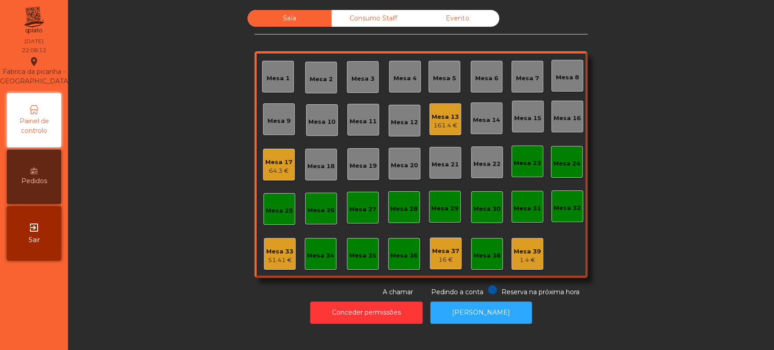
click at [277, 269] on div "Mesa 33 51.41 €" at bounding box center [280, 254] width 32 height 32
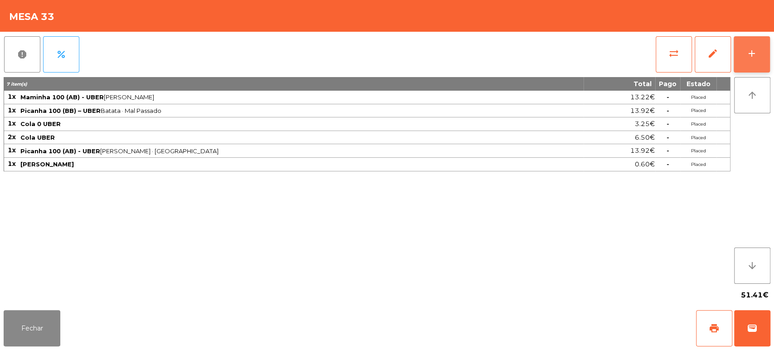
click at [749, 57] on div "add" at bounding box center [752, 53] width 11 height 11
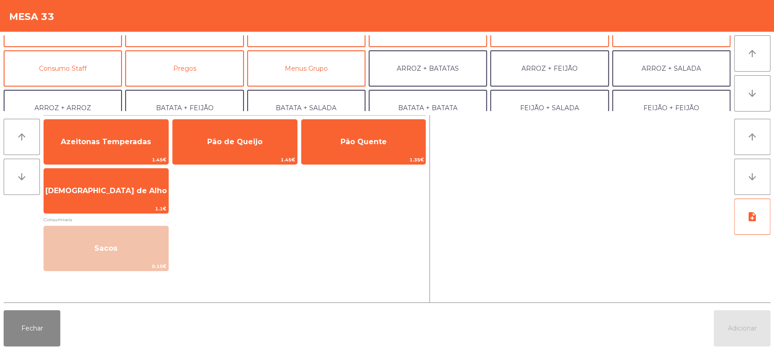
scroll to position [118, 0]
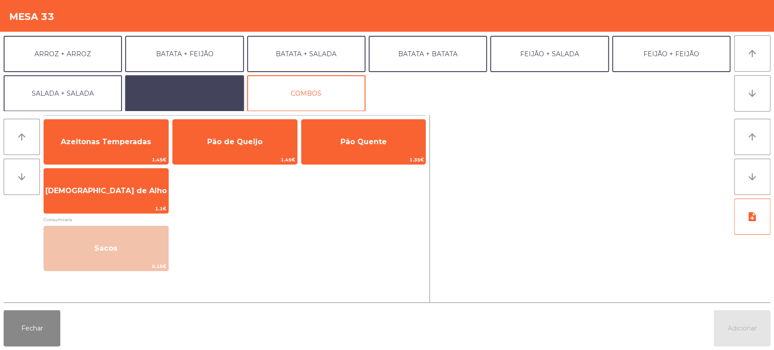
click at [215, 94] on button "EXTRAS UBER" at bounding box center [184, 93] width 118 height 36
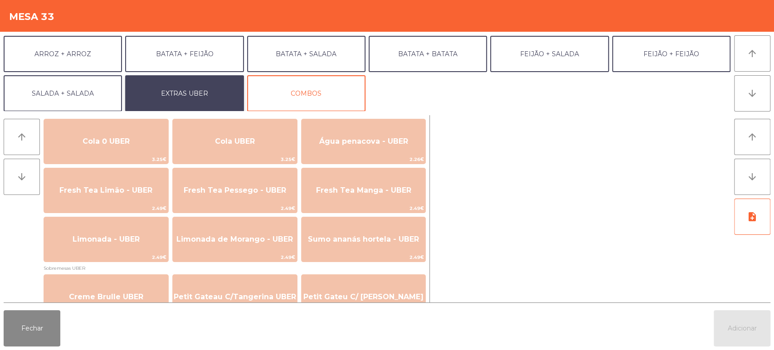
scroll to position [226, 0]
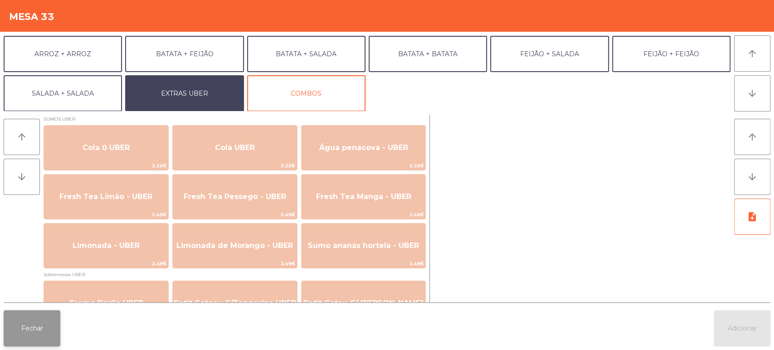
click at [48, 330] on button "Fechar" at bounding box center [32, 328] width 57 height 36
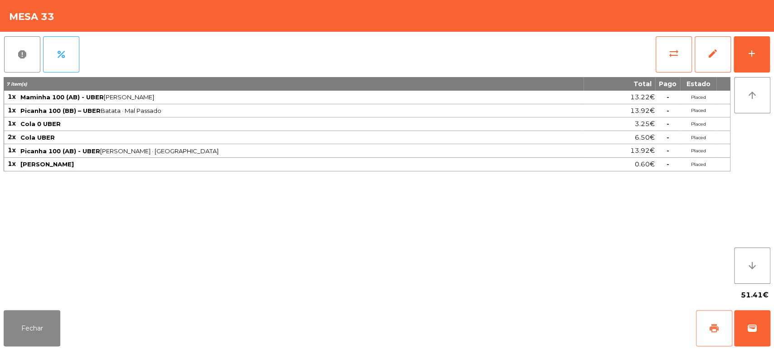
click at [719, 314] on button "print" at bounding box center [714, 328] width 36 height 36
click at [751, 323] on button "wallet" at bounding box center [752, 328] width 36 height 36
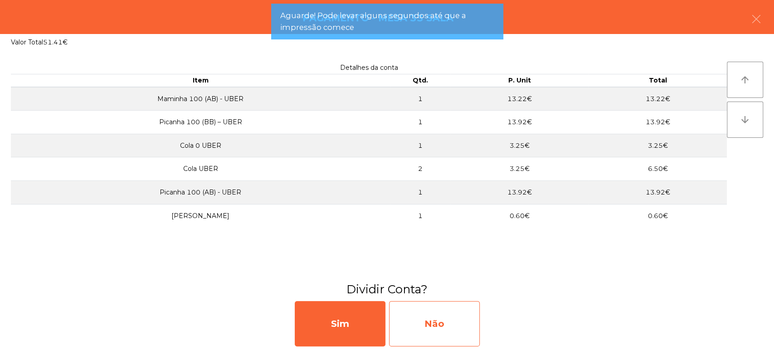
click at [443, 324] on div "Não" at bounding box center [434, 323] width 91 height 45
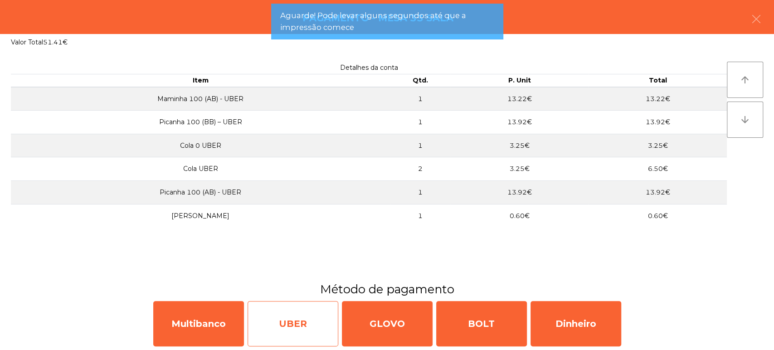
click at [300, 312] on div "UBER" at bounding box center [293, 323] width 91 height 45
select select "**"
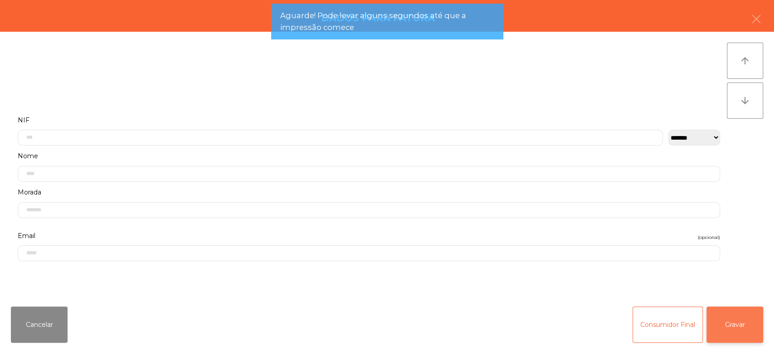
click at [760, 326] on button "Gravar" at bounding box center [735, 325] width 57 height 36
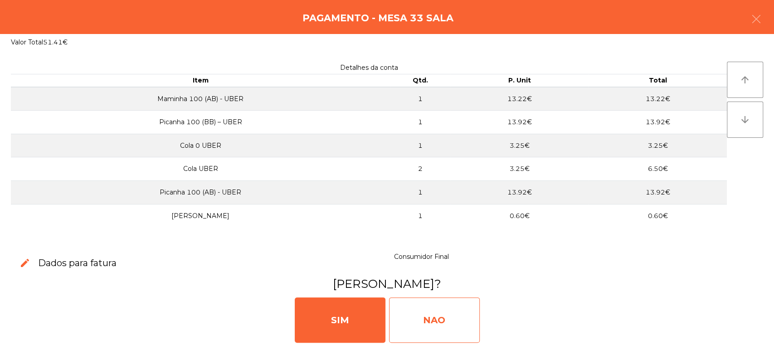
click at [437, 329] on div "NAO" at bounding box center [434, 320] width 91 height 45
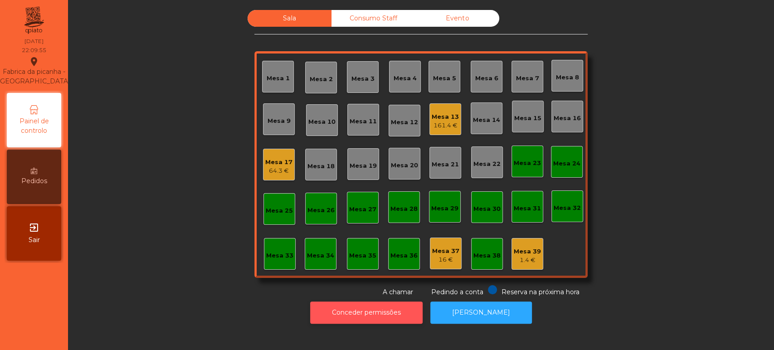
click at [369, 310] on button "Conceder permissões" at bounding box center [366, 313] width 112 height 22
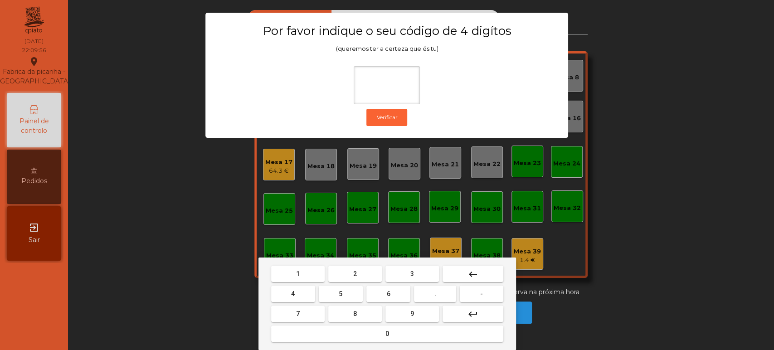
click at [298, 275] on span "1" at bounding box center [298, 273] width 4 height 7
click at [418, 274] on button "3" at bounding box center [413, 274] width 54 height 16
click at [340, 293] on span "5" at bounding box center [341, 293] width 4 height 7
click at [351, 335] on button "0" at bounding box center [387, 334] width 232 height 16
type input "****"
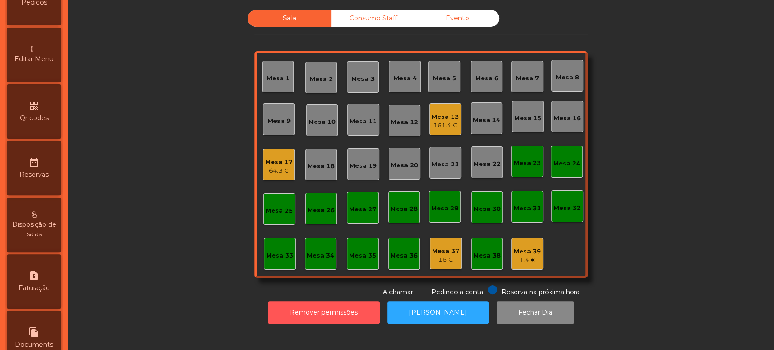
scroll to position [180, 0]
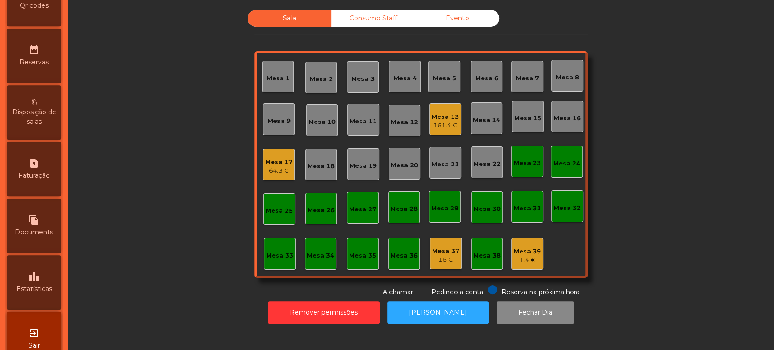
click at [47, 175] on div "request_page Faturação" at bounding box center [34, 169] width 54 height 54
select select "*"
select select "****"
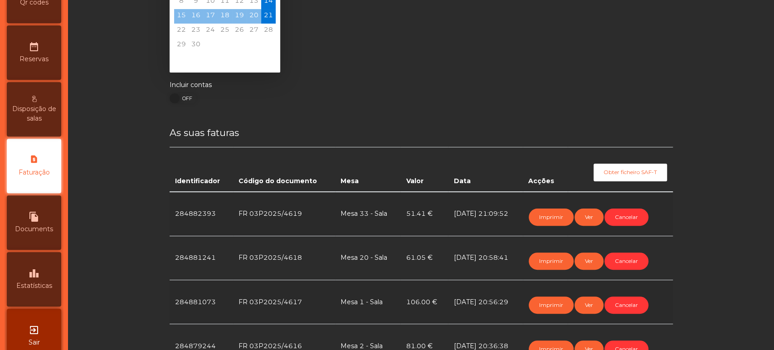
scroll to position [67, 0]
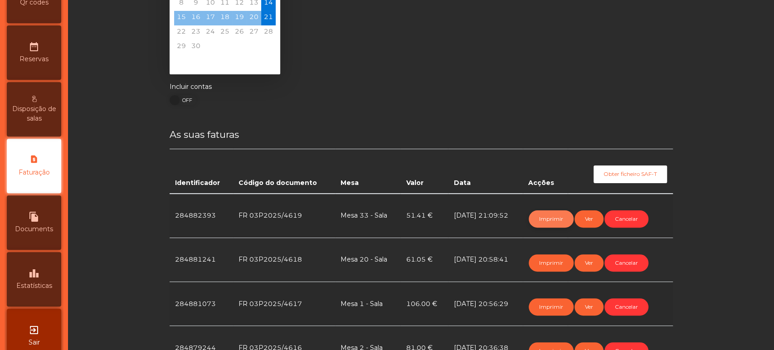
click at [541, 225] on button "Imprimir" at bounding box center [551, 218] width 45 height 17
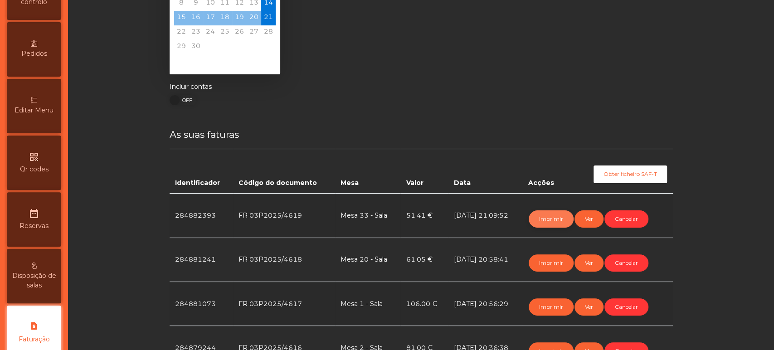
scroll to position [0, 0]
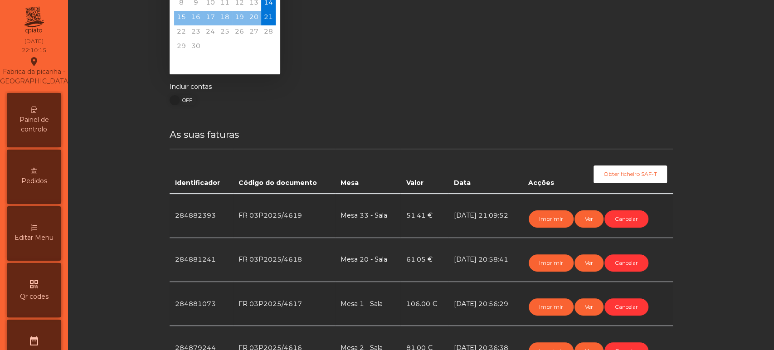
click at [32, 147] on div "Painel de controlo" at bounding box center [34, 120] width 54 height 54
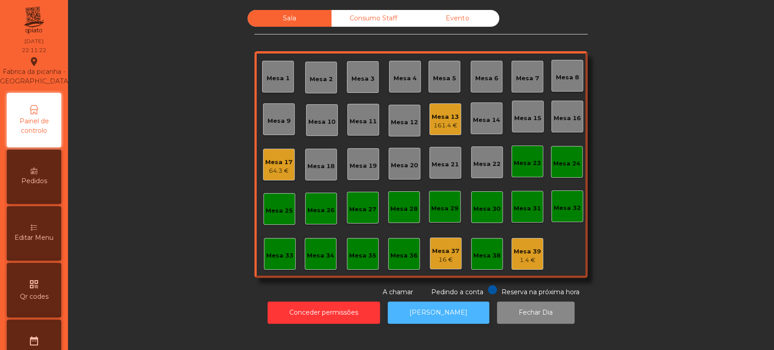
click at [425, 305] on button "[PERSON_NAME]" at bounding box center [439, 313] width 102 height 22
click at [269, 171] on div "64.3 €" at bounding box center [278, 170] width 27 height 9
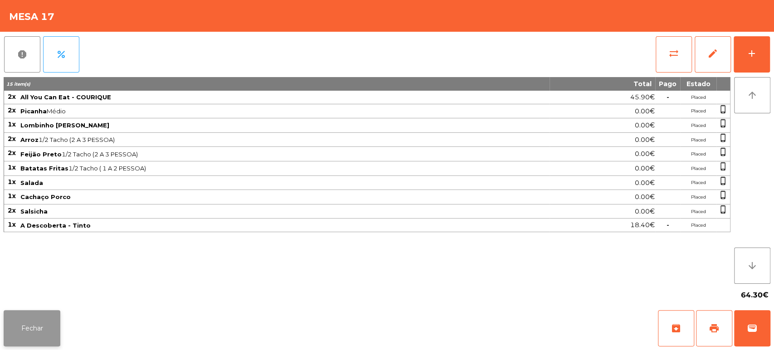
click at [28, 315] on button "Fechar" at bounding box center [32, 328] width 57 height 36
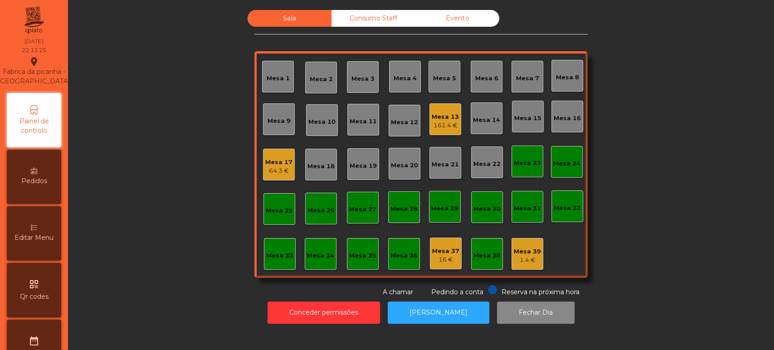
click at [142, 235] on div "Sala Consumo Staff Evento Mesa 1 [GEOGRAPHIC_DATA] 3 Mesa 4 Mesa 5 [GEOGRAPHIC_…" at bounding box center [421, 153] width 682 height 287
click at [437, 118] on div "Mesa 13" at bounding box center [445, 116] width 27 height 9
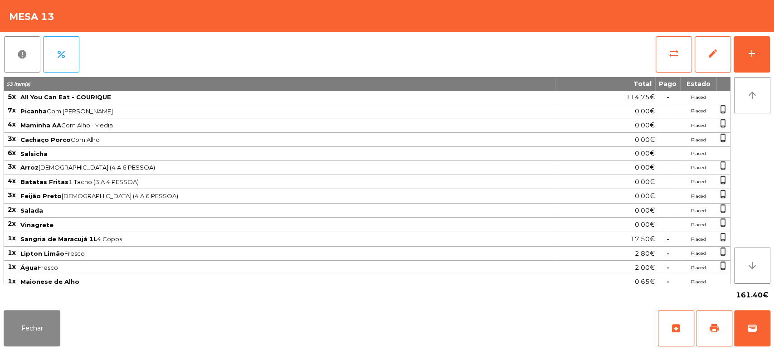
click at [773, 78] on div "report percent sync_alt edit add 53 item(s) Total Pago Estado 5x All You Can Ea…" at bounding box center [387, 169] width 774 height 275
click at [762, 61] on button "add" at bounding box center [752, 54] width 36 height 36
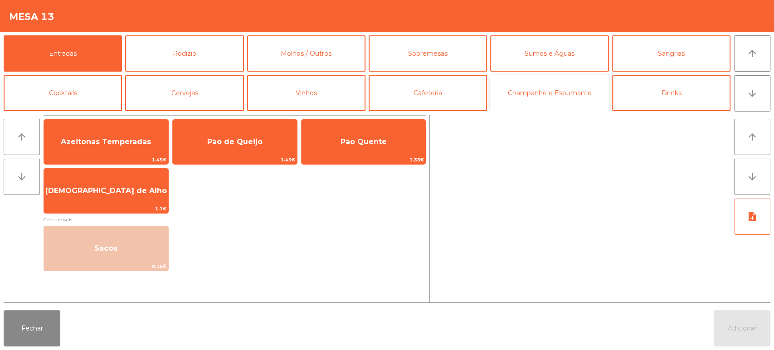
click at [591, 95] on button "Champanhe e Espumante" at bounding box center [549, 93] width 118 height 36
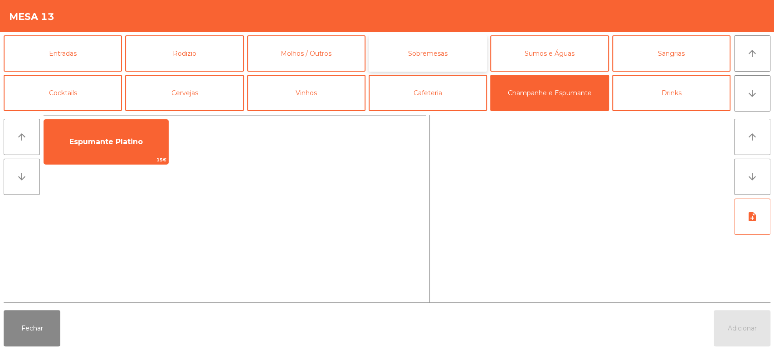
click at [405, 62] on button "Sobremesas" at bounding box center [428, 53] width 118 height 36
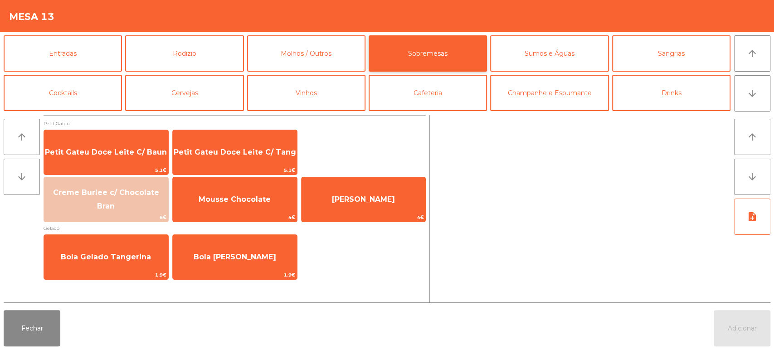
click at [441, 58] on button "Sobremesas" at bounding box center [428, 53] width 118 height 36
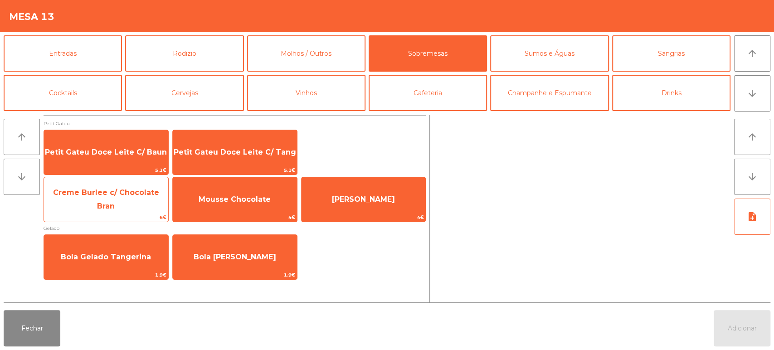
click at [131, 215] on span "6€" at bounding box center [106, 217] width 124 height 9
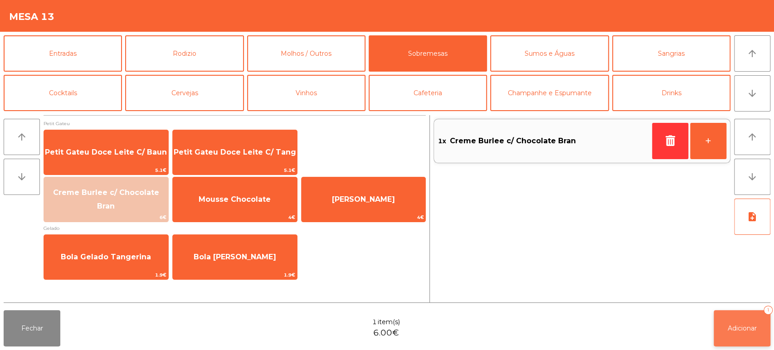
click at [716, 326] on button "Adicionar 1" at bounding box center [742, 328] width 57 height 36
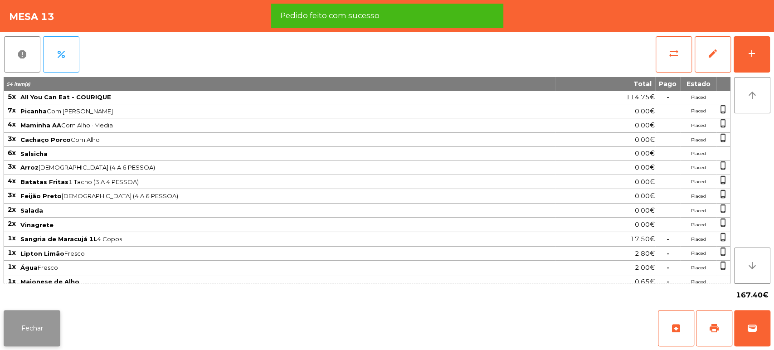
click at [26, 317] on button "Fechar" at bounding box center [32, 328] width 57 height 36
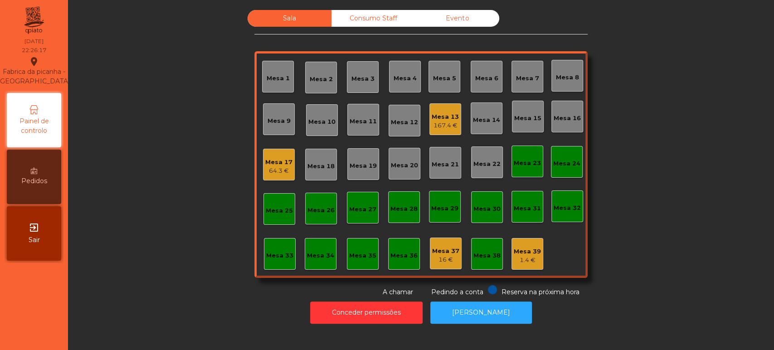
click at [313, 91] on div "Mesa 2" at bounding box center [321, 78] width 32 height 32
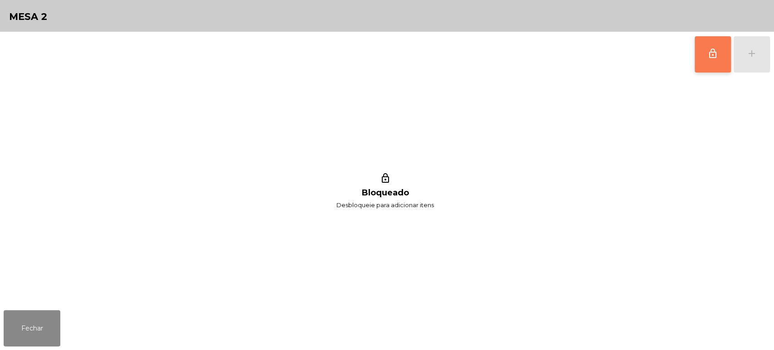
click at [704, 67] on button "lock_outline" at bounding box center [713, 54] width 36 height 36
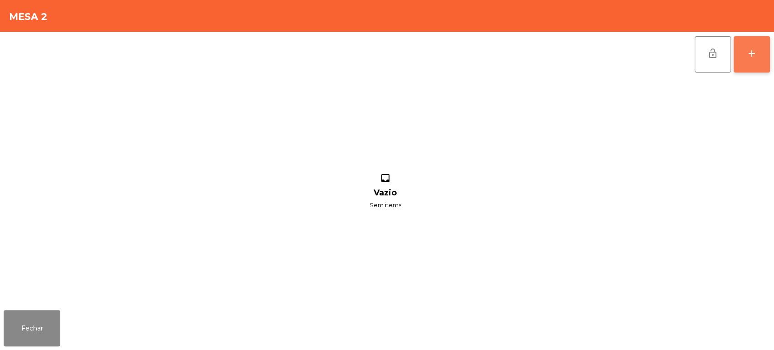
click at [753, 62] on button "add" at bounding box center [752, 54] width 36 height 36
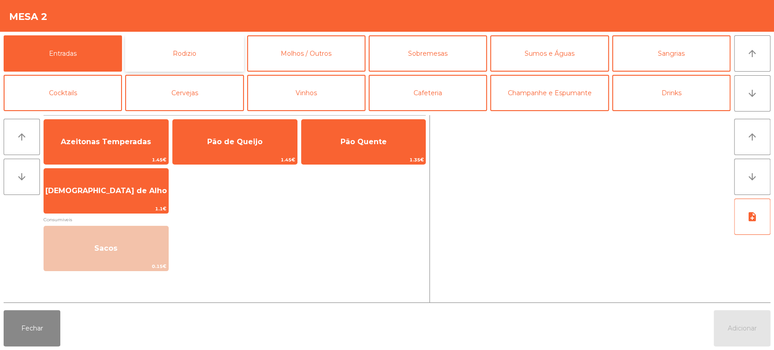
click at [191, 60] on button "Rodizio" at bounding box center [184, 53] width 118 height 36
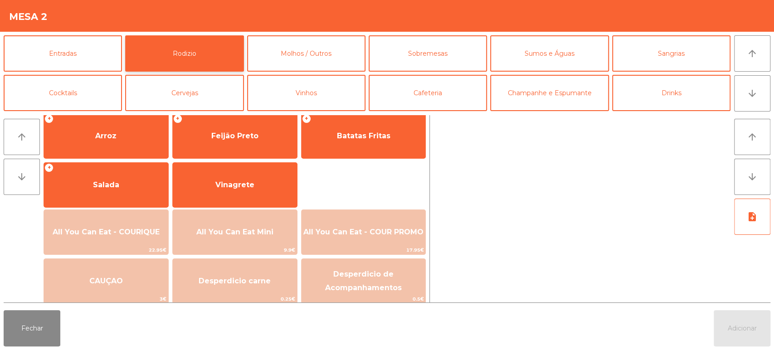
scroll to position [127, 0]
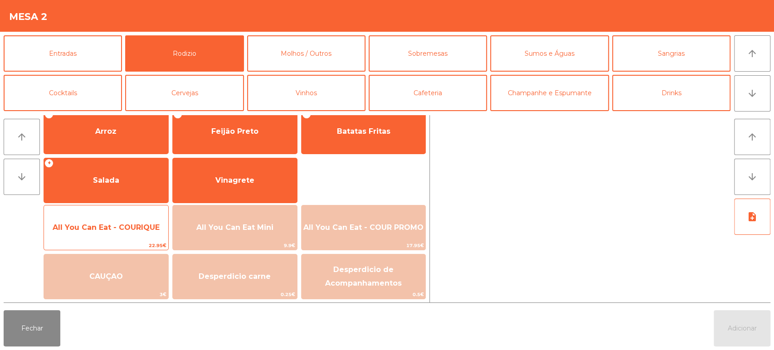
click at [112, 232] on span "All You Can Eat - COURIQUE" at bounding box center [106, 227] width 124 height 24
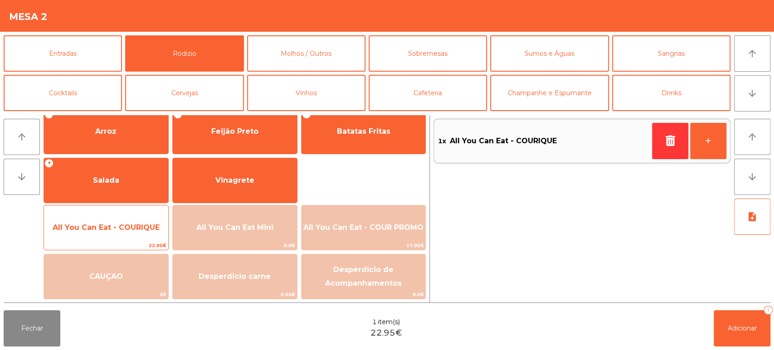
click at [105, 229] on span "All You Can Eat - COURIQUE" at bounding box center [106, 227] width 107 height 9
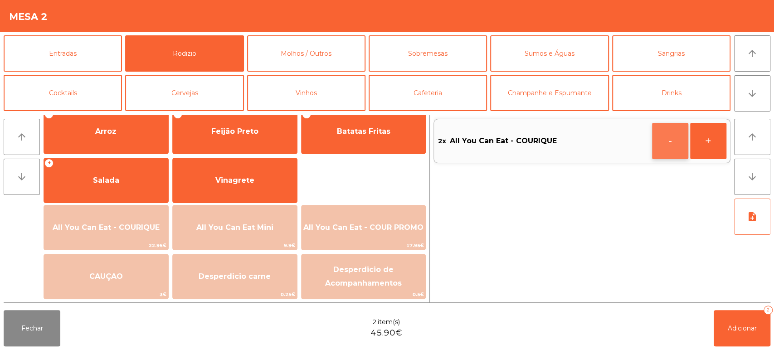
click at [679, 144] on button "-" at bounding box center [670, 141] width 36 height 36
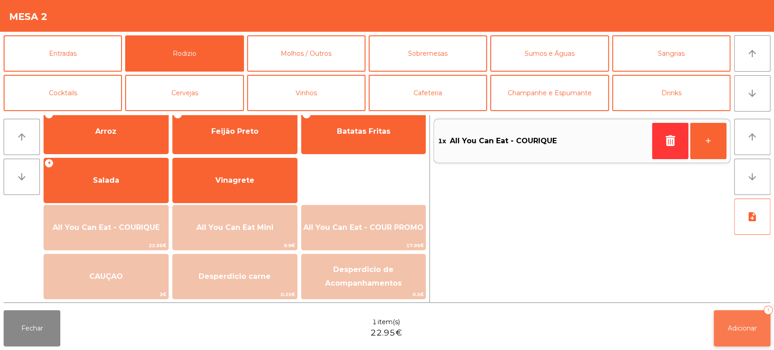
click at [747, 322] on button "Adicionar 1" at bounding box center [742, 328] width 57 height 36
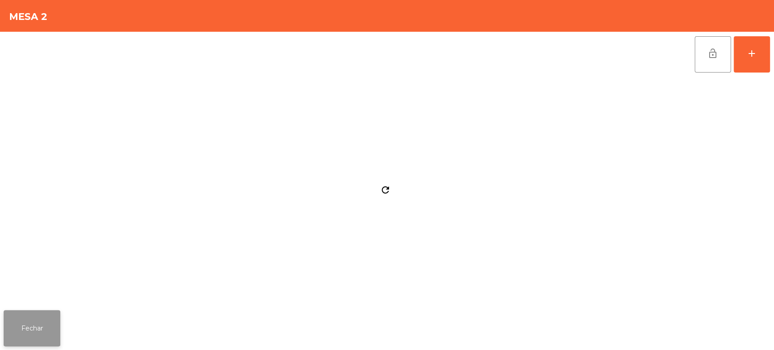
click at [47, 333] on button "Fechar" at bounding box center [32, 328] width 57 height 36
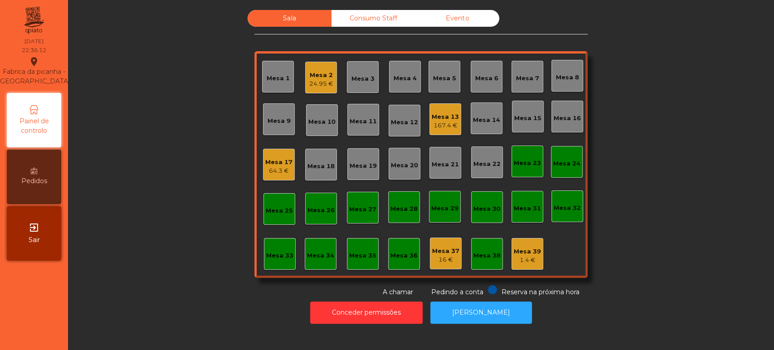
click at [442, 111] on div "Mesa 13 167.4 €" at bounding box center [445, 119] width 27 height 21
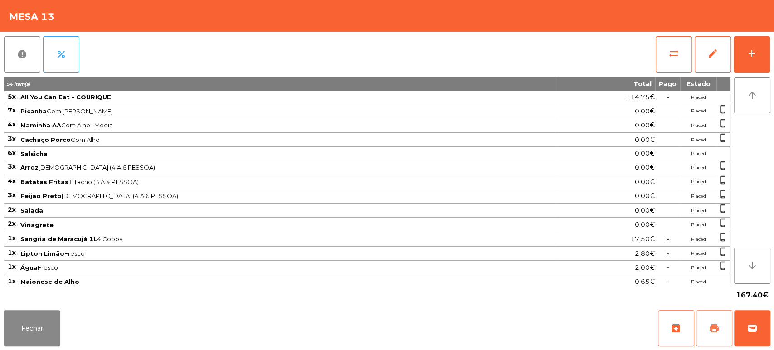
click at [711, 328] on span "print" at bounding box center [714, 328] width 11 height 11
click at [57, 324] on button "Fechar" at bounding box center [32, 328] width 57 height 36
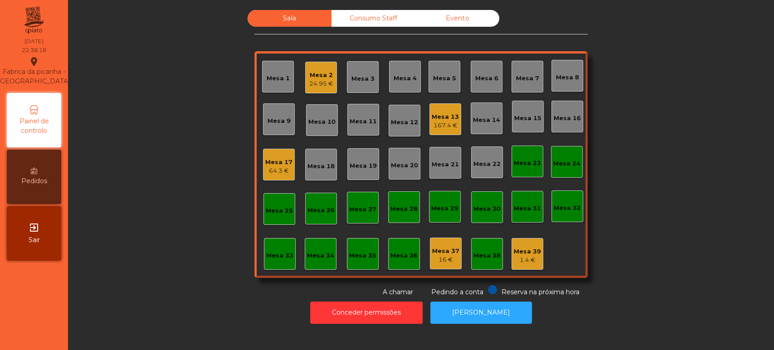
click at [443, 117] on div "Mesa 13" at bounding box center [445, 116] width 27 height 9
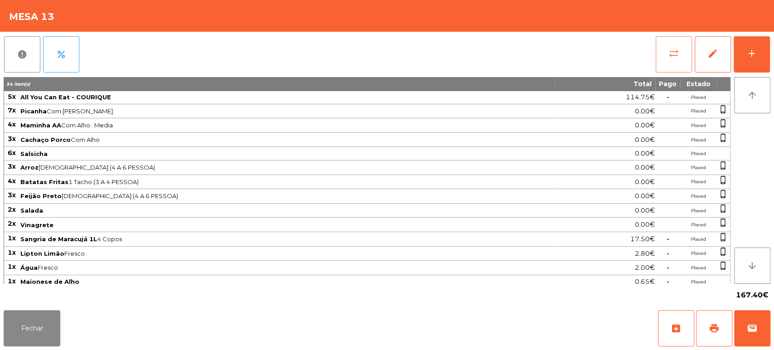
click at [682, 50] on button "sync_alt" at bounding box center [674, 54] width 36 height 36
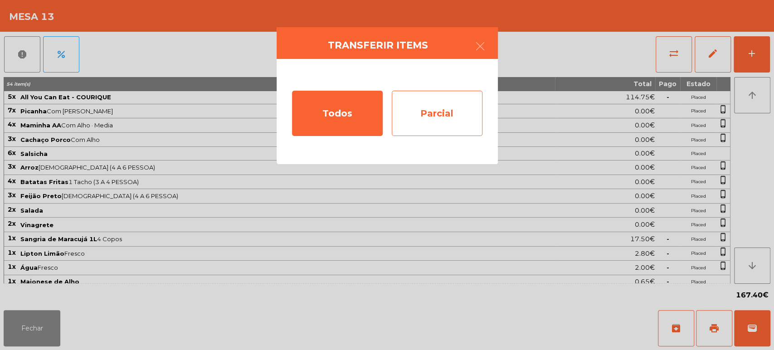
click at [424, 98] on div "Parcial" at bounding box center [437, 113] width 91 height 45
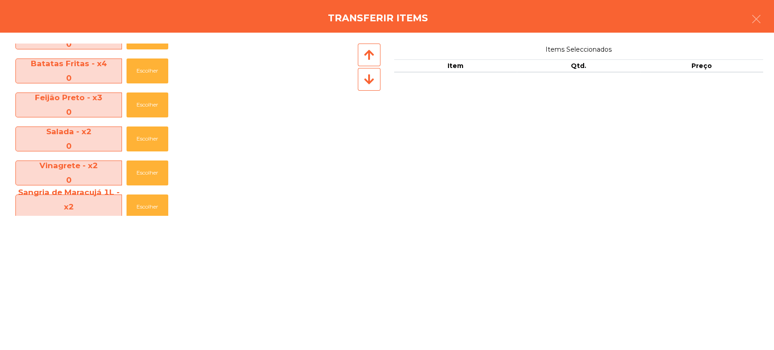
scroll to position [253, 0]
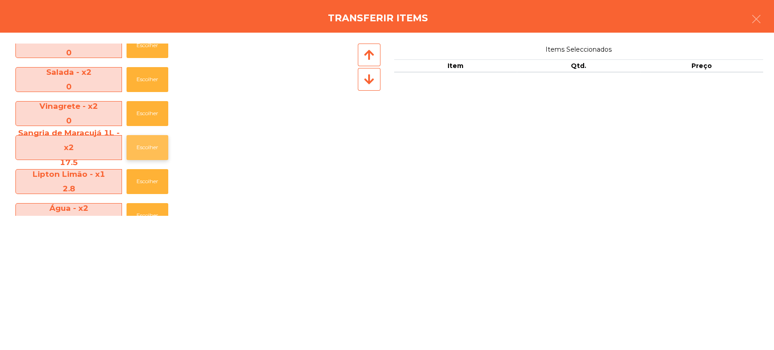
click at [155, 148] on button "Escolher" at bounding box center [148, 147] width 42 height 25
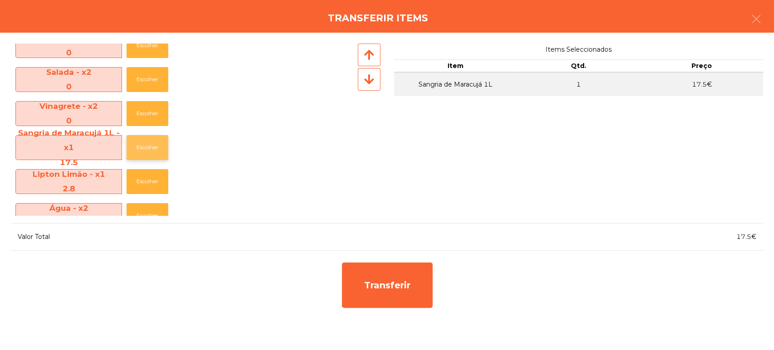
click at [155, 143] on button "Escolher" at bounding box center [148, 147] width 42 height 25
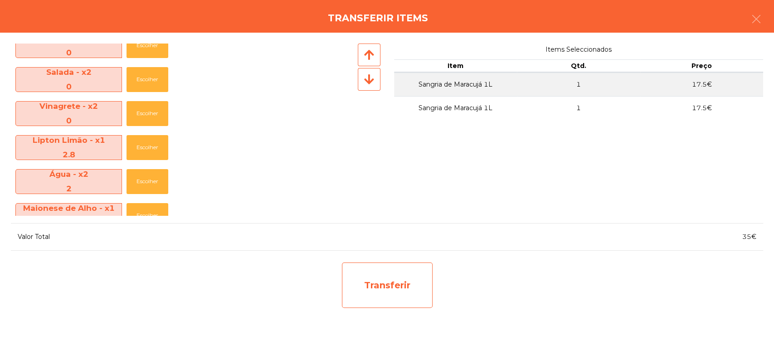
click at [385, 290] on div "Transferir" at bounding box center [387, 285] width 91 height 45
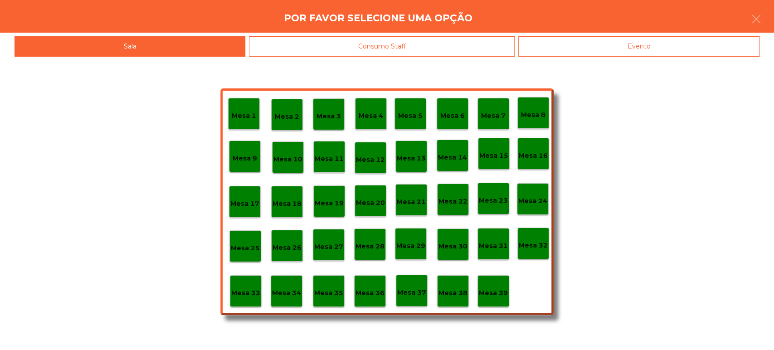
click at [615, 52] on div "Evento" at bounding box center [638, 46] width 241 height 20
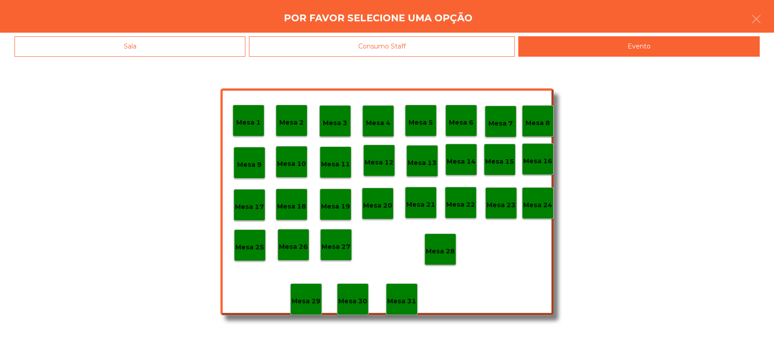
click at [347, 161] on p "Mesa 11" at bounding box center [335, 164] width 29 height 10
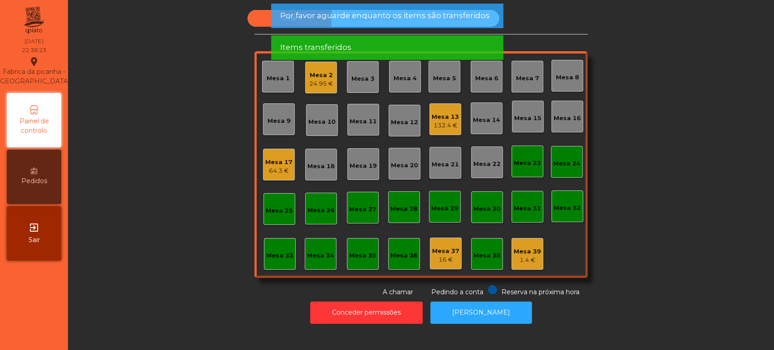
click at [445, 127] on div "132.4 €" at bounding box center [445, 125] width 27 height 9
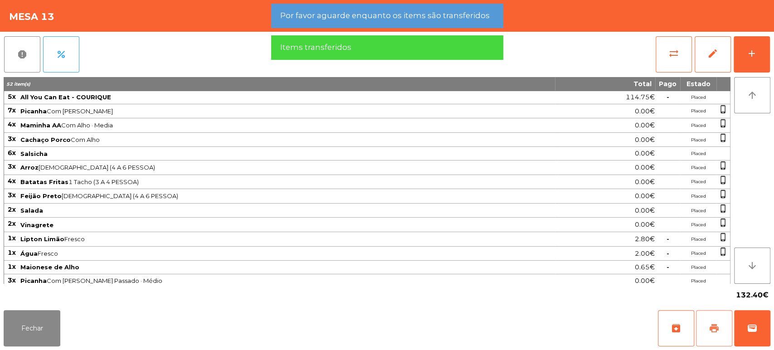
click at [713, 328] on span "print" at bounding box center [714, 328] width 11 height 11
click at [46, 334] on button "Fechar" at bounding box center [32, 328] width 57 height 36
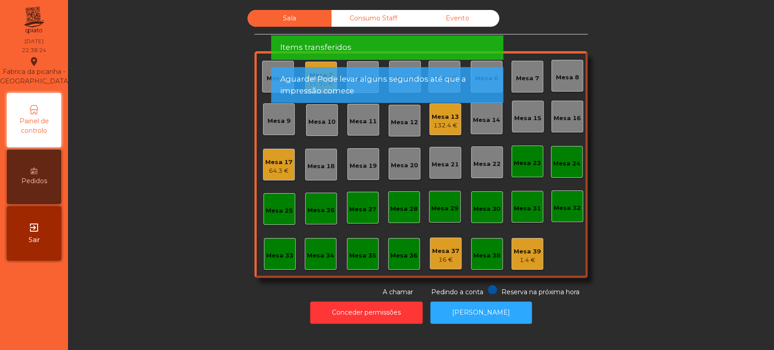
click at [430, 31] on app-alert "Por favor aguarde enquanto os items são transferidos Items transferidos Aguarde…" at bounding box center [387, 57] width 232 height 107
click at [457, 20] on span "Por favor aguarde enquanto os items são transferidos" at bounding box center [385, 15] width 210 height 11
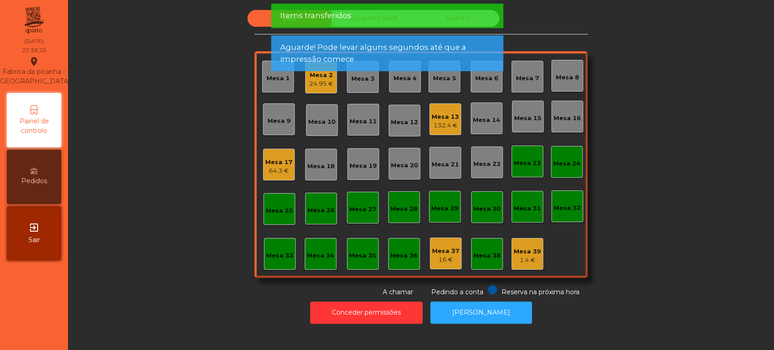
click at [448, 21] on div "Items transferidos" at bounding box center [387, 15] width 214 height 11
click at [457, 18] on div "Items transferidos" at bounding box center [387, 15] width 214 height 11
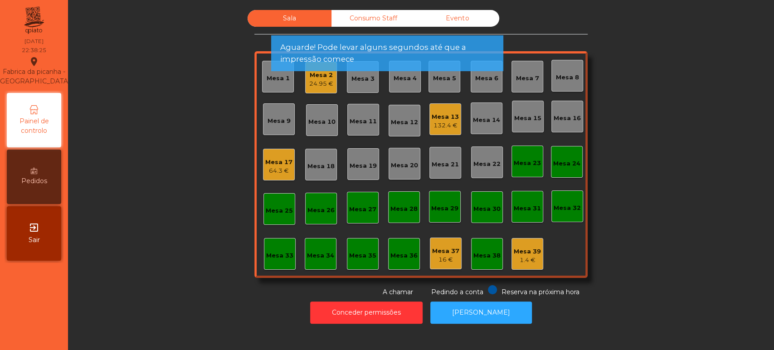
click at [463, 42] on span "Aguarde! Pode levar alguns segundos até que a impressão comece" at bounding box center [387, 53] width 214 height 23
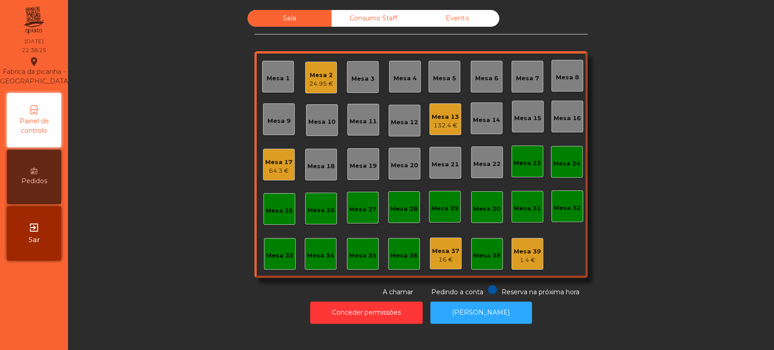
click at [464, 22] on span "Aguarde! Pode levar alguns segundos até que a impressão comece" at bounding box center [387, 21] width 214 height 23
click at [464, 17] on div "Evento" at bounding box center [458, 18] width 84 height 17
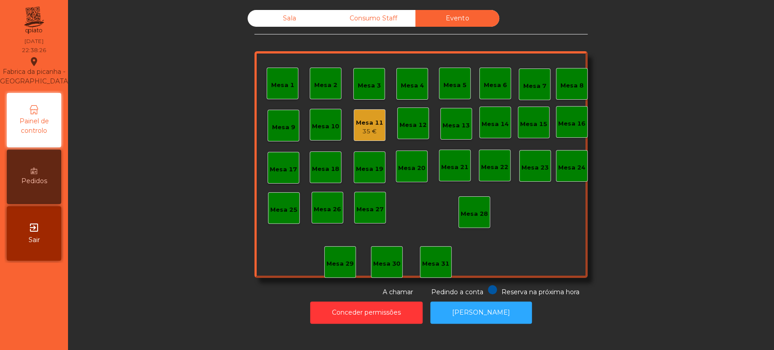
click at [364, 116] on div "Mesa 11 35 €" at bounding box center [369, 125] width 27 height 21
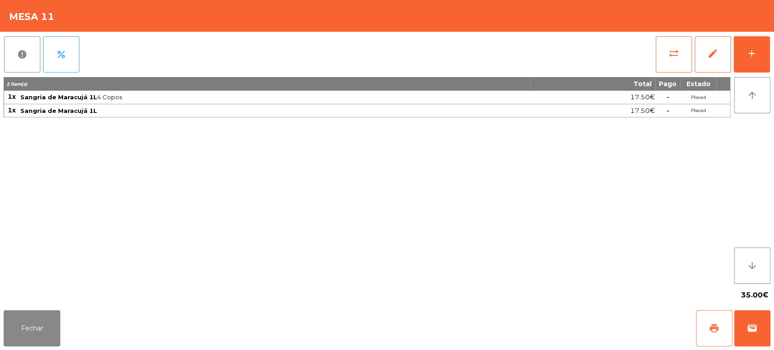
click at [696, 337] on button "print" at bounding box center [714, 328] width 36 height 36
click at [47, 320] on button "Fechar" at bounding box center [32, 328] width 57 height 36
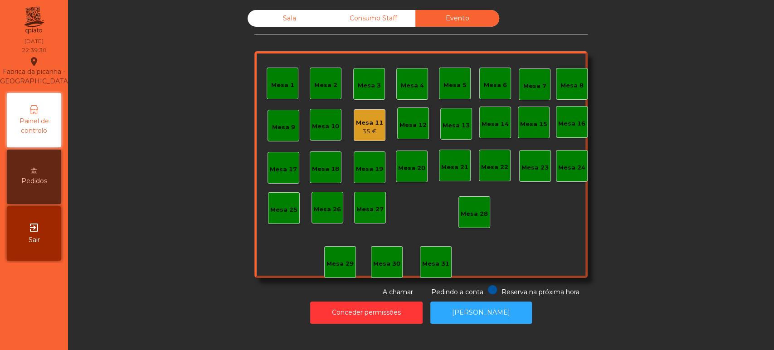
click at [274, 15] on div "Sala" at bounding box center [290, 18] width 84 height 17
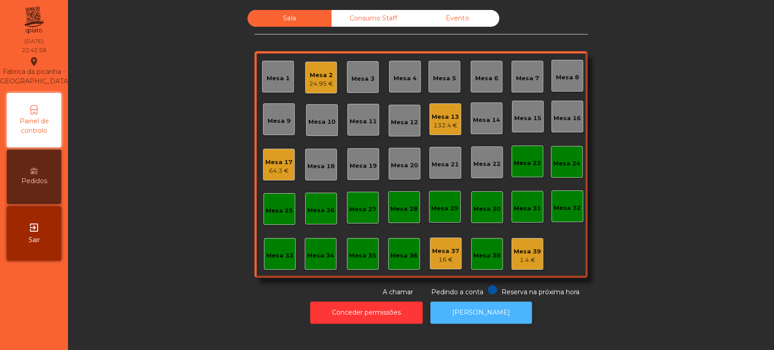
click at [484, 312] on button "[PERSON_NAME]" at bounding box center [481, 313] width 102 height 22
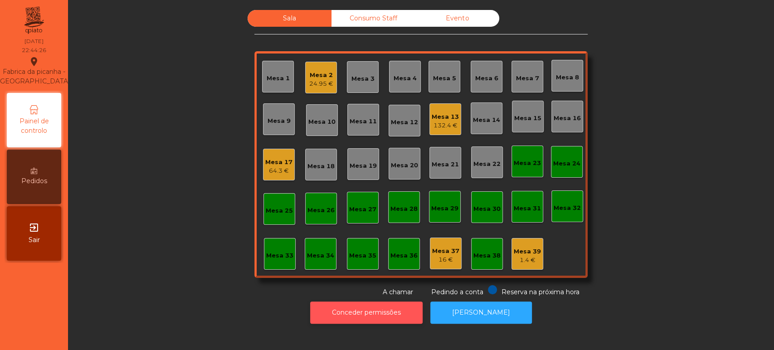
click at [365, 312] on button "Conceder permissões" at bounding box center [366, 313] width 112 height 22
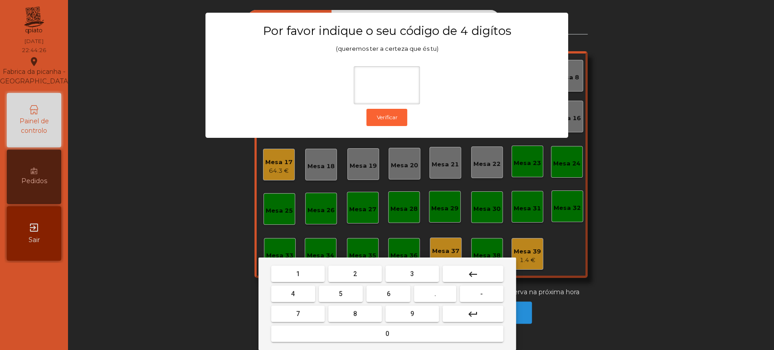
click at [305, 280] on button "1" at bounding box center [298, 274] width 54 height 16
click at [420, 273] on button "3" at bounding box center [413, 274] width 54 height 16
click at [341, 294] on span "5" at bounding box center [341, 293] width 4 height 7
click at [362, 327] on button "0" at bounding box center [387, 334] width 232 height 16
type input "****"
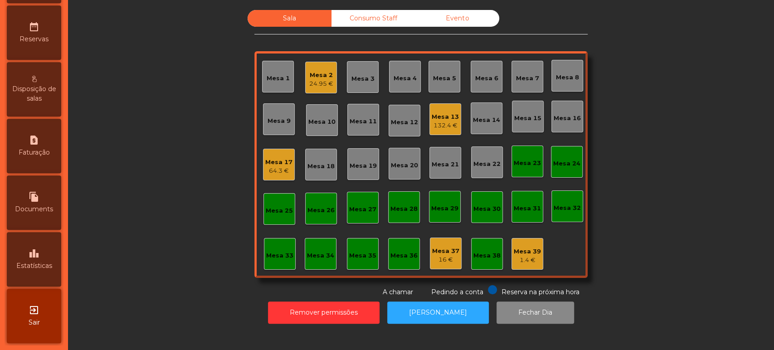
click at [39, 248] on div "leaderboard Estatísticas" at bounding box center [34, 259] width 54 height 54
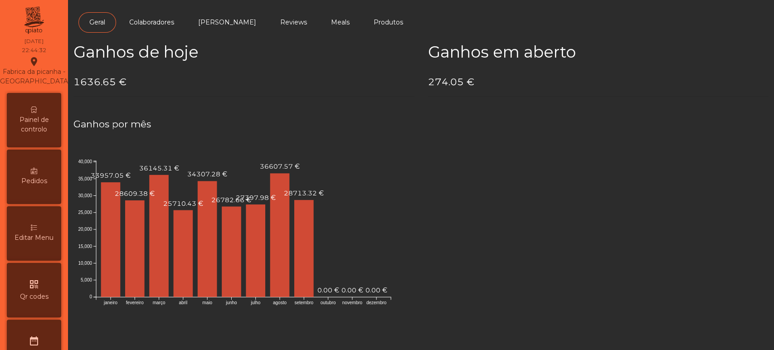
click at [44, 134] on span "Painel de controlo" at bounding box center [34, 124] width 50 height 19
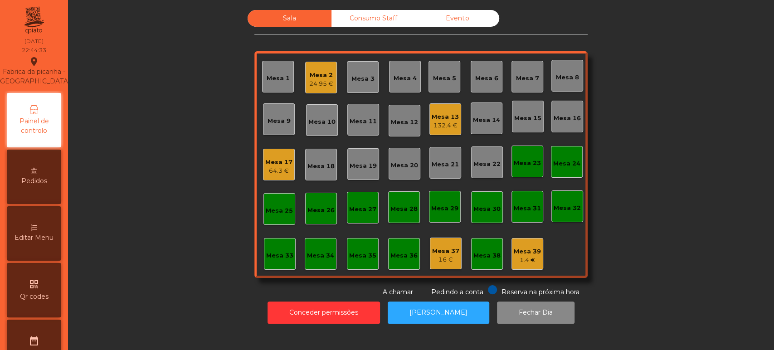
click at [287, 156] on div "Mesa 17 64.3 €" at bounding box center [278, 164] width 27 height 21
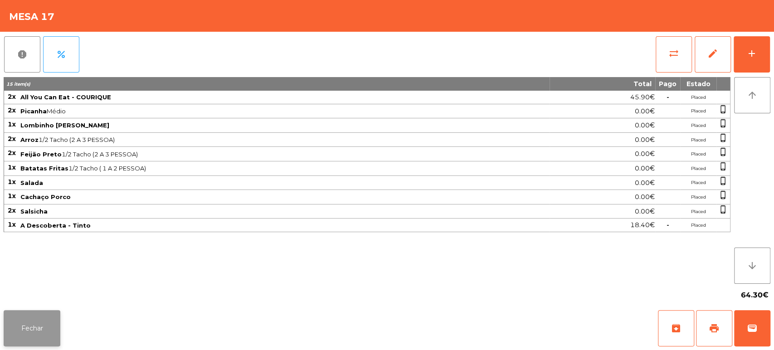
click at [45, 322] on button "Fechar" at bounding box center [32, 328] width 57 height 36
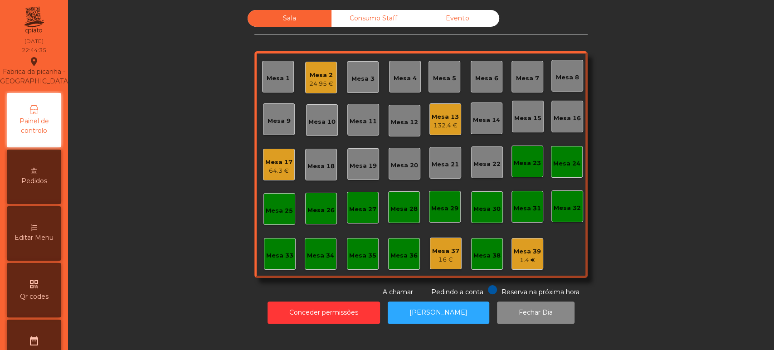
click at [439, 123] on div "132.4 €" at bounding box center [445, 125] width 27 height 9
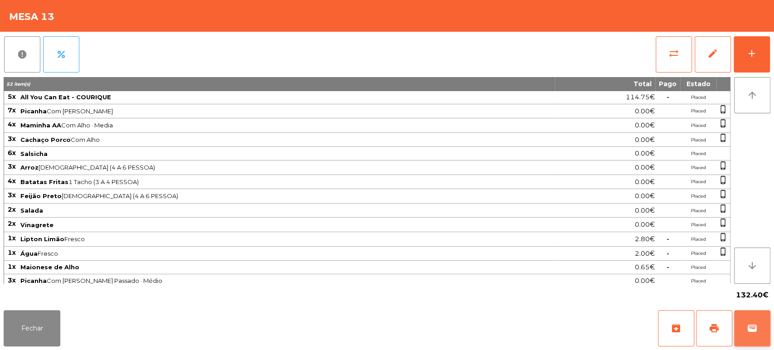
click at [754, 318] on button "wallet" at bounding box center [752, 328] width 36 height 36
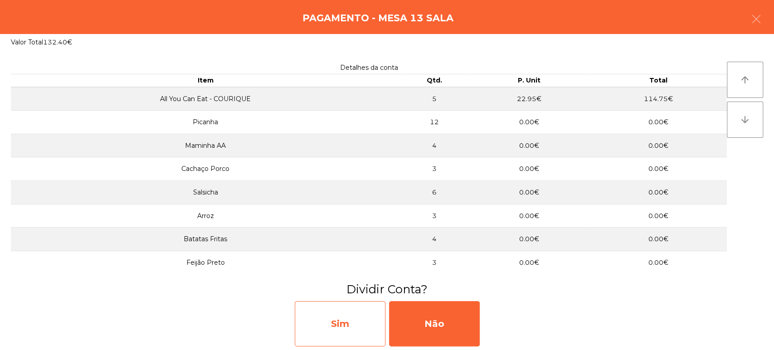
click at [352, 326] on div "Sim" at bounding box center [340, 323] width 91 height 45
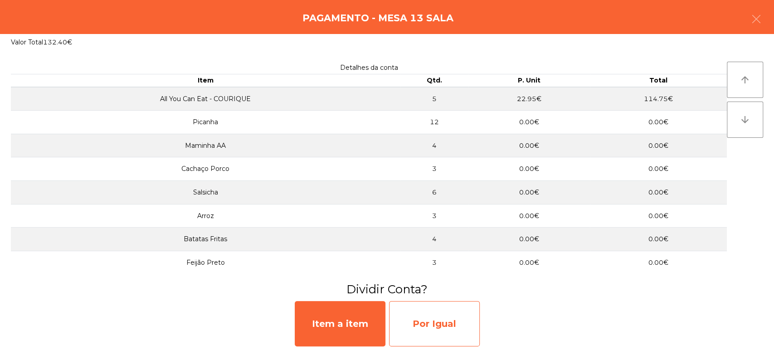
click at [435, 323] on div "Por Igual" at bounding box center [434, 323] width 91 height 45
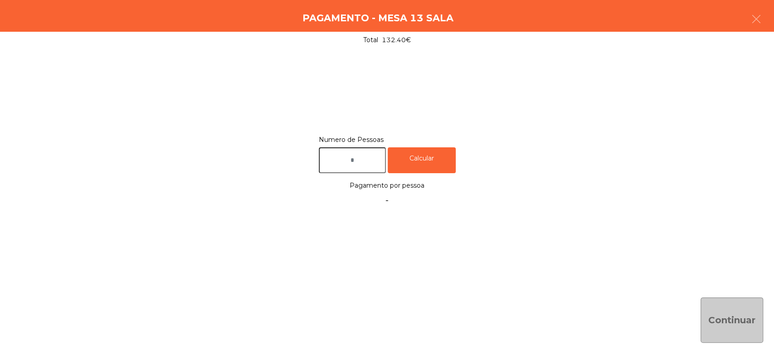
click at [372, 161] on input "text" at bounding box center [352, 160] width 67 height 26
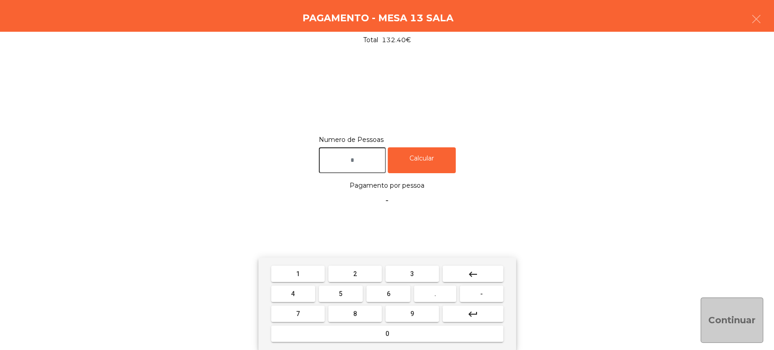
click at [341, 294] on span "5" at bounding box center [341, 293] width 4 height 7
type input "*"
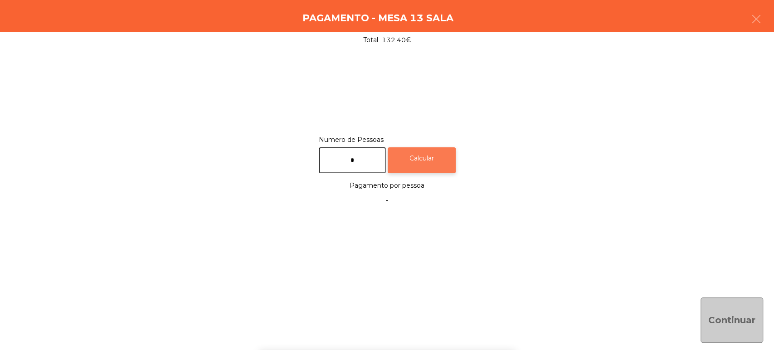
click at [440, 160] on div "Calcular" at bounding box center [422, 160] width 68 height 26
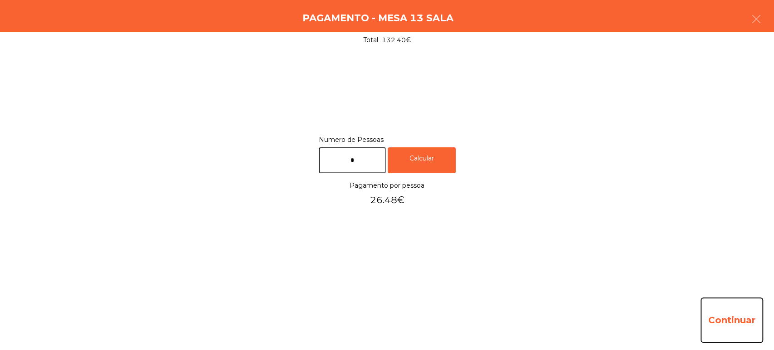
click at [729, 324] on button "Continuar" at bounding box center [732, 320] width 63 height 45
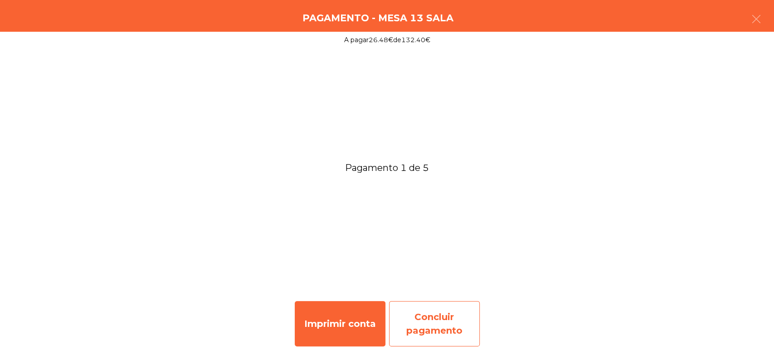
click at [448, 325] on div "Concluir pagamento" at bounding box center [434, 323] width 91 height 45
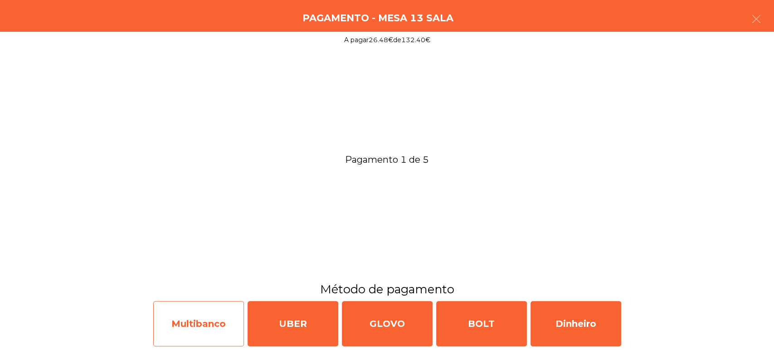
click at [218, 324] on div "Multibanco" at bounding box center [198, 323] width 91 height 45
select select "**"
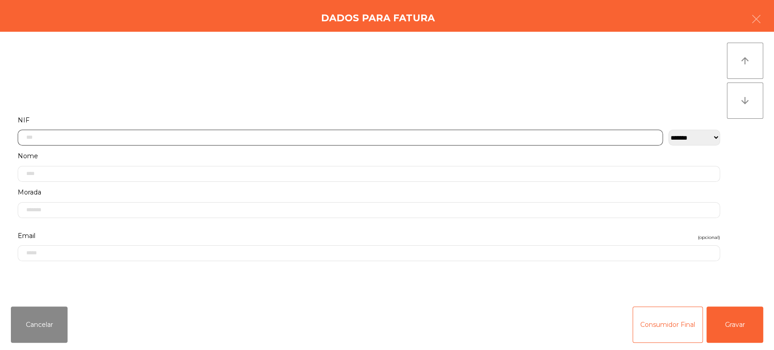
click at [435, 136] on input "text" at bounding box center [340, 138] width 645 height 16
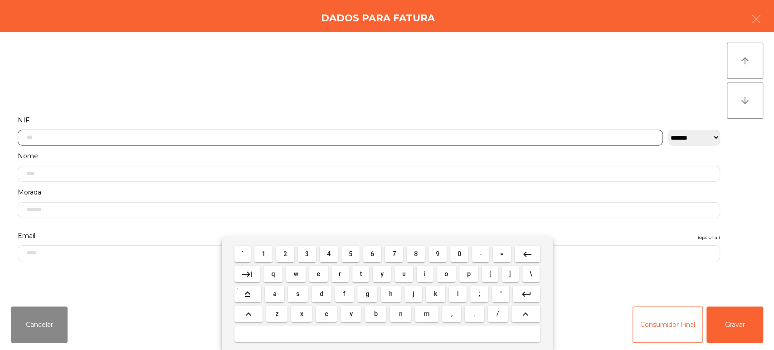
scroll to position [71, 0]
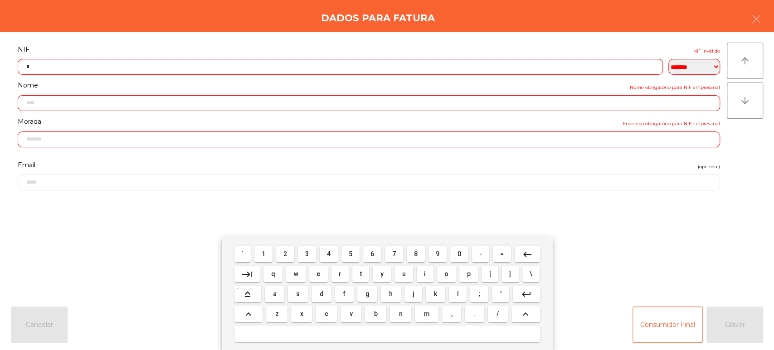
type input "*"
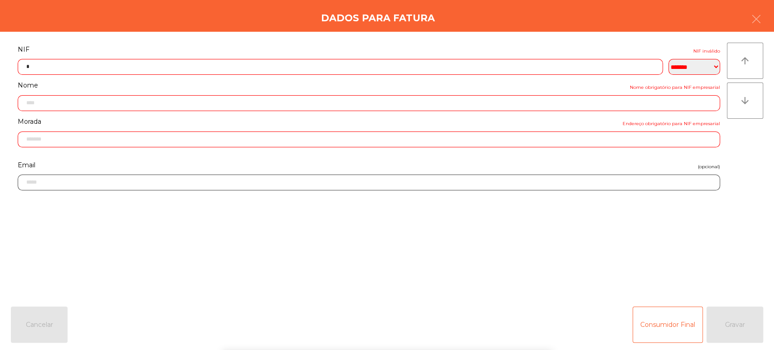
click at [665, 191] on input "email" at bounding box center [369, 183] width 703 height 16
click at [773, 28] on div "Dados para Fatura" at bounding box center [387, 16] width 774 height 32
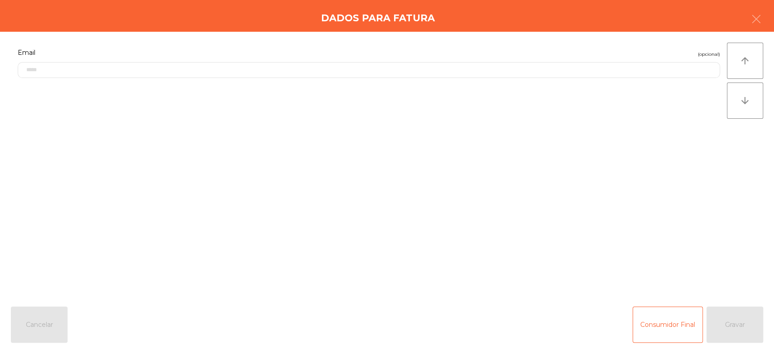
scroll to position [188, 0]
click at [749, 26] on button "button" at bounding box center [756, 19] width 25 height 27
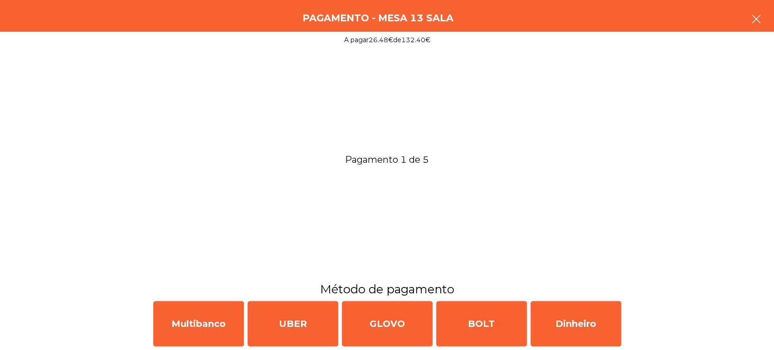
click at [758, 21] on icon "button" at bounding box center [756, 19] width 11 height 11
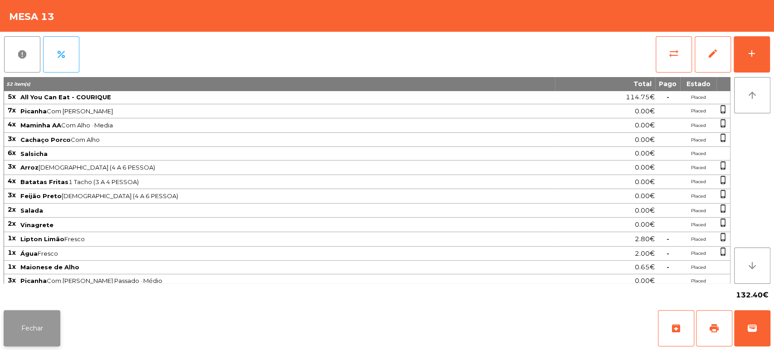
click at [48, 334] on button "Fechar" at bounding box center [32, 328] width 57 height 36
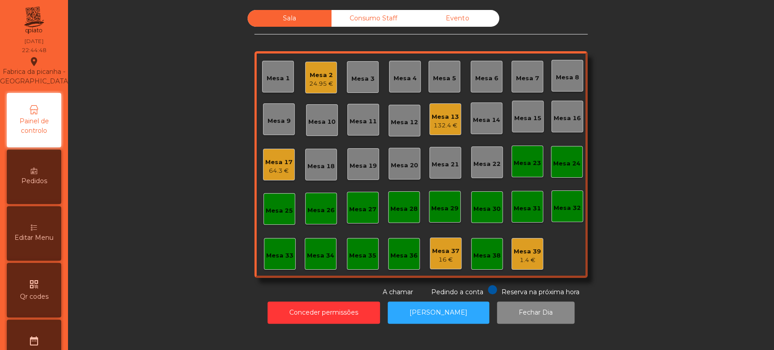
click at [481, 25] on div "Evento" at bounding box center [458, 18] width 84 height 17
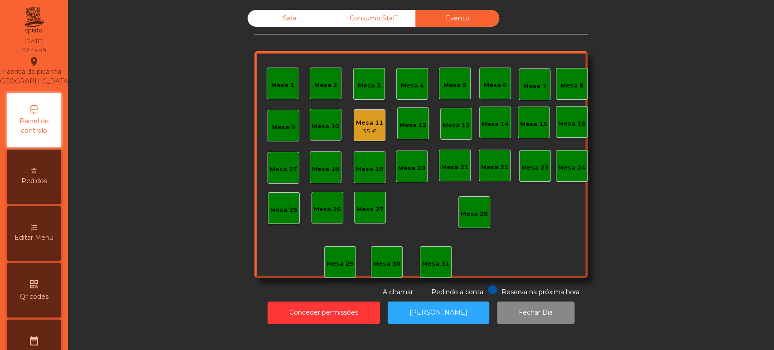
click at [372, 134] on div "35 €" at bounding box center [369, 131] width 27 height 9
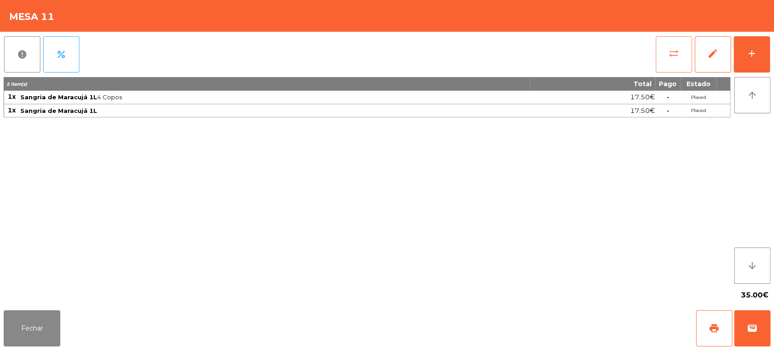
click at [671, 54] on span "sync_alt" at bounding box center [674, 53] width 11 height 11
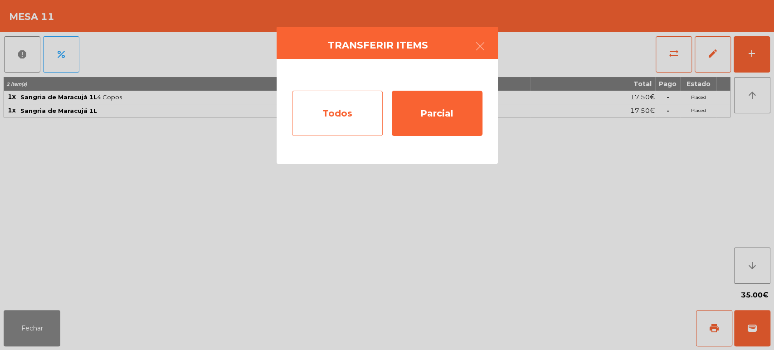
click at [348, 121] on div "Todos" at bounding box center [337, 113] width 91 height 45
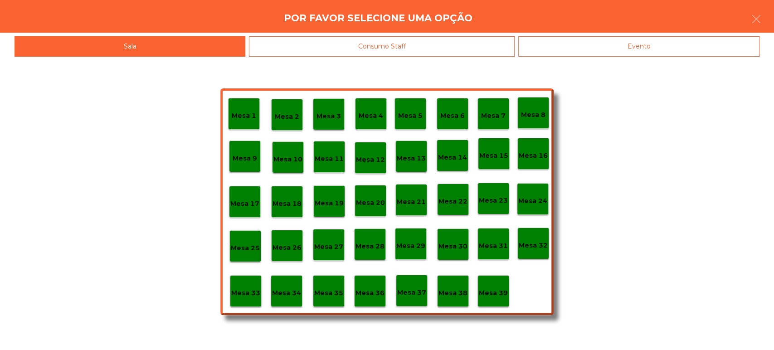
click at [379, 152] on div "Mesa 12" at bounding box center [370, 158] width 29 height 14
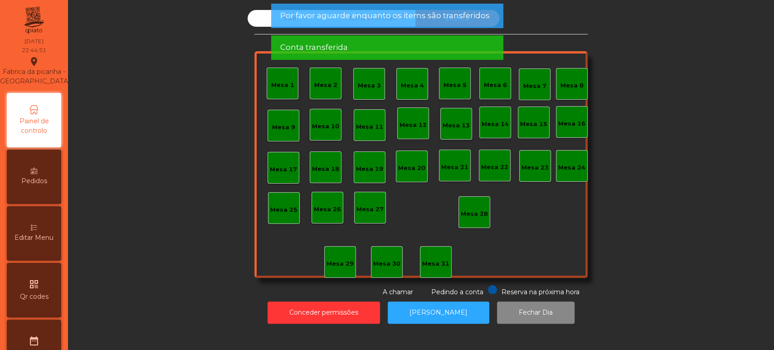
click at [345, 33] on app-alert "Por favor aguarde enquanto os items são transferidos Conta transferida" at bounding box center [387, 36] width 232 height 64
click at [331, 20] on span "Por favor aguarde enquanto os items são transferidos" at bounding box center [385, 15] width 210 height 11
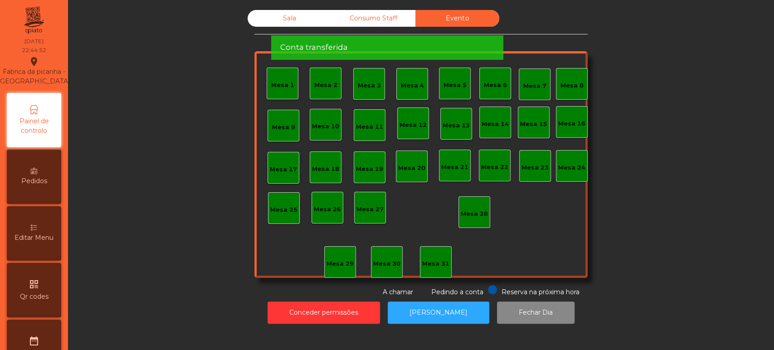
click at [346, 14] on span "Por favor aguarde enquanto os items são transferidos" at bounding box center [385, 15] width 210 height 11
click at [348, 42] on div "Conta transferida" at bounding box center [387, 47] width 214 height 11
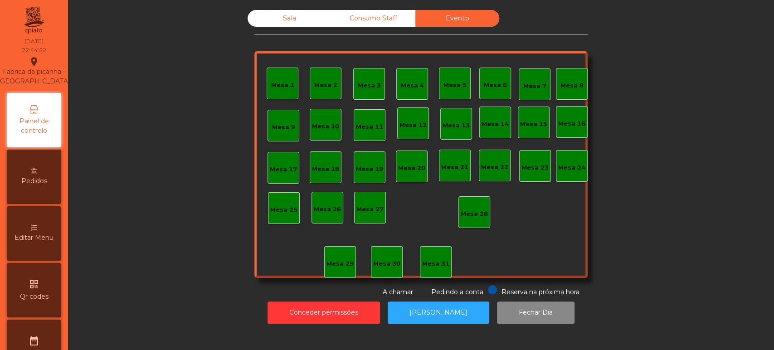
click at [334, 19] on span "Conta transferida" at bounding box center [314, 15] width 68 height 11
click at [331, 18] on span "Conta transferida" at bounding box center [314, 15] width 68 height 11
click at [292, 10] on div "Sala" at bounding box center [290, 18] width 84 height 17
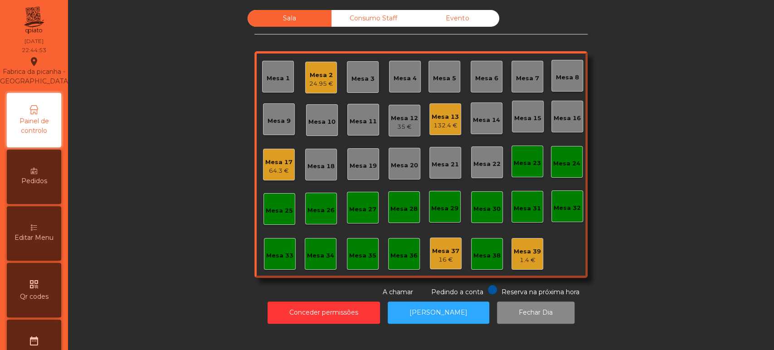
click at [410, 119] on div "Mesa 12" at bounding box center [404, 118] width 27 height 9
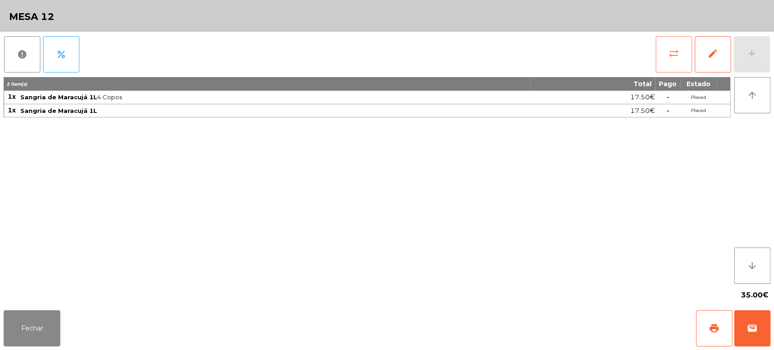
click at [674, 60] on button "sync_alt" at bounding box center [674, 54] width 36 height 36
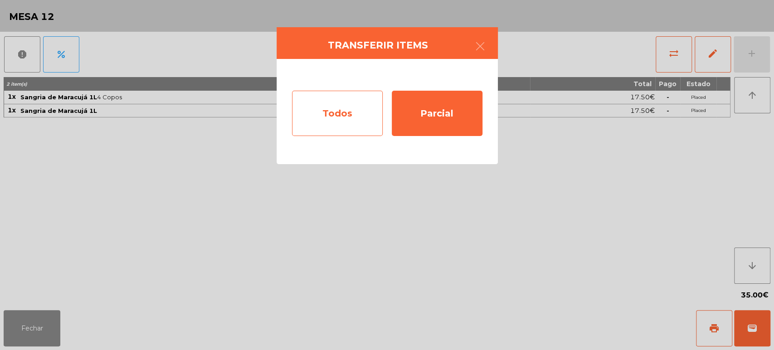
click at [352, 123] on div "Todos" at bounding box center [337, 113] width 91 height 45
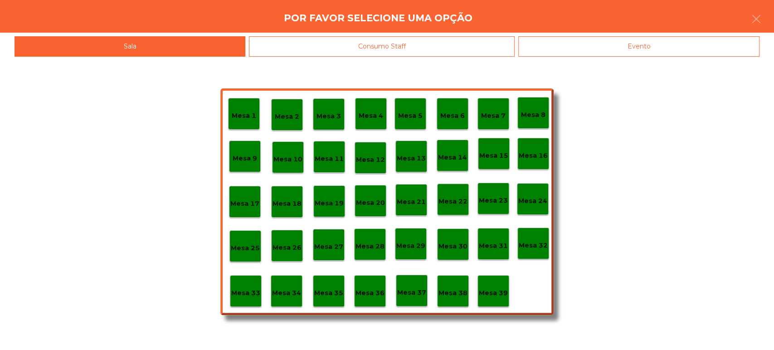
click at [417, 147] on div "Mesa 13" at bounding box center [412, 157] width 32 height 32
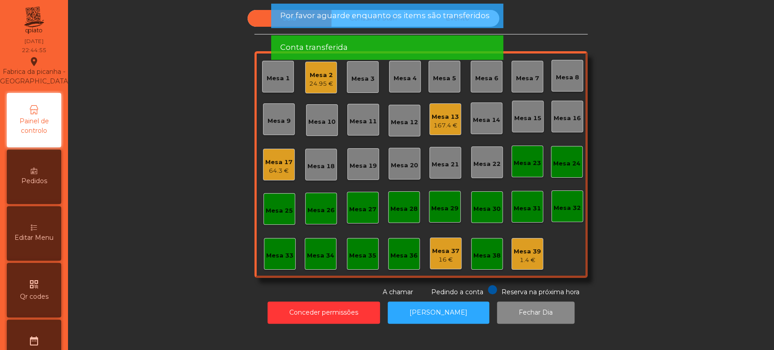
click at [441, 107] on div "Mesa 13 167.4 €" at bounding box center [446, 119] width 32 height 32
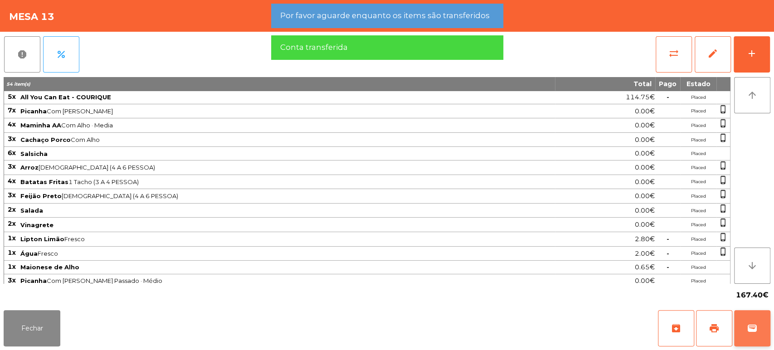
click at [764, 330] on button "wallet" at bounding box center [752, 328] width 36 height 36
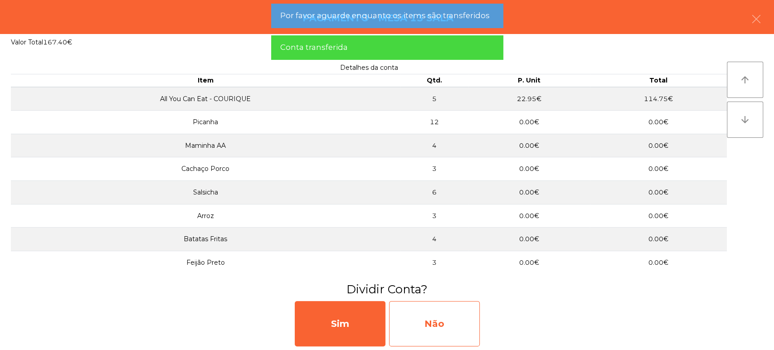
click at [442, 314] on div "Não" at bounding box center [434, 323] width 91 height 45
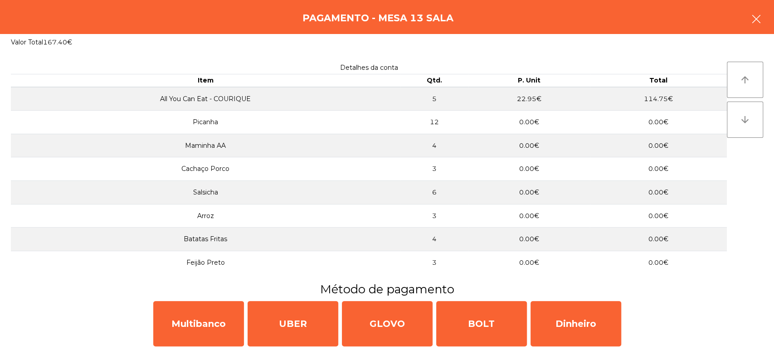
click at [747, 23] on button "button" at bounding box center [756, 19] width 25 height 27
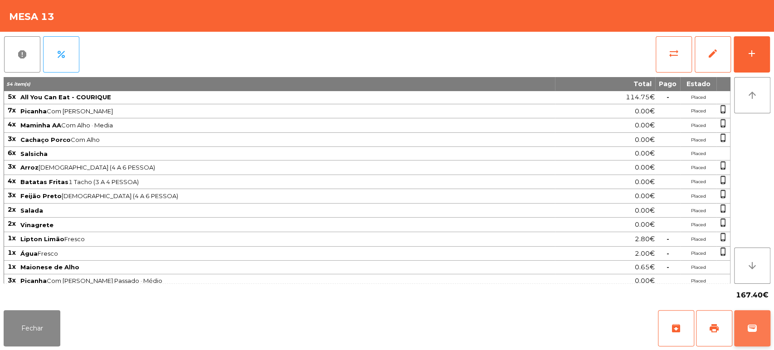
click at [749, 336] on button "wallet" at bounding box center [752, 328] width 36 height 36
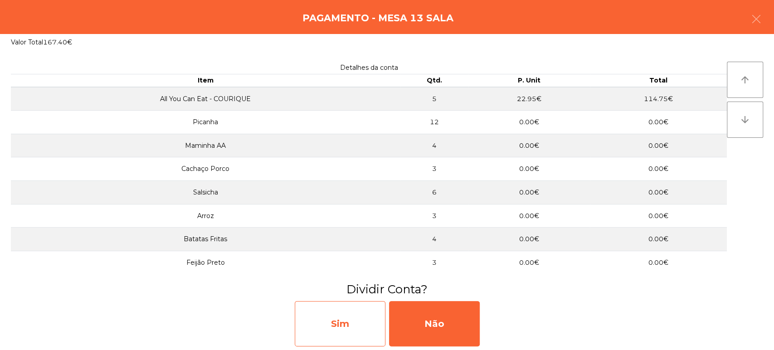
click at [311, 314] on div "Sim" at bounding box center [340, 323] width 91 height 45
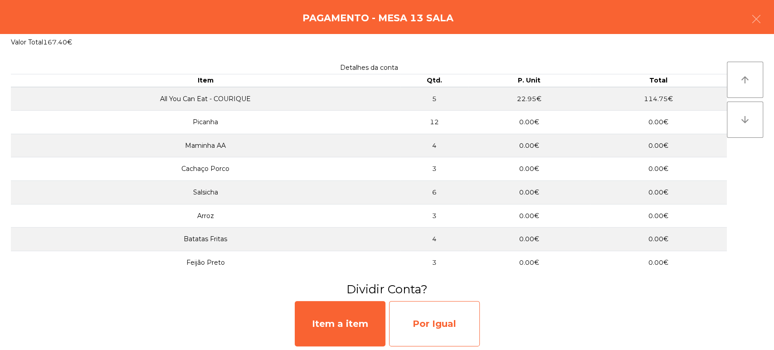
click at [441, 324] on div "Por Igual" at bounding box center [434, 323] width 91 height 45
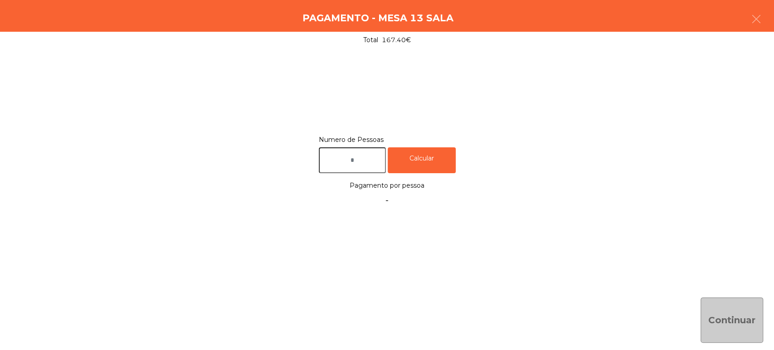
click at [374, 160] on input "text" at bounding box center [352, 160] width 67 height 26
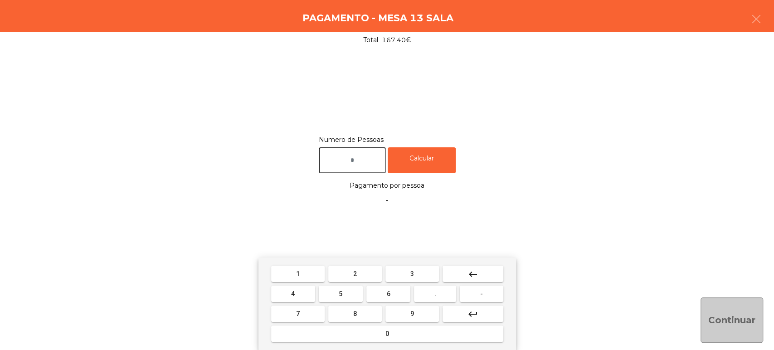
click at [339, 294] on span "5" at bounding box center [341, 293] width 4 height 7
type input "*"
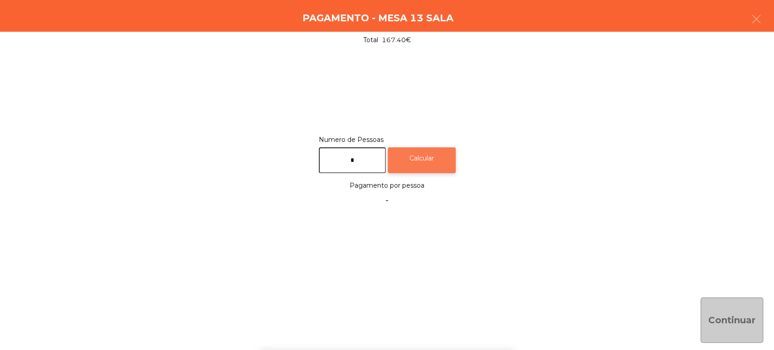
click at [424, 161] on div "Calcular" at bounding box center [422, 160] width 68 height 26
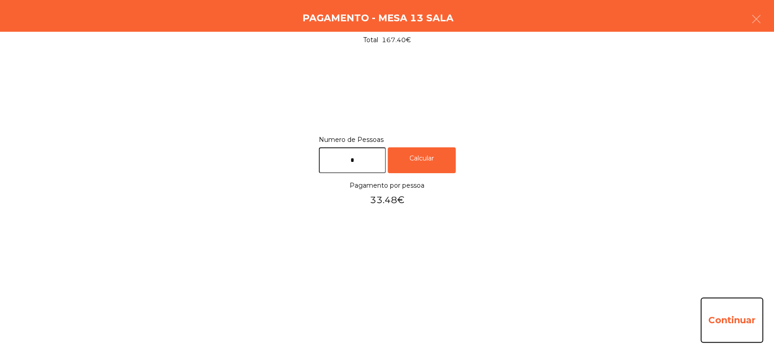
click at [726, 322] on button "Continuar" at bounding box center [732, 320] width 63 height 45
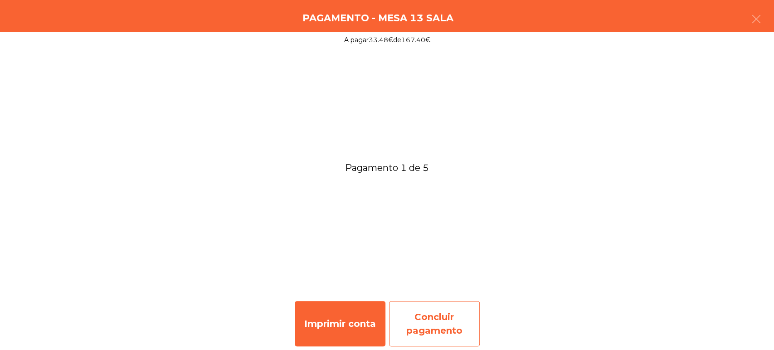
click at [440, 309] on div "Concluir pagamento" at bounding box center [434, 323] width 91 height 45
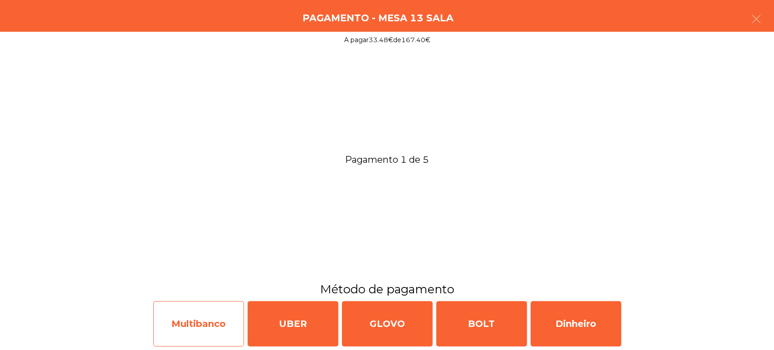
click at [199, 316] on div "Multibanco" at bounding box center [198, 323] width 91 height 45
select select "**"
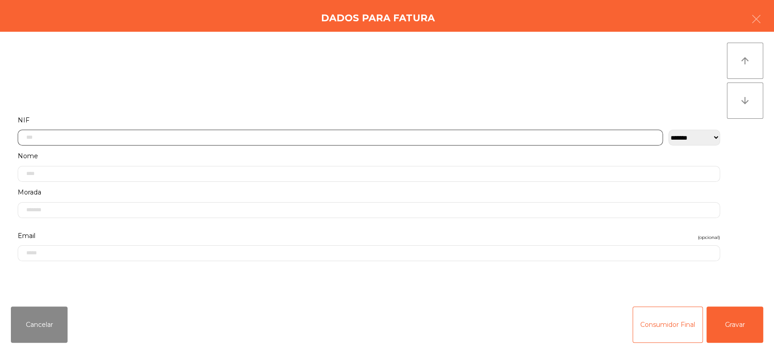
click at [406, 137] on input "text" at bounding box center [340, 138] width 645 height 16
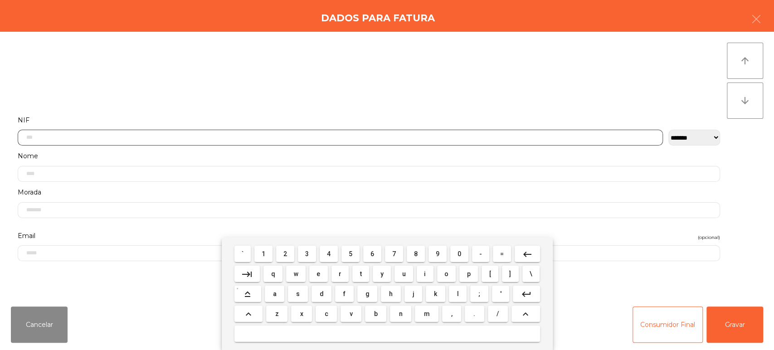
scroll to position [71, 0]
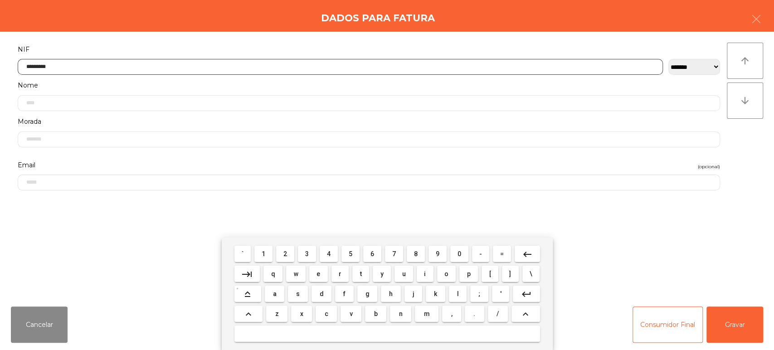
type input "*********"
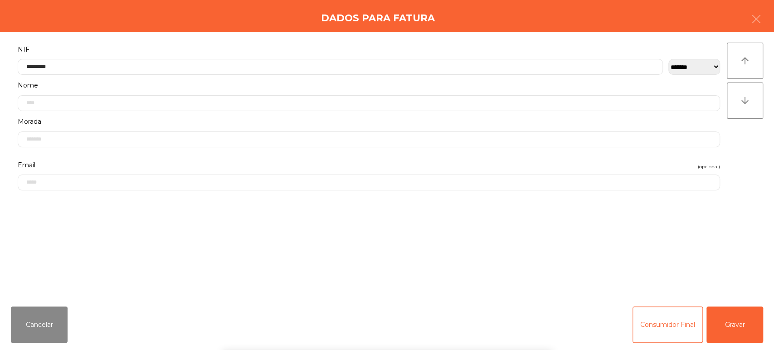
click at [744, 307] on div "` 1 2 3 4 5 6 7 8 9 0 - = keyboard_backspace keyboard_tab q w e r t y u i o p […" at bounding box center [387, 294] width 774 height 112
click at [740, 322] on button "Gravar" at bounding box center [735, 325] width 57 height 36
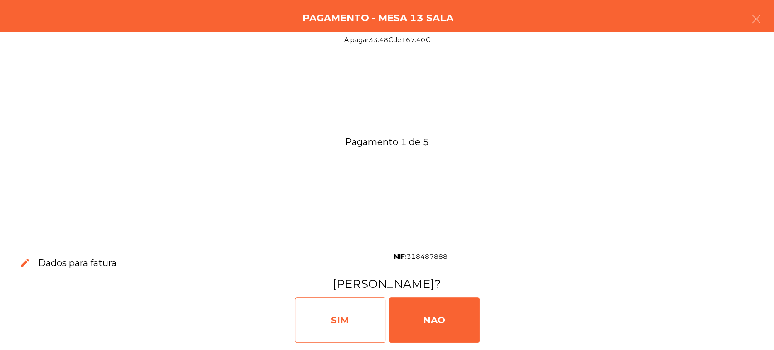
click at [345, 336] on div "SIM" at bounding box center [340, 320] width 91 height 45
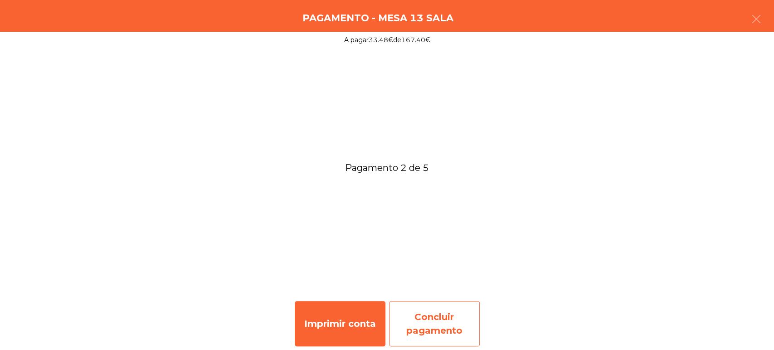
click at [421, 323] on div "Concluir pagamento" at bounding box center [434, 323] width 91 height 45
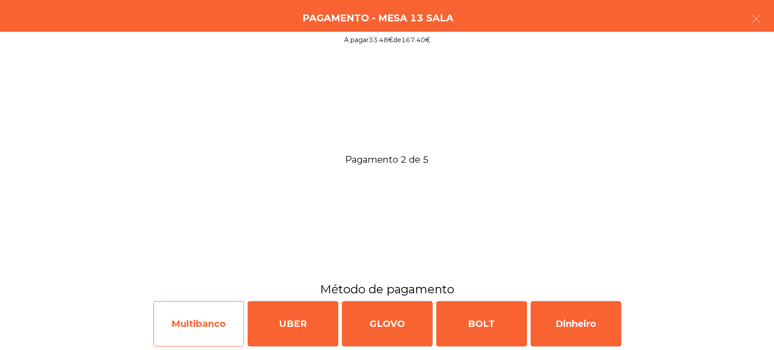
click at [221, 321] on div "Multibanco" at bounding box center [198, 323] width 91 height 45
select select "**"
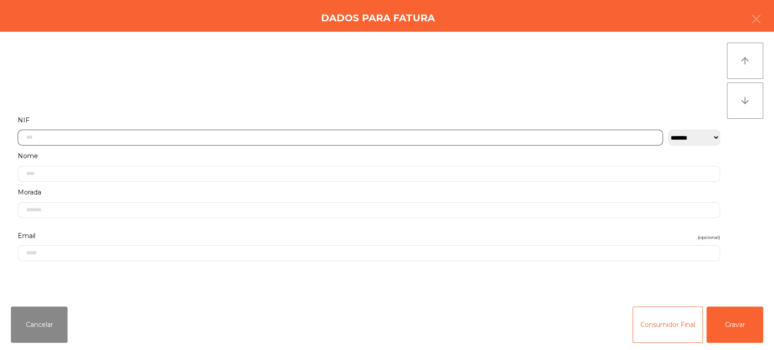
click at [387, 136] on input "text" at bounding box center [340, 138] width 645 height 16
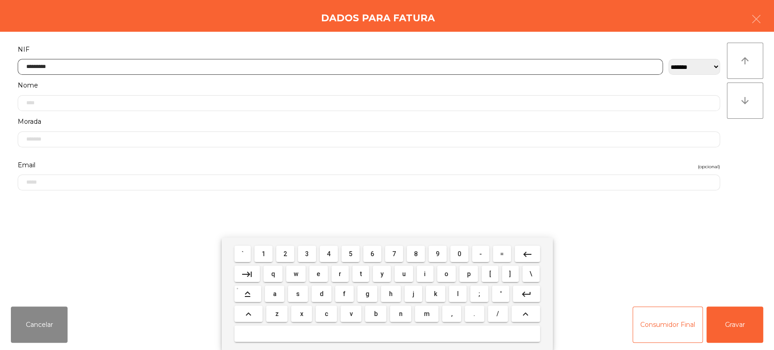
type input "*********"
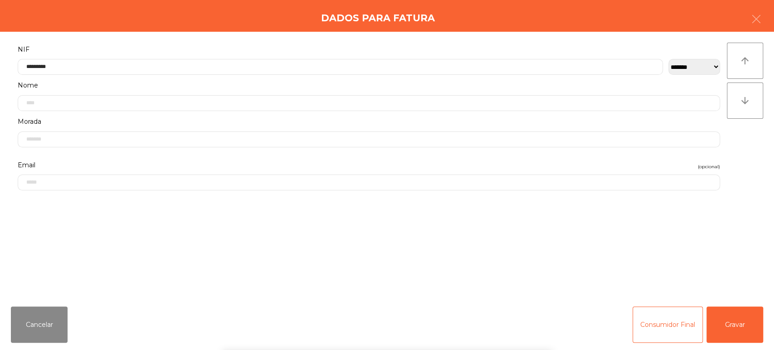
click at [723, 324] on div "` 1 2 3 4 5 6 7 8 9 0 - = keyboard_backspace keyboard_tab q w e r t y u i o p […" at bounding box center [387, 294] width 774 height 112
click at [740, 317] on button "Gravar" at bounding box center [735, 325] width 57 height 36
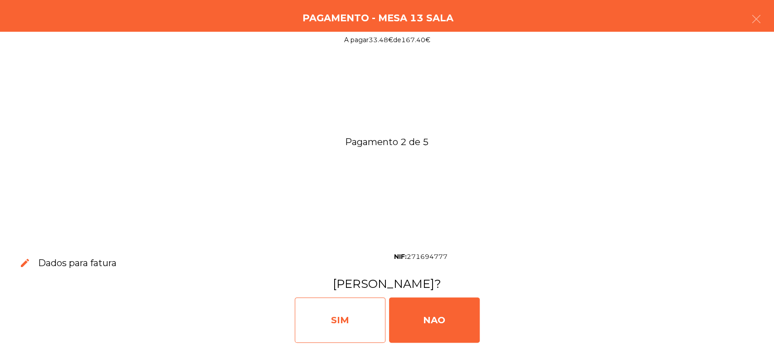
click at [365, 313] on div "SIM" at bounding box center [340, 320] width 91 height 45
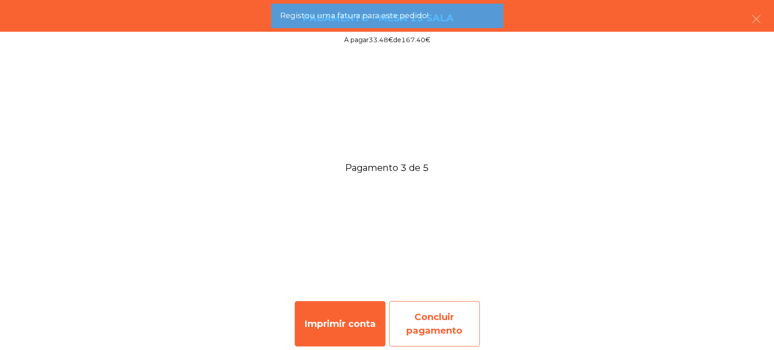
click at [434, 312] on div "Concluir pagamento" at bounding box center [434, 323] width 91 height 45
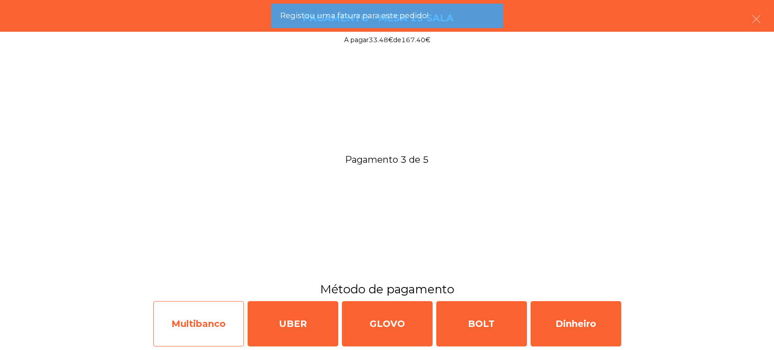
click at [209, 327] on div "Multibanco" at bounding box center [198, 323] width 91 height 45
select select "**"
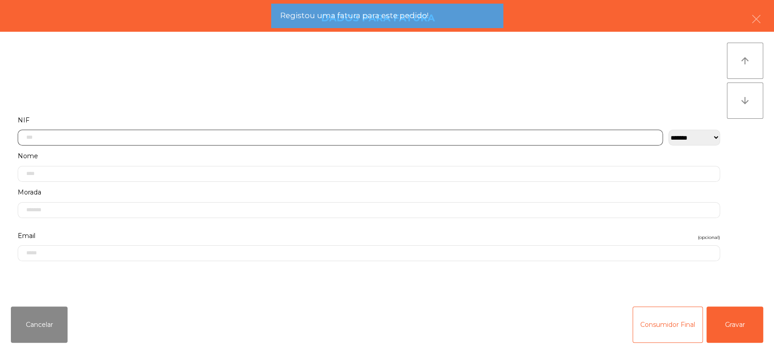
click at [399, 136] on input "text" at bounding box center [340, 138] width 645 height 16
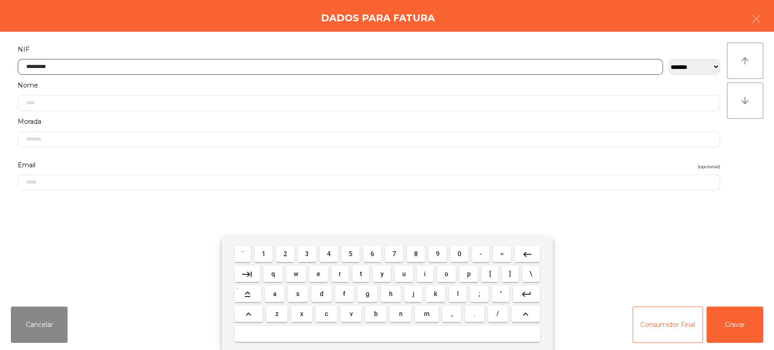
type input "*********"
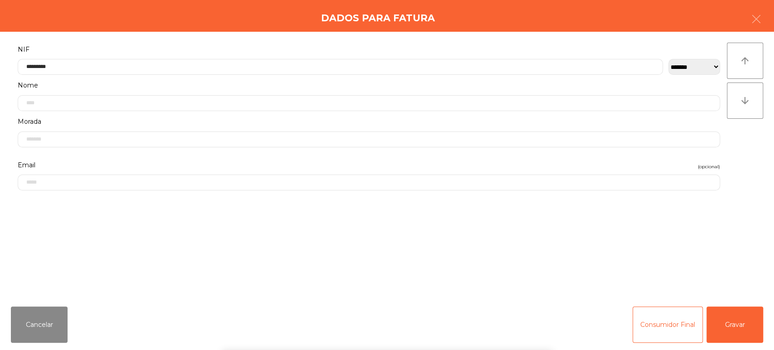
click at [726, 335] on div "` 1 2 3 4 5 6 7 8 9 0 - = keyboard_backspace keyboard_tab q w e r t y u i o p […" at bounding box center [387, 294] width 774 height 112
click at [738, 325] on button "Gravar" at bounding box center [735, 325] width 57 height 36
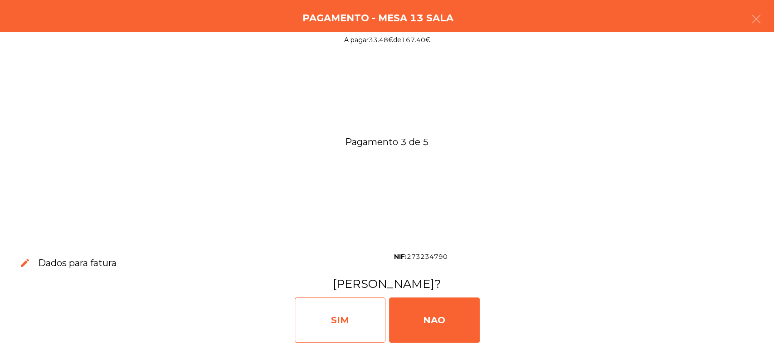
click at [349, 327] on div "SIM" at bounding box center [340, 320] width 91 height 45
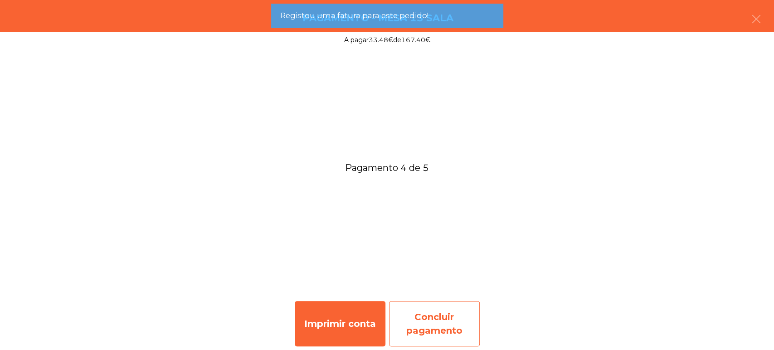
click at [439, 309] on div "Concluir pagamento" at bounding box center [434, 323] width 91 height 45
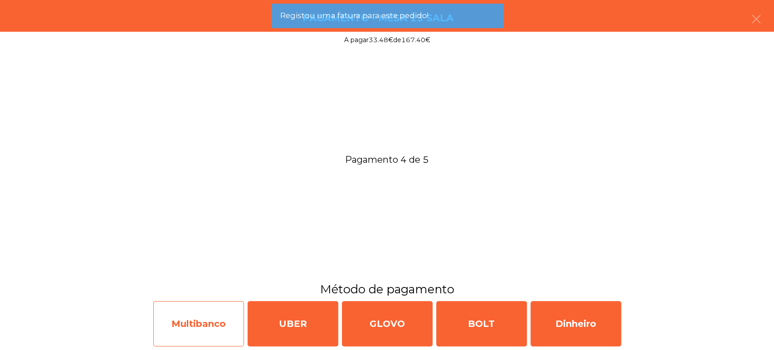
click at [200, 319] on div "Multibanco" at bounding box center [198, 323] width 91 height 45
select select "**"
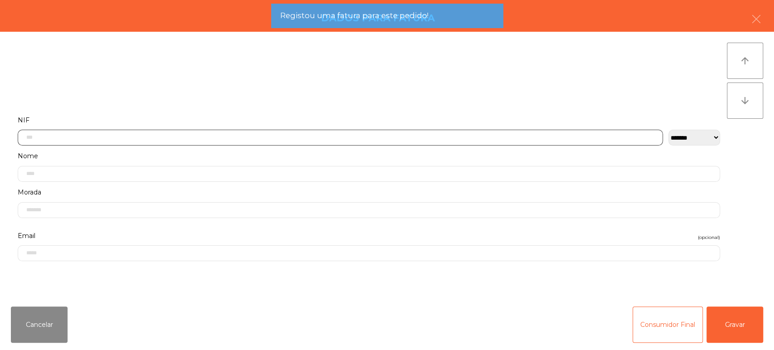
click at [407, 134] on input "text" at bounding box center [340, 138] width 645 height 16
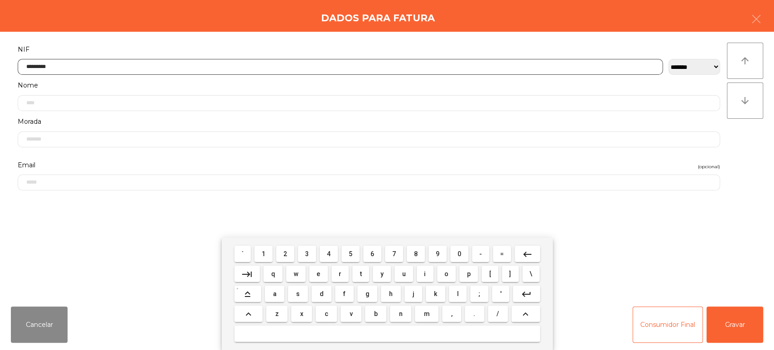
type input "*********"
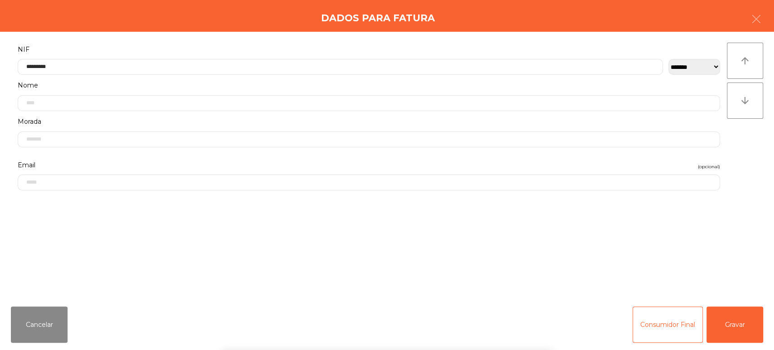
click at [737, 316] on div "` 1 2 3 4 5 6 7 8 9 0 - = keyboard_backspace keyboard_tab q w e r t y u i o p […" at bounding box center [387, 294] width 774 height 112
click at [739, 328] on button "Gravar" at bounding box center [735, 325] width 57 height 36
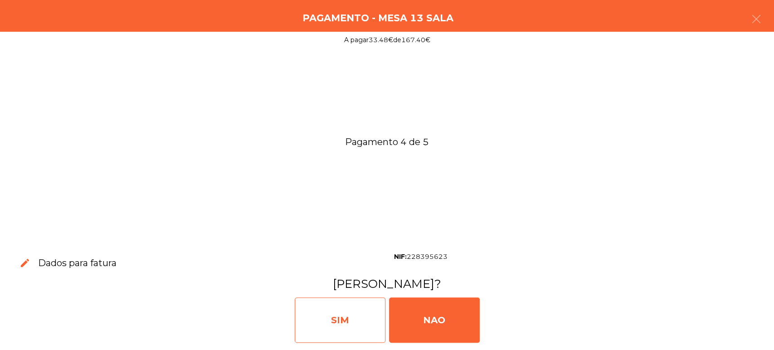
click at [375, 309] on div "SIM" at bounding box center [340, 320] width 91 height 45
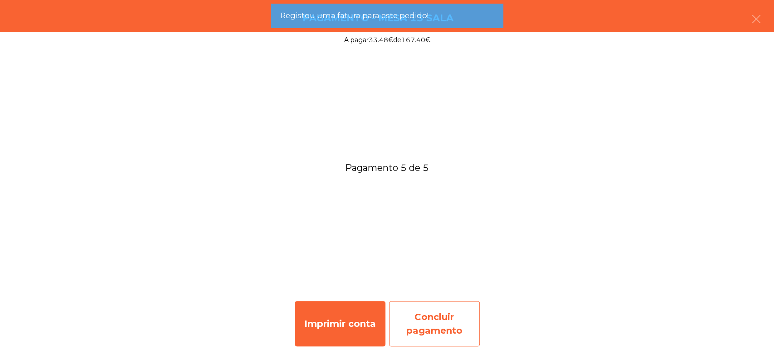
click at [445, 309] on div "Concluir pagamento" at bounding box center [434, 323] width 91 height 45
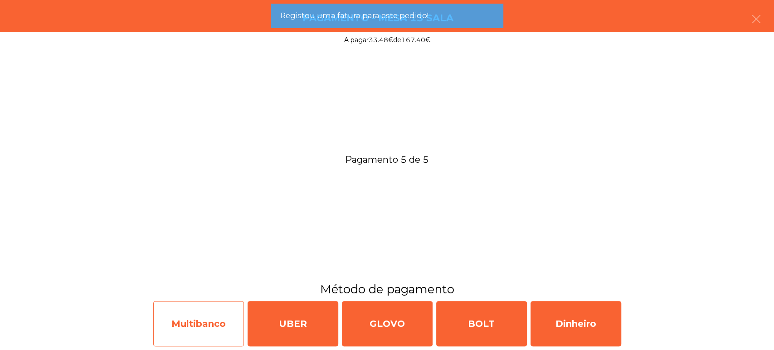
click at [206, 327] on div "Multibanco" at bounding box center [198, 323] width 91 height 45
select select "**"
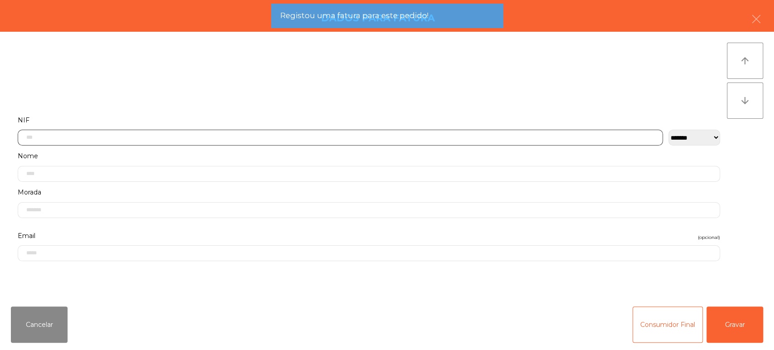
click at [384, 137] on input "text" at bounding box center [340, 138] width 645 height 16
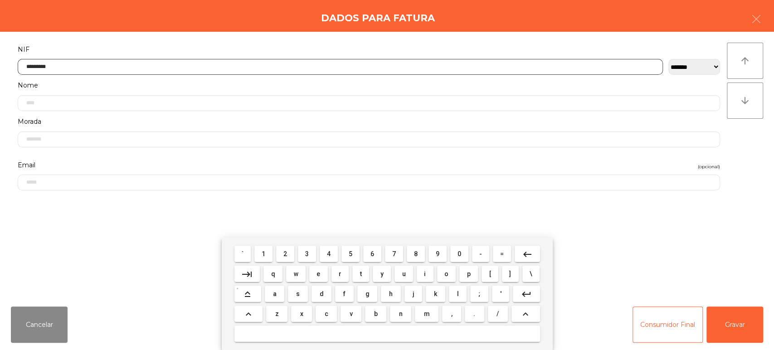
type input "*********"
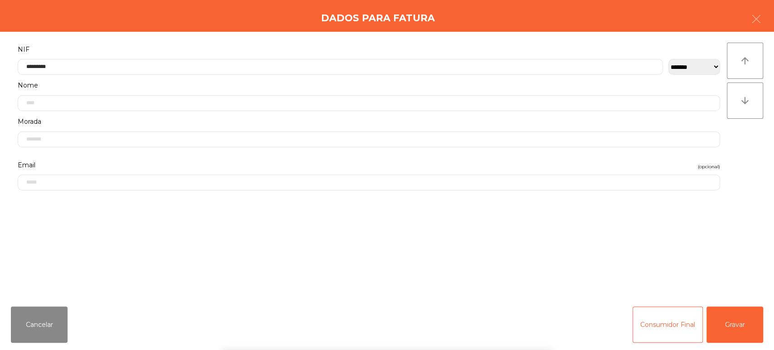
click at [751, 328] on div "` 1 2 3 4 5 6 7 8 9 0 - = keyboard_backspace keyboard_tab q w e r t y u i o p […" at bounding box center [387, 294] width 774 height 112
click at [731, 327] on div "` 1 2 3 4 5 6 7 8 9 0 - = keyboard_backspace keyboard_tab q w e r t y u i o p […" at bounding box center [387, 294] width 774 height 112
click at [727, 329] on button "Gravar" at bounding box center [735, 325] width 57 height 36
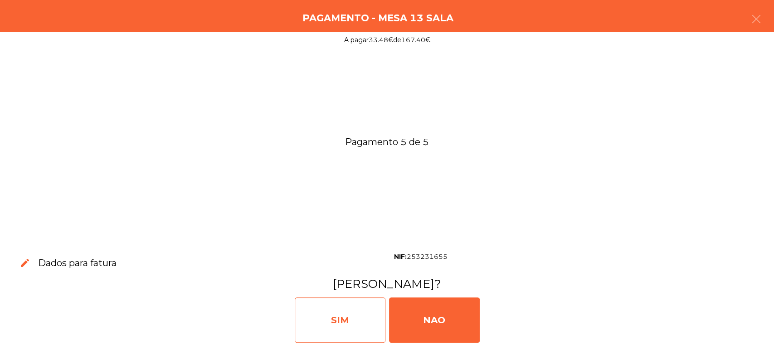
click at [372, 318] on div "SIM" at bounding box center [340, 320] width 91 height 45
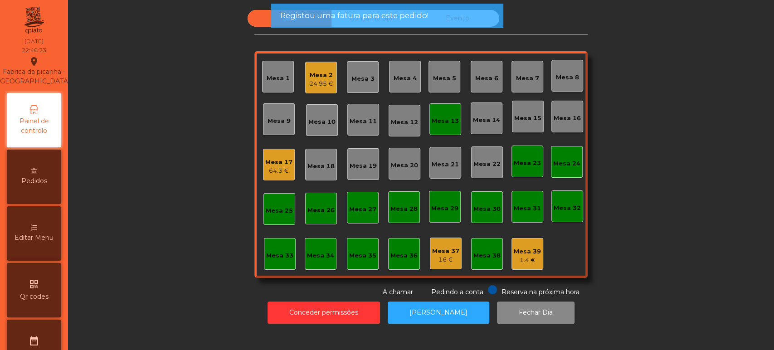
click at [267, 167] on div "64.3 €" at bounding box center [278, 170] width 27 height 9
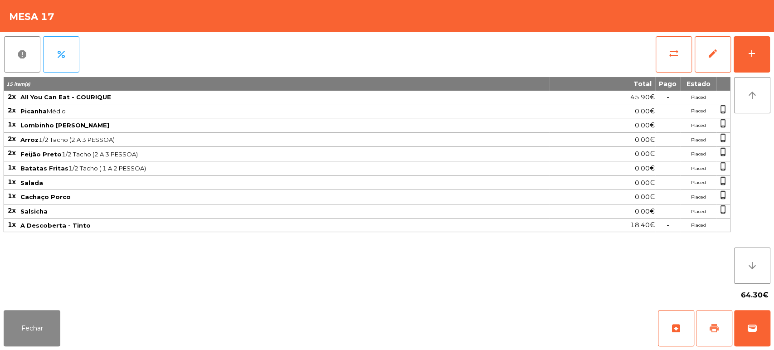
click at [709, 319] on button "print" at bounding box center [714, 328] width 36 height 36
click at [34, 321] on button "Fechar" at bounding box center [32, 328] width 57 height 36
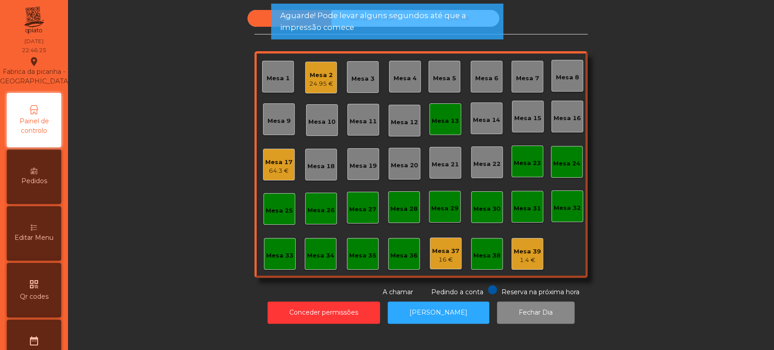
click at [453, 113] on div "Mesa 13" at bounding box center [445, 119] width 27 height 13
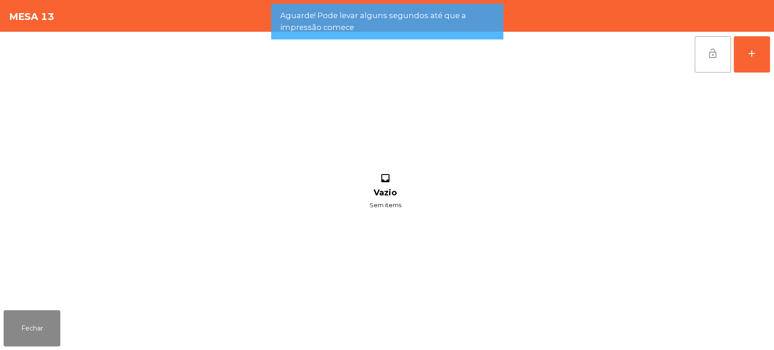
click at [716, 46] on button "lock_open" at bounding box center [713, 54] width 36 height 36
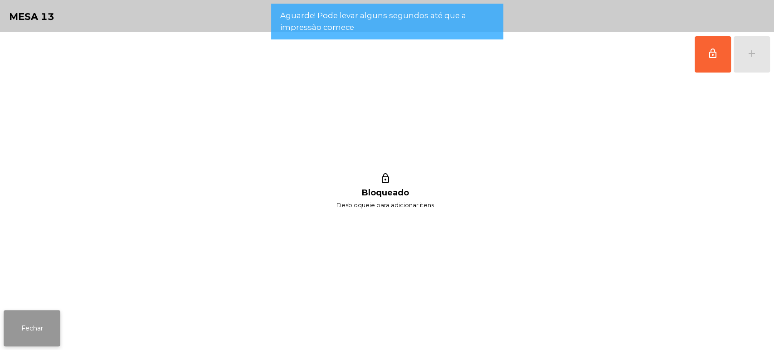
click at [40, 324] on button "Fechar" at bounding box center [32, 328] width 57 height 36
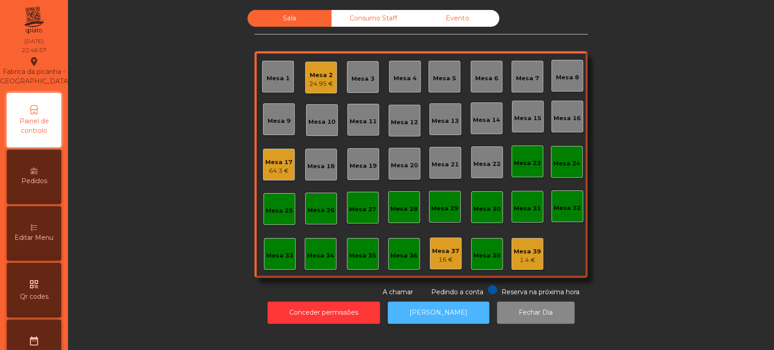
click at [444, 303] on button "[PERSON_NAME]" at bounding box center [439, 313] width 102 height 22
click at [265, 152] on div "Mesa 17 64.3 €" at bounding box center [279, 165] width 32 height 32
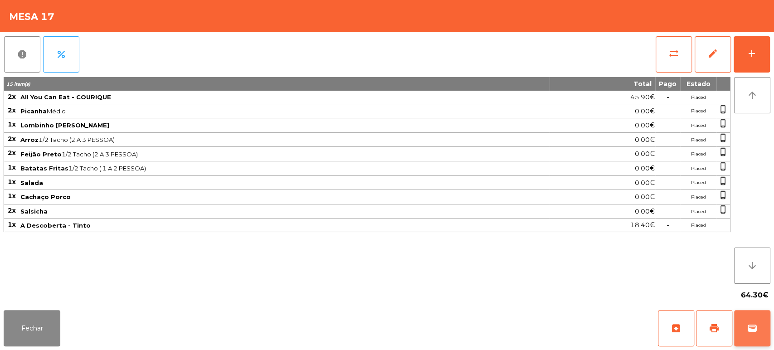
click at [749, 323] on span "wallet" at bounding box center [752, 328] width 11 height 11
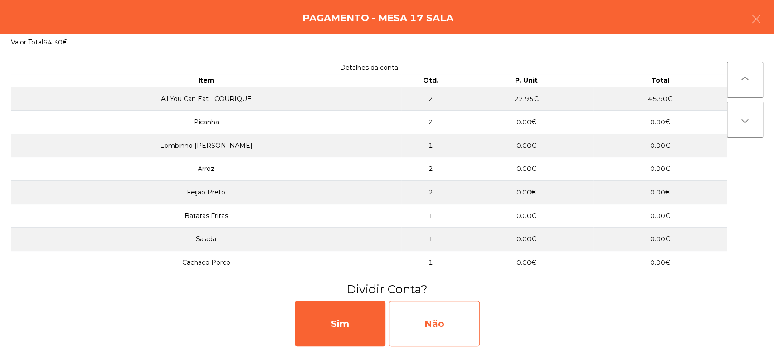
click at [439, 328] on div "Não" at bounding box center [434, 323] width 91 height 45
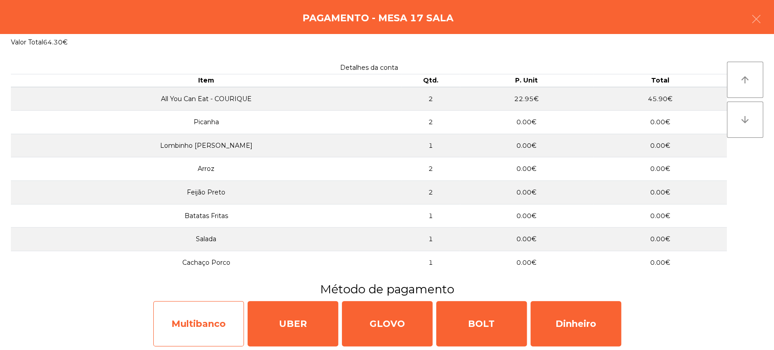
click at [195, 324] on div "Multibanco" at bounding box center [198, 323] width 91 height 45
select select "**"
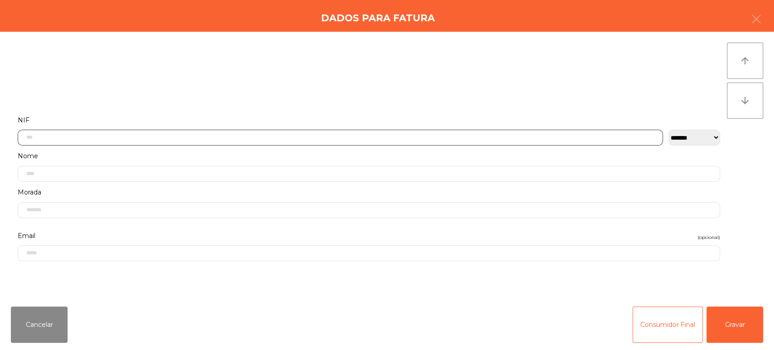
click at [377, 139] on input "text" at bounding box center [340, 138] width 645 height 16
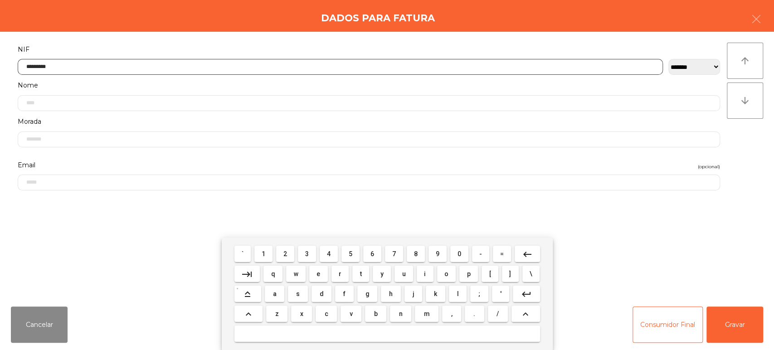
type input "*********"
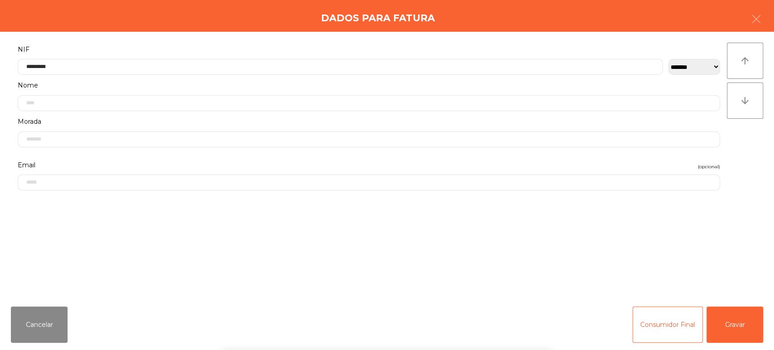
click at [743, 313] on div "` 1 2 3 4 5 6 7 8 9 0 - = keyboard_backspace keyboard_tab q w e r t y u i o p […" at bounding box center [387, 294] width 774 height 112
click at [743, 324] on button "Gravar" at bounding box center [735, 325] width 57 height 36
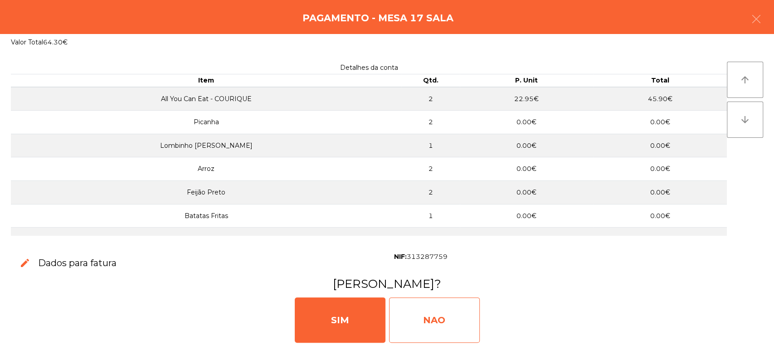
click at [446, 312] on div "NAO" at bounding box center [434, 320] width 91 height 45
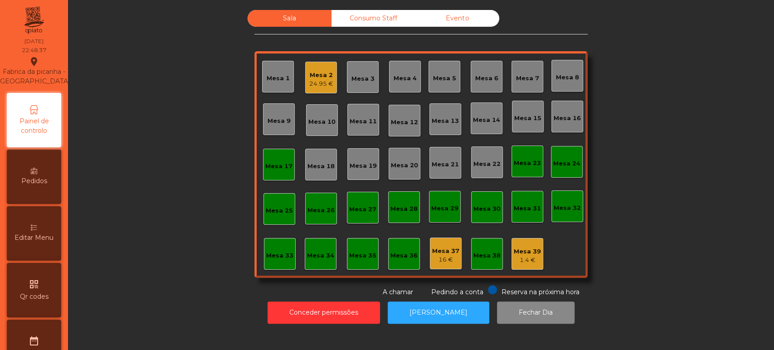
click at [271, 161] on div "Mesa 17" at bounding box center [278, 164] width 27 height 13
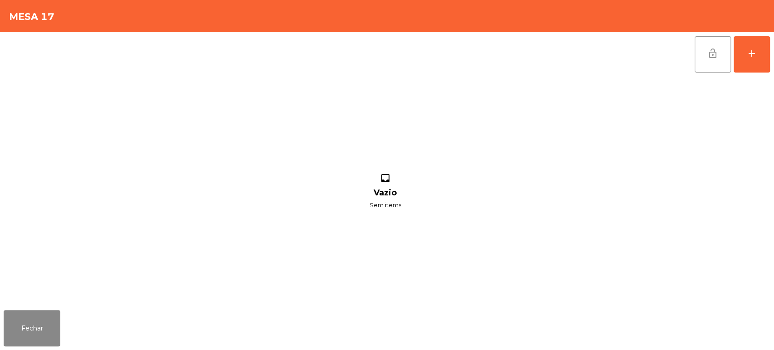
click at [700, 51] on button "lock_open" at bounding box center [713, 54] width 36 height 36
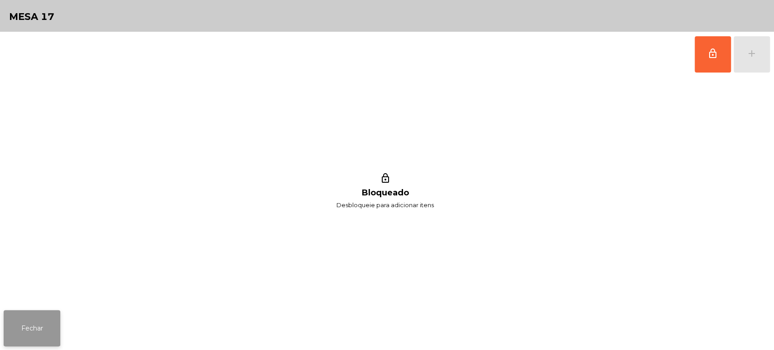
click at [36, 322] on button "Fechar" at bounding box center [32, 328] width 57 height 36
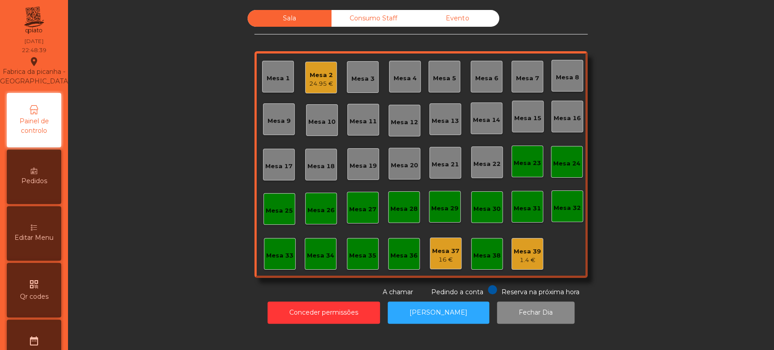
click at [638, 113] on div "Sala Consumo Staff Evento [GEOGRAPHIC_DATA] 2 24.95 € Mesa 3 Mesa 4 [GEOGRAPHIC…" at bounding box center [421, 153] width 682 height 287
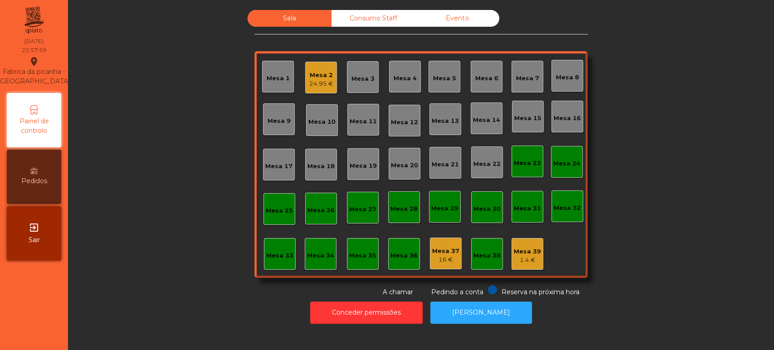
click at [554, 214] on div "Mesa 32" at bounding box center [568, 207] width 32 height 32
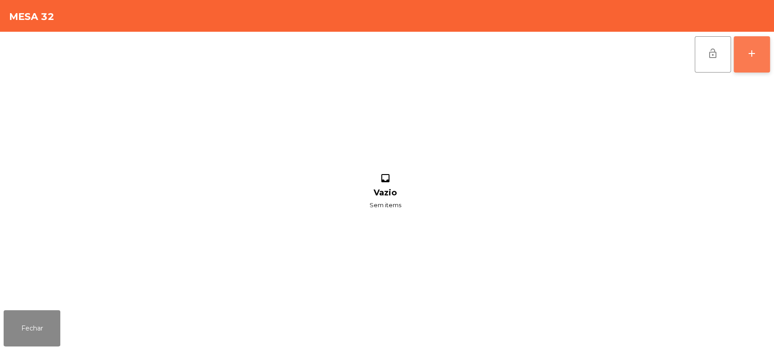
click at [748, 44] on button "add" at bounding box center [752, 54] width 36 height 36
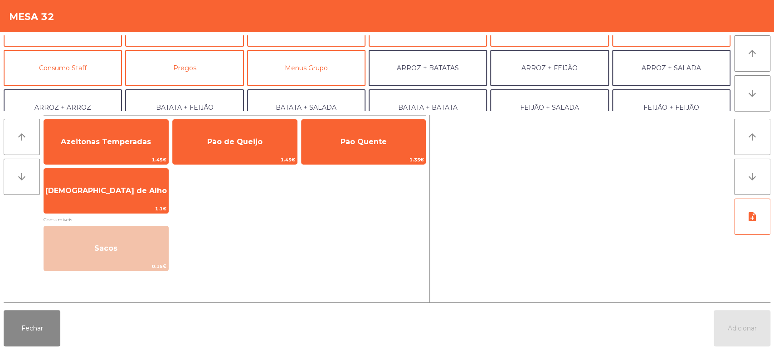
scroll to position [65, 0]
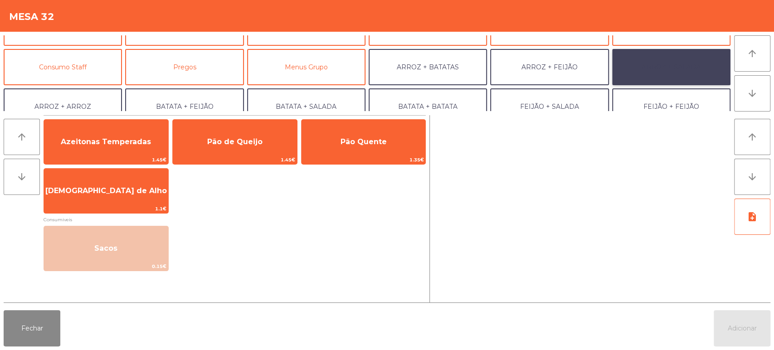
click at [643, 65] on button "ARROZ + SALADA" at bounding box center [671, 67] width 118 height 36
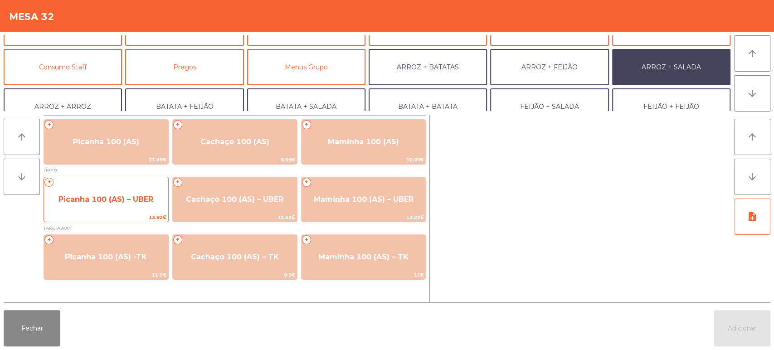
click at [115, 215] on span "13.92€" at bounding box center [106, 217] width 124 height 9
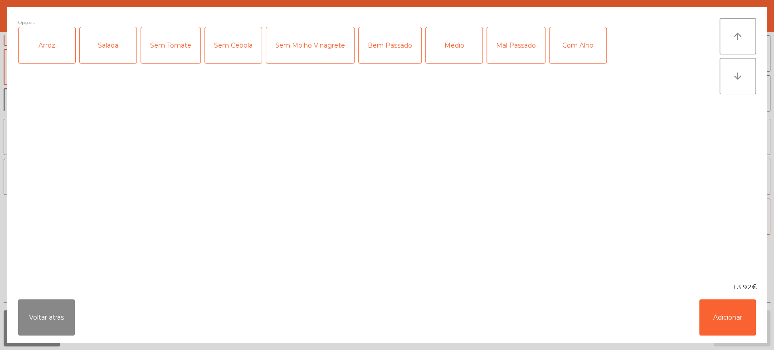
click at [44, 51] on div "Arroz" at bounding box center [47, 45] width 57 height 36
click at [90, 55] on div "Salada" at bounding box center [108, 45] width 57 height 36
click at [390, 43] on div "Bem Passado" at bounding box center [390, 45] width 63 height 36
click at [559, 56] on div "Com Alho" at bounding box center [578, 45] width 57 height 36
click at [734, 322] on button "Adicionar" at bounding box center [727, 317] width 57 height 36
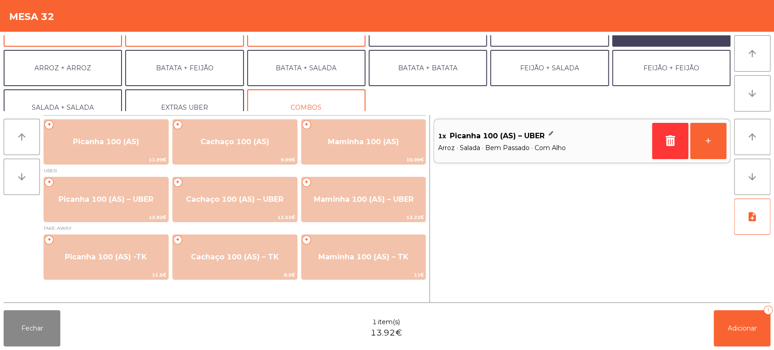
scroll to position [118, 0]
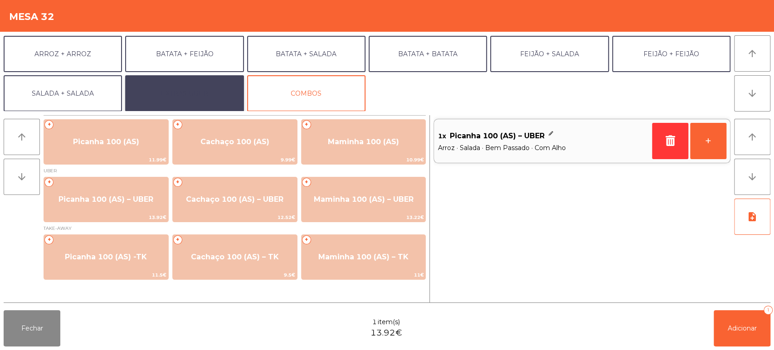
click at [184, 93] on button "EXTRAS UBER" at bounding box center [184, 93] width 118 height 36
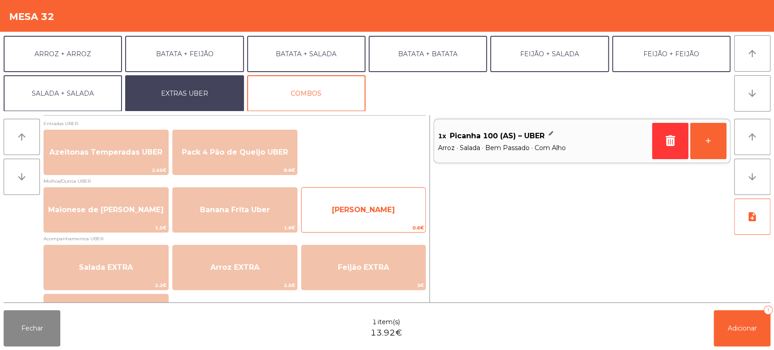
click at [369, 220] on span "[PERSON_NAME]" at bounding box center [364, 210] width 124 height 24
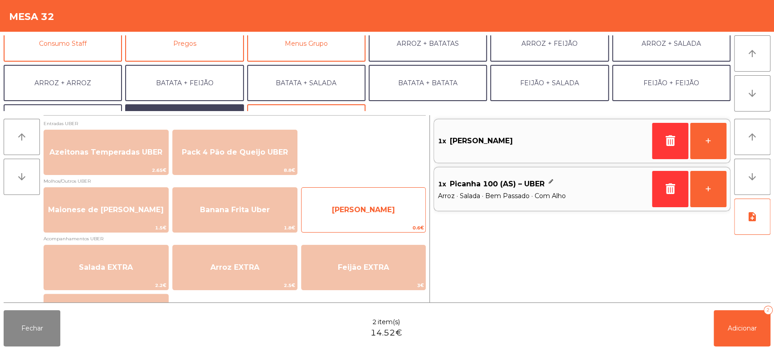
scroll to position [82, 0]
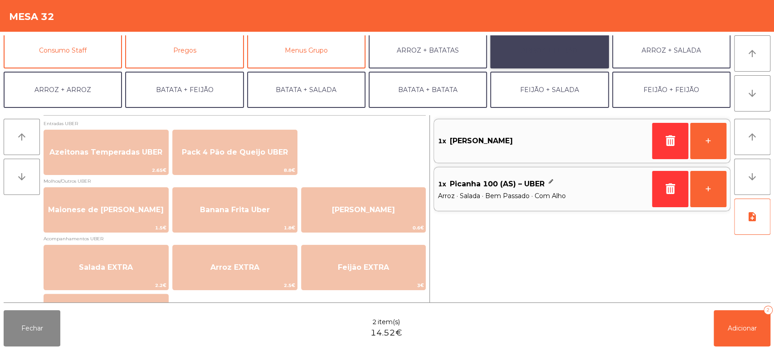
click at [536, 56] on button "ARROZ + FEIJÃO" at bounding box center [549, 50] width 118 height 36
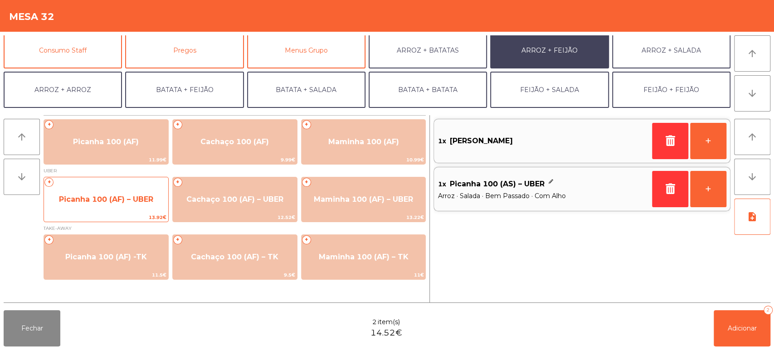
click at [155, 216] on span "13.92€" at bounding box center [106, 217] width 124 height 9
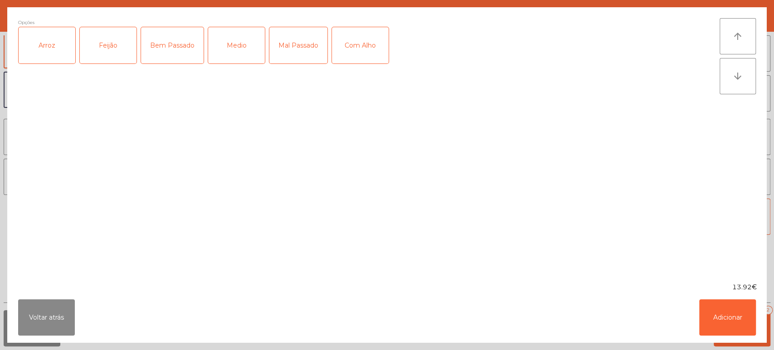
click at [80, 58] on div "Feijão" at bounding box center [108, 45] width 57 height 36
click at [116, 44] on div "Feijão" at bounding box center [108, 45] width 57 height 36
click at [48, 56] on div "Arroz" at bounding box center [47, 45] width 57 height 36
click at [83, 47] on div "Feijão" at bounding box center [108, 45] width 57 height 36
click at [219, 47] on div "Medio" at bounding box center [236, 45] width 57 height 36
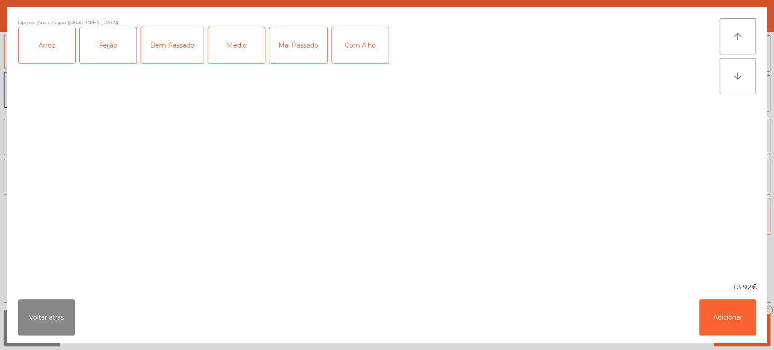
click at [369, 39] on div "Com Alho" at bounding box center [360, 45] width 57 height 36
click at [712, 322] on button "Adicionar" at bounding box center [727, 317] width 57 height 36
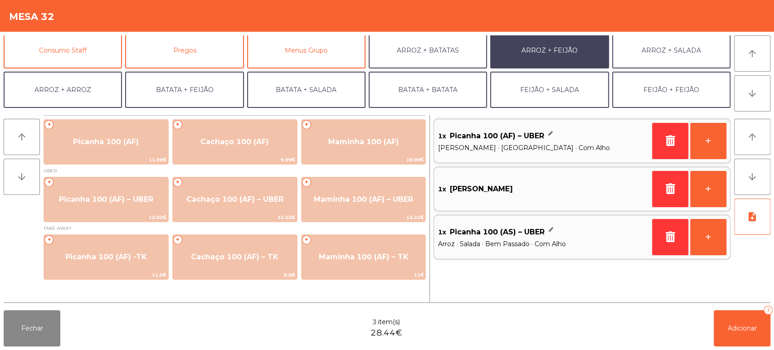
scroll to position [118, 0]
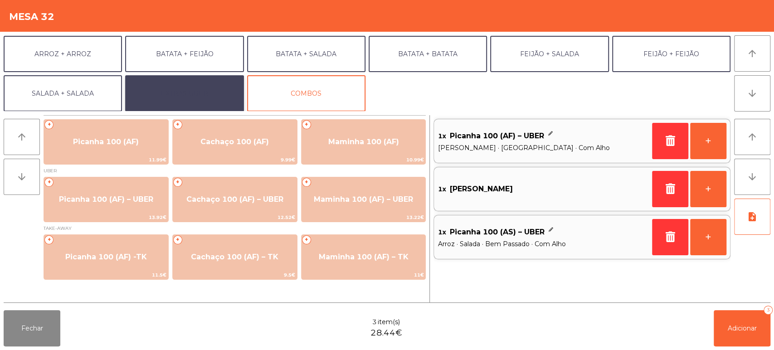
click at [176, 99] on button "EXTRAS UBER" at bounding box center [184, 93] width 118 height 36
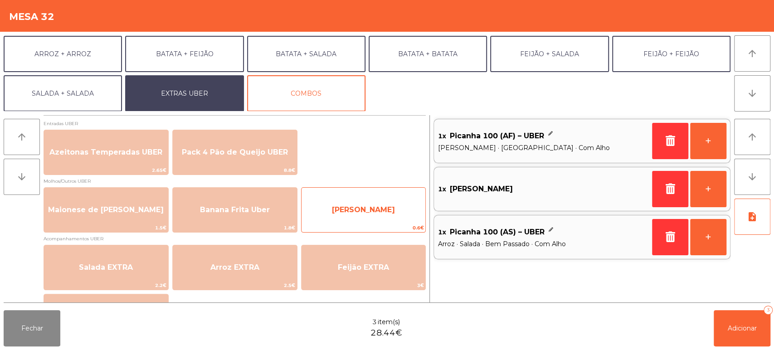
click at [344, 215] on span "[PERSON_NAME]" at bounding box center [364, 210] width 124 height 24
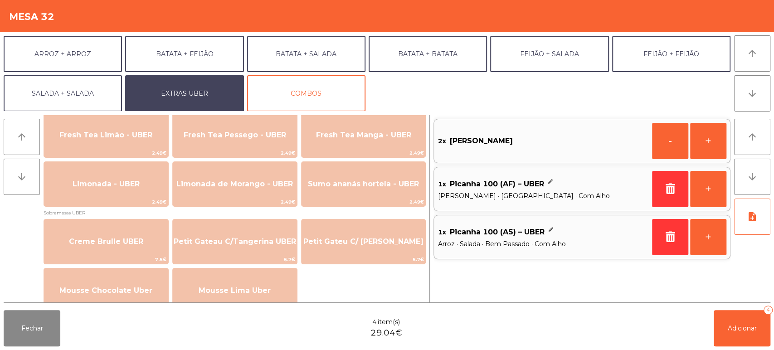
scroll to position [305, 0]
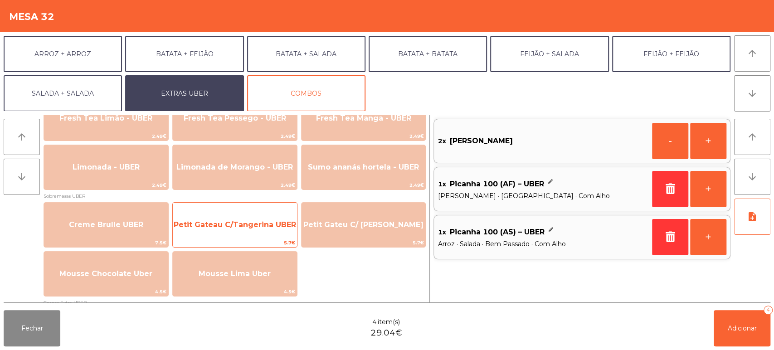
click at [276, 222] on span "Petit Gateau C/Tangerina UBER" at bounding box center [235, 224] width 122 height 9
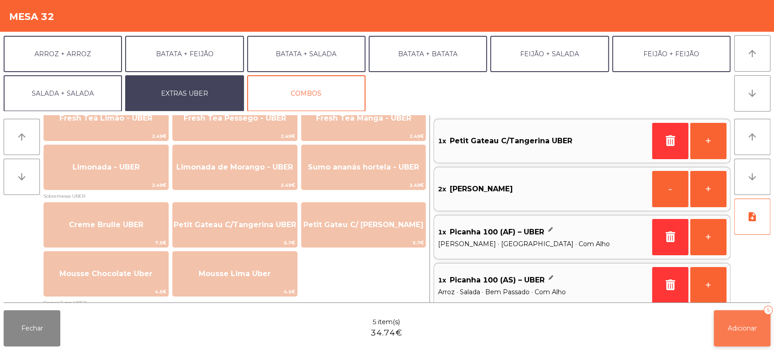
click at [753, 330] on span "Adicionar" at bounding box center [742, 328] width 29 height 8
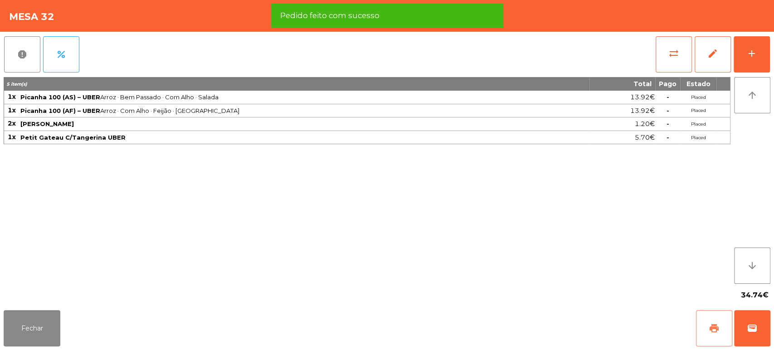
click at [710, 336] on button "print" at bounding box center [714, 328] width 36 height 36
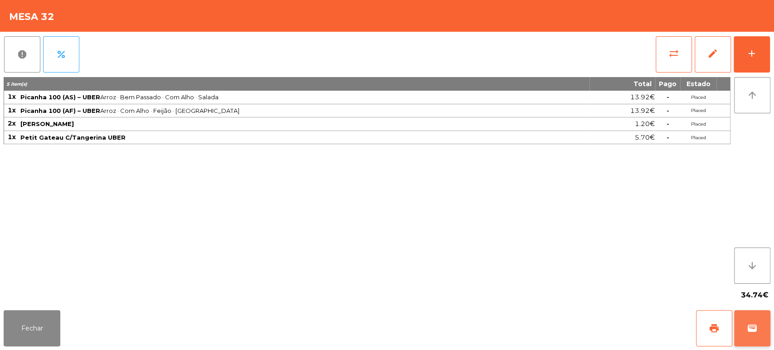
click at [756, 331] on span "wallet" at bounding box center [752, 328] width 11 height 11
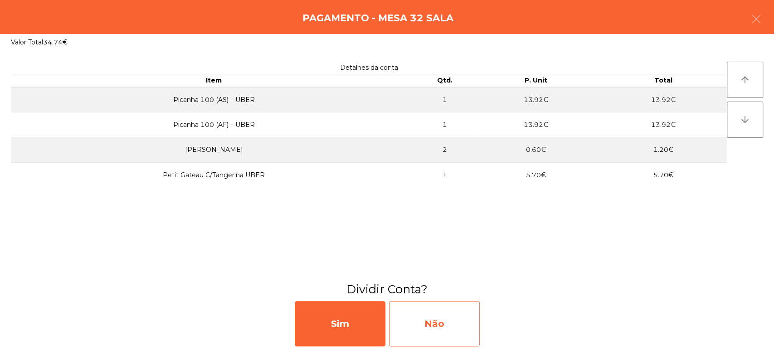
click at [400, 324] on div "Não" at bounding box center [434, 323] width 91 height 45
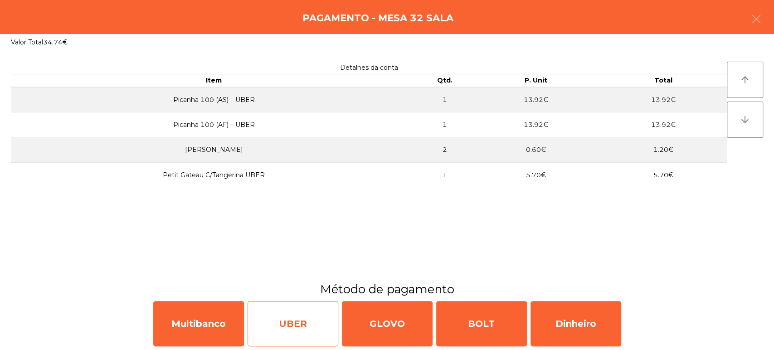
click at [303, 335] on div "UBER" at bounding box center [293, 323] width 91 height 45
select select "**"
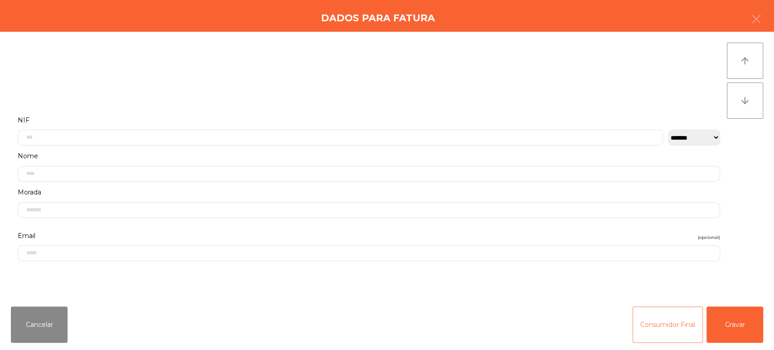
click at [675, 316] on button "Consumidor Final" at bounding box center [668, 325] width 70 height 36
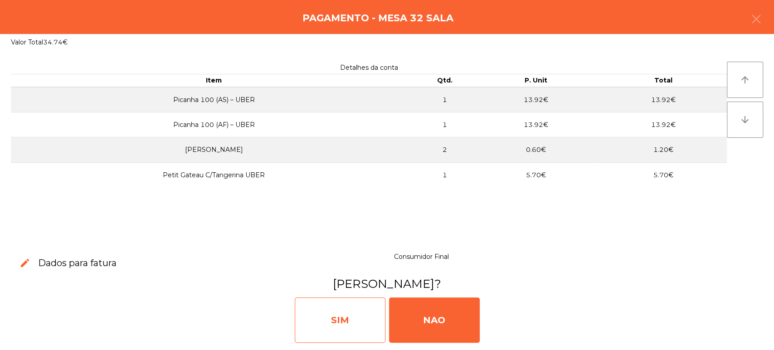
click at [348, 328] on div "SIM" at bounding box center [340, 320] width 91 height 45
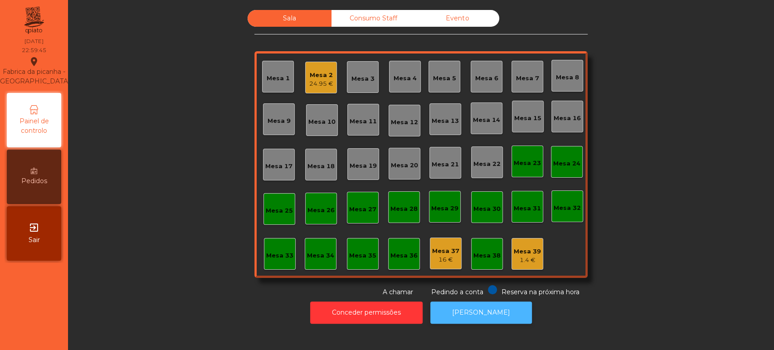
click at [479, 316] on button "[PERSON_NAME]" at bounding box center [481, 313] width 102 height 22
click at [309, 82] on div "24.95 €" at bounding box center [321, 83] width 24 height 9
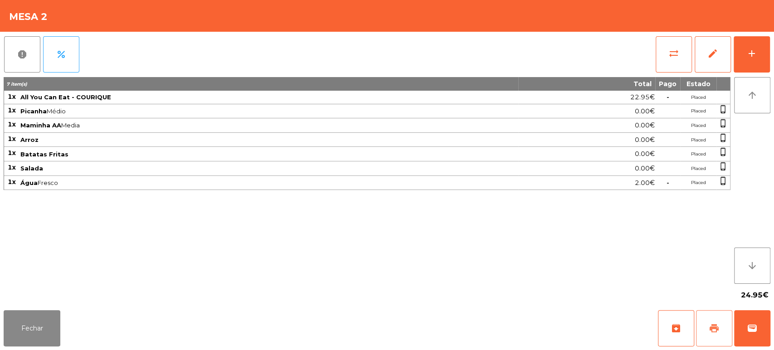
click at [721, 332] on button "print" at bounding box center [714, 328] width 36 height 36
click at [748, 338] on button "wallet" at bounding box center [752, 328] width 36 height 36
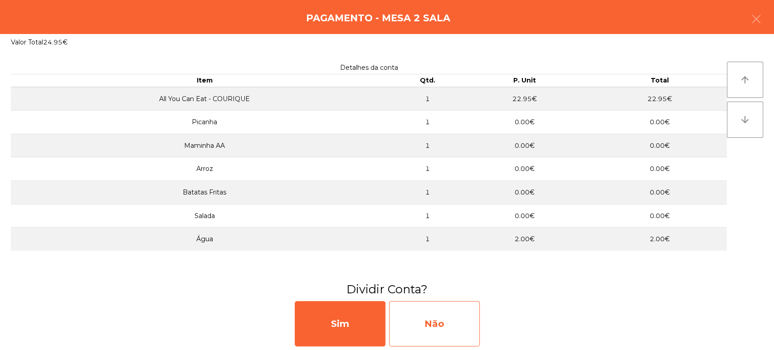
click at [455, 328] on div "Não" at bounding box center [434, 323] width 91 height 45
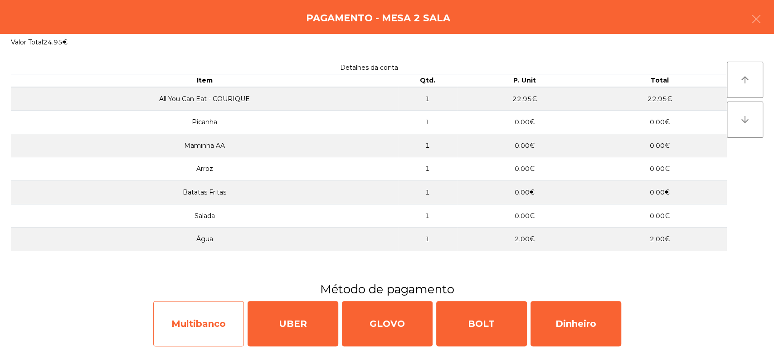
click at [200, 328] on div "Multibanco" at bounding box center [198, 323] width 91 height 45
select select "**"
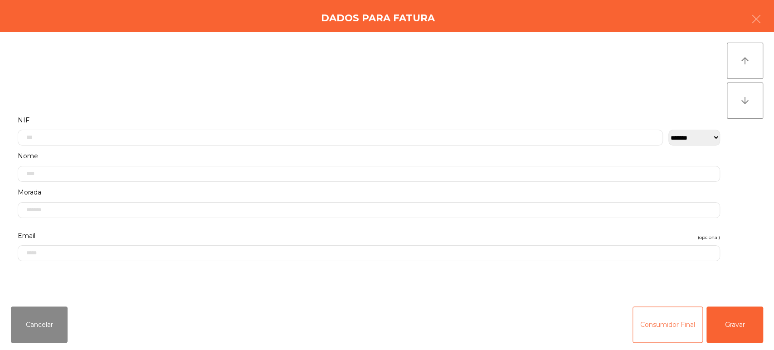
click at [666, 330] on button "Consumidor Final" at bounding box center [668, 325] width 70 height 36
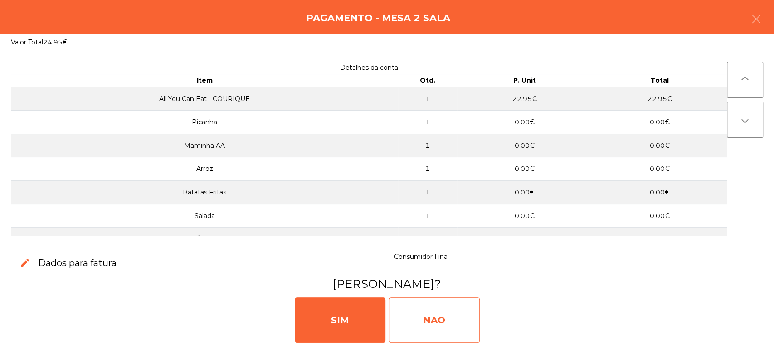
click at [430, 333] on div "NAO" at bounding box center [434, 320] width 91 height 45
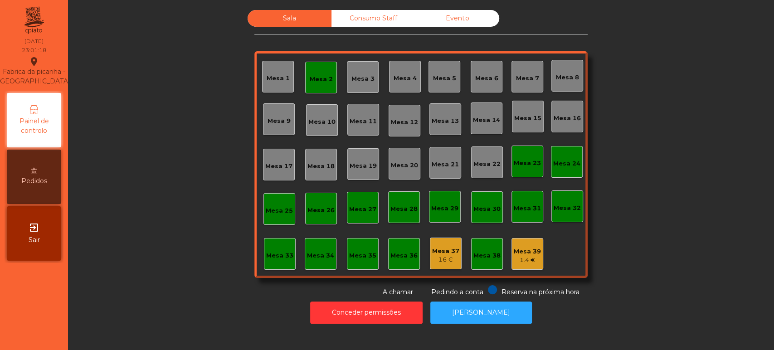
click at [316, 77] on div "Mesa 2" at bounding box center [321, 79] width 23 height 9
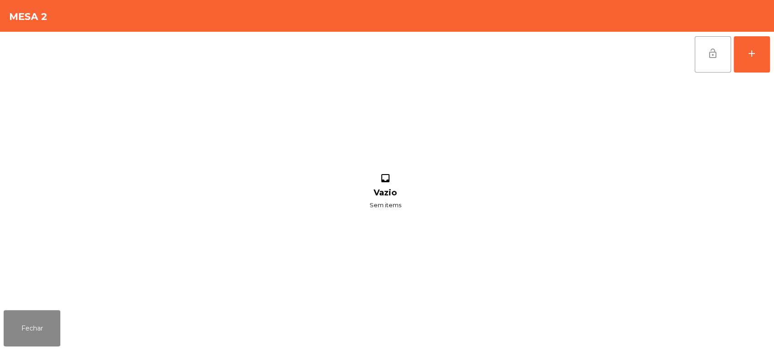
click at [722, 58] on button "lock_open" at bounding box center [713, 54] width 36 height 36
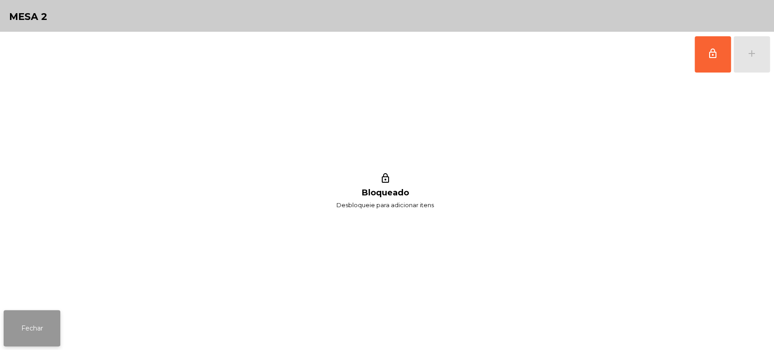
click at [33, 323] on button "Fechar" at bounding box center [32, 328] width 57 height 36
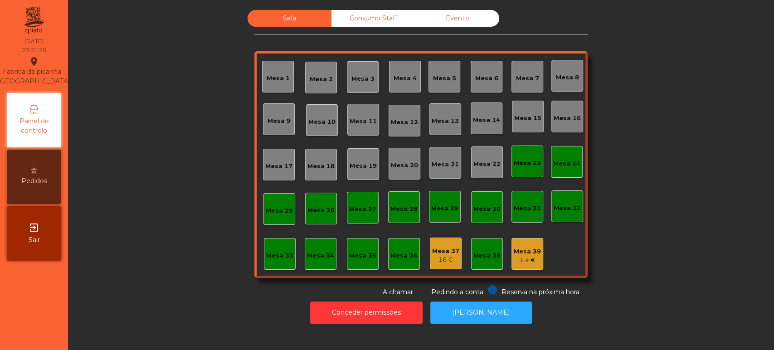
click at [387, 26] on div "Consumo Staff" at bounding box center [374, 18] width 84 height 17
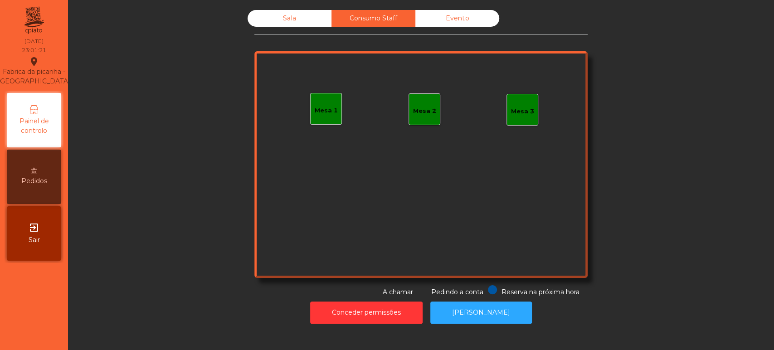
click at [286, 23] on div "Sala" at bounding box center [290, 18] width 84 height 17
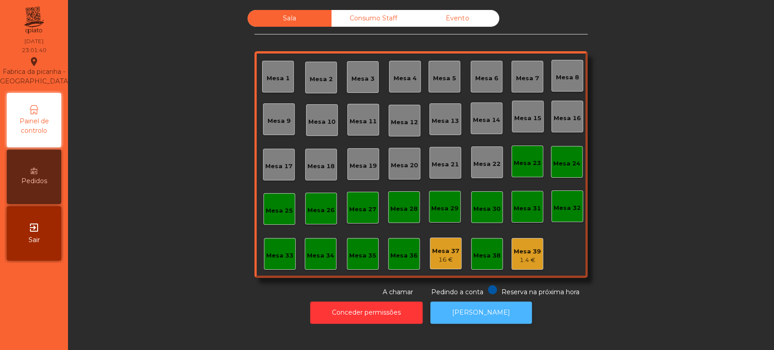
click at [491, 303] on button "[PERSON_NAME]" at bounding box center [481, 313] width 102 height 22
click at [491, 304] on button "[PERSON_NAME]" at bounding box center [481, 313] width 102 height 22
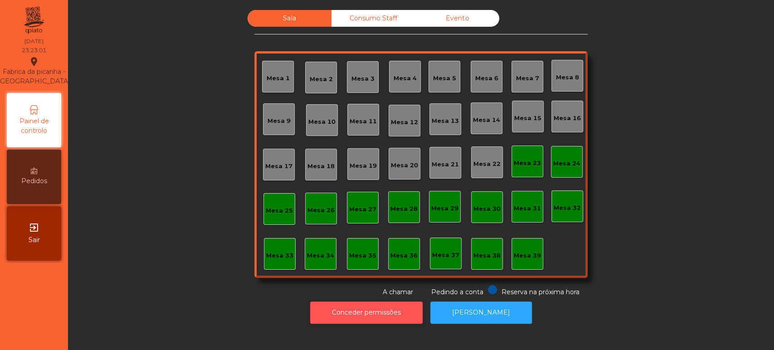
click at [369, 316] on button "Conceder permissões" at bounding box center [366, 313] width 112 height 22
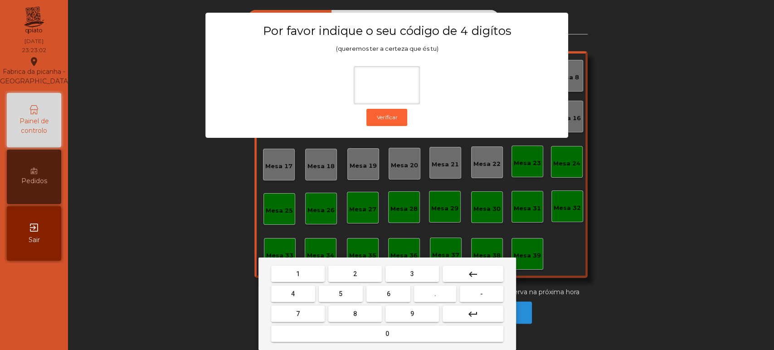
click at [298, 274] on span "1" at bounding box center [298, 273] width 4 height 7
click at [403, 277] on button "3" at bounding box center [413, 274] width 54 height 16
click at [334, 300] on button "5" at bounding box center [341, 294] width 44 height 16
click at [347, 331] on button "0" at bounding box center [387, 334] width 232 height 16
type input "****"
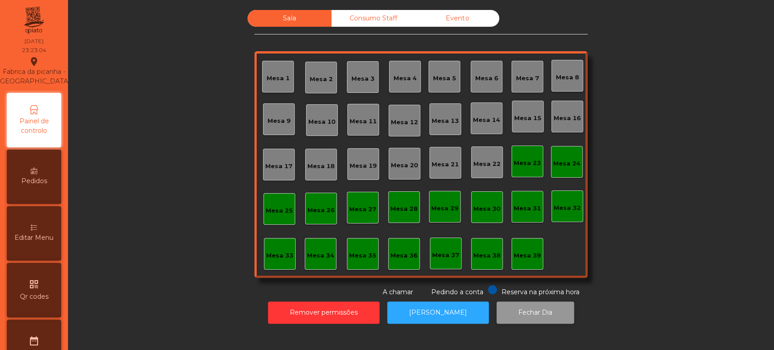
click at [539, 312] on button "Fechar Dia" at bounding box center [536, 313] width 78 height 22
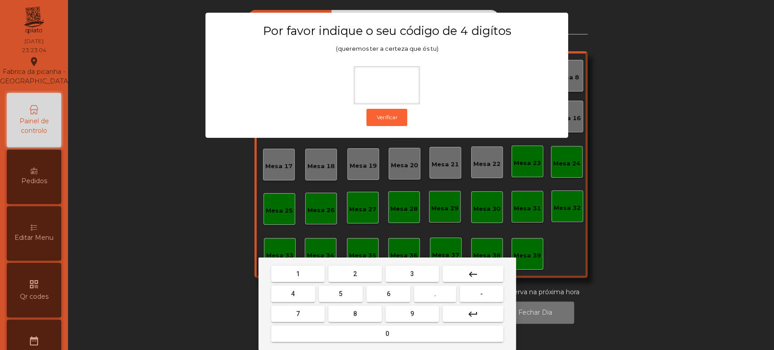
click at [298, 274] on span "1" at bounding box center [298, 273] width 4 height 7
click at [412, 274] on span "3" at bounding box center [413, 273] width 4 height 7
click at [334, 293] on button "5" at bounding box center [341, 294] width 44 height 16
click at [342, 332] on button "0" at bounding box center [387, 334] width 232 height 16
type input "****"
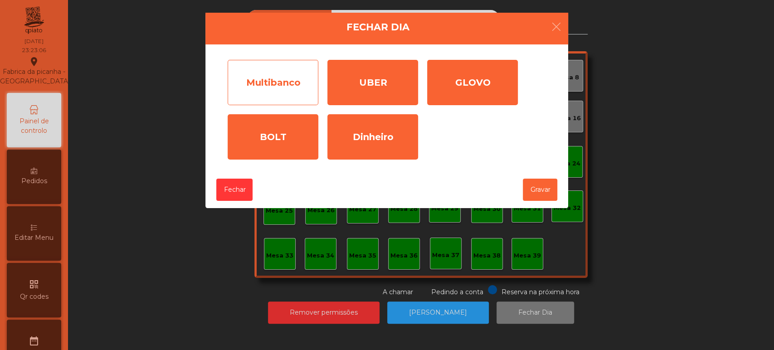
click at [290, 80] on div "Multibanco" at bounding box center [273, 82] width 91 height 45
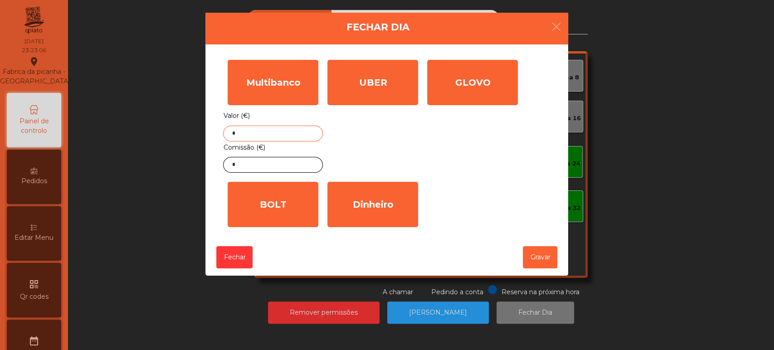
click at [270, 134] on input "*" at bounding box center [273, 134] width 100 height 16
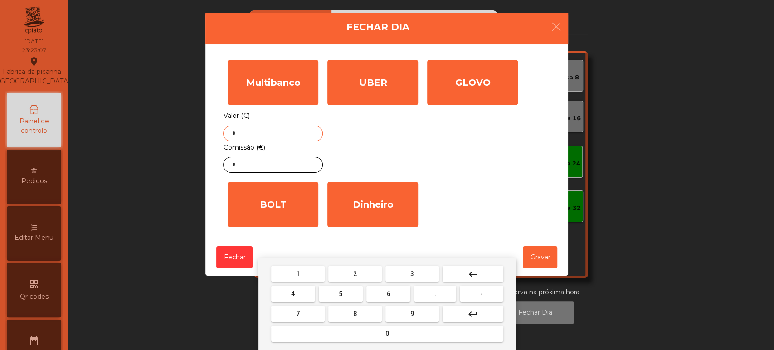
click at [472, 275] on mat-icon "keyboard_backspace" at bounding box center [473, 274] width 11 height 11
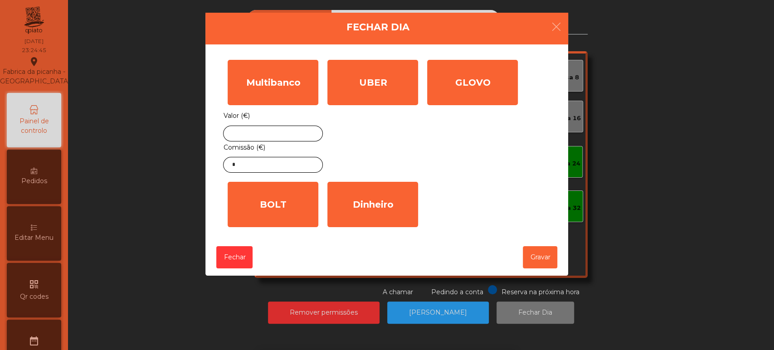
click at [615, 236] on ngb-modal-window "Fechar Dia Multibanco Valor (€) Comissão (€) * UBER Valor (€) * GLOVO Valor (€)…" at bounding box center [388, 175] width 736 height 350
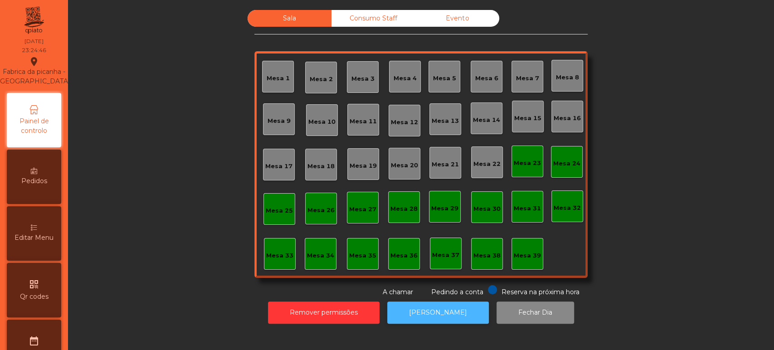
click at [443, 309] on button "[PERSON_NAME]" at bounding box center [438, 313] width 102 height 22
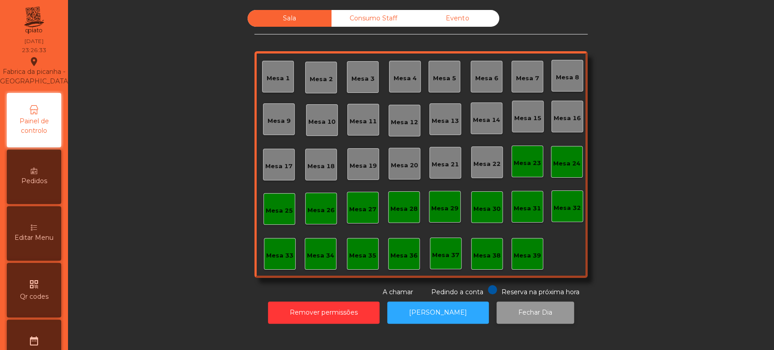
click at [529, 305] on button "Fechar Dia" at bounding box center [536, 313] width 78 height 22
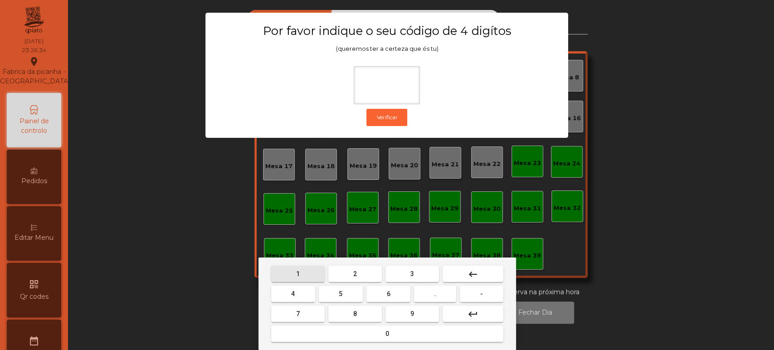
click at [305, 269] on button "1" at bounding box center [298, 274] width 54 height 16
click at [424, 268] on button "3" at bounding box center [413, 274] width 54 height 16
click at [341, 294] on span "5" at bounding box center [341, 293] width 4 height 7
click at [365, 341] on button "0" at bounding box center [387, 334] width 232 height 16
type input "****"
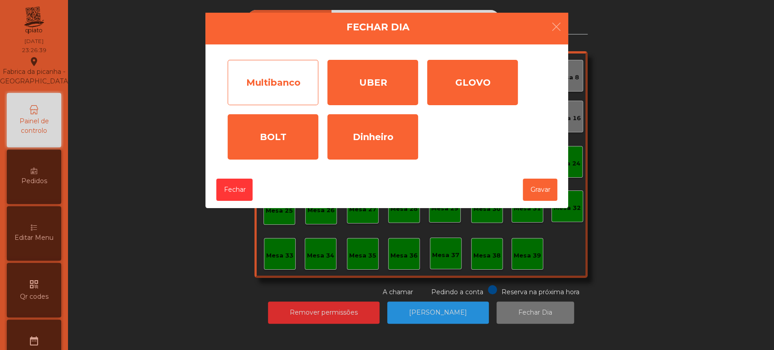
click at [278, 92] on div "Multibanco" at bounding box center [273, 82] width 91 height 45
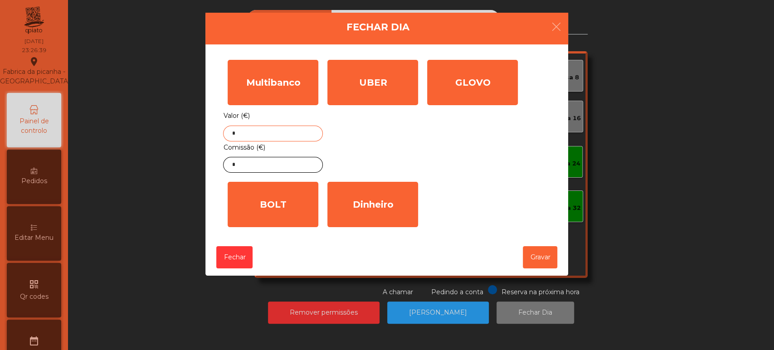
click at [301, 133] on input "*" at bounding box center [273, 134] width 100 height 16
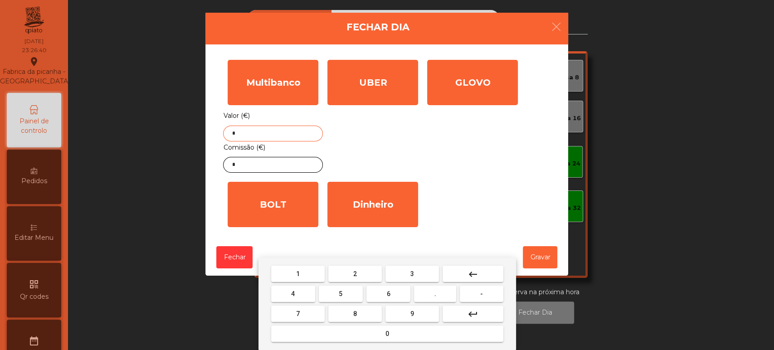
click at [481, 276] on button "keyboard_backspace" at bounding box center [473, 274] width 61 height 16
click at [298, 272] on span "1" at bounding box center [298, 273] width 4 height 7
click at [352, 290] on button "5" at bounding box center [341, 294] width 44 height 16
click at [293, 294] on span "4" at bounding box center [293, 293] width 4 height 7
click at [347, 269] on button "2" at bounding box center [355, 274] width 54 height 16
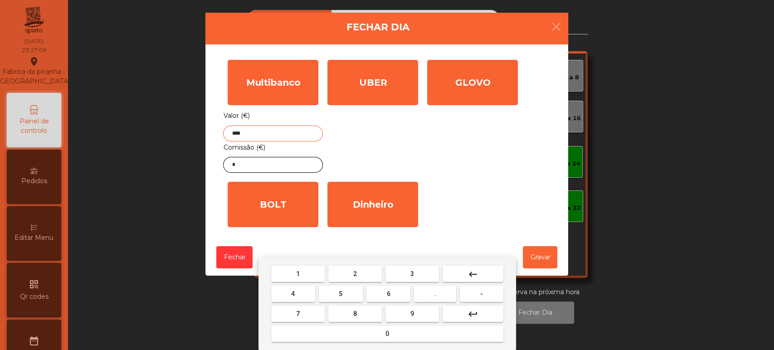
click at [443, 297] on button "." at bounding box center [435, 294] width 42 height 16
click at [370, 344] on mat-keyboard-key "0" at bounding box center [387, 334] width 236 height 20
click at [298, 313] on span "7" at bounding box center [298, 313] width 4 height 7
click at [474, 279] on mat-icon "keyboard_backspace" at bounding box center [473, 274] width 11 height 11
click at [369, 334] on button "0" at bounding box center [387, 334] width 232 height 16
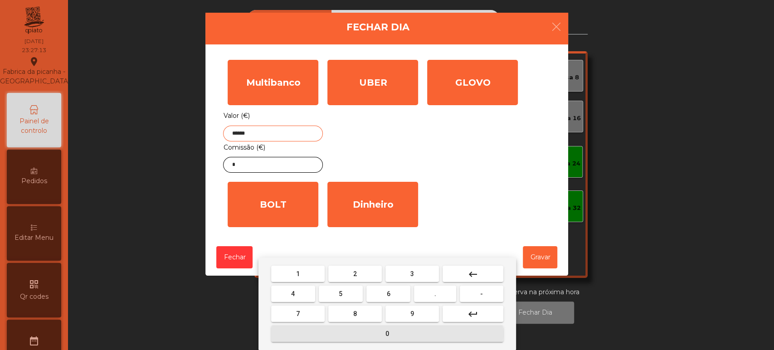
click at [308, 312] on button "7" at bounding box center [298, 314] width 54 height 16
type input "*******"
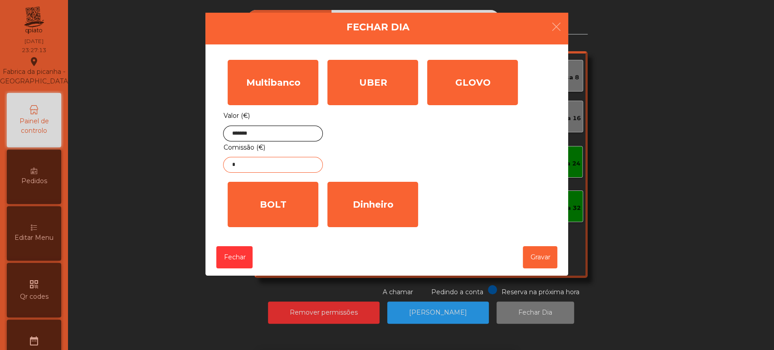
click at [290, 165] on input "*" at bounding box center [273, 165] width 100 height 16
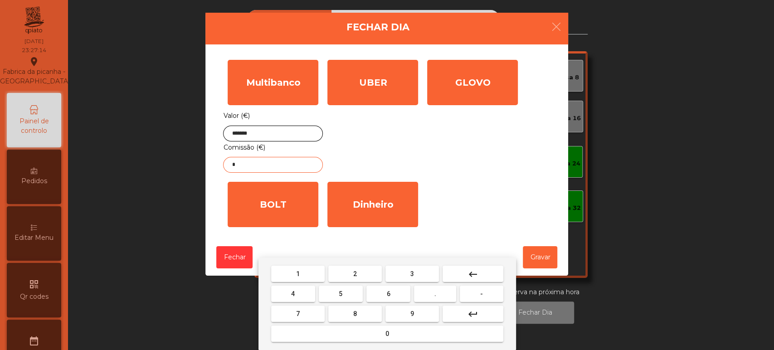
click at [482, 272] on button "keyboard_backspace" at bounding box center [473, 274] width 61 height 16
click at [296, 274] on span "1" at bounding box center [298, 273] width 4 height 7
click at [298, 274] on span "1" at bounding box center [298, 273] width 4 height 7
click at [435, 294] on span "." at bounding box center [436, 293] width 2 height 7
click at [387, 337] on span "0" at bounding box center [388, 333] width 4 height 7
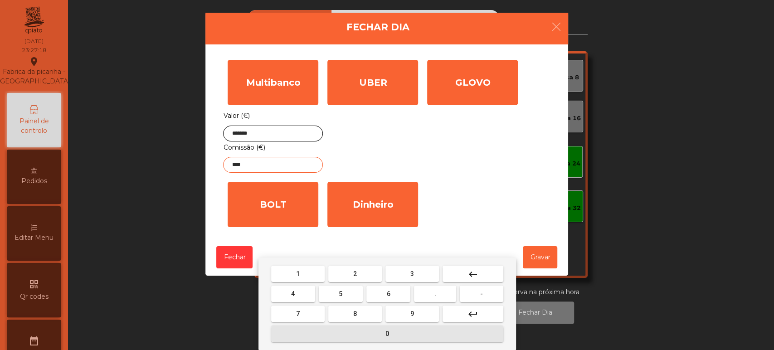
click at [341, 294] on span "5" at bounding box center [341, 293] width 4 height 7
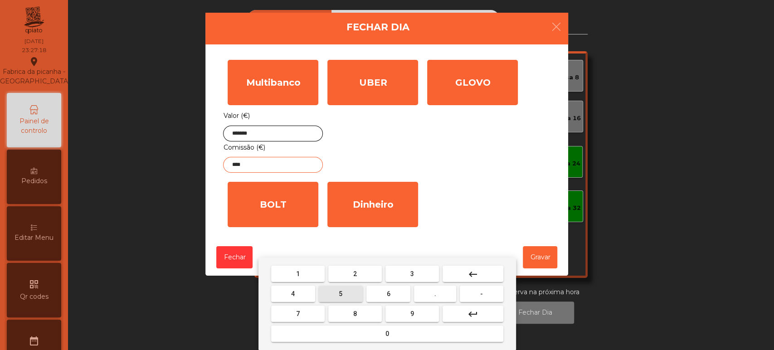
type input "*****"
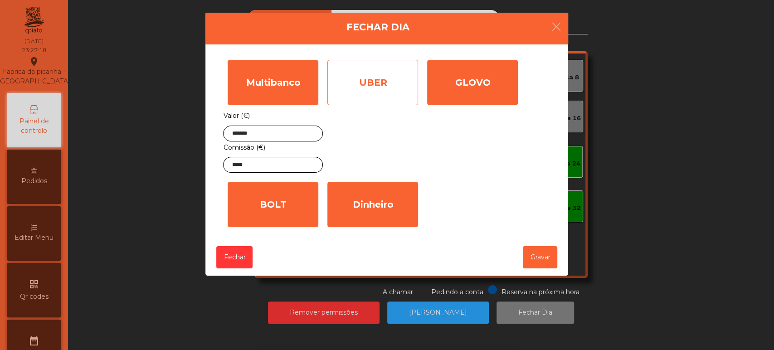
click at [376, 95] on div "UBER" at bounding box center [373, 82] width 91 height 45
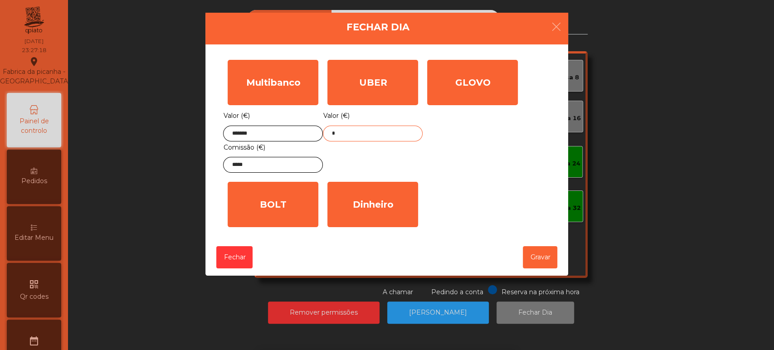
click at [366, 133] on input "*" at bounding box center [373, 134] width 100 height 16
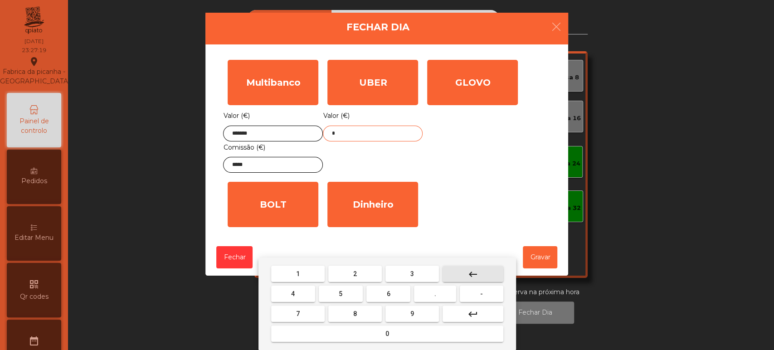
click at [479, 276] on button "keyboard_backspace" at bounding box center [473, 274] width 61 height 16
click at [358, 274] on button "2" at bounding box center [355, 274] width 54 height 16
click at [347, 344] on mat-keyboard-key "0" at bounding box center [387, 334] width 236 height 20
click at [303, 316] on button "7" at bounding box center [298, 314] width 54 height 16
click at [486, 269] on button "keyboard_backspace" at bounding box center [473, 274] width 61 height 16
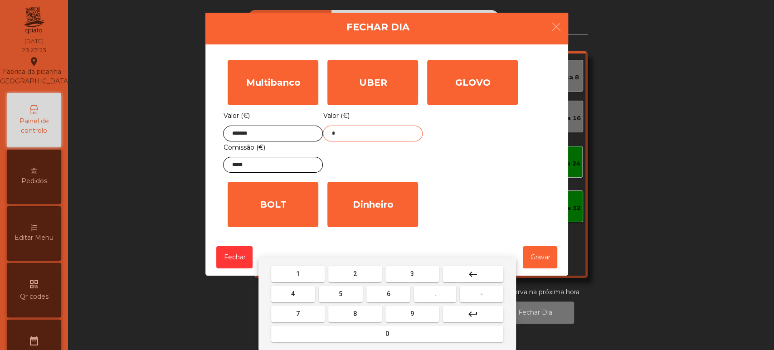
click at [369, 338] on button "0" at bounding box center [387, 334] width 232 height 16
click at [298, 318] on button "7" at bounding box center [298, 314] width 54 height 16
click at [445, 300] on button "." at bounding box center [435, 294] width 42 height 16
click at [351, 292] on button "5" at bounding box center [341, 294] width 44 height 16
click at [412, 313] on span "9" at bounding box center [413, 313] width 4 height 7
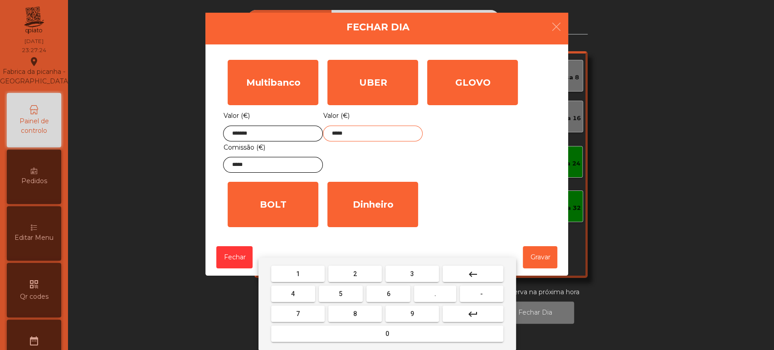
type input "******"
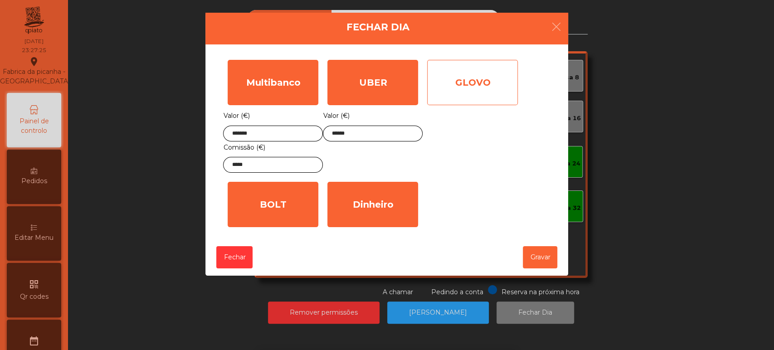
click at [488, 87] on div "GLOVO" at bounding box center [472, 82] width 91 height 45
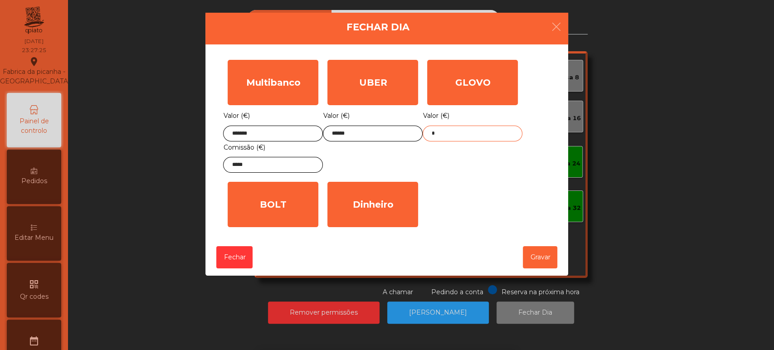
click at [468, 132] on input "*" at bounding box center [473, 134] width 100 height 16
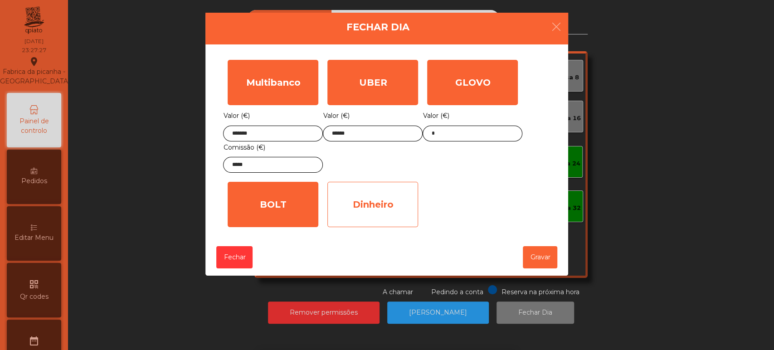
click at [388, 215] on div "Dinheiro" at bounding box center [373, 204] width 91 height 45
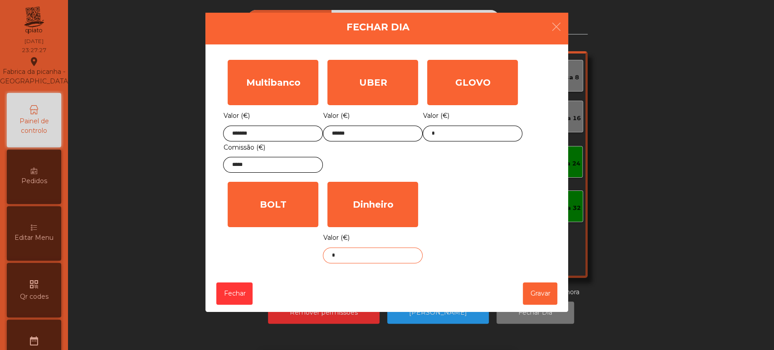
click at [388, 255] on input "*" at bounding box center [373, 256] width 100 height 16
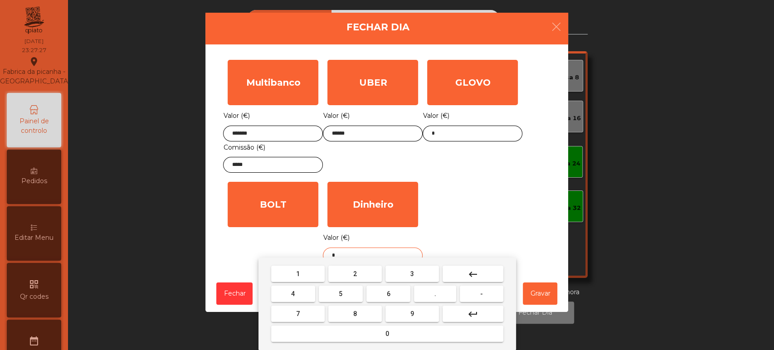
click at [474, 276] on mat-icon "keyboard_backspace" at bounding box center [473, 274] width 11 height 11
click at [295, 274] on button "1" at bounding box center [298, 274] width 54 height 16
click at [351, 337] on button "0" at bounding box center [387, 334] width 232 height 16
click at [308, 272] on button "1" at bounding box center [298, 274] width 54 height 16
click at [435, 295] on span "." at bounding box center [436, 293] width 2 height 7
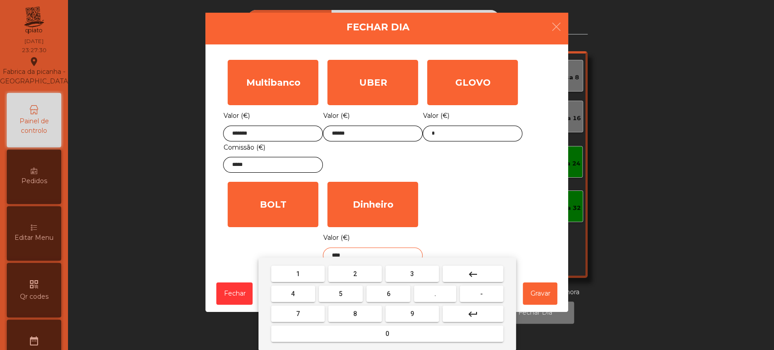
click at [407, 275] on button "3" at bounding box center [413, 274] width 54 height 16
click at [341, 294] on span "5" at bounding box center [341, 293] width 4 height 7
type input "******"
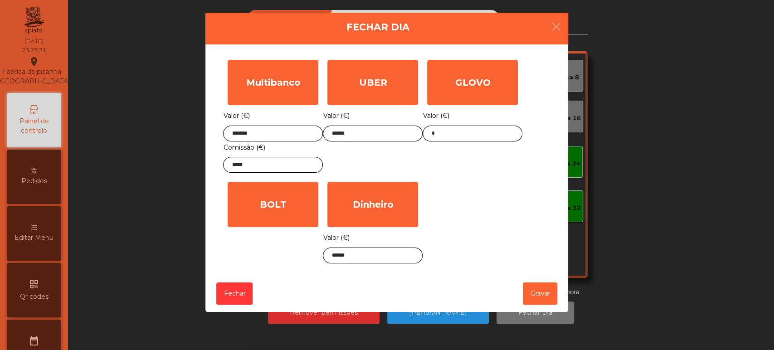
click at [536, 288] on div "1 2 3 keyboard_backspace 4 5 6 . - 7 8 9 keyboard_return 0" at bounding box center [387, 304] width 774 height 93
click at [541, 300] on button "Gravar" at bounding box center [540, 294] width 34 height 22
